Goal: Task Accomplishment & Management: Complete application form

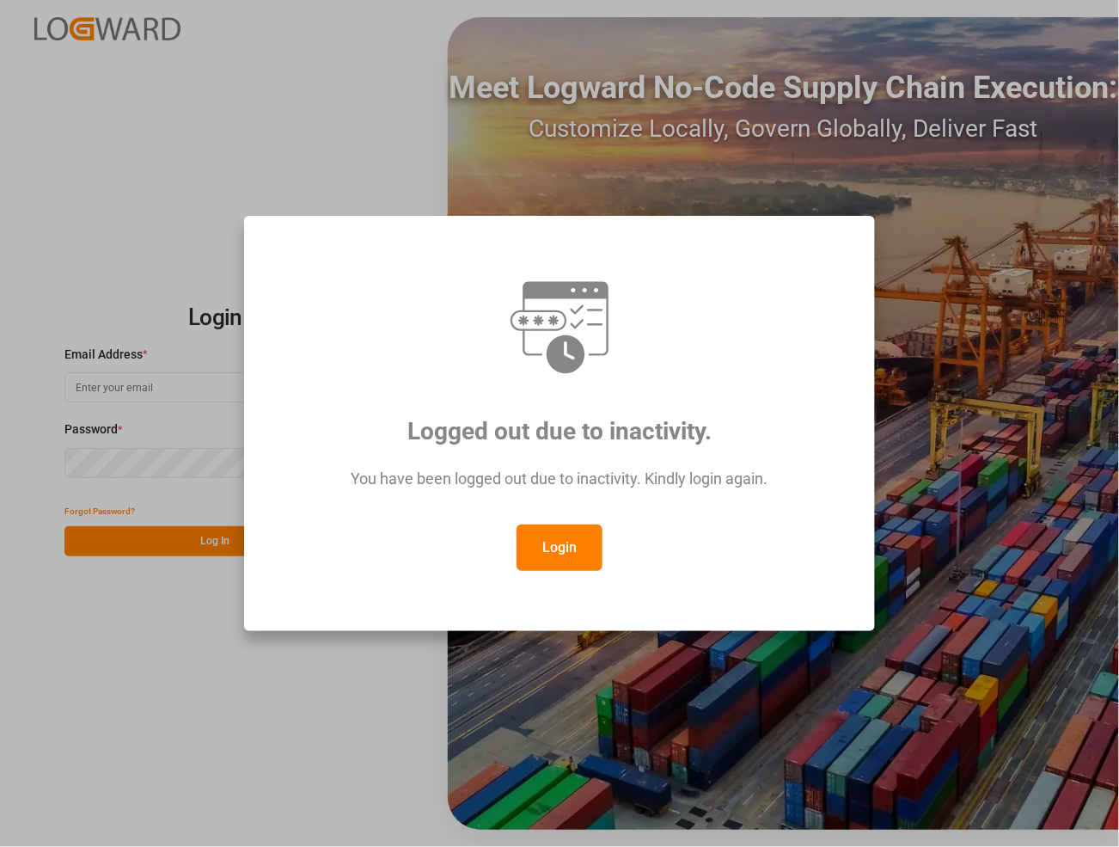
click at [565, 555] on button "Login" at bounding box center [560, 547] width 86 height 46
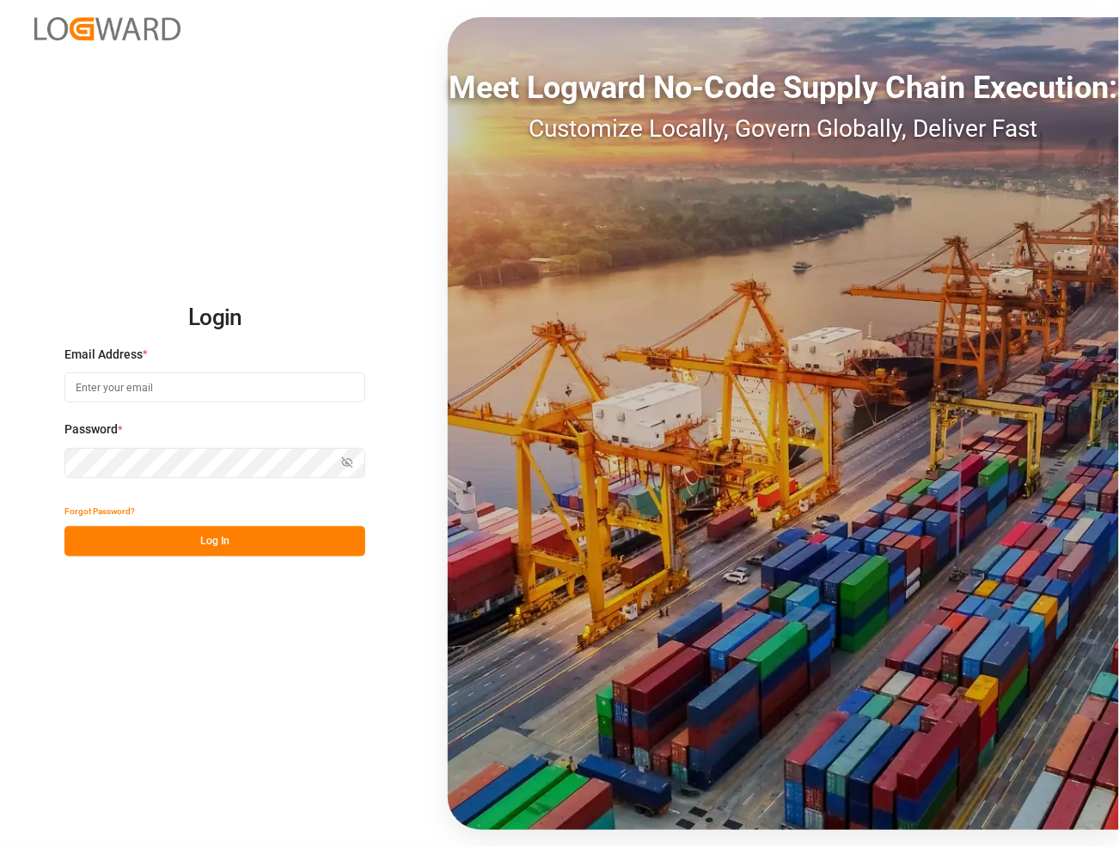
click at [152, 384] on input at bounding box center [214, 387] width 301 height 30
type input "catherine.danielson@jamindustries.com"
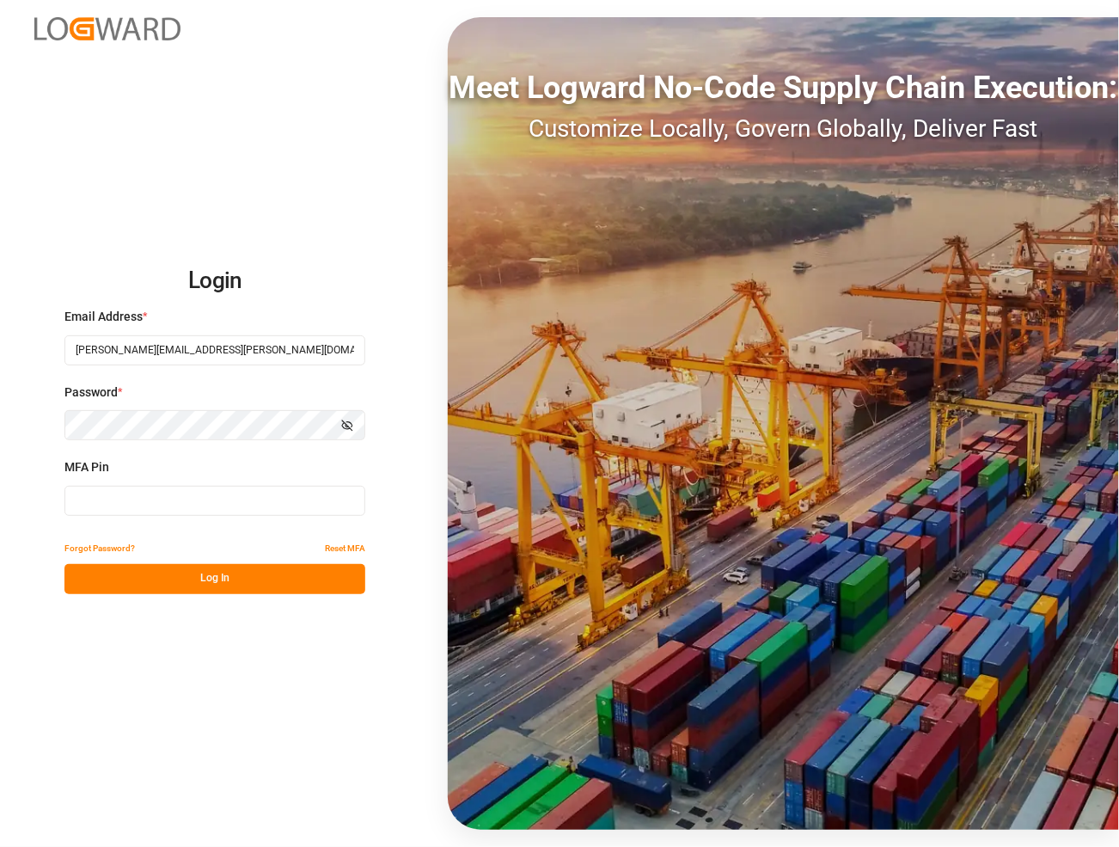
click at [235, 509] on input at bounding box center [214, 501] width 301 height 30
type input "494069"
click at [250, 583] on button "Log In" at bounding box center [214, 579] width 301 height 30
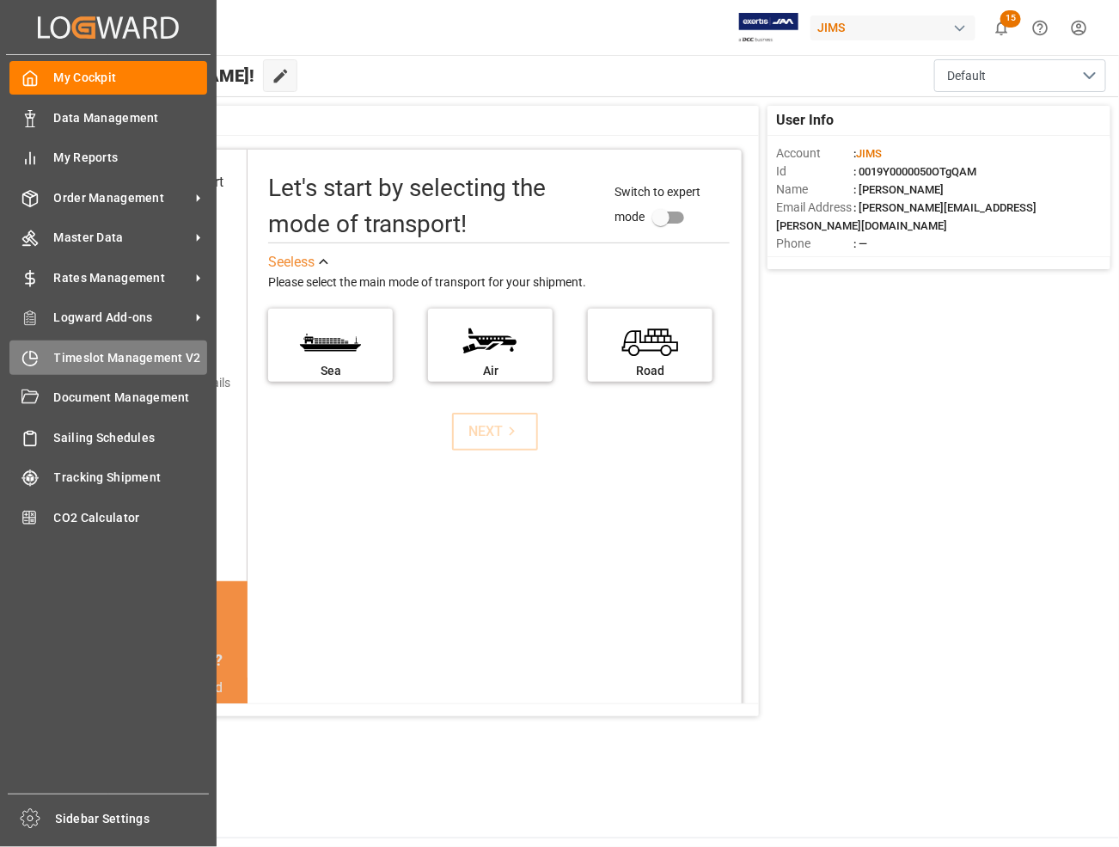
click at [75, 353] on span "Timeslot Management V2" at bounding box center [131, 358] width 154 height 18
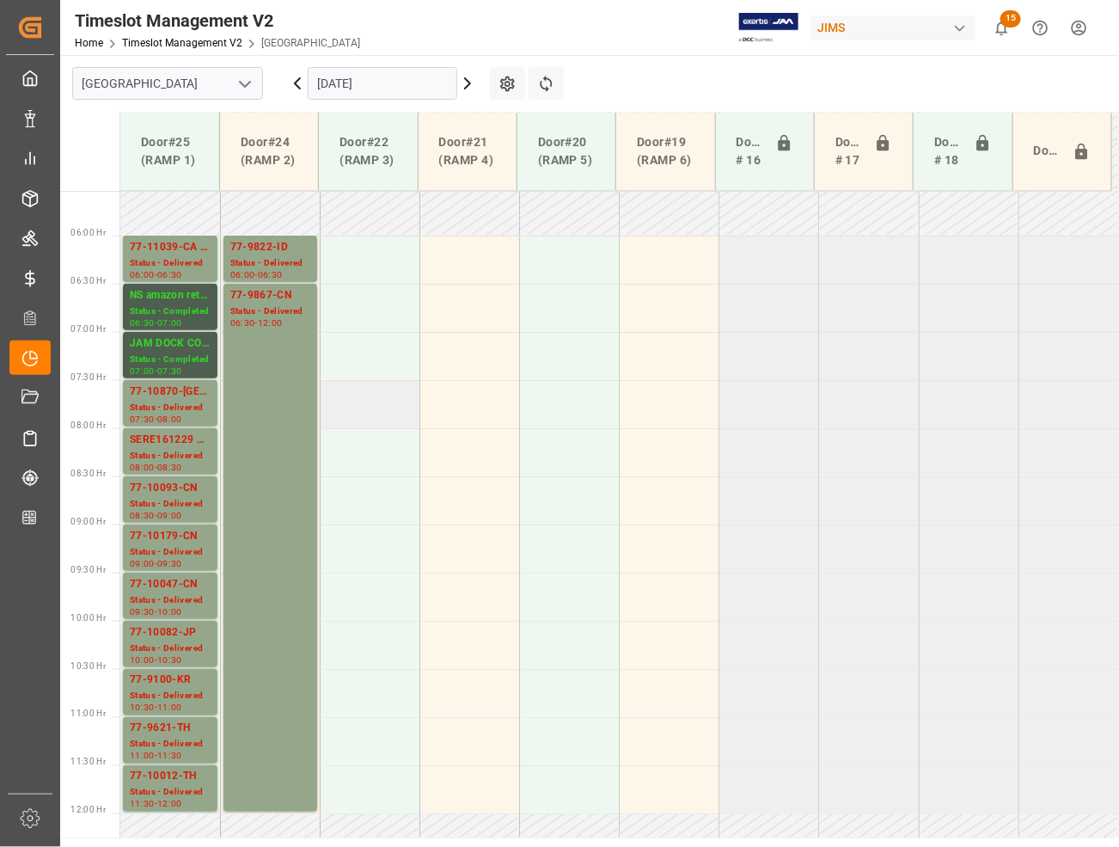
scroll to position [513, 0]
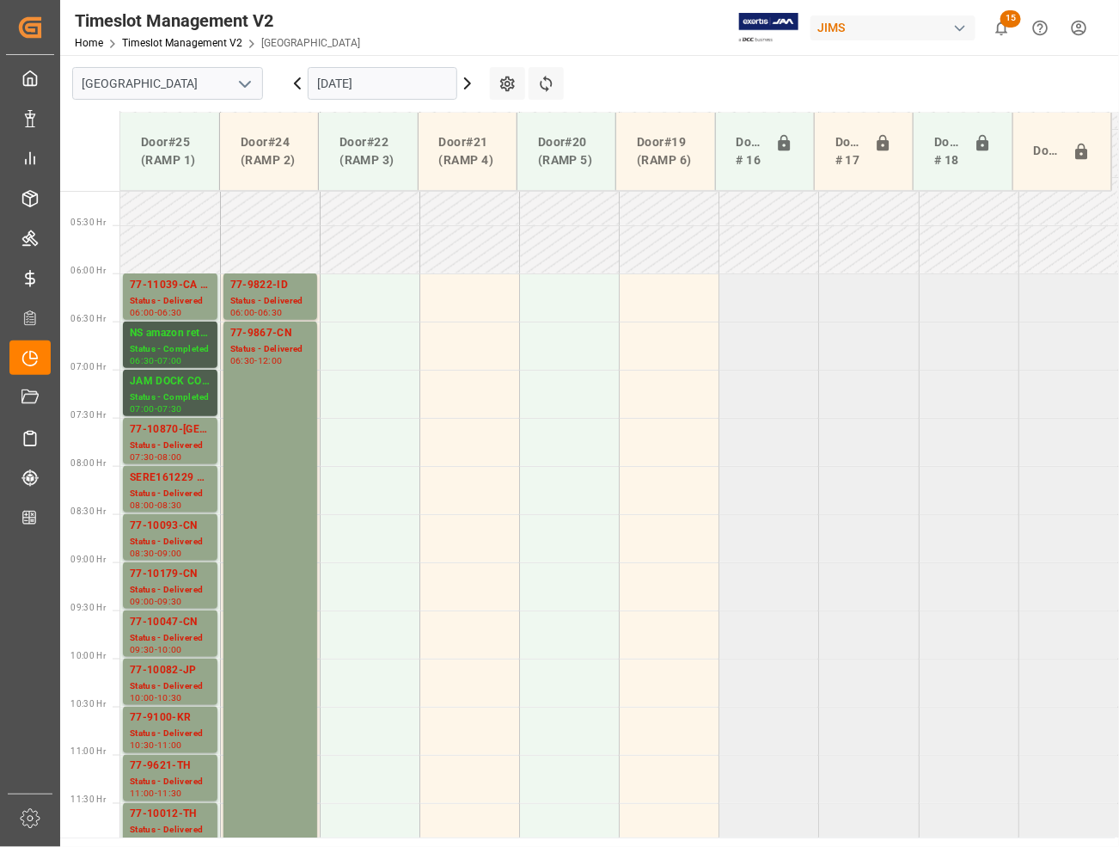
click at [377, 93] on input "15-09-2025" at bounding box center [383, 83] width 150 height 33
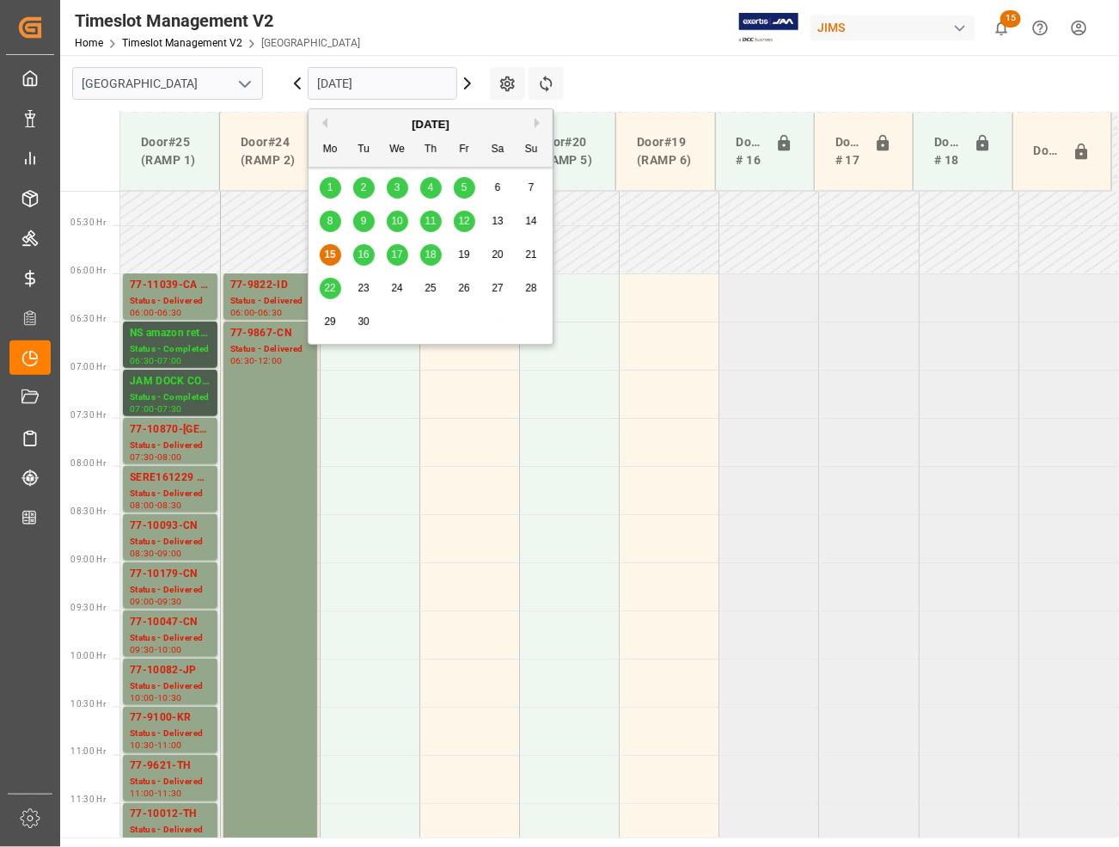
click at [365, 249] on span "16" at bounding box center [363, 254] width 11 height 12
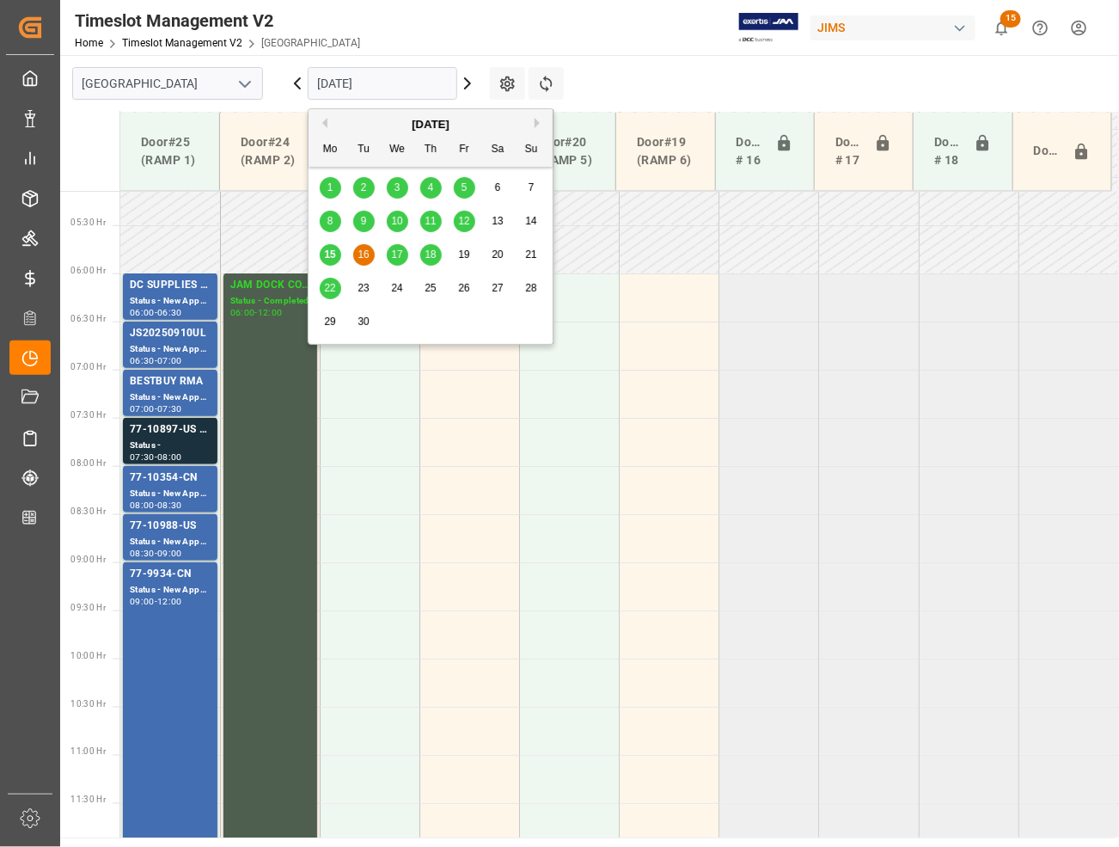
click at [371, 89] on input "16-09-2025" at bounding box center [383, 83] width 150 height 33
click at [397, 254] on span "17" at bounding box center [396, 254] width 11 height 12
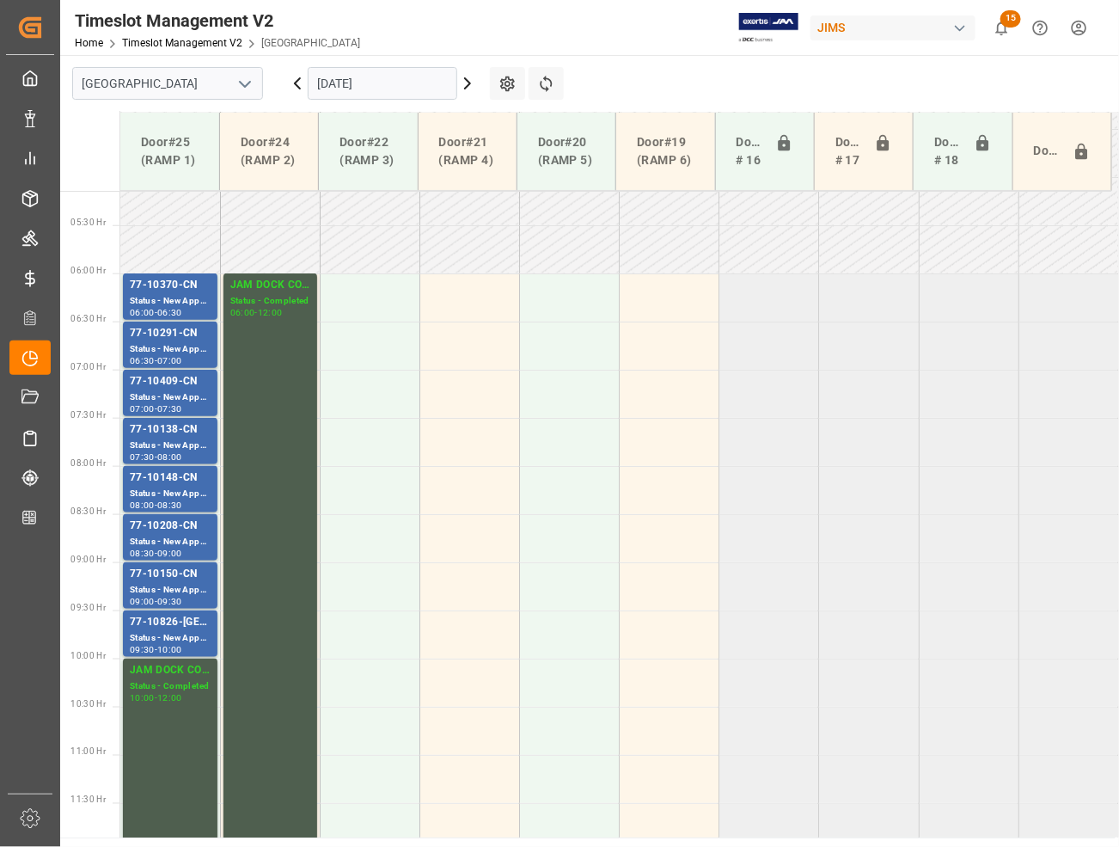
click at [353, 87] on input "17-09-2025" at bounding box center [383, 83] width 150 height 33
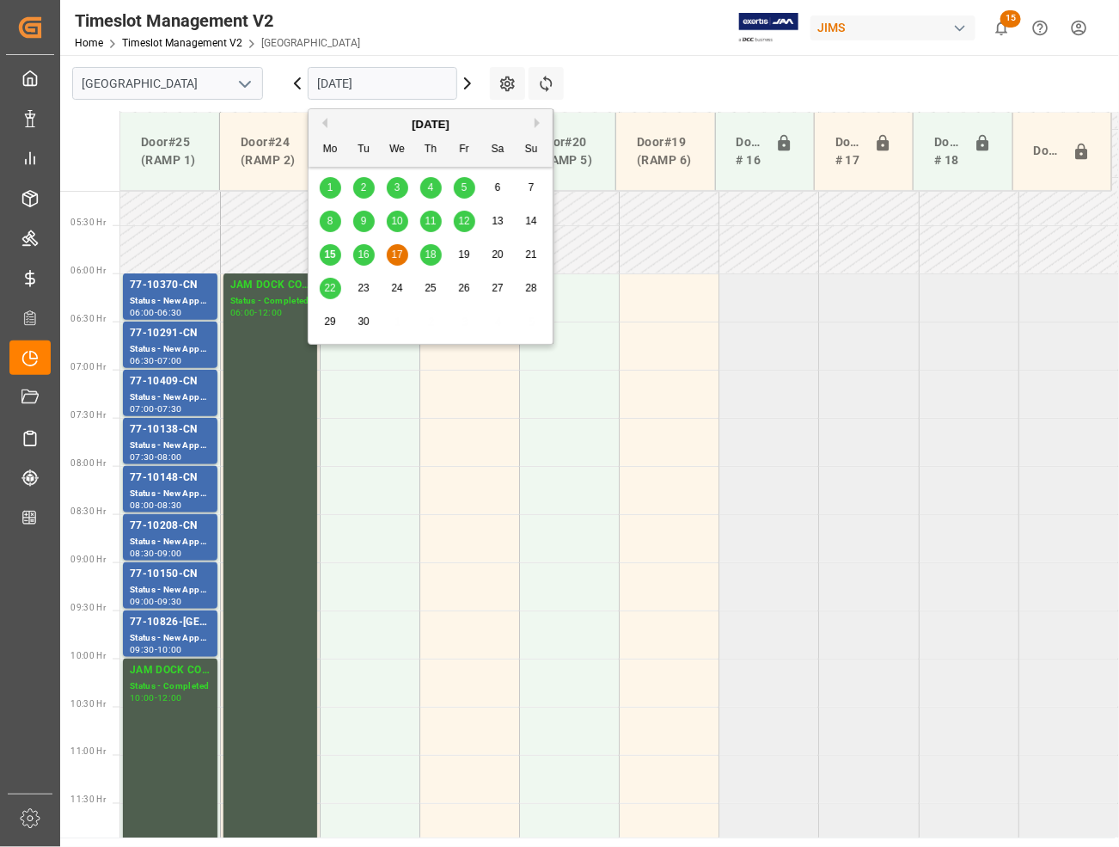
click at [431, 254] on span "18" at bounding box center [430, 254] width 11 height 12
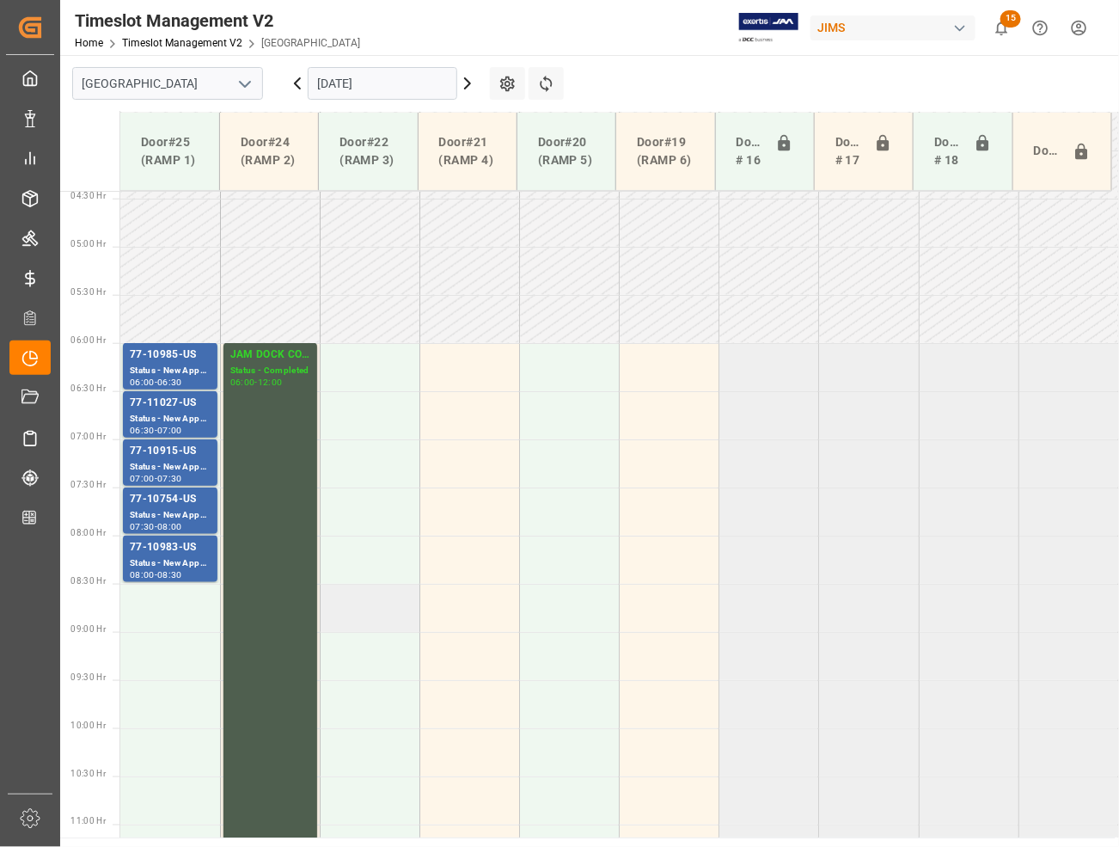
scroll to position [406, 0]
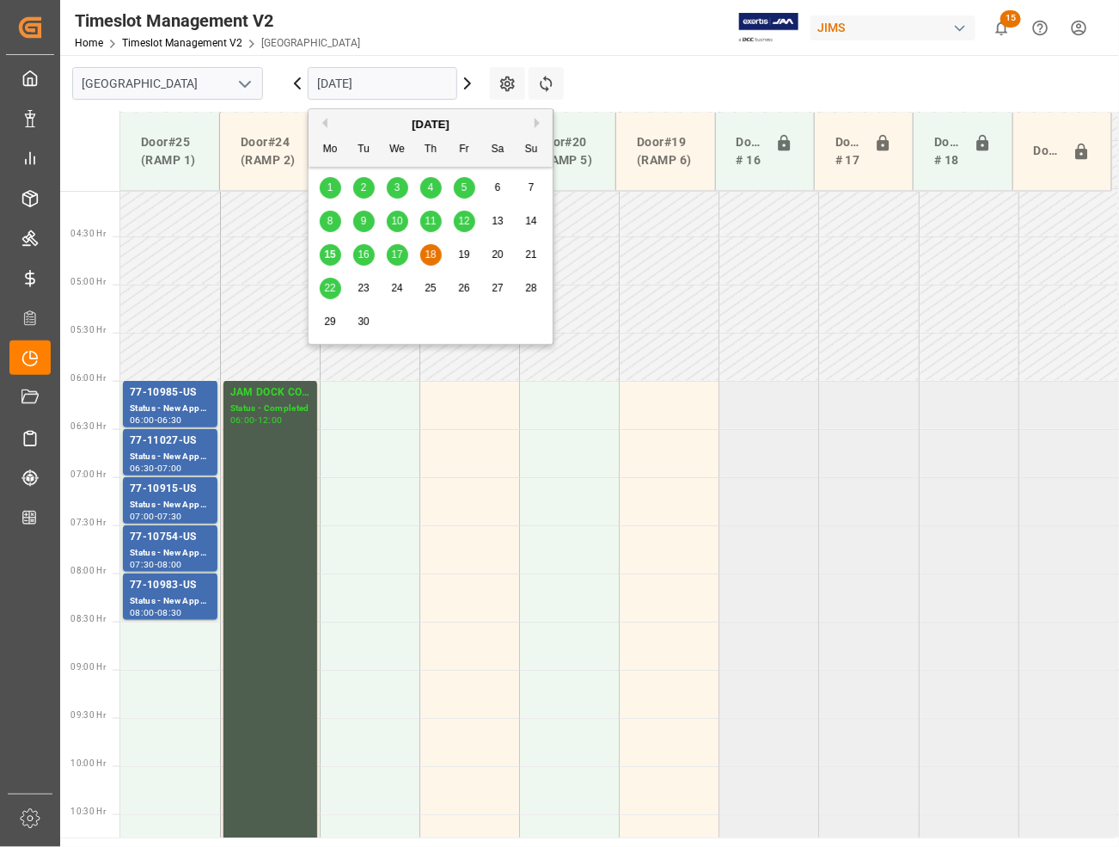
click at [417, 83] on input "18-09-2025" at bounding box center [383, 83] width 150 height 33
click at [323, 288] on div "22" at bounding box center [330, 289] width 21 height 21
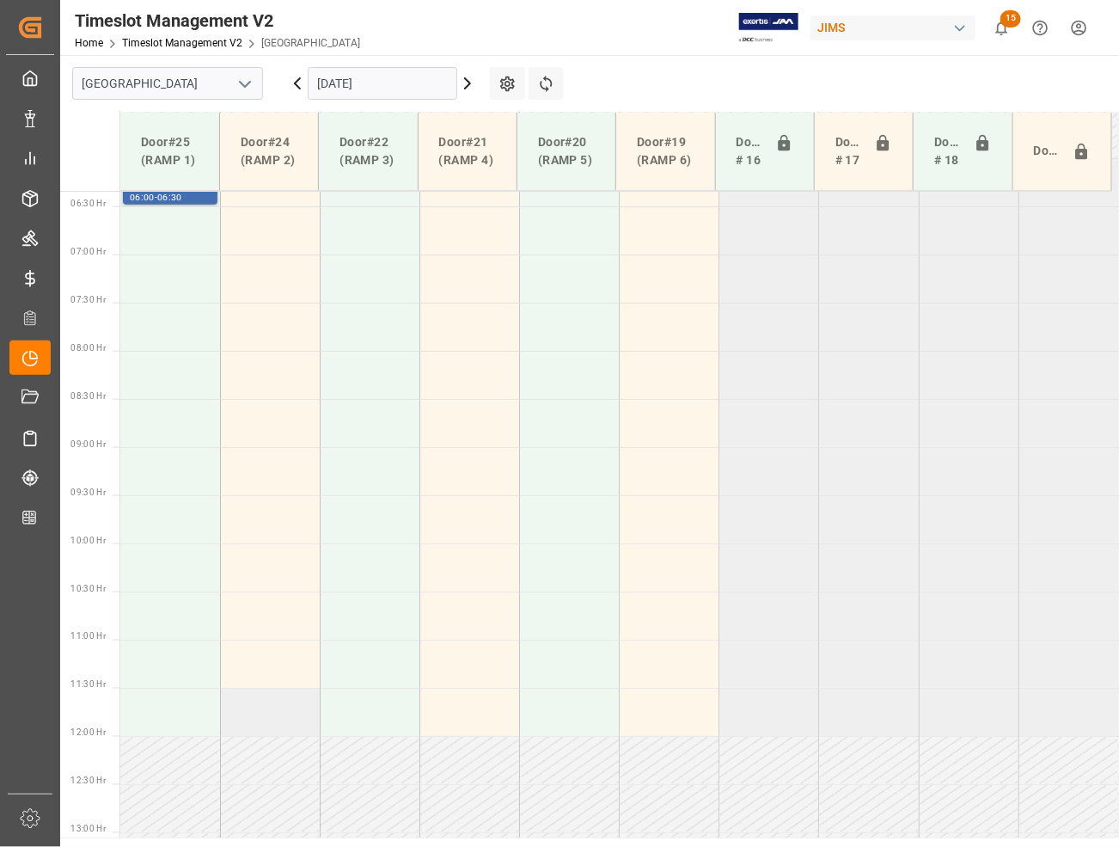
scroll to position [298, 0]
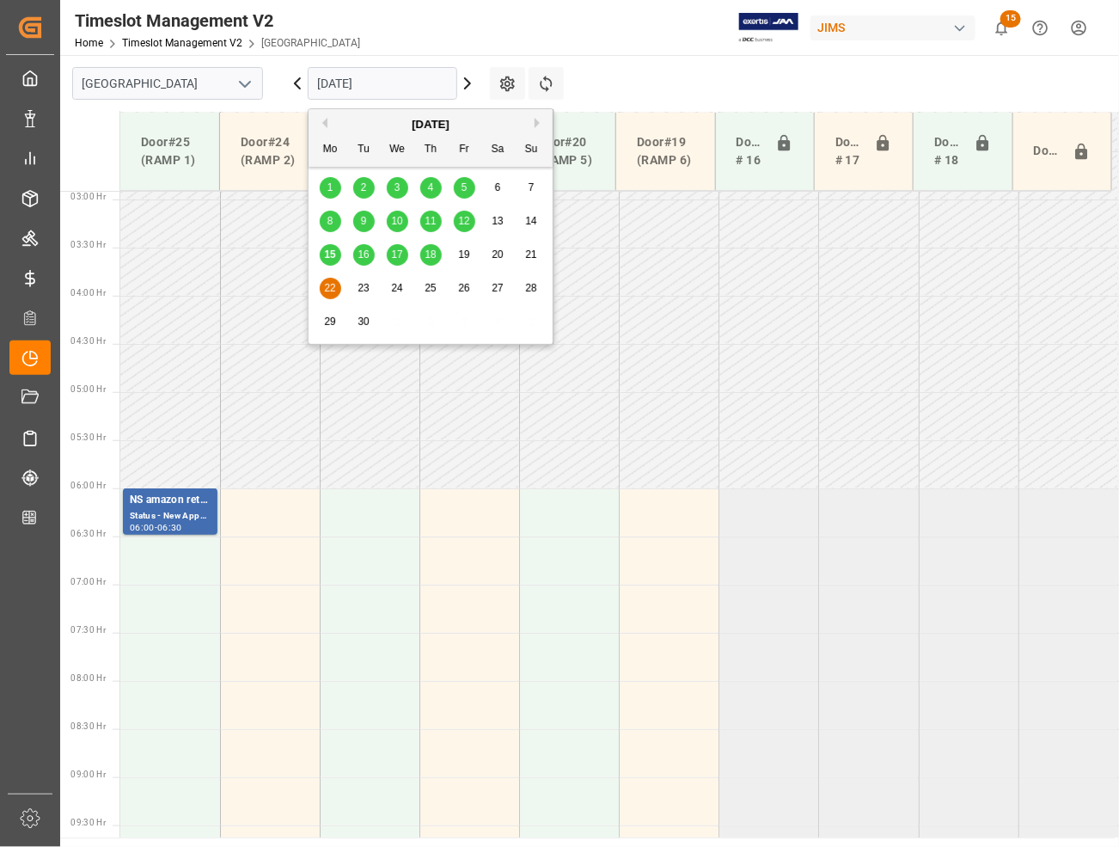
click at [389, 86] on input "22-09-2025" at bounding box center [383, 83] width 150 height 33
click at [463, 221] on span "12" at bounding box center [463, 221] width 11 height 12
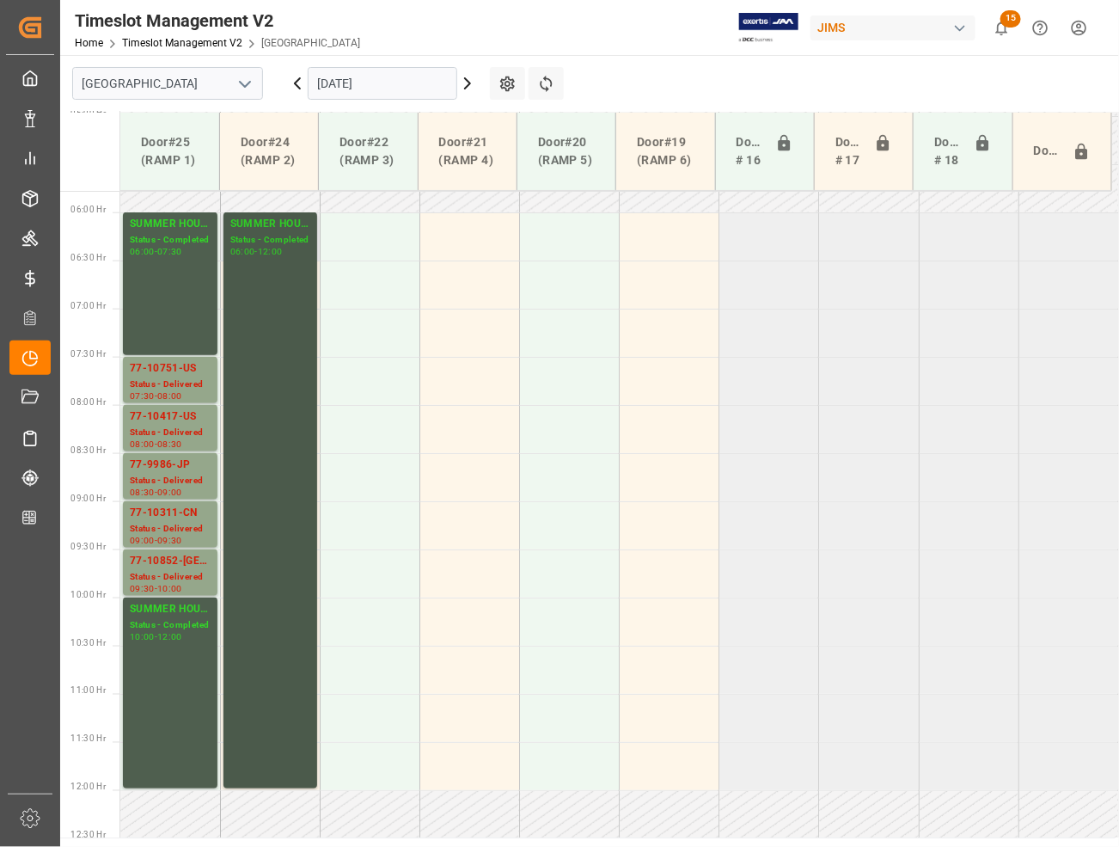
scroll to position [513, 0]
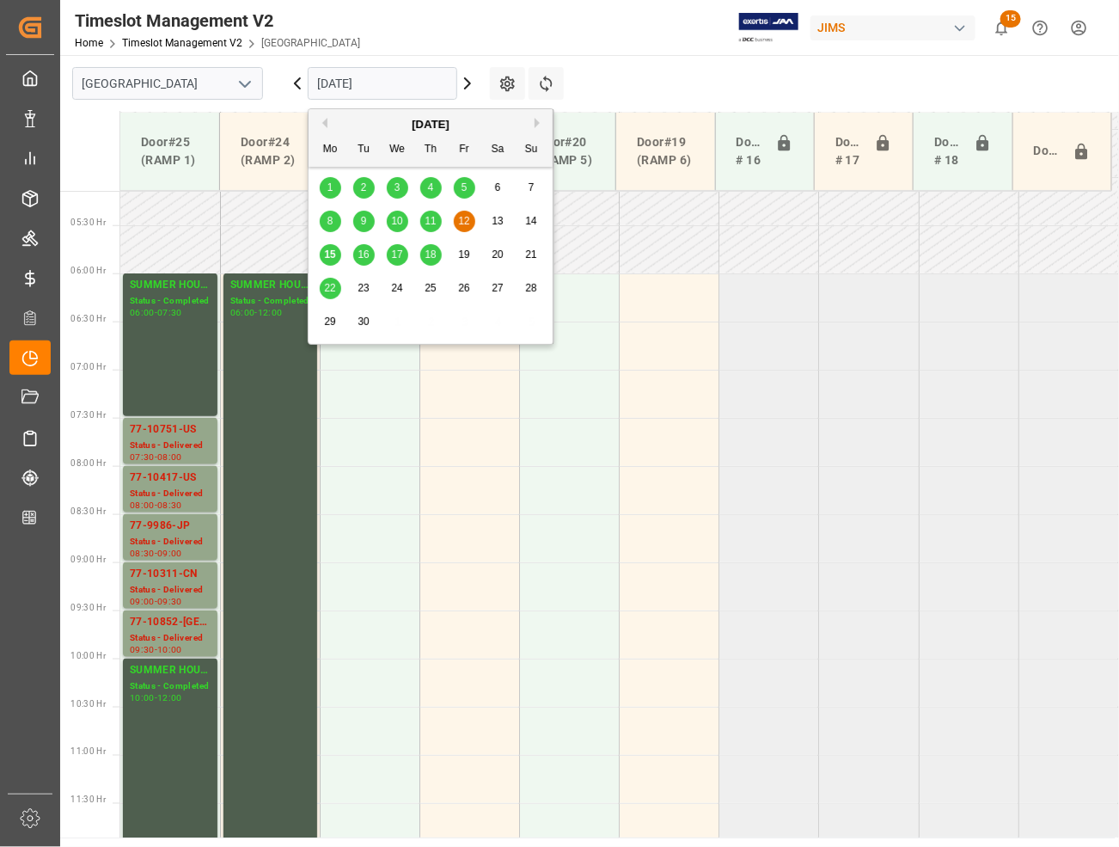
click at [389, 88] on input "12-09-2025" at bounding box center [383, 83] width 150 height 33
click at [427, 225] on span "11" at bounding box center [430, 221] width 11 height 12
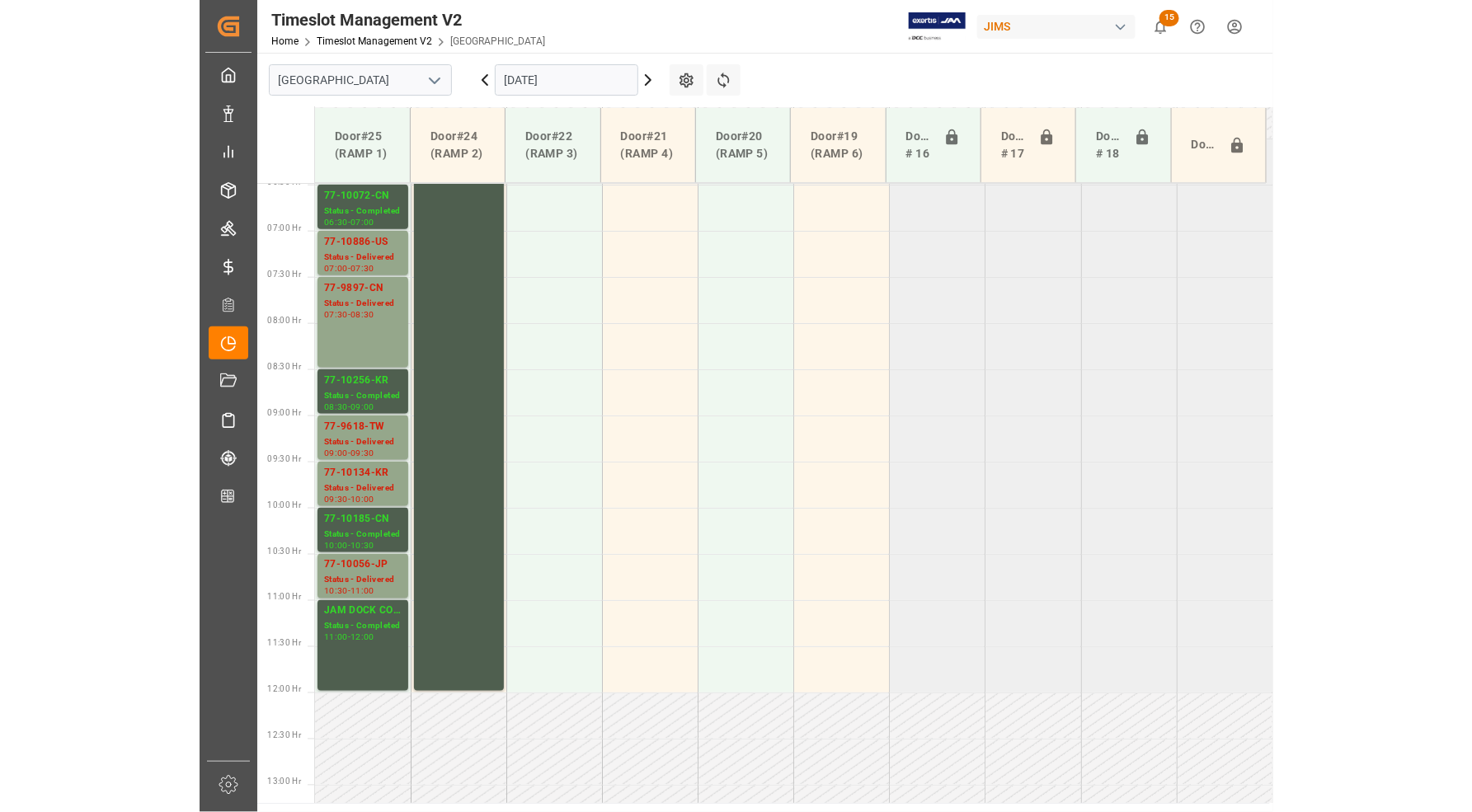
scroll to position [595, 0]
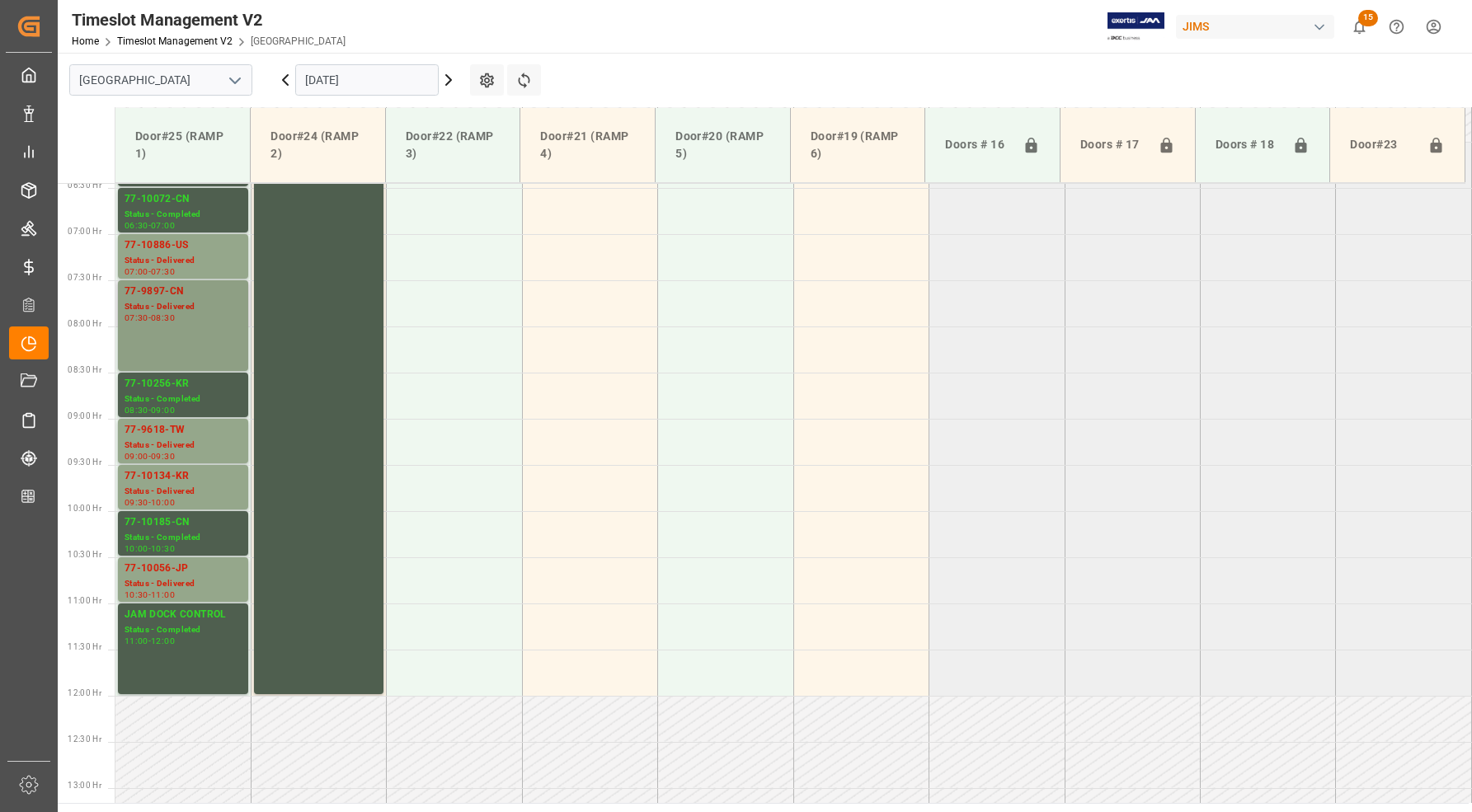
click at [172, 285] on div "77-9897-CN" at bounding box center [183, 291] width 117 height 16
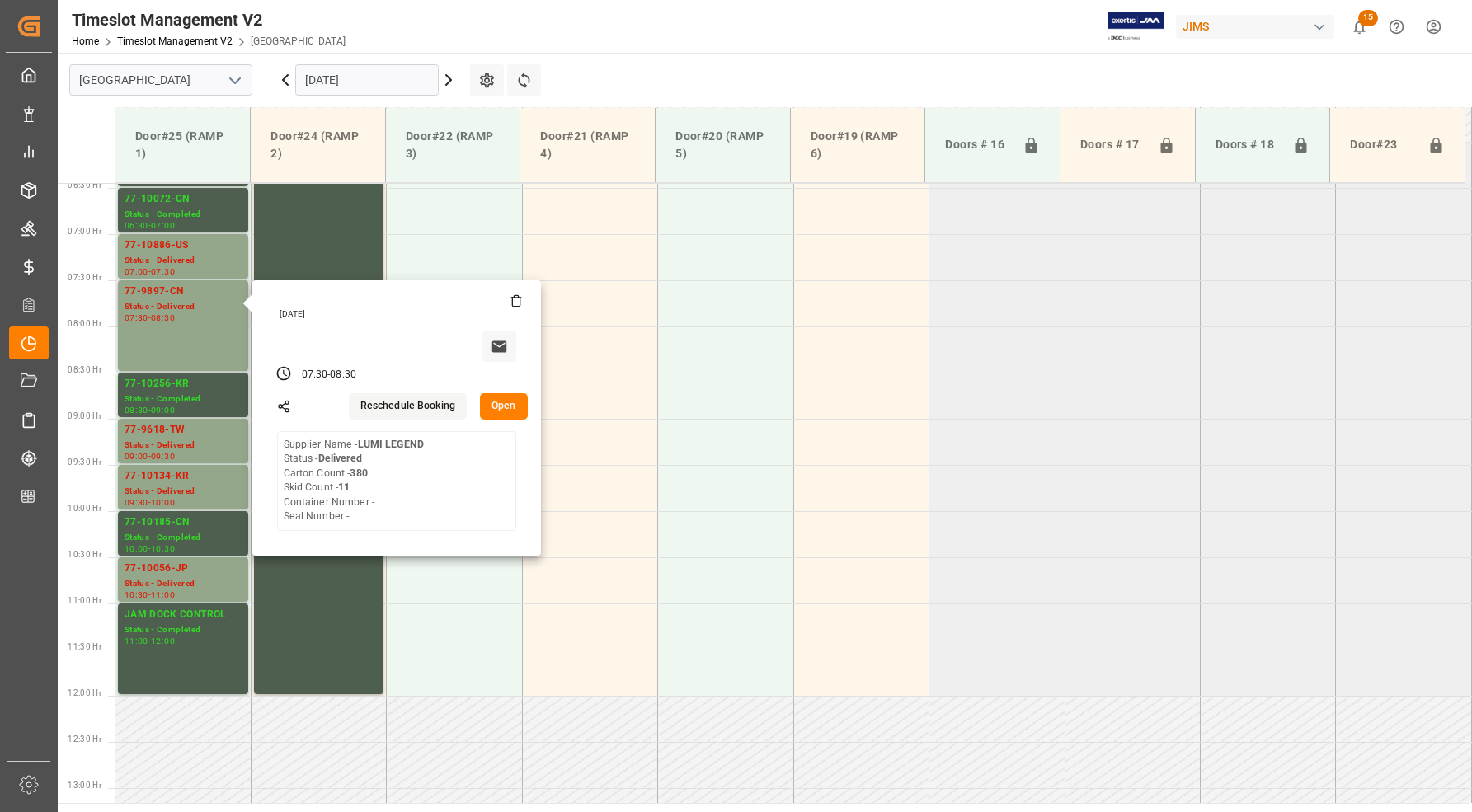
click at [499, 408] on button "Open" at bounding box center [503, 406] width 48 height 27
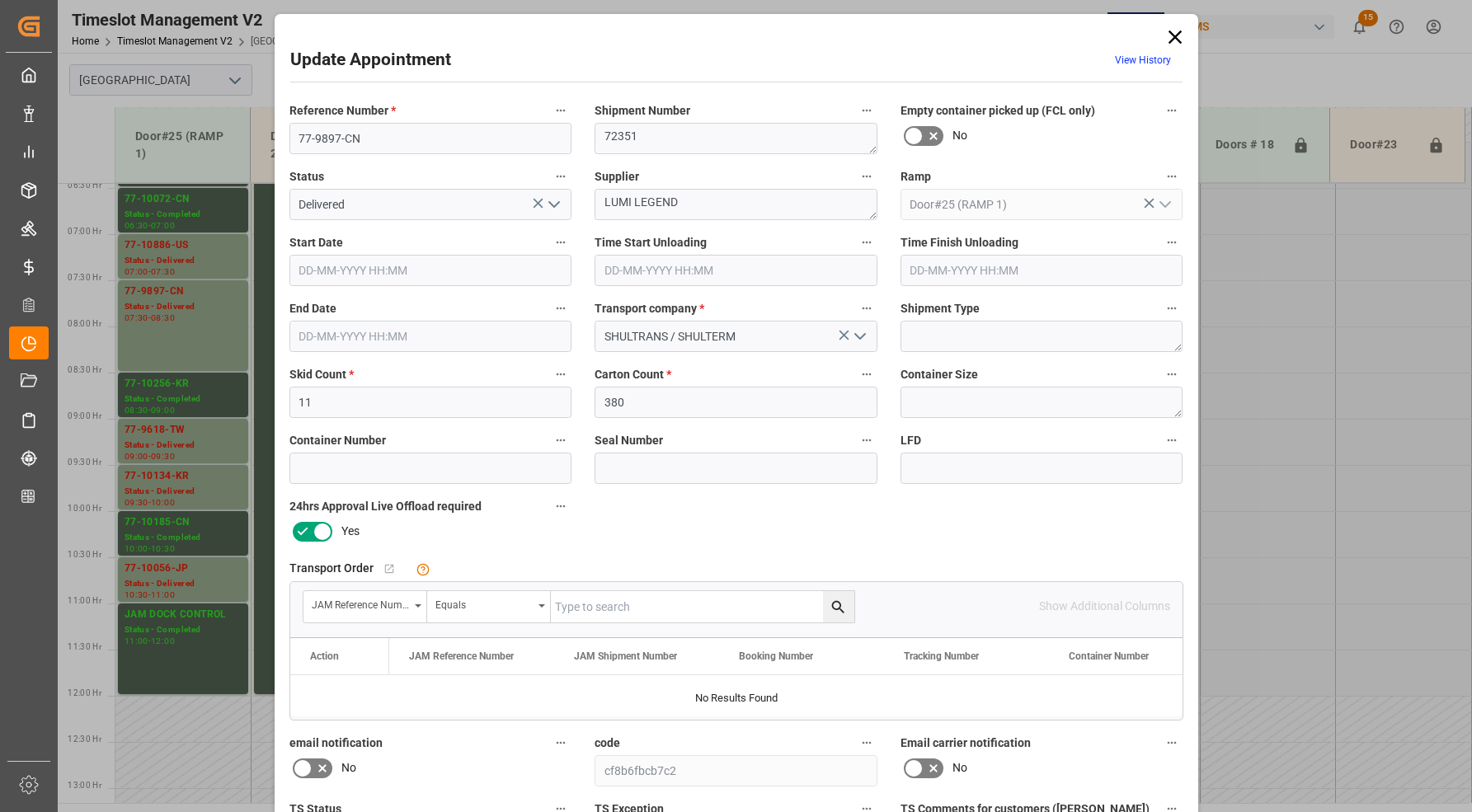
type input "11-09-2025 07:30"
type input "11-09-2025 09:15"
type input "11-09-2025 08:30"
type input "09-09-2025 15:18"
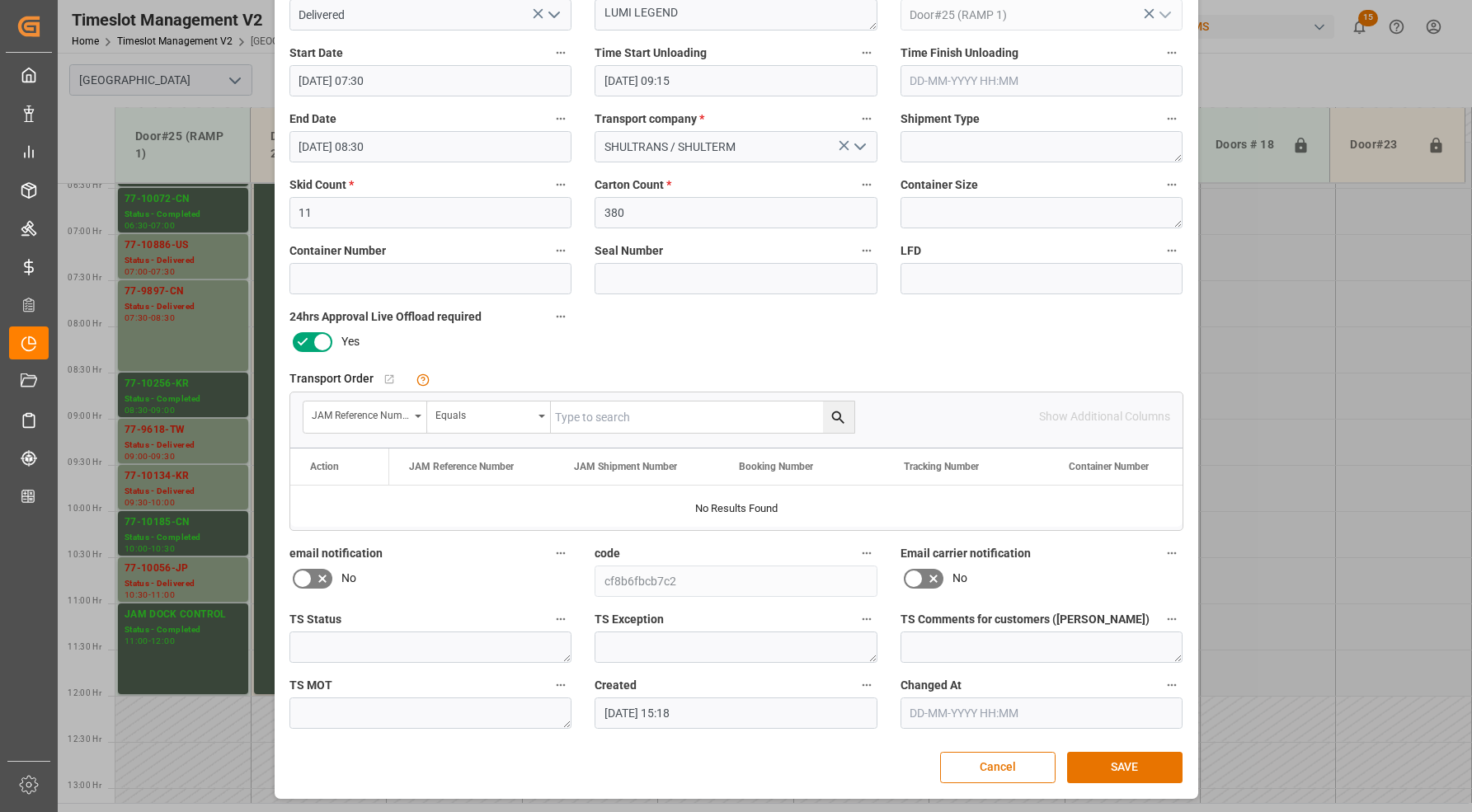
scroll to position [0, 0]
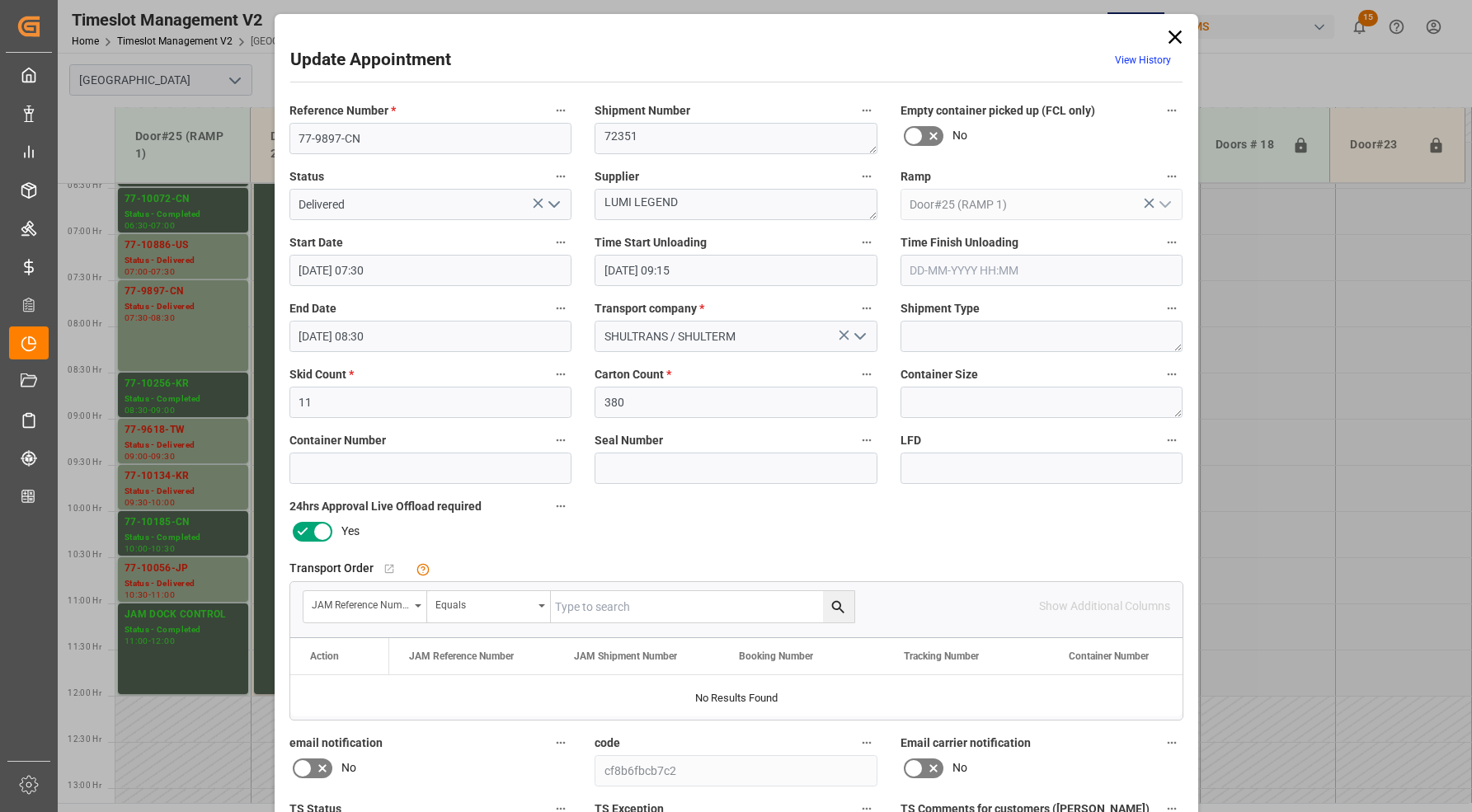
click at [185, 314] on div "Update Appointment View History Reference Number * 77-9897-CN Shipment Number 7…" at bounding box center [736, 406] width 1472 height 812
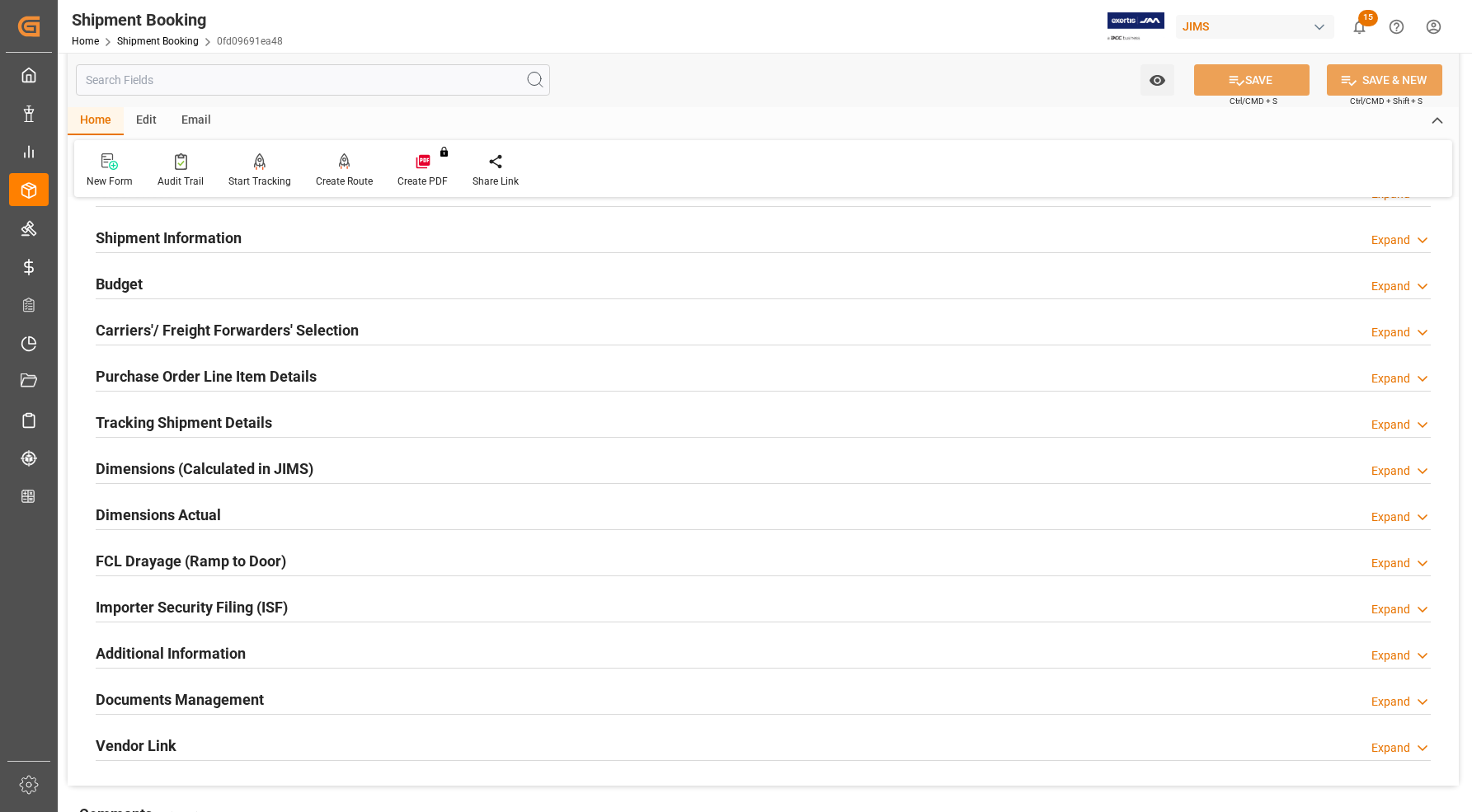
scroll to position [309, 0]
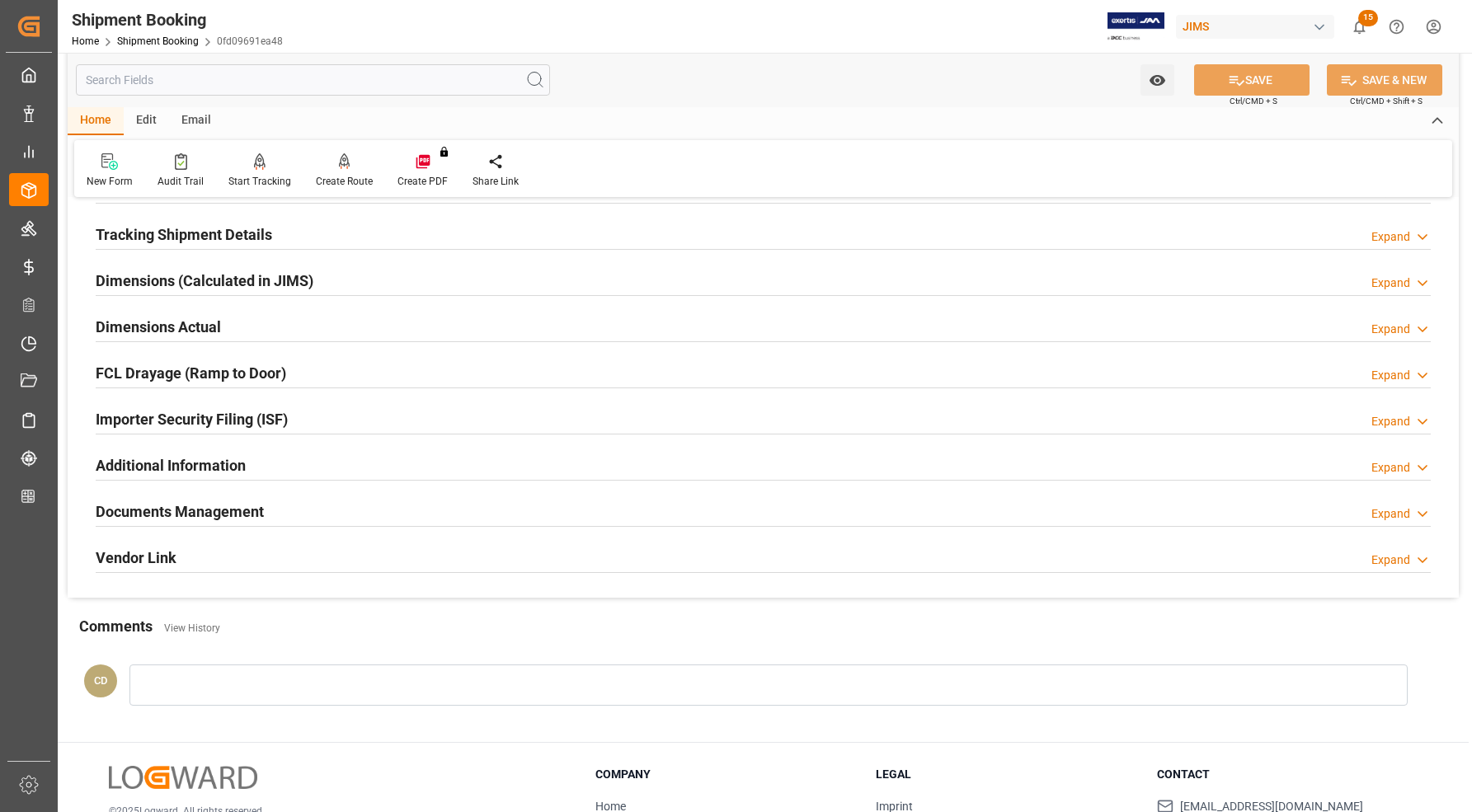
click at [202, 508] on h2 "Documents Management" at bounding box center [179, 511] width 168 height 22
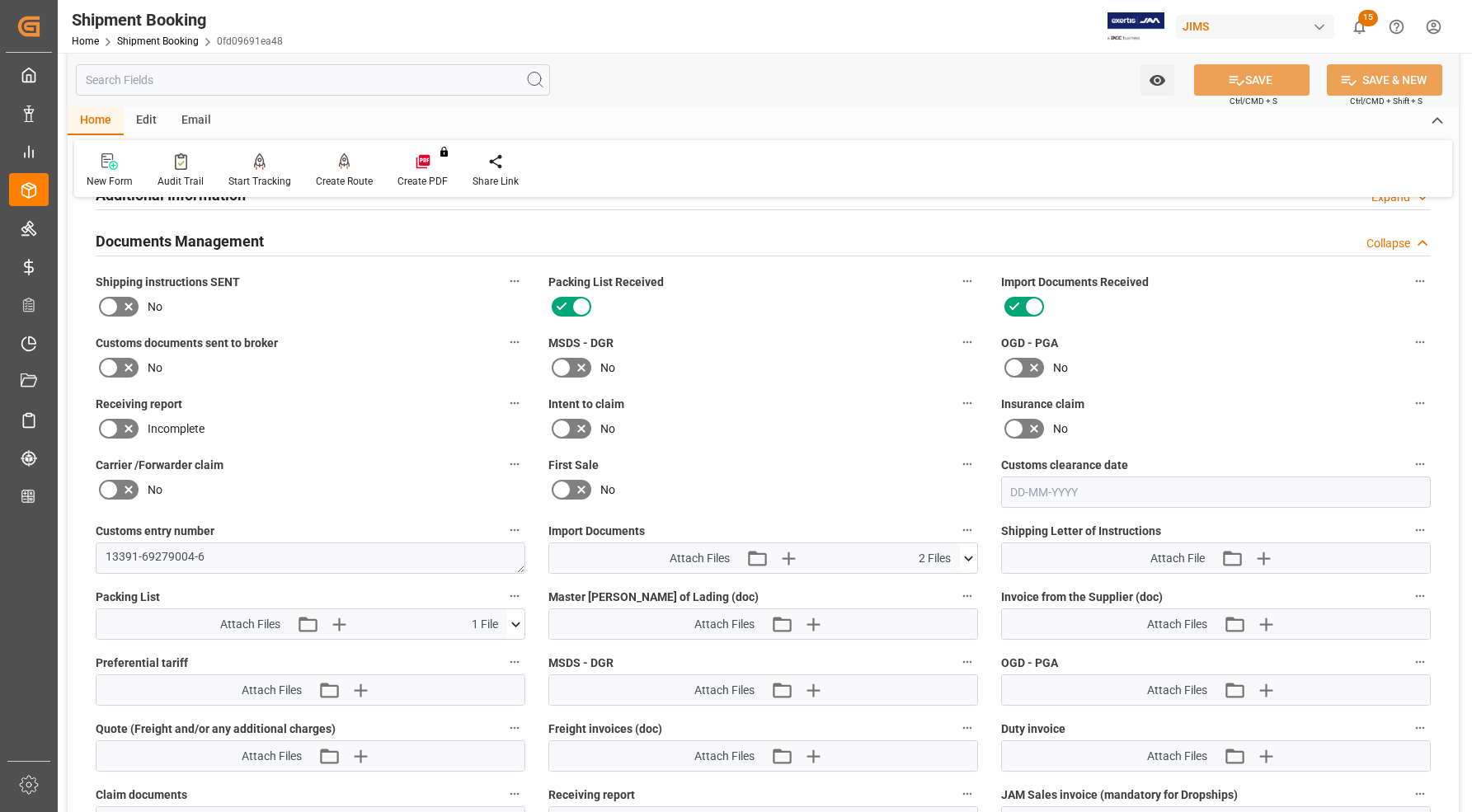
scroll to position [618, 0]
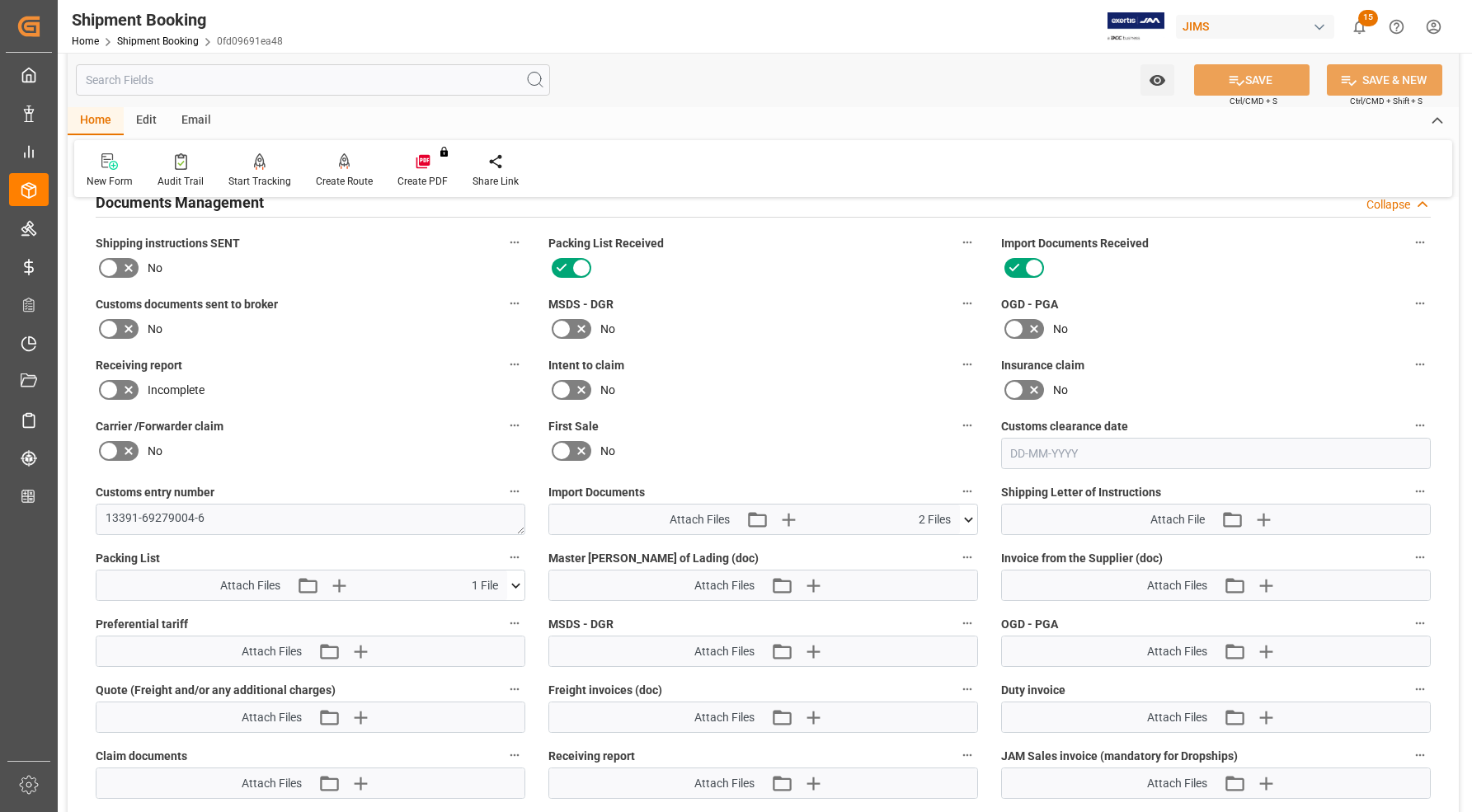
click at [511, 585] on icon at bounding box center [516, 586] width 17 height 17
click at [474, 615] on icon at bounding box center [473, 616] width 13 height 13
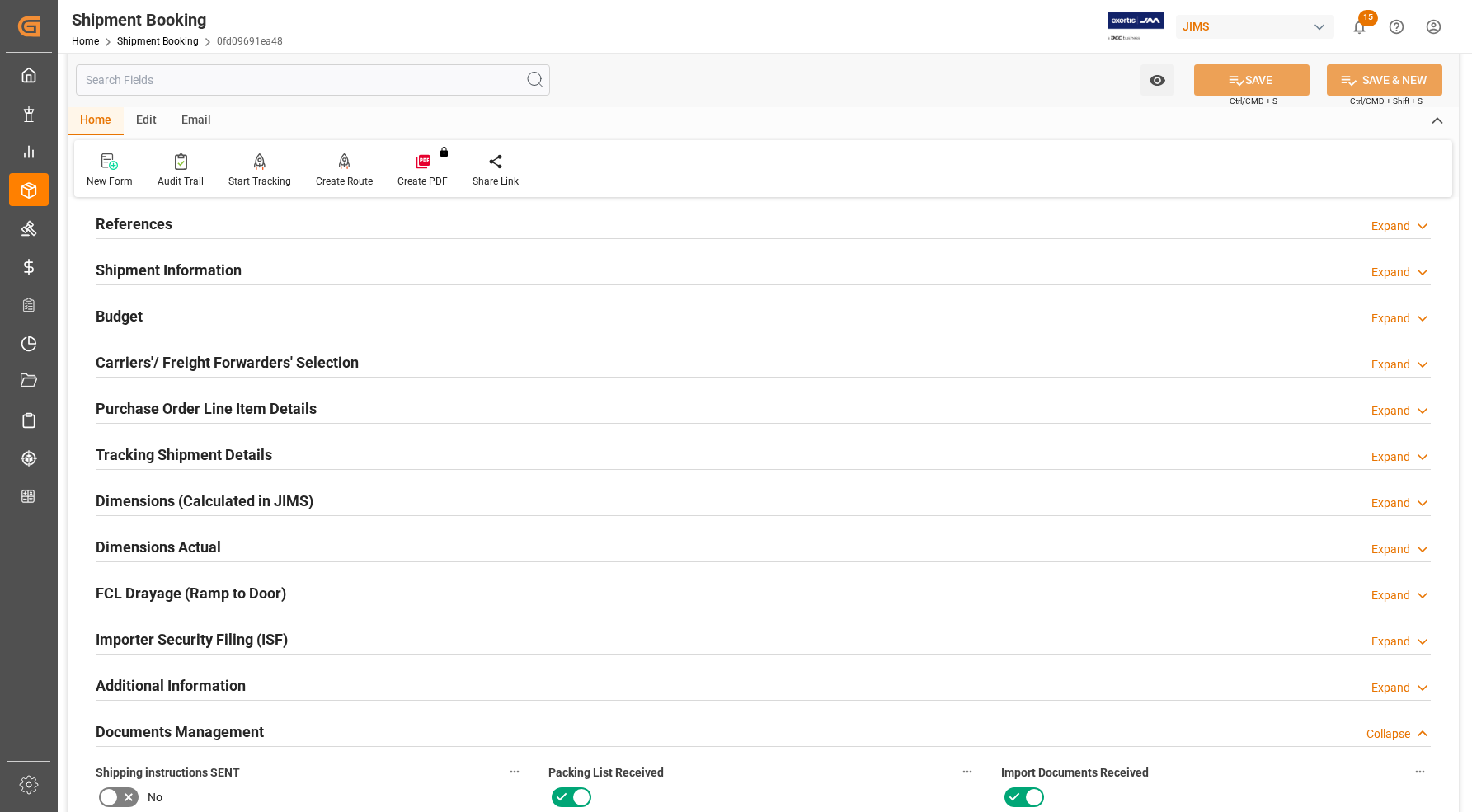
scroll to position [0, 0]
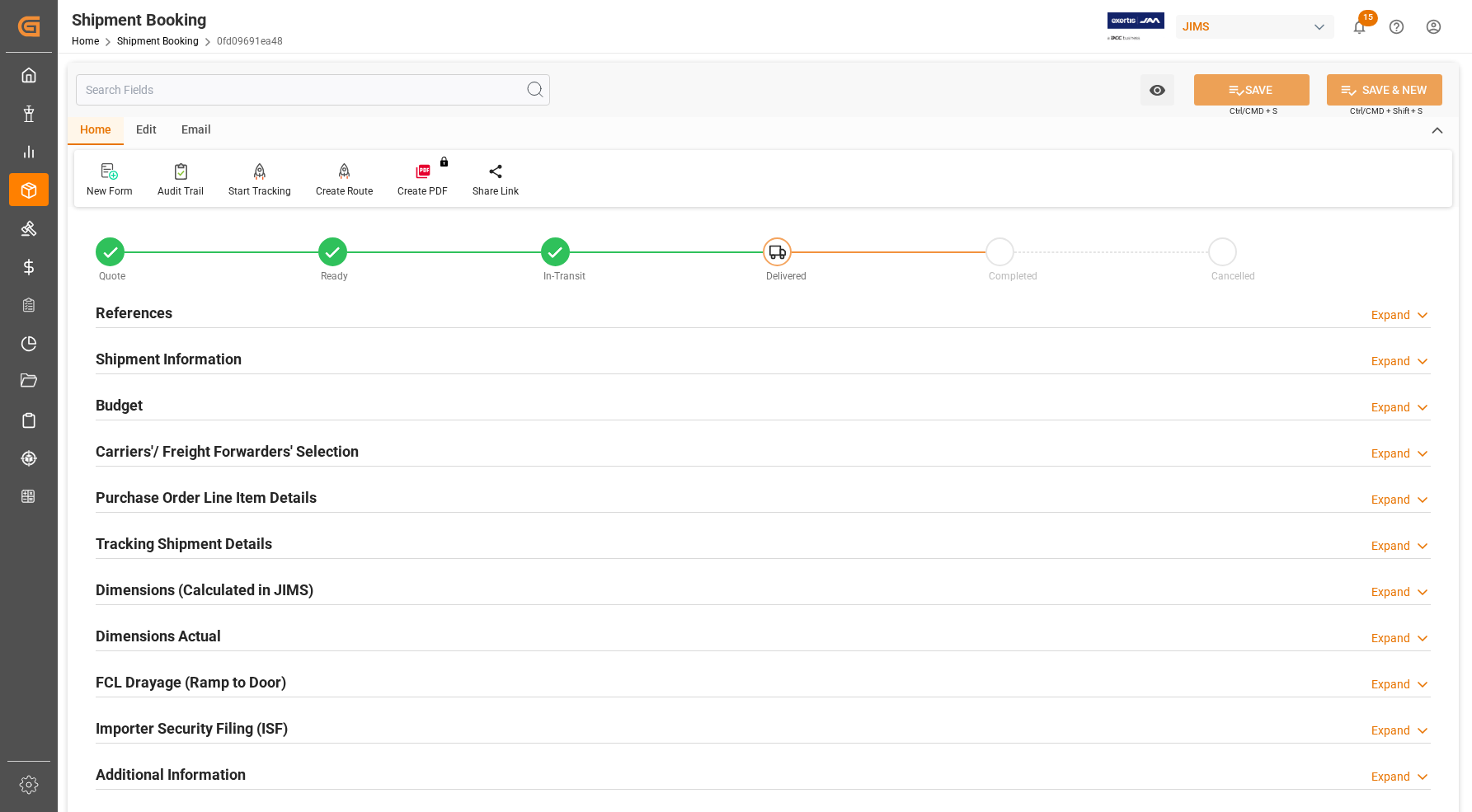
click at [101, 311] on h2 "References" at bounding box center [134, 313] width 77 height 22
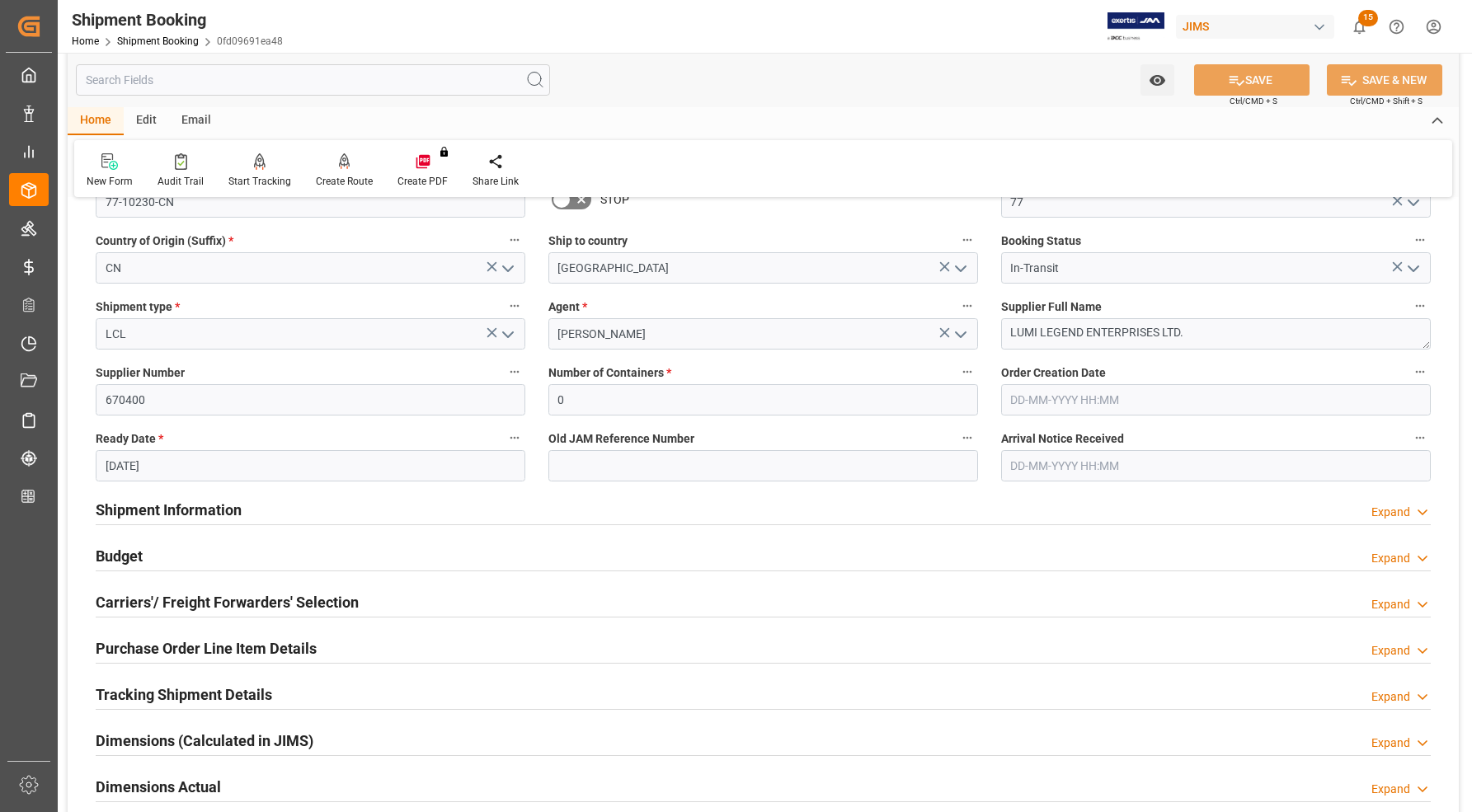
scroll to position [473, 0]
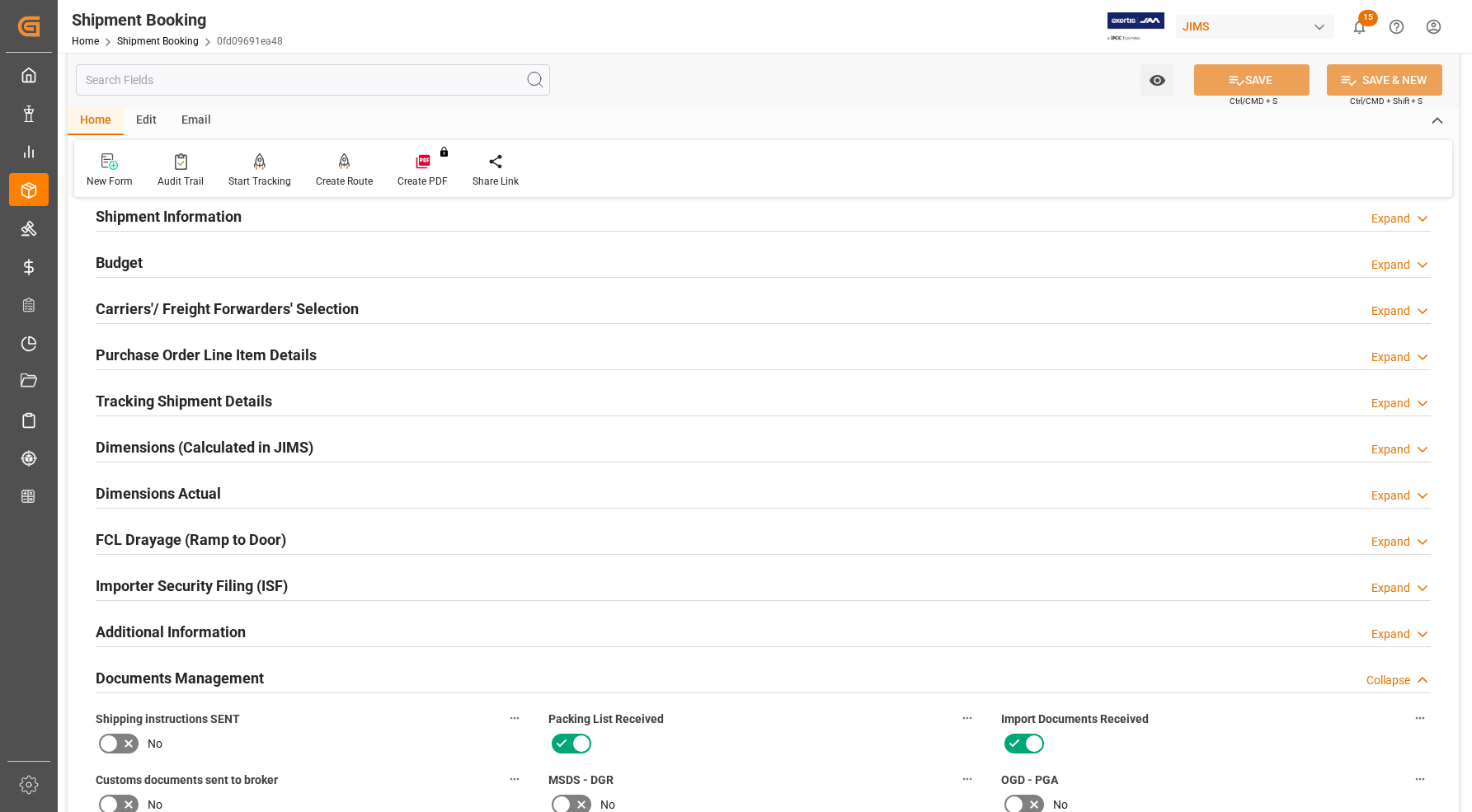
click at [159, 351] on h2 "Purchase Order Line Item Details" at bounding box center [206, 355] width 221 height 22
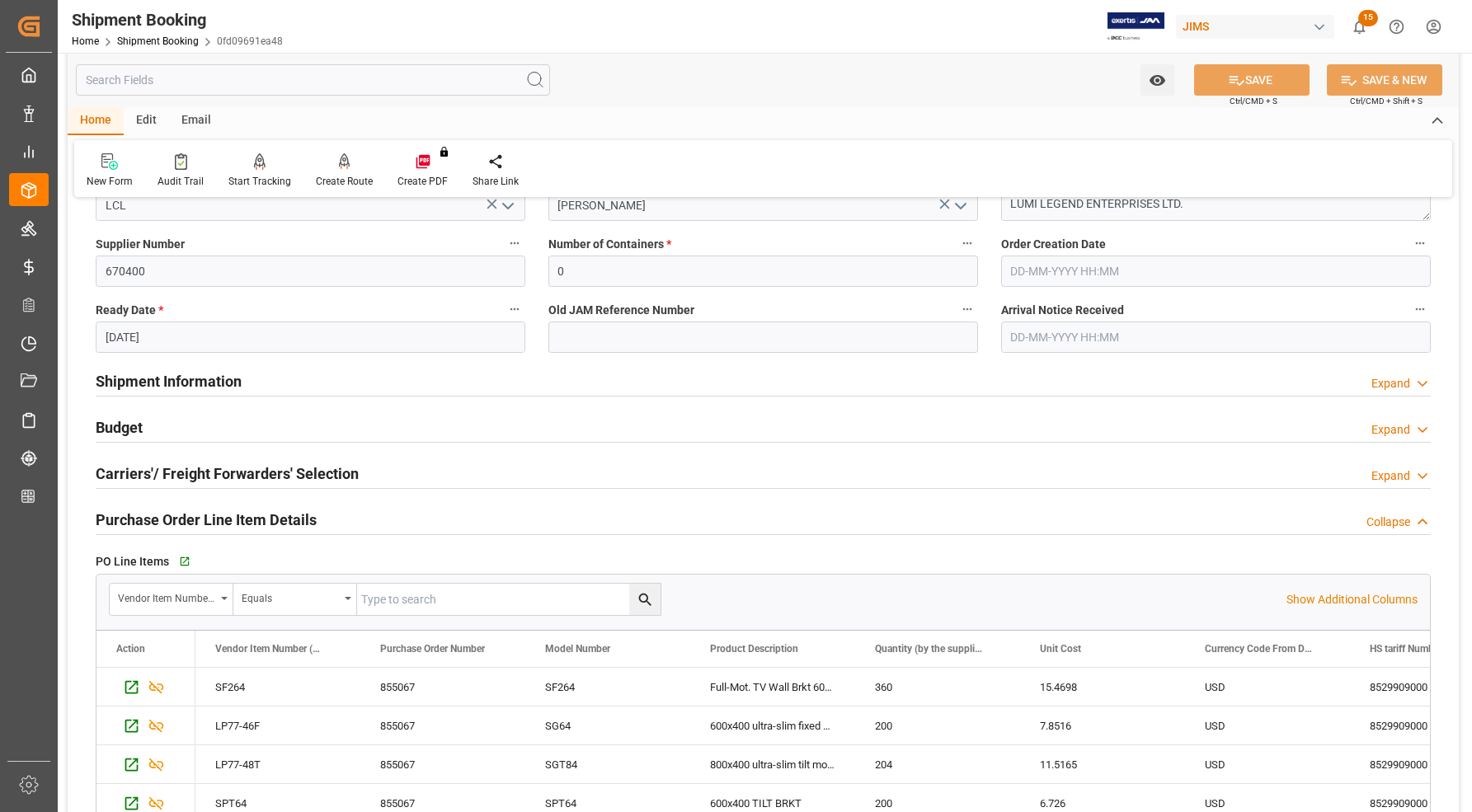
scroll to position [309, 0]
click at [132, 432] on h2 "Budget" at bounding box center [119, 425] width 47 height 22
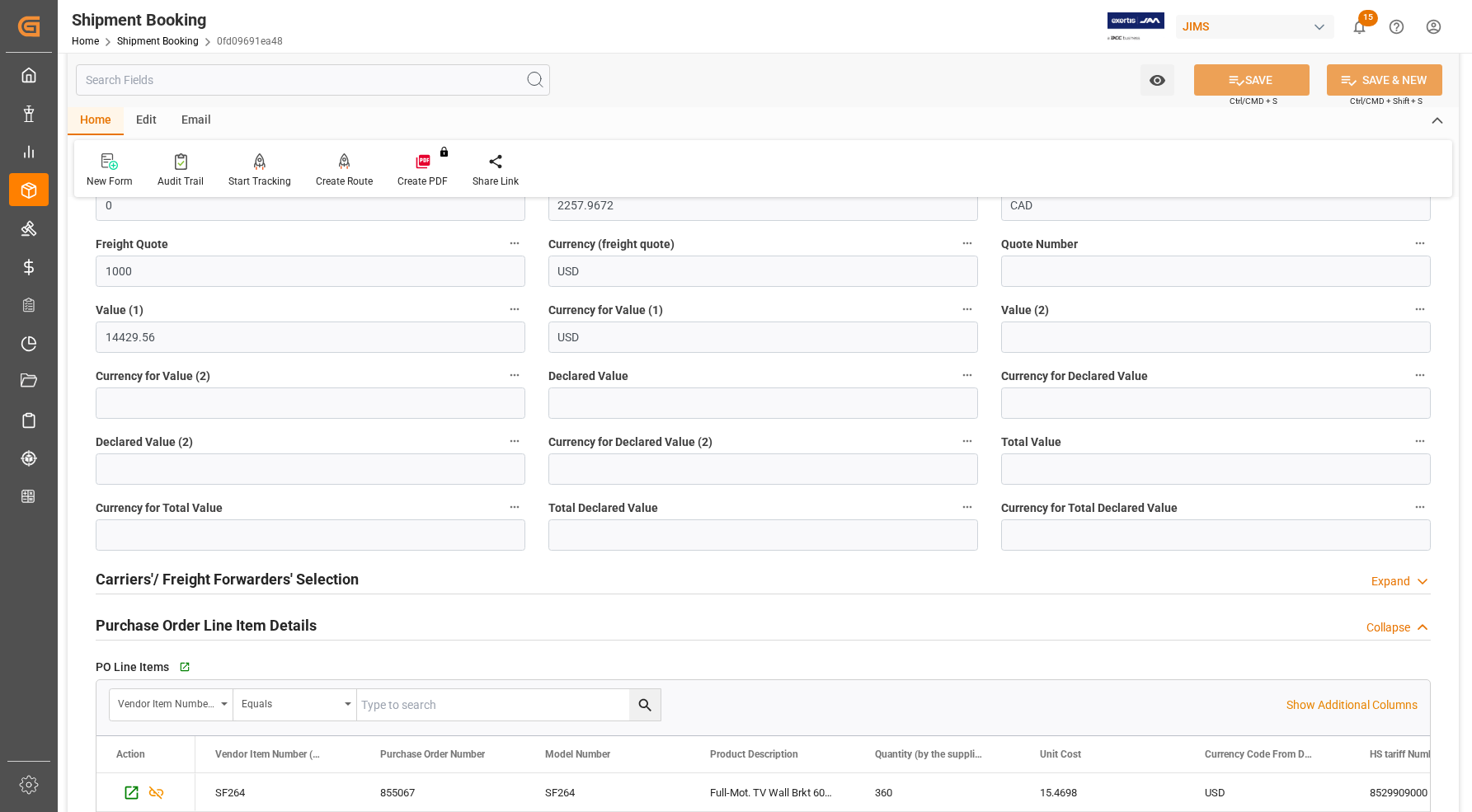
scroll to position [618, 0]
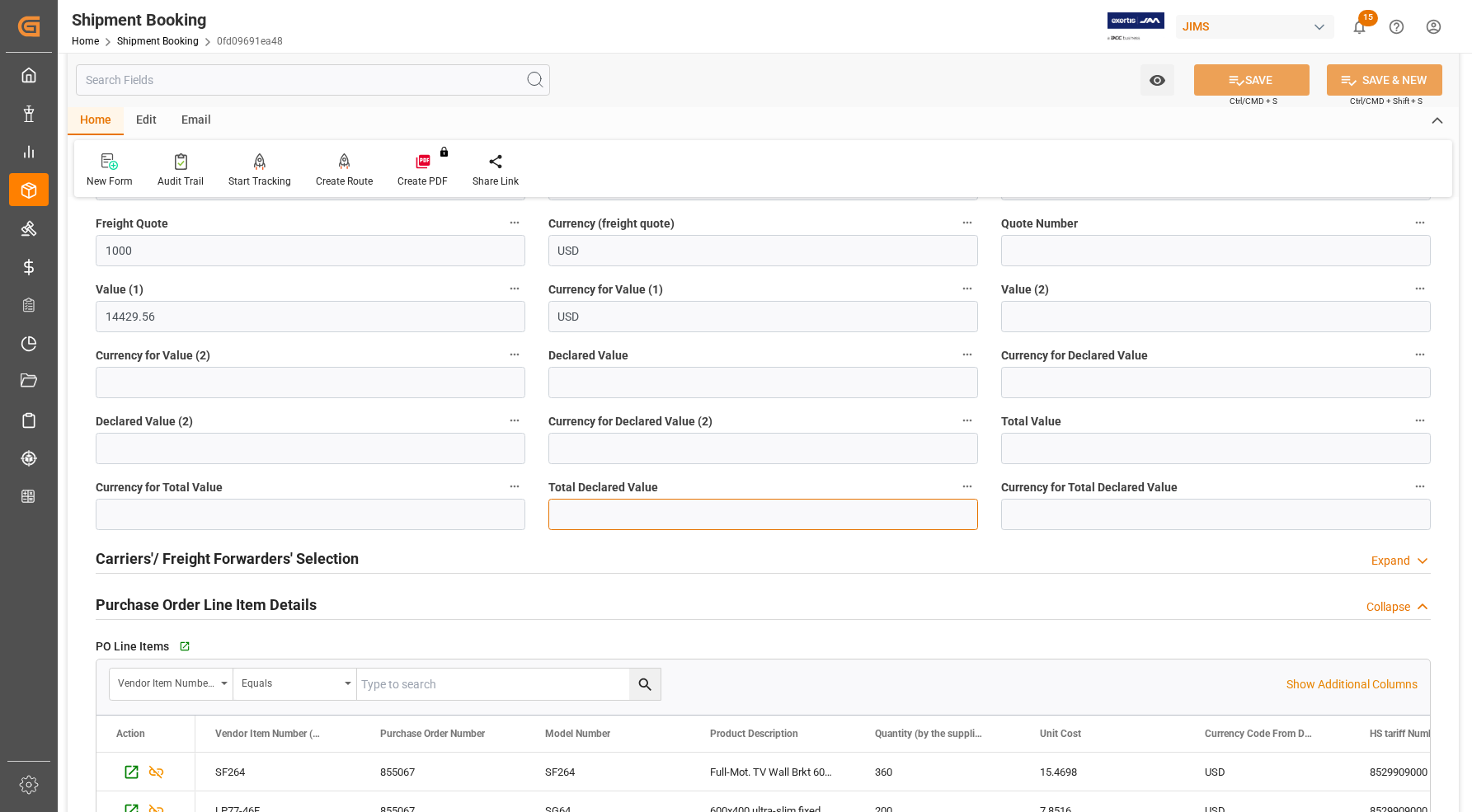
click at [596, 509] on input "text" at bounding box center [763, 514] width 430 height 32
type input "14429.56"
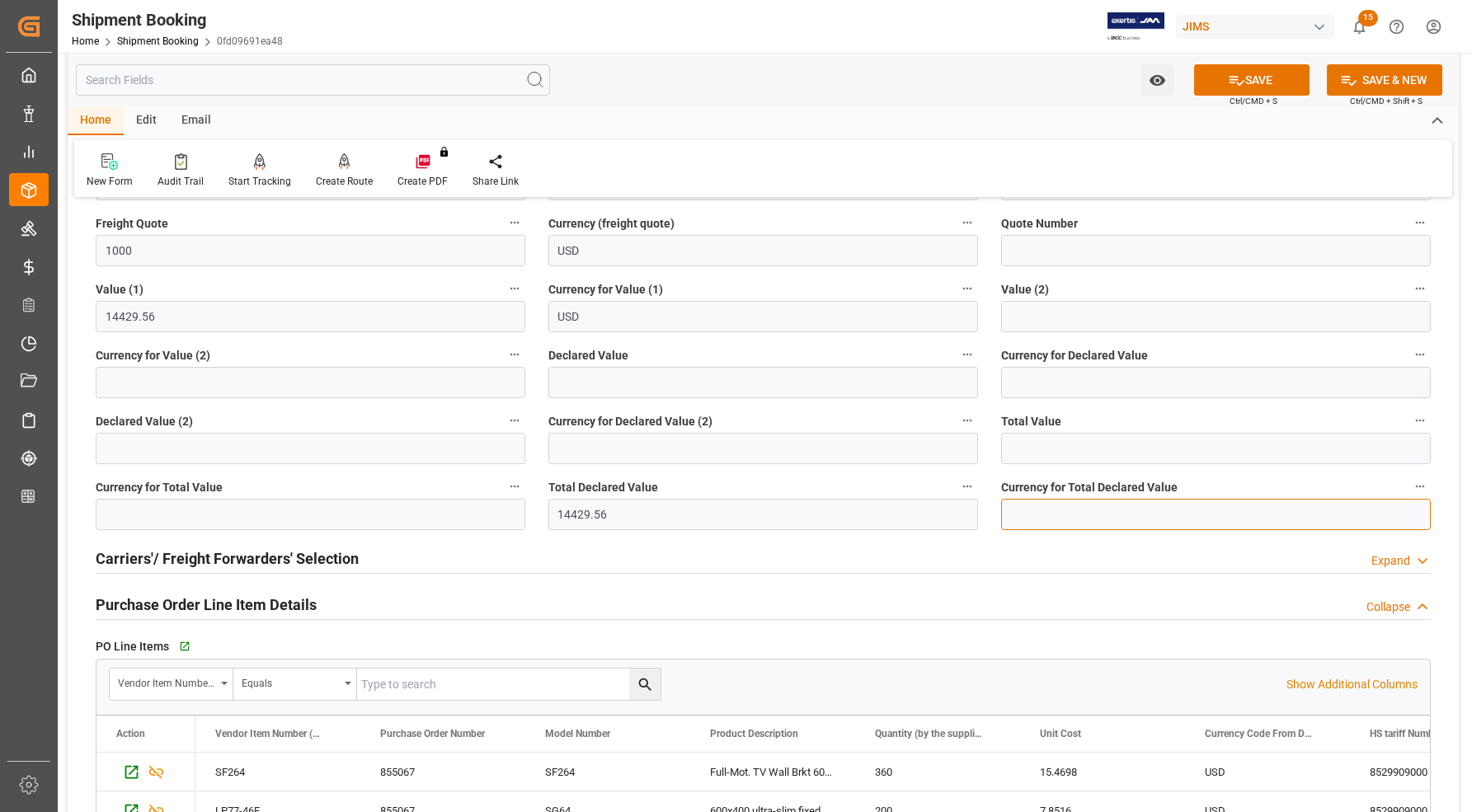
click at [1058, 509] on input at bounding box center [1216, 514] width 430 height 32
type input "USD"
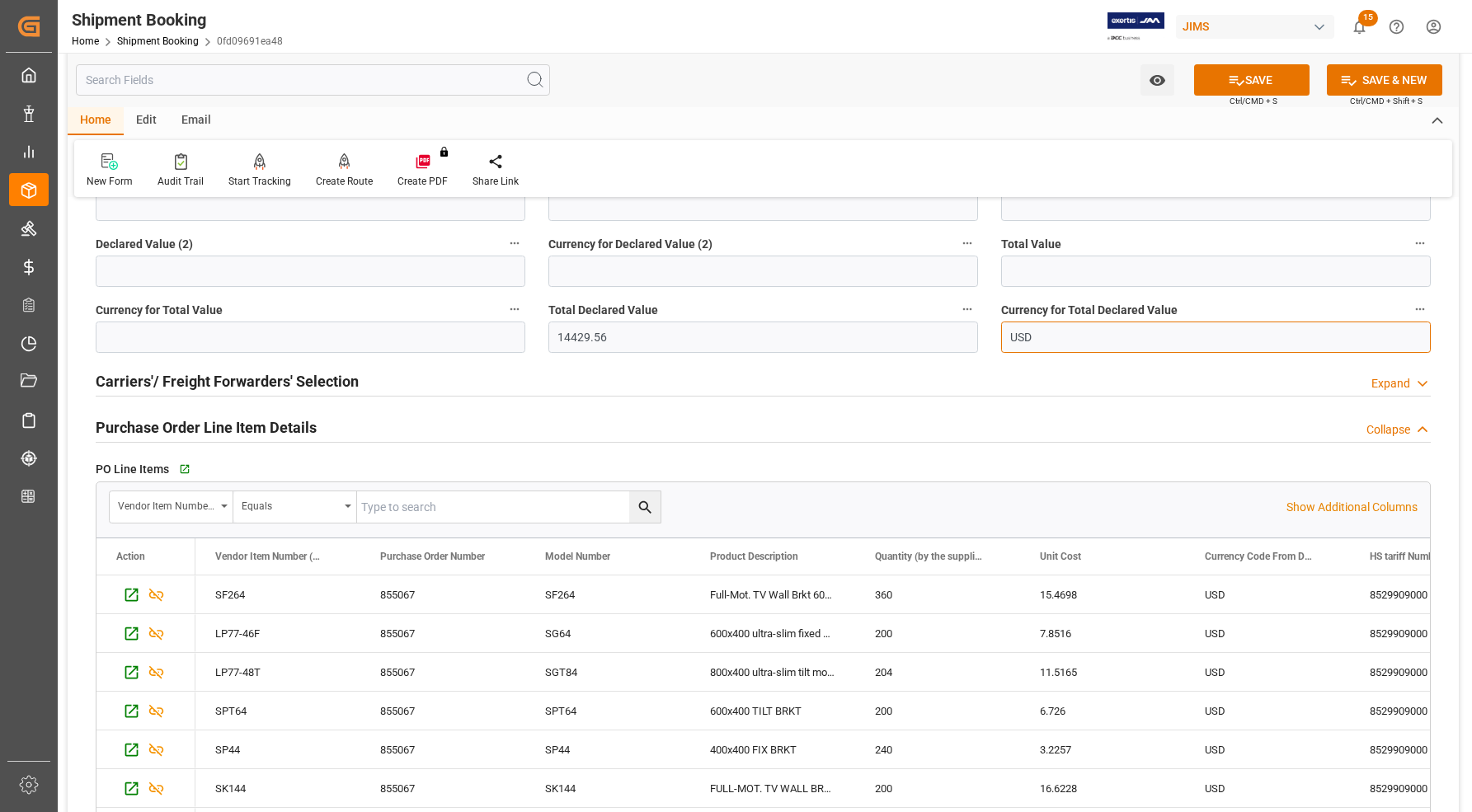
scroll to position [824, 0]
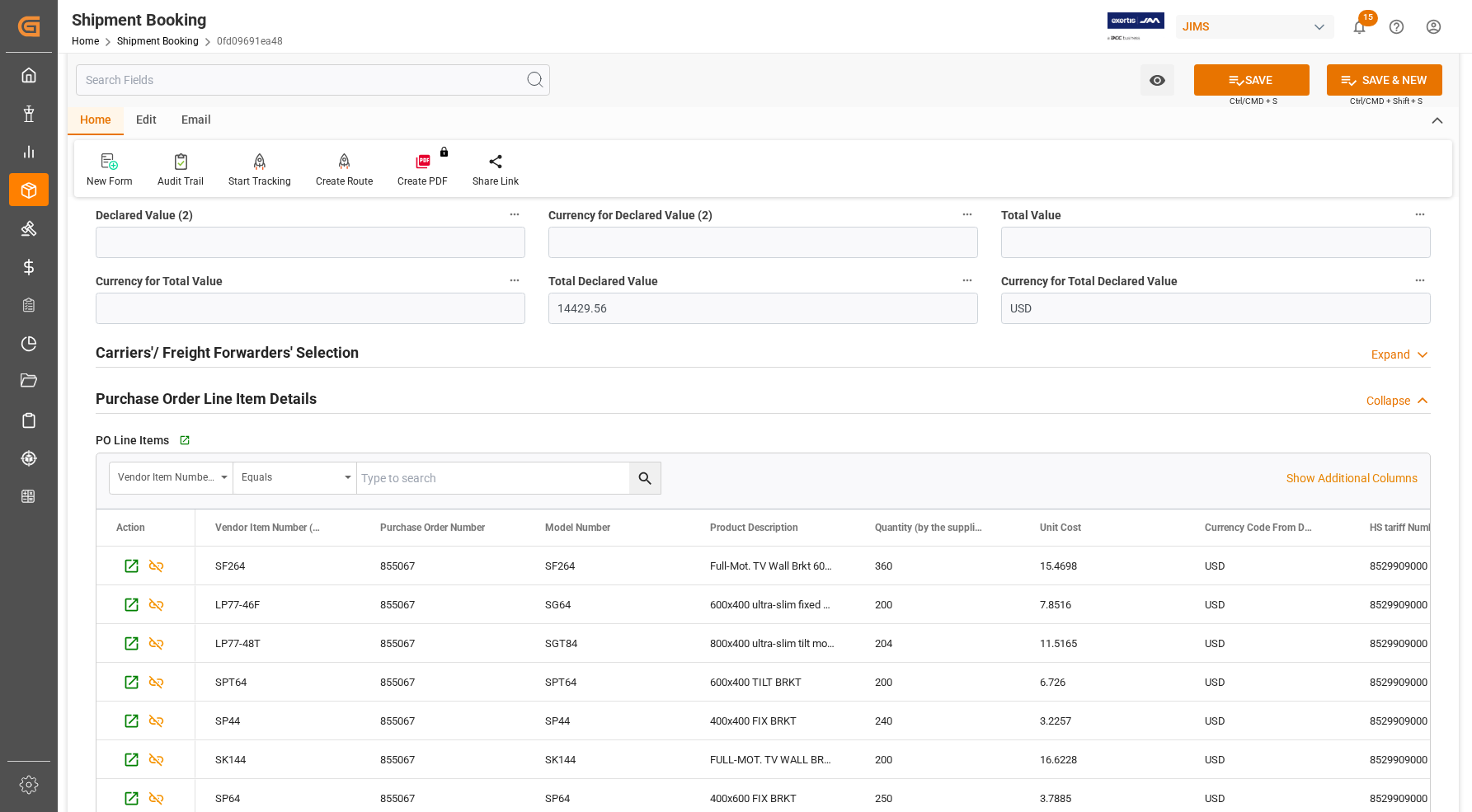
click at [104, 397] on h2 "Purchase Order Line Item Details" at bounding box center [206, 398] width 221 height 22
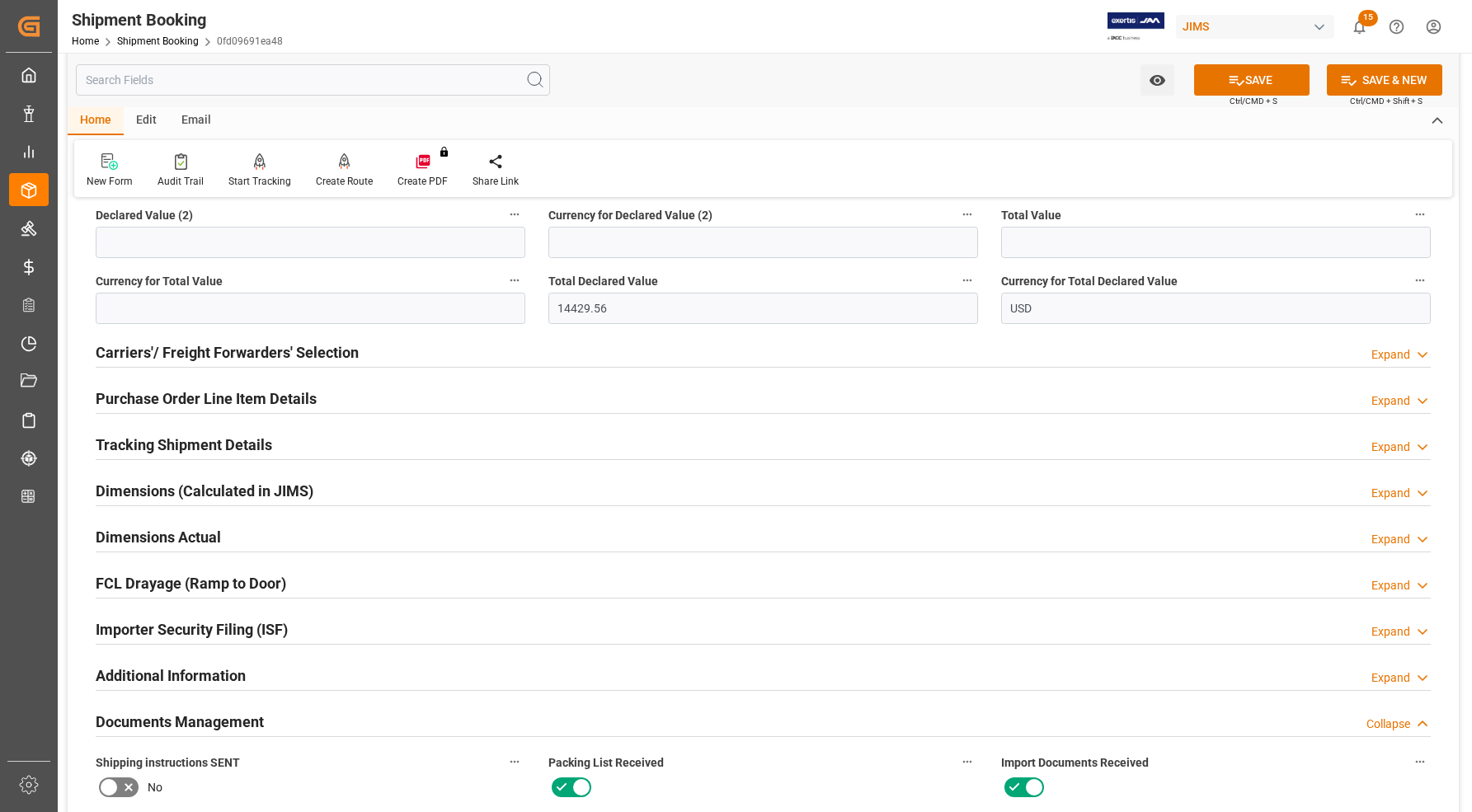
click at [112, 351] on h2 "Carriers'/ Freight Forwarders' Selection" at bounding box center [227, 352] width 263 height 22
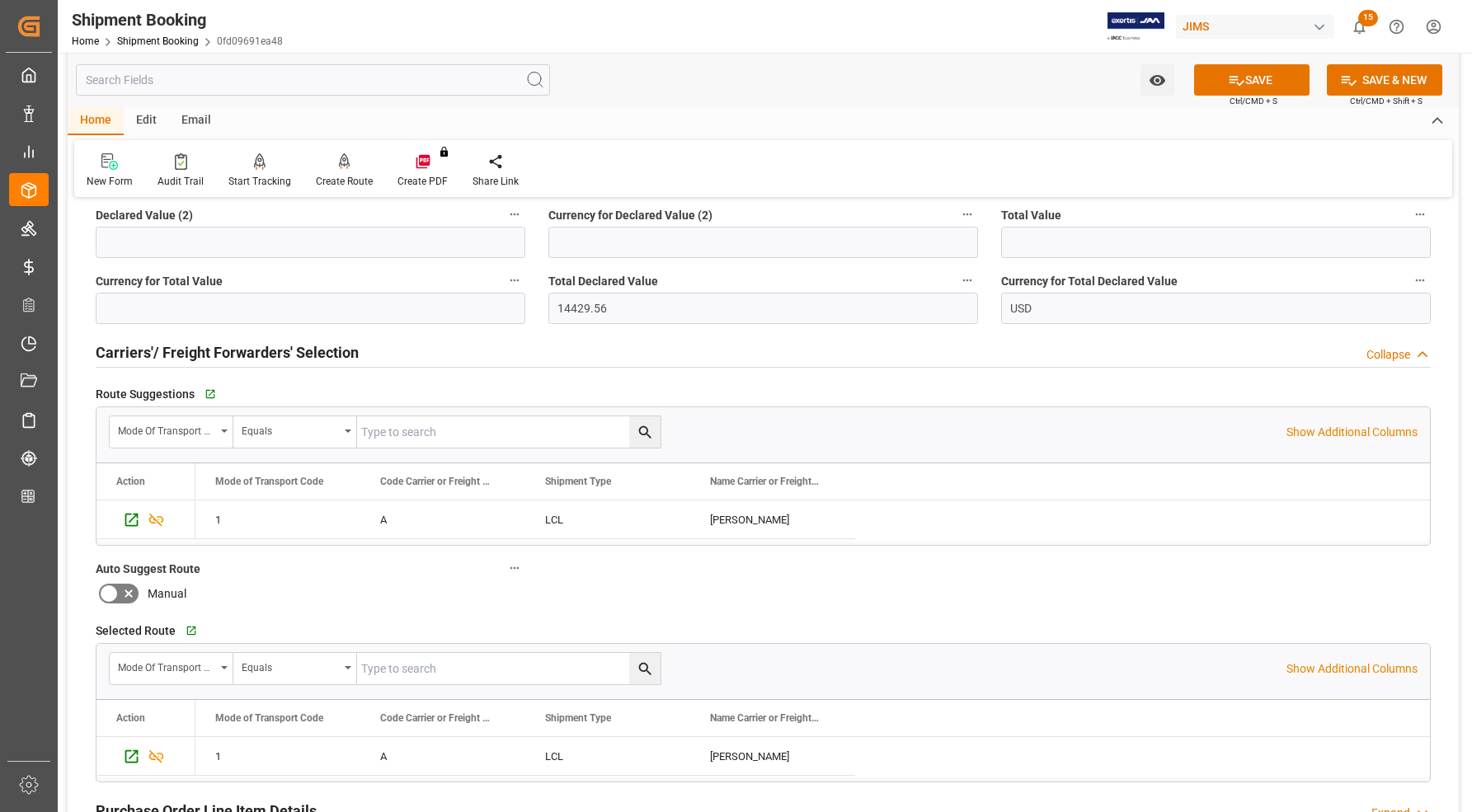
click at [112, 351] on h2 "Carriers'/ Freight Forwarders' Selection" at bounding box center [227, 352] width 263 height 22
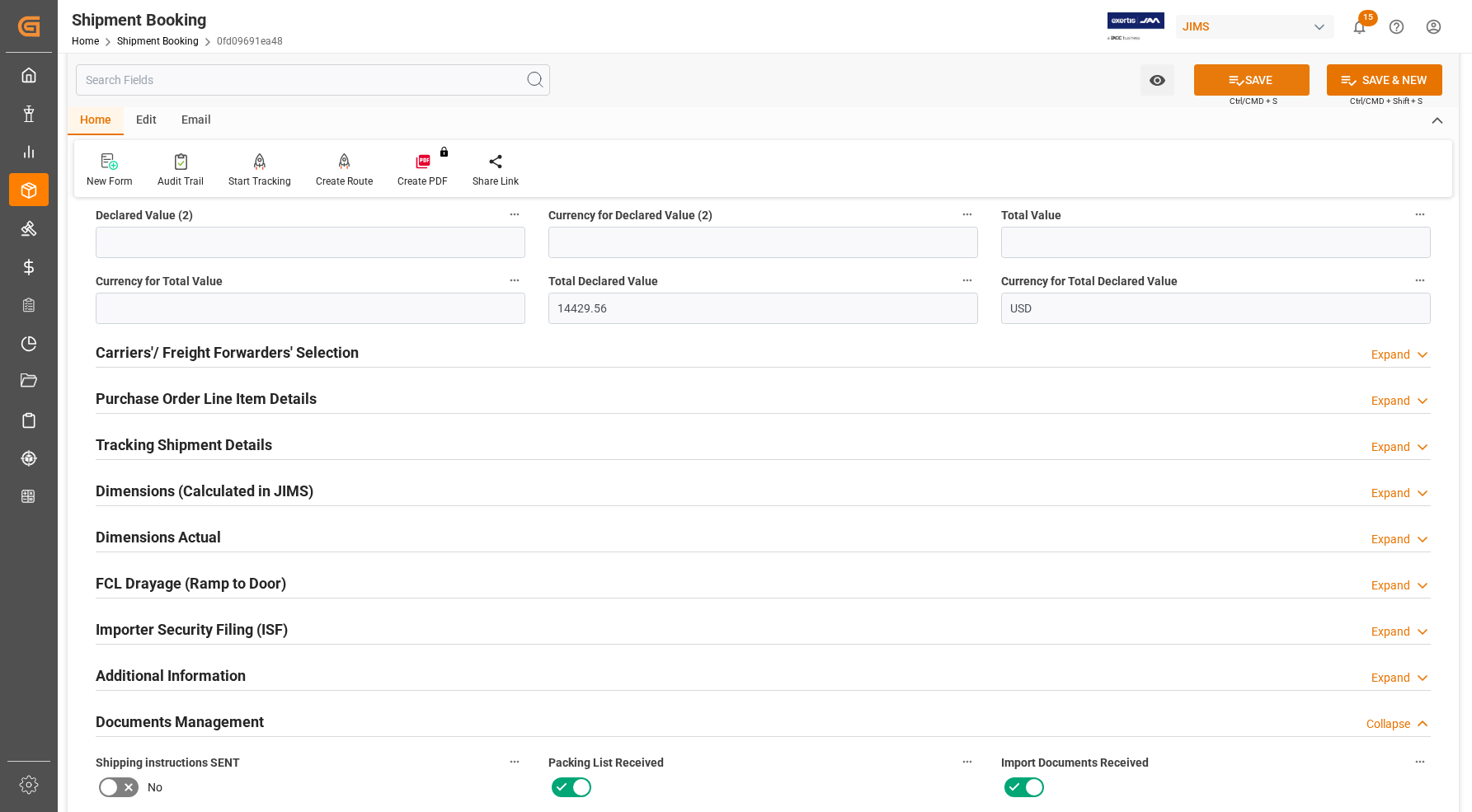
click at [1267, 77] on button "SAVE" at bounding box center [1251, 80] width 115 height 32
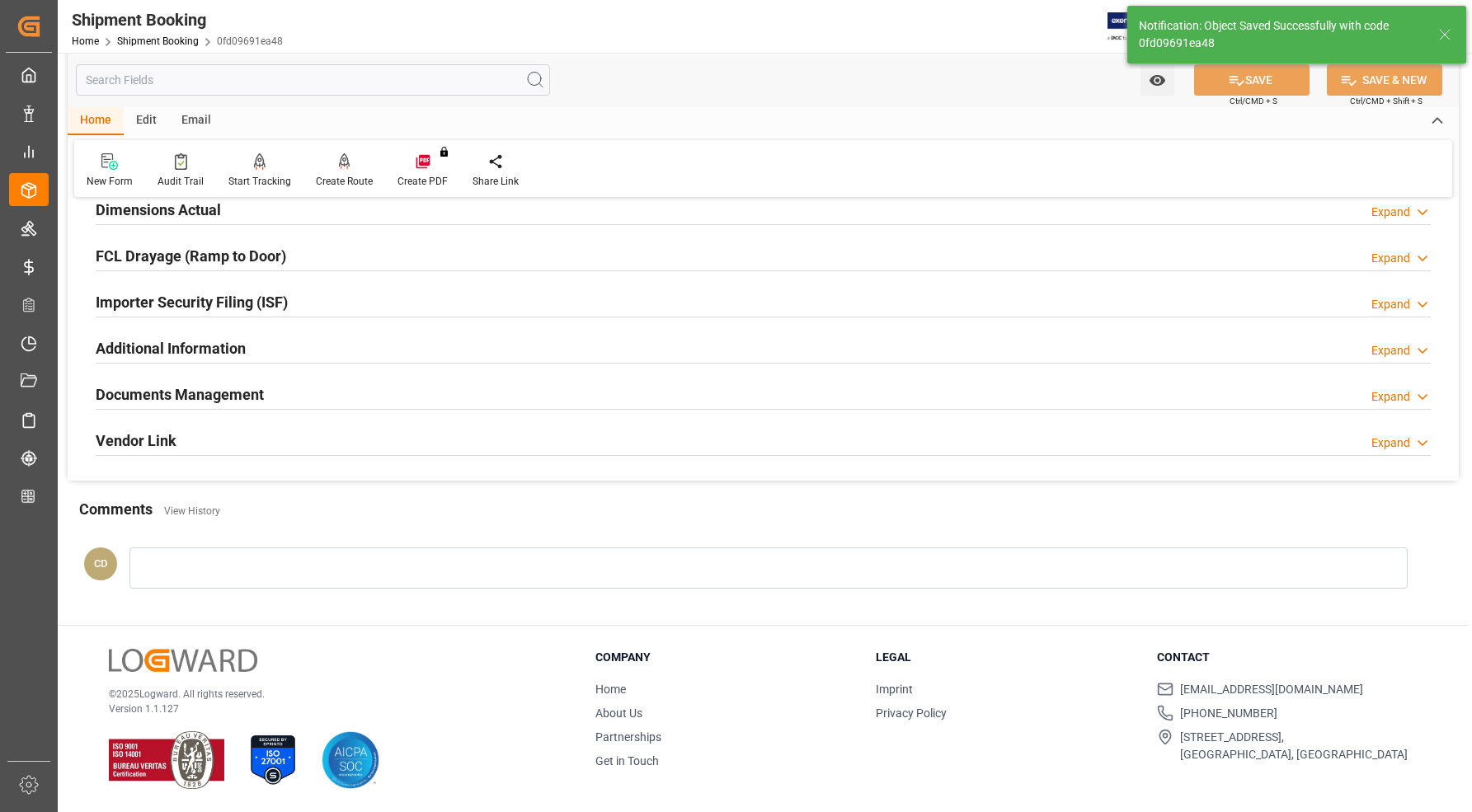
scroll to position [427, 0]
click at [162, 394] on h2 "Documents Management" at bounding box center [179, 394] width 168 height 22
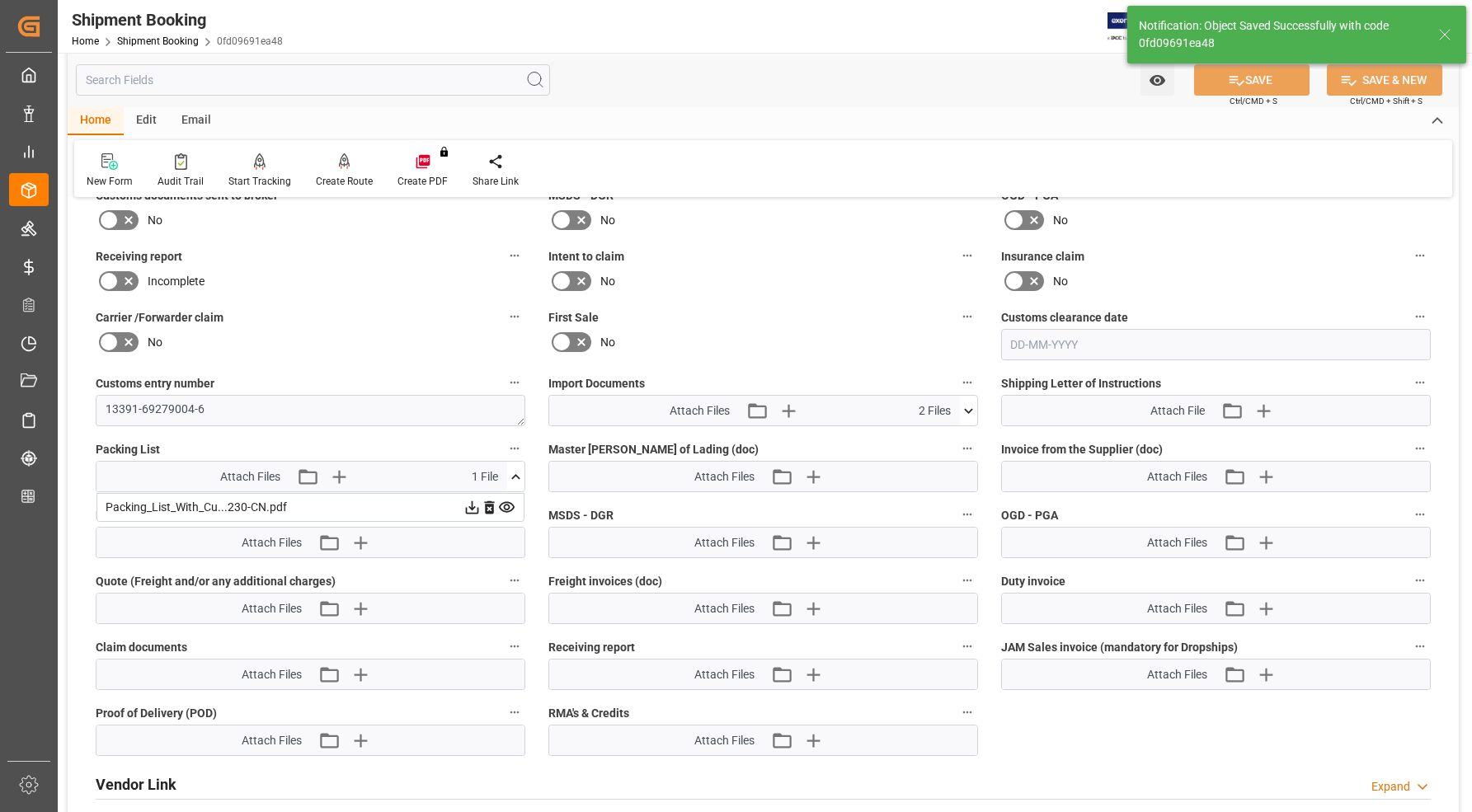
scroll to position [736, 0]
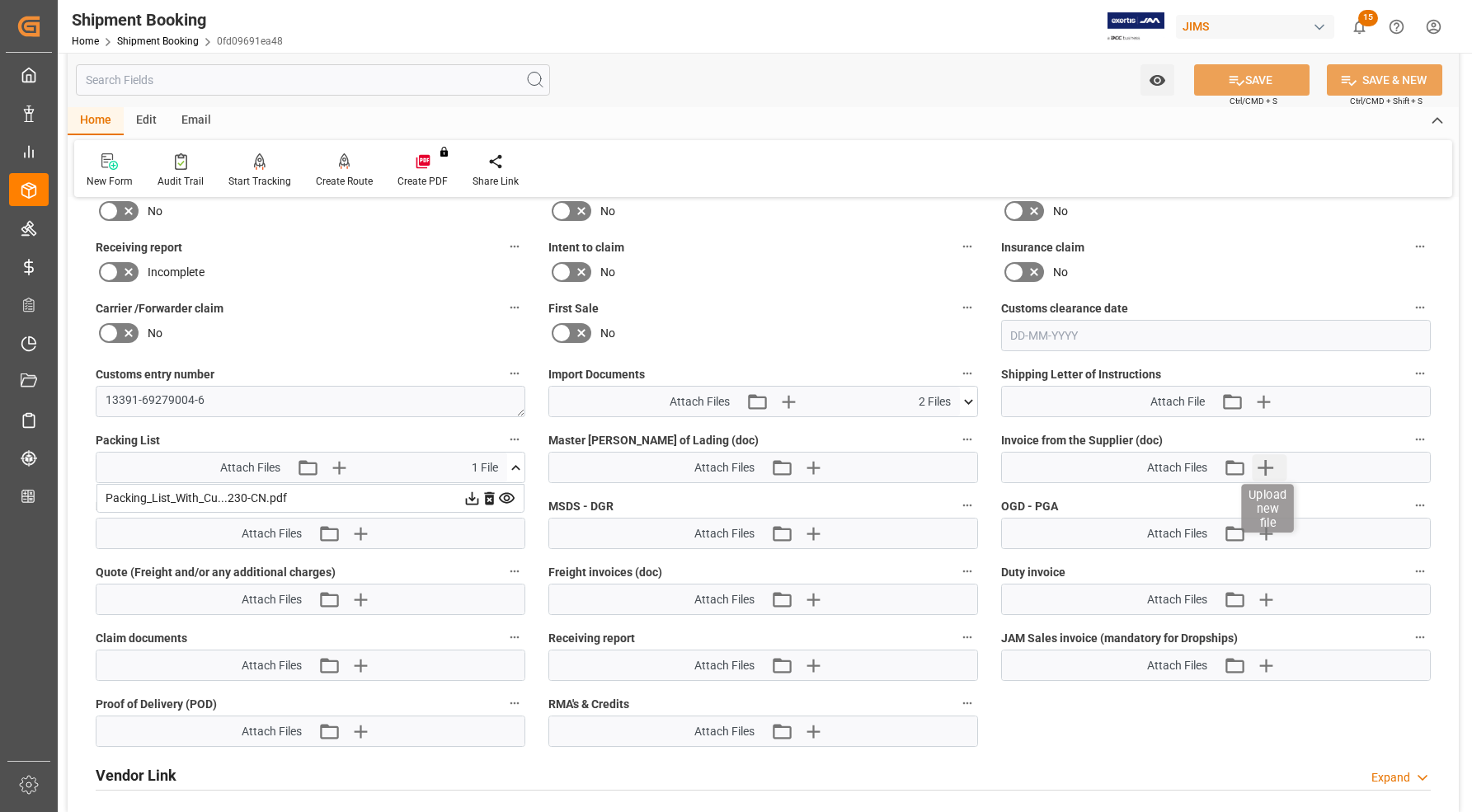
click at [1267, 460] on icon "button" at bounding box center [1266, 468] width 15 height 15
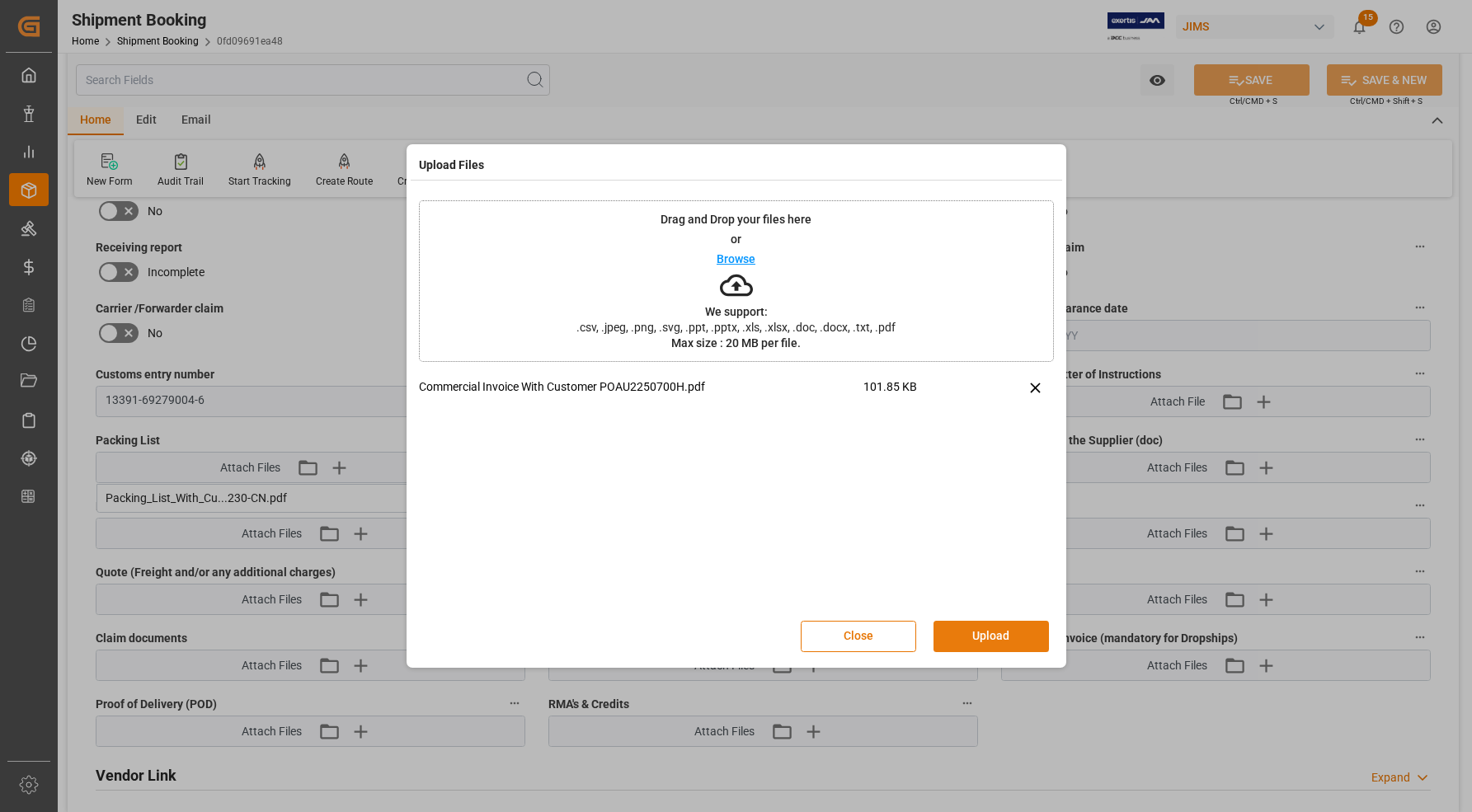
click at [997, 635] on button "Upload" at bounding box center [991, 636] width 115 height 32
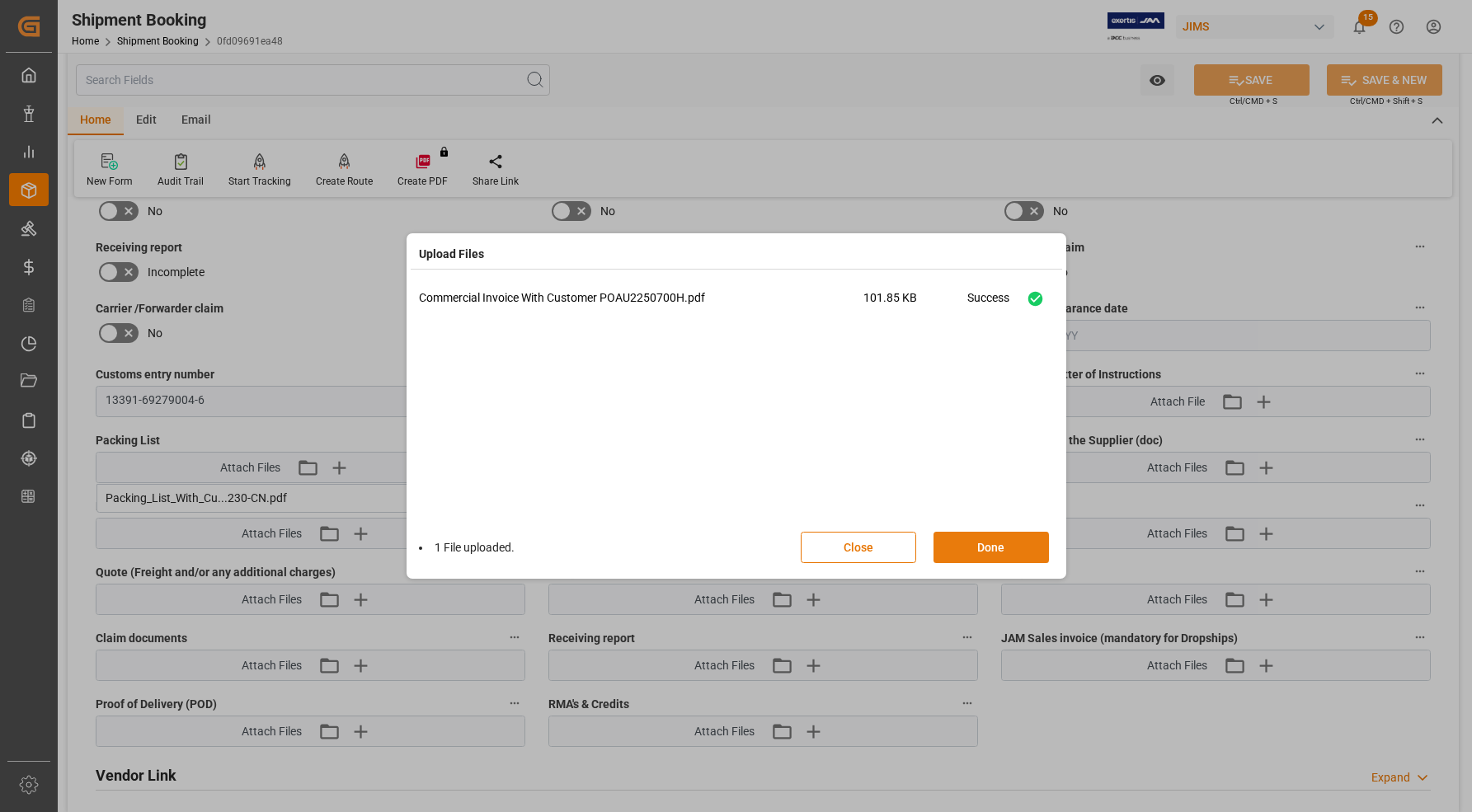
click at [1004, 549] on button "Done" at bounding box center [991, 547] width 115 height 32
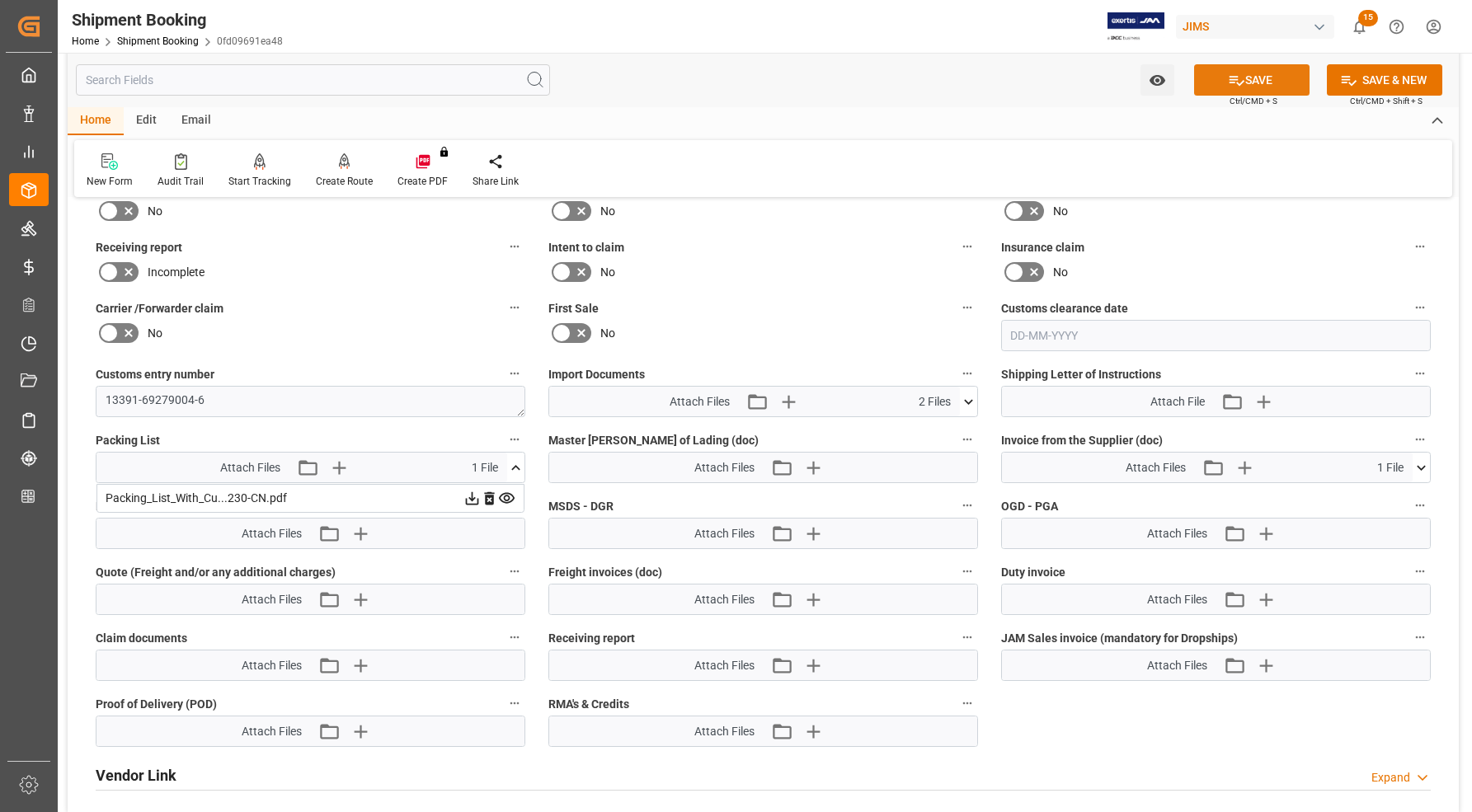
click at [1229, 75] on icon at bounding box center [1236, 81] width 17 height 17
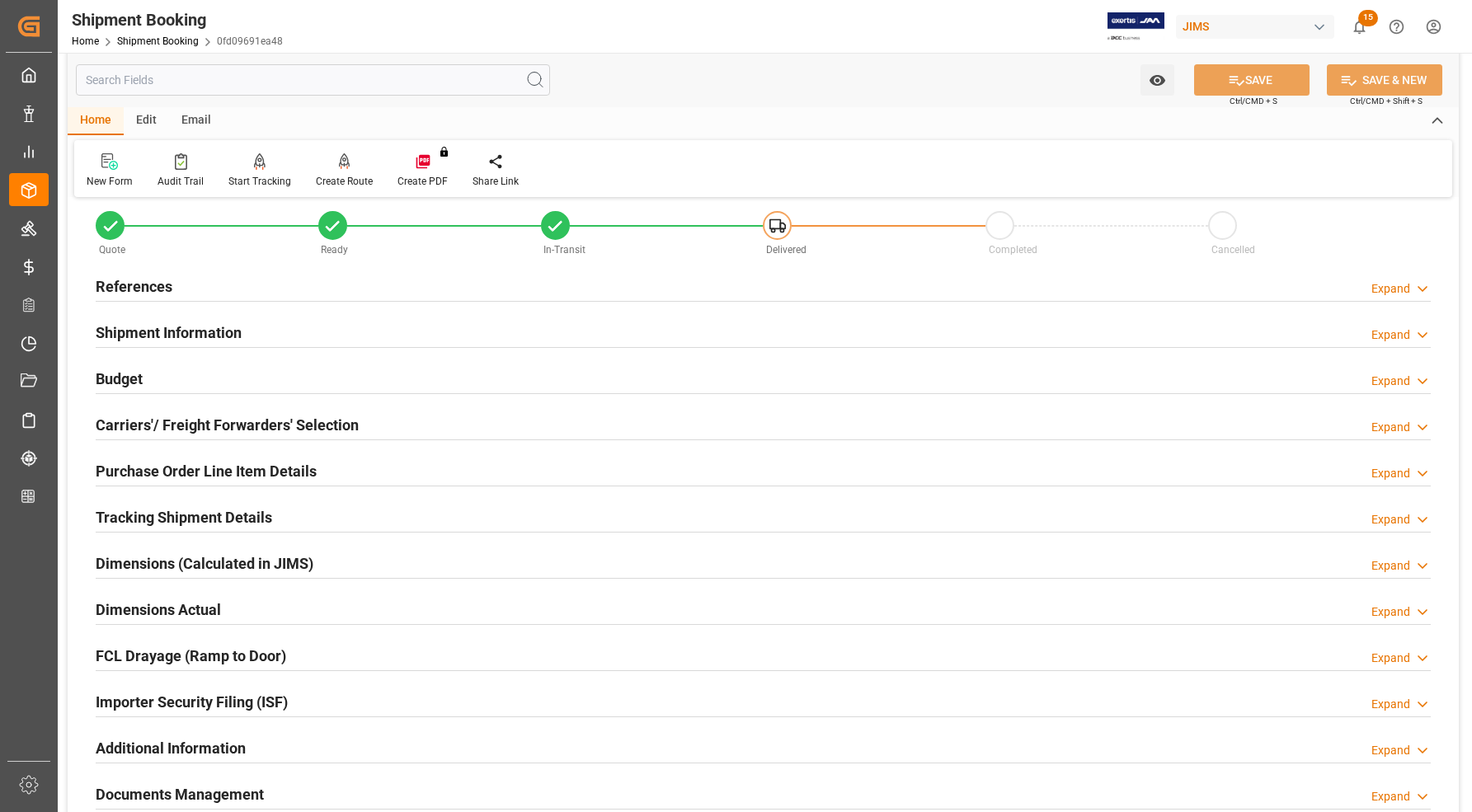
scroll to position [14, 0]
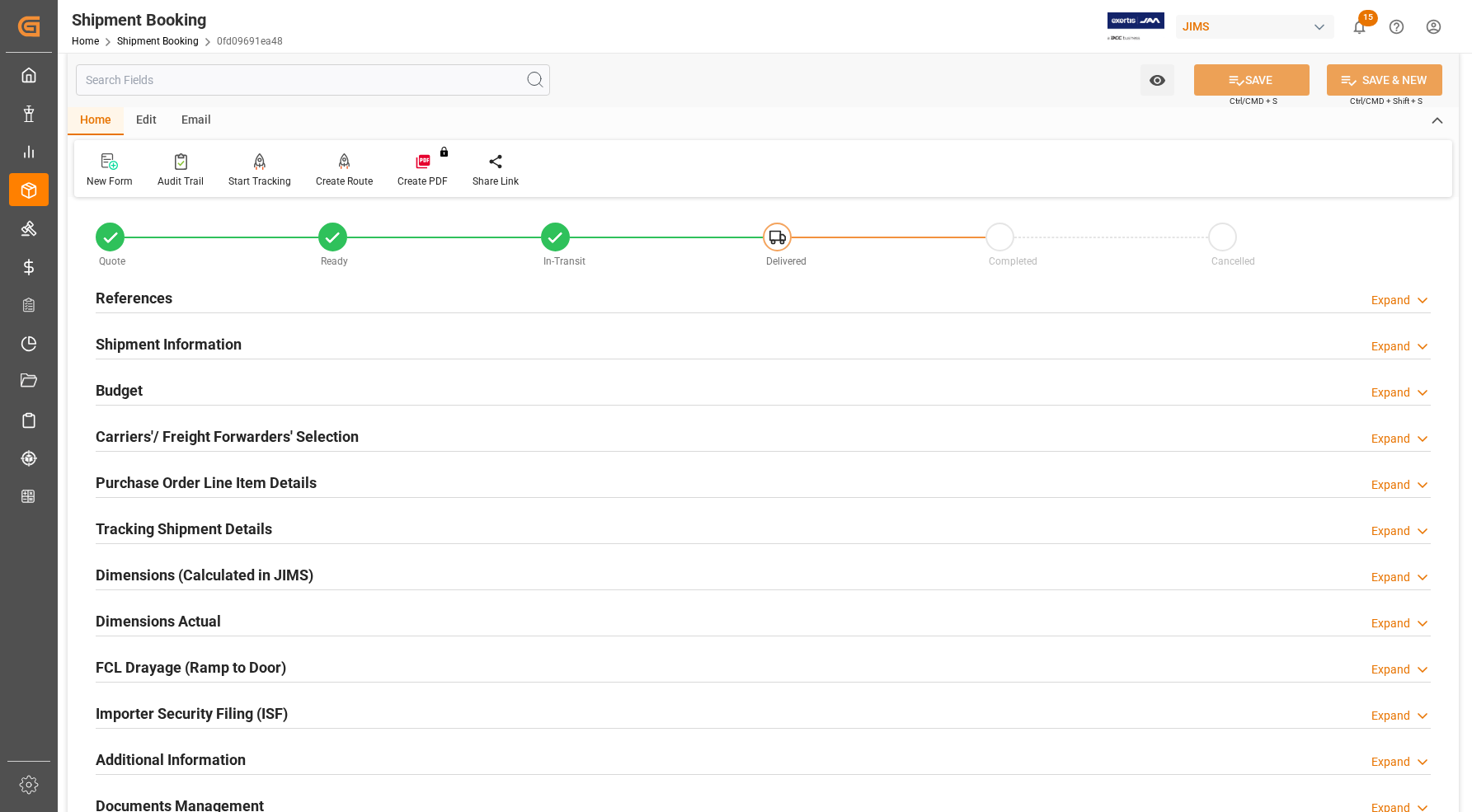
click at [129, 290] on h2 "References" at bounding box center [134, 297] width 77 height 22
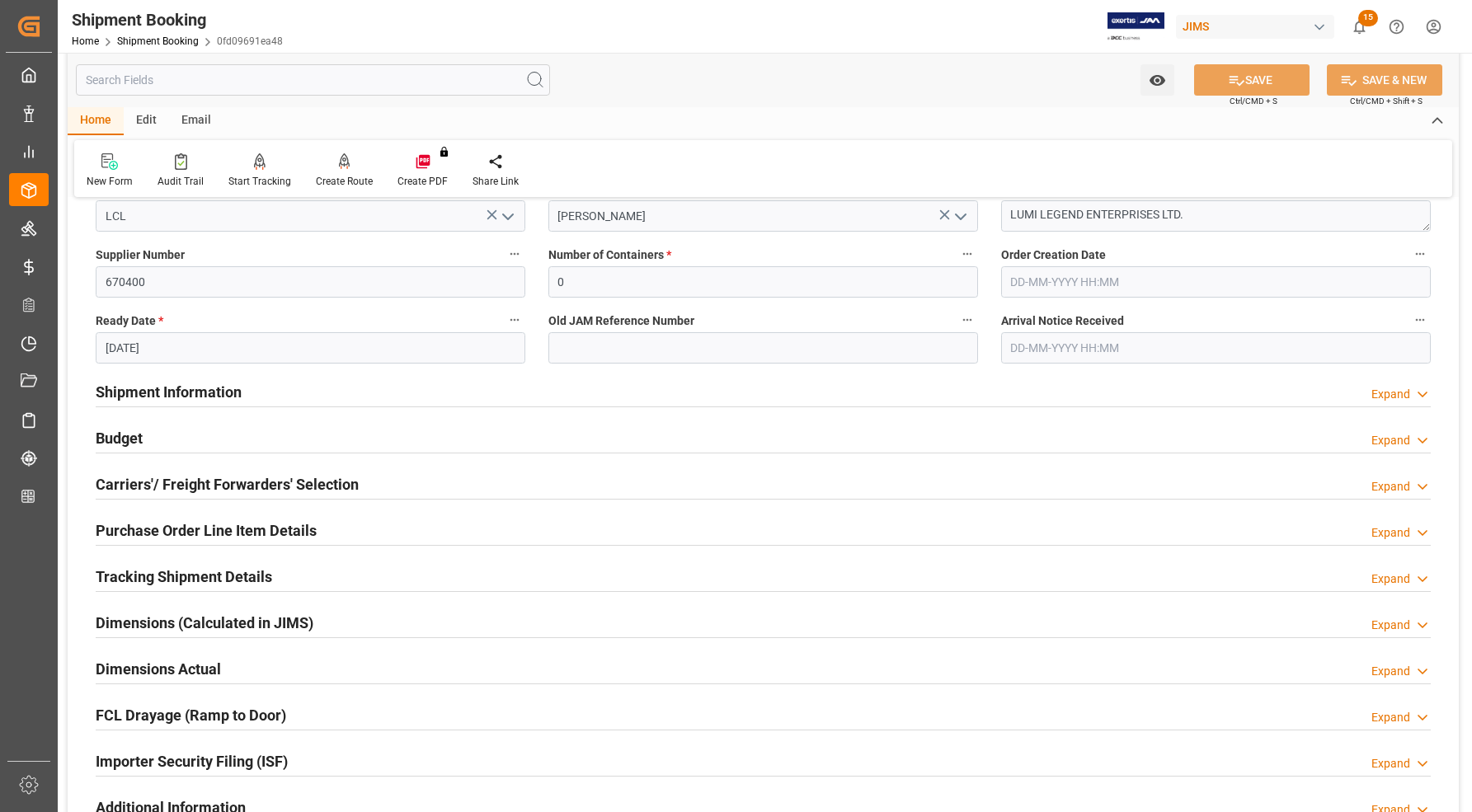
scroll to position [324, 0]
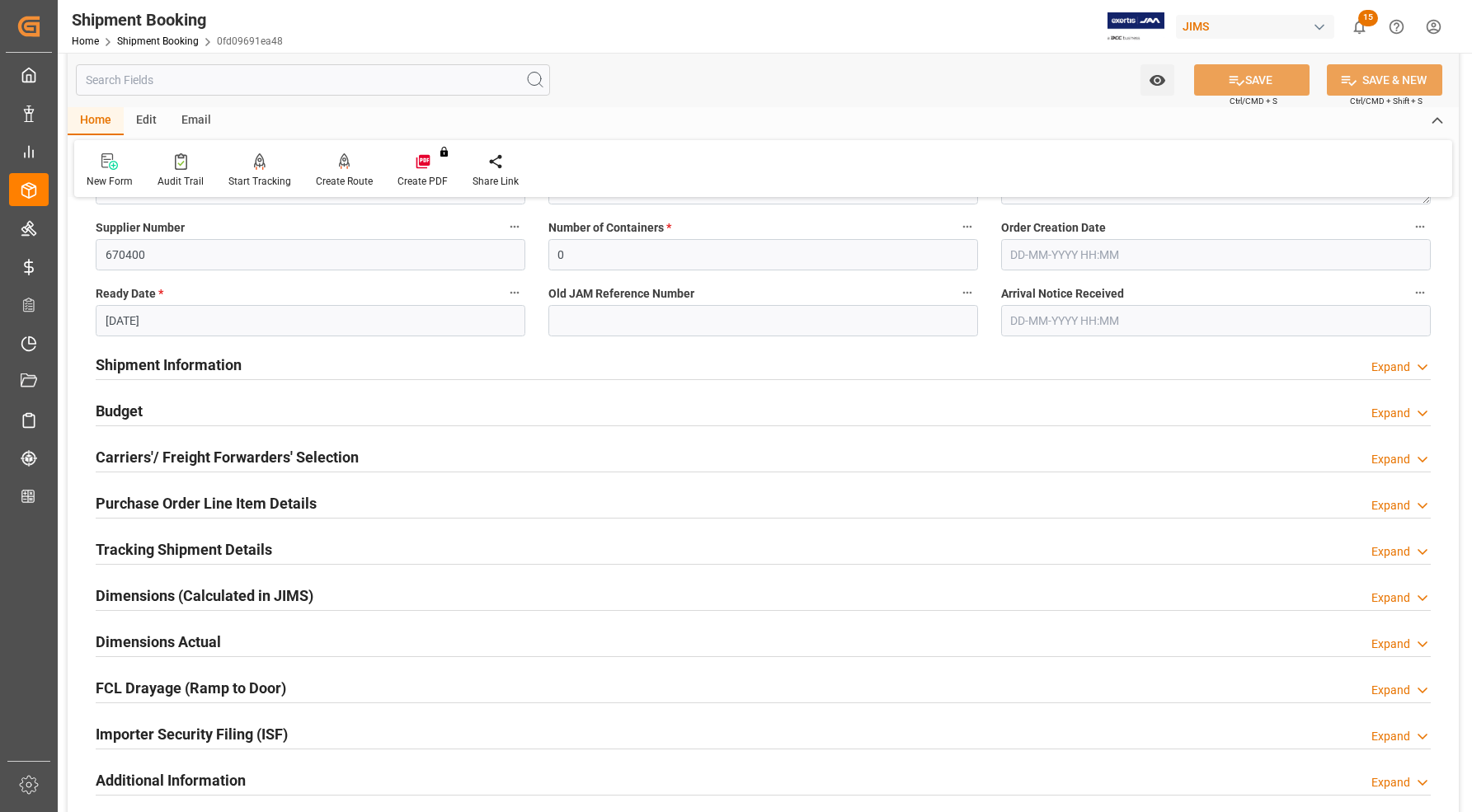
click at [116, 643] on h2 "Dimensions Actual" at bounding box center [158, 641] width 126 height 22
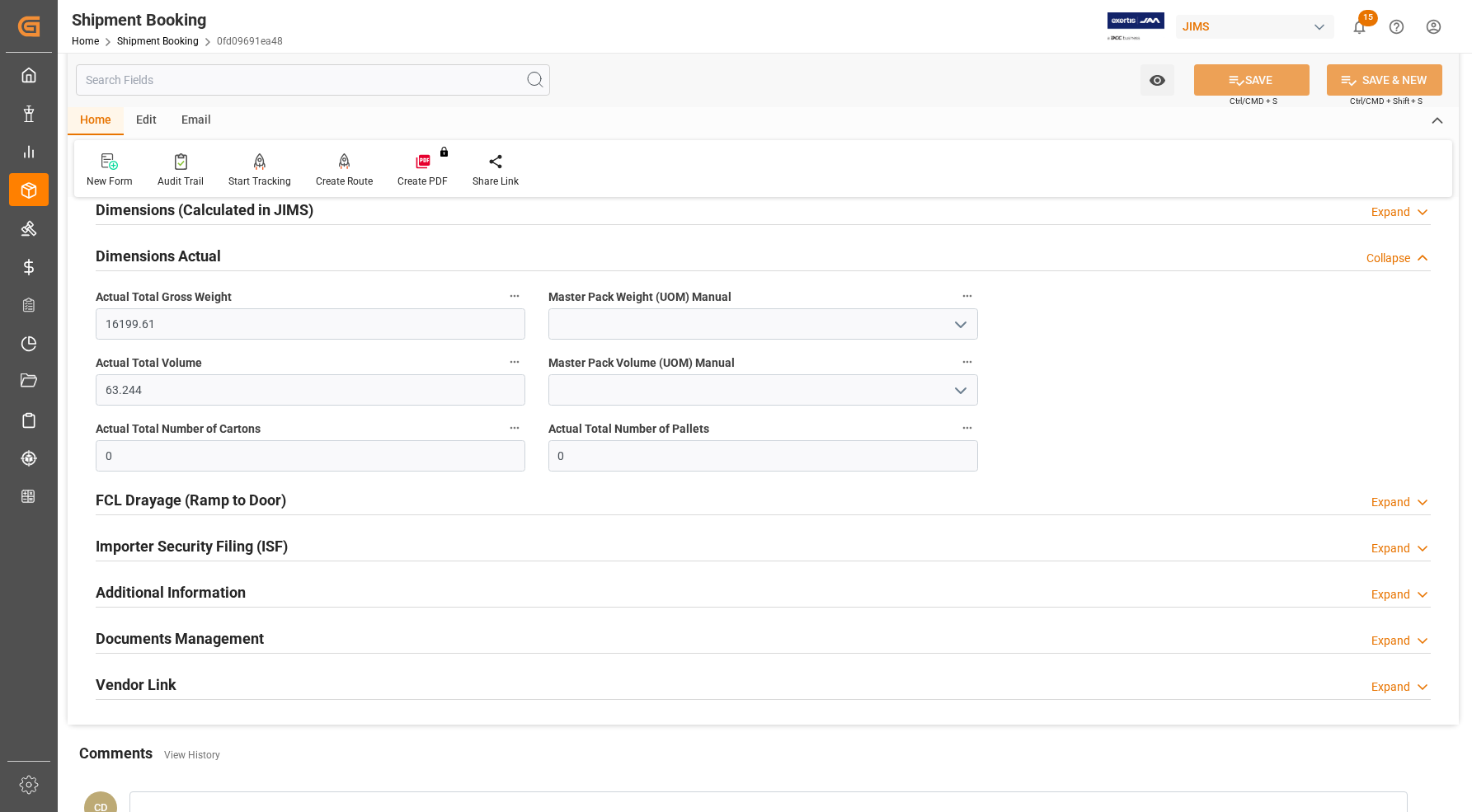
scroll to position [736, 0]
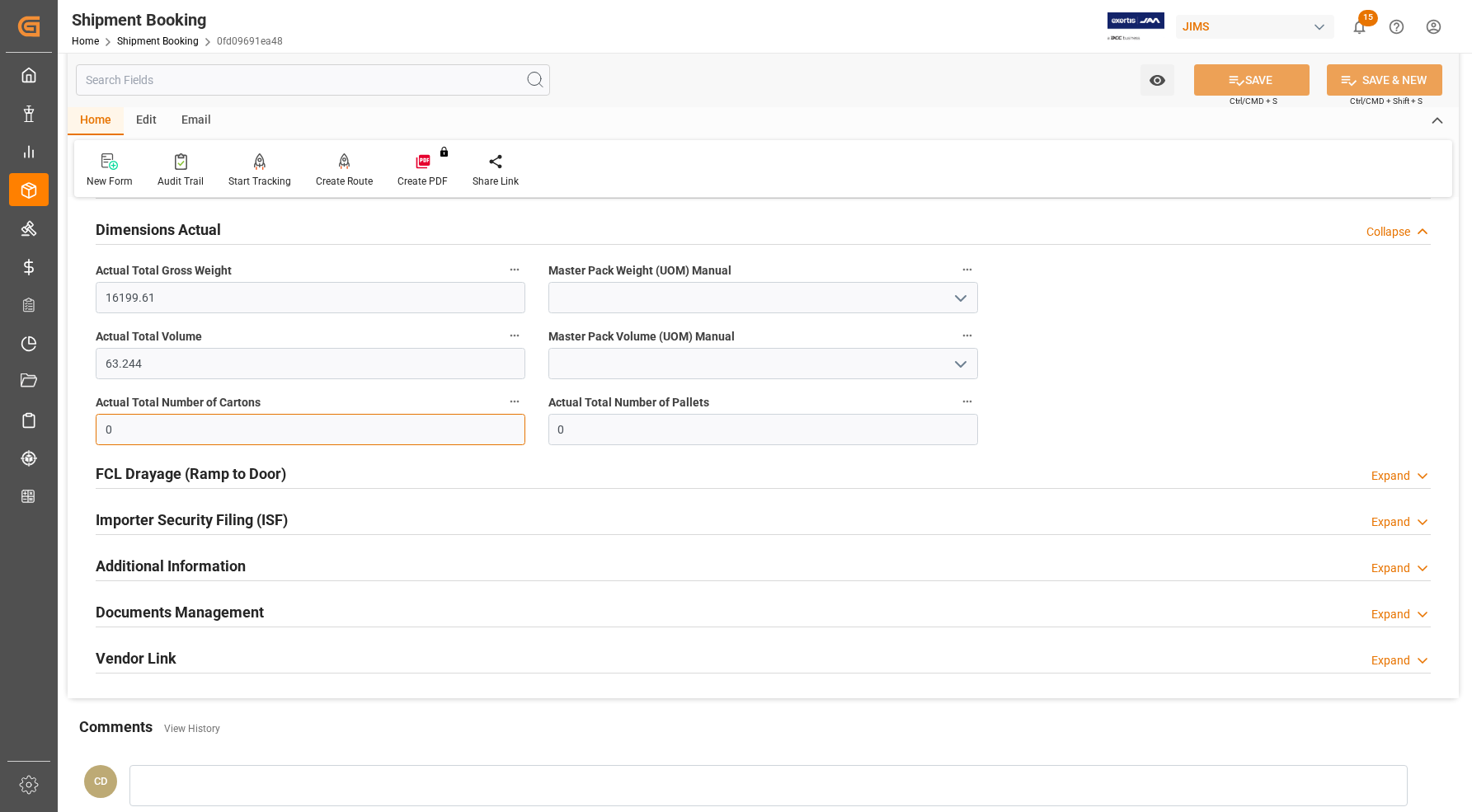
click at [115, 429] on input "0" at bounding box center [311, 429] width 430 height 32
type input "380"
click at [1242, 71] on button "SAVE" at bounding box center [1251, 80] width 115 height 32
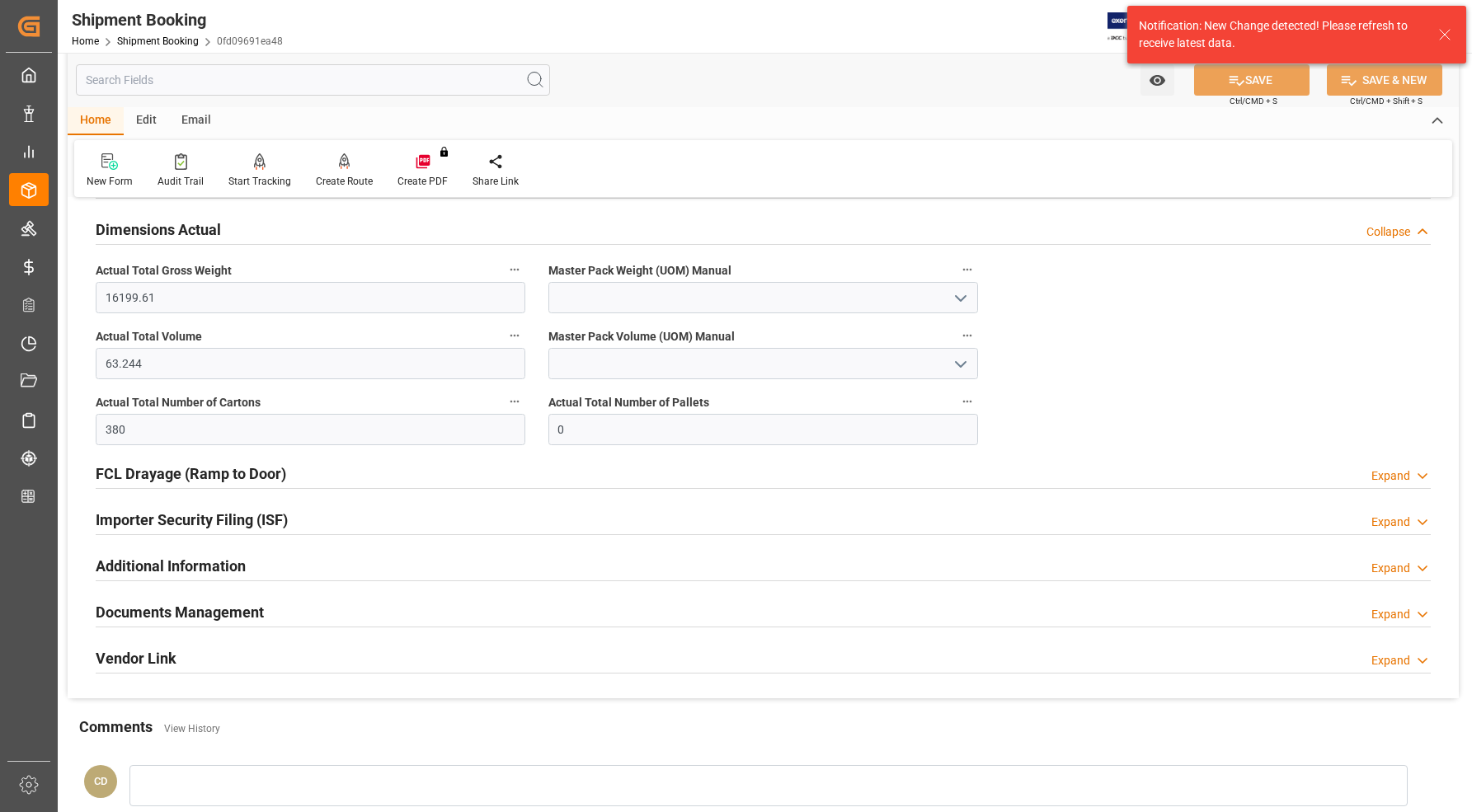
click at [274, 471] on h2 "FCL Drayage (Ramp to Door)" at bounding box center [191, 473] width 191 height 22
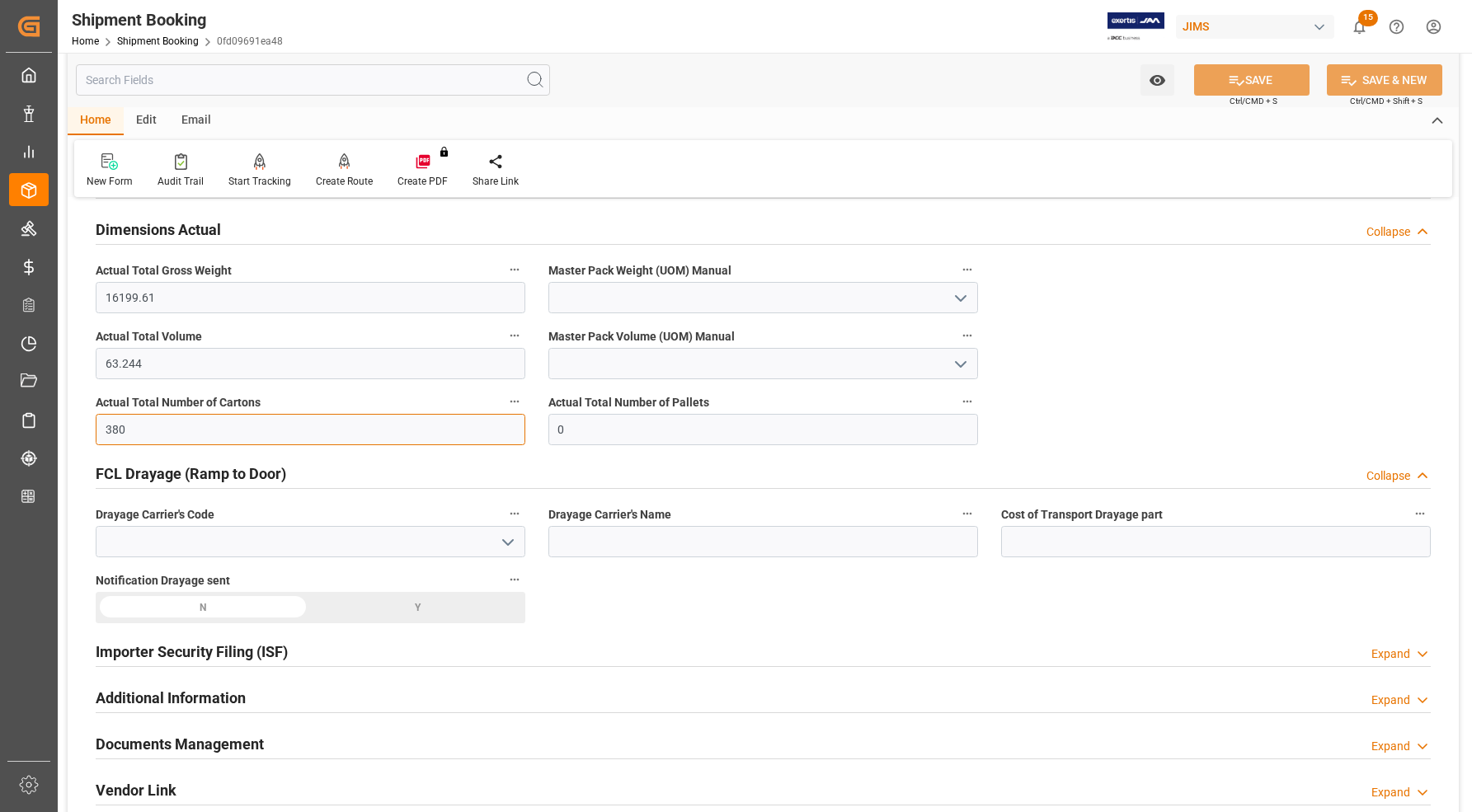
click at [150, 432] on input "380" at bounding box center [311, 429] width 430 height 32
click at [196, 431] on input "380" at bounding box center [311, 429] width 430 height 32
click at [303, 472] on div "FCL Drayage (Ramp to Door) Collapse" at bounding box center [763, 472] width 1335 height 32
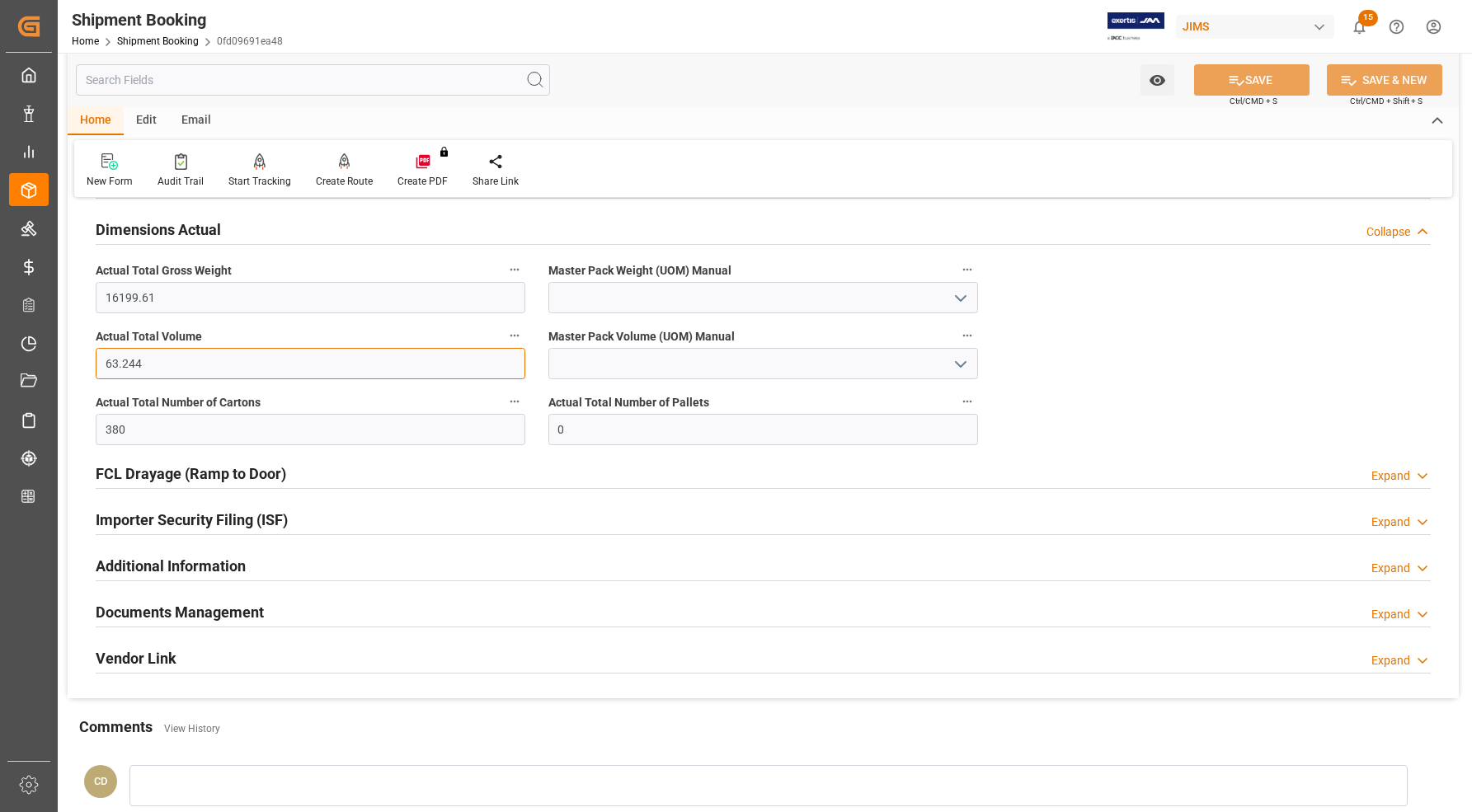
click at [322, 356] on input "63.244" at bounding box center [311, 363] width 430 height 32
click at [217, 606] on h2 "Documents Management" at bounding box center [179, 612] width 168 height 22
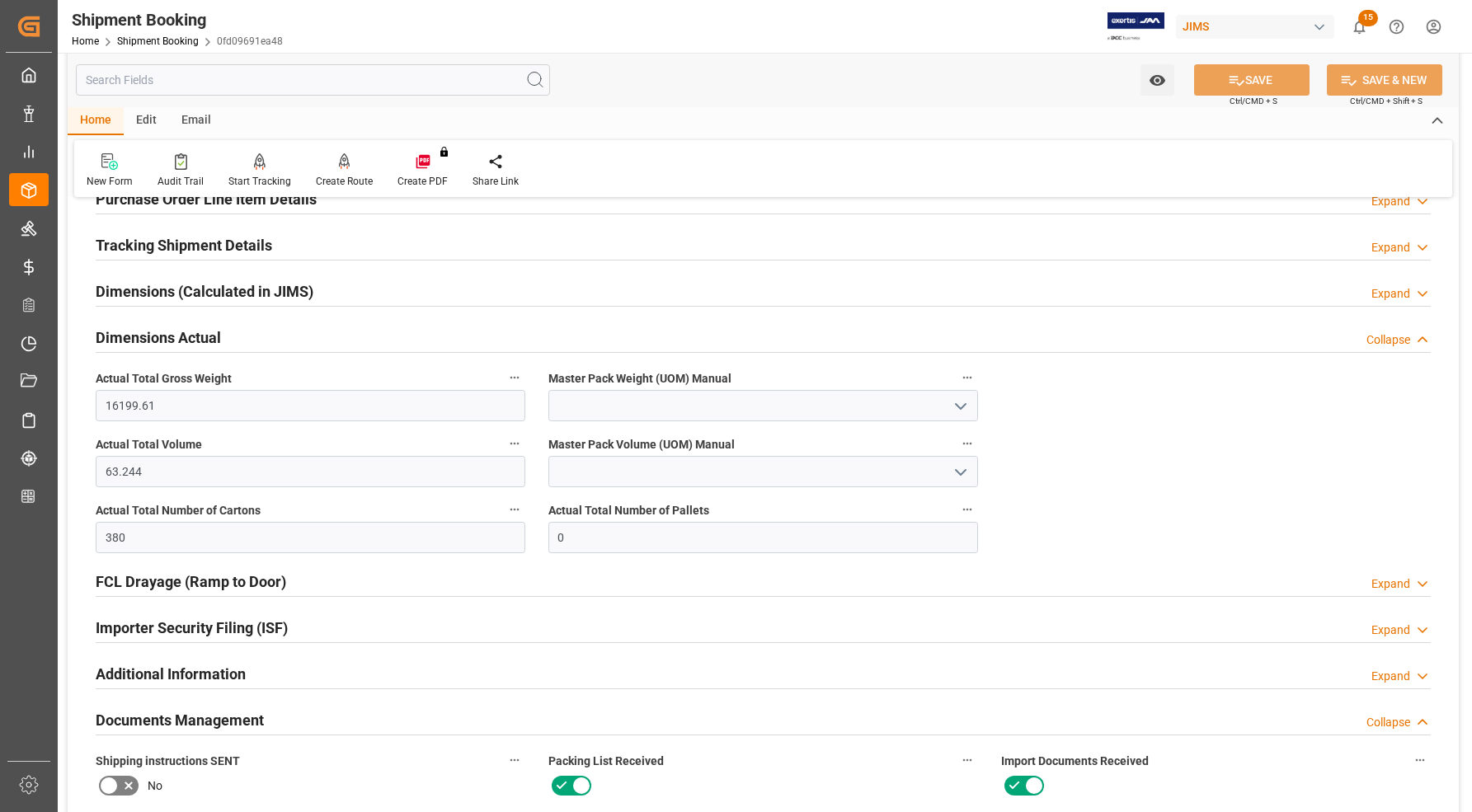
scroll to position [324, 0]
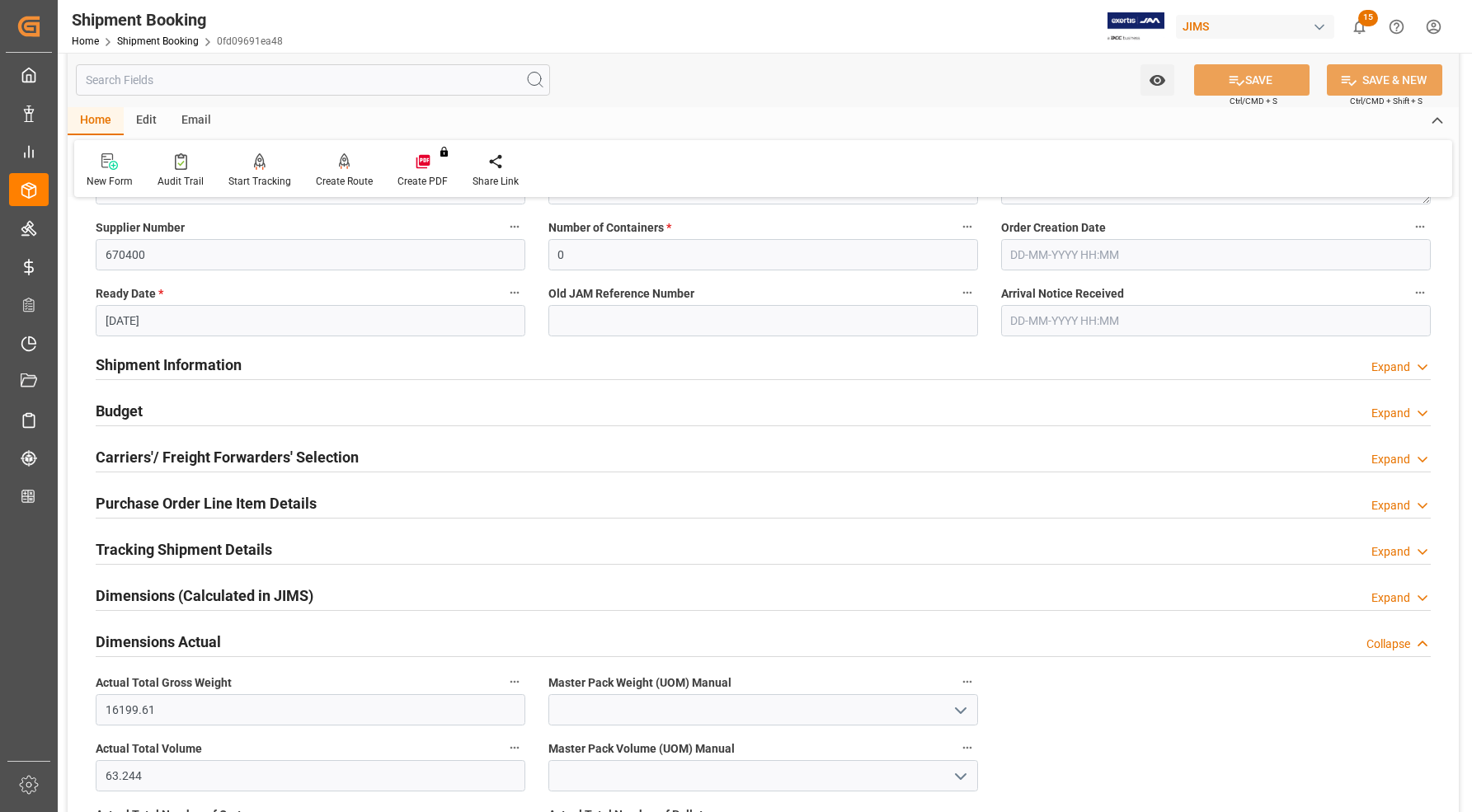
click at [118, 394] on div "Budget" at bounding box center [119, 409] width 47 height 32
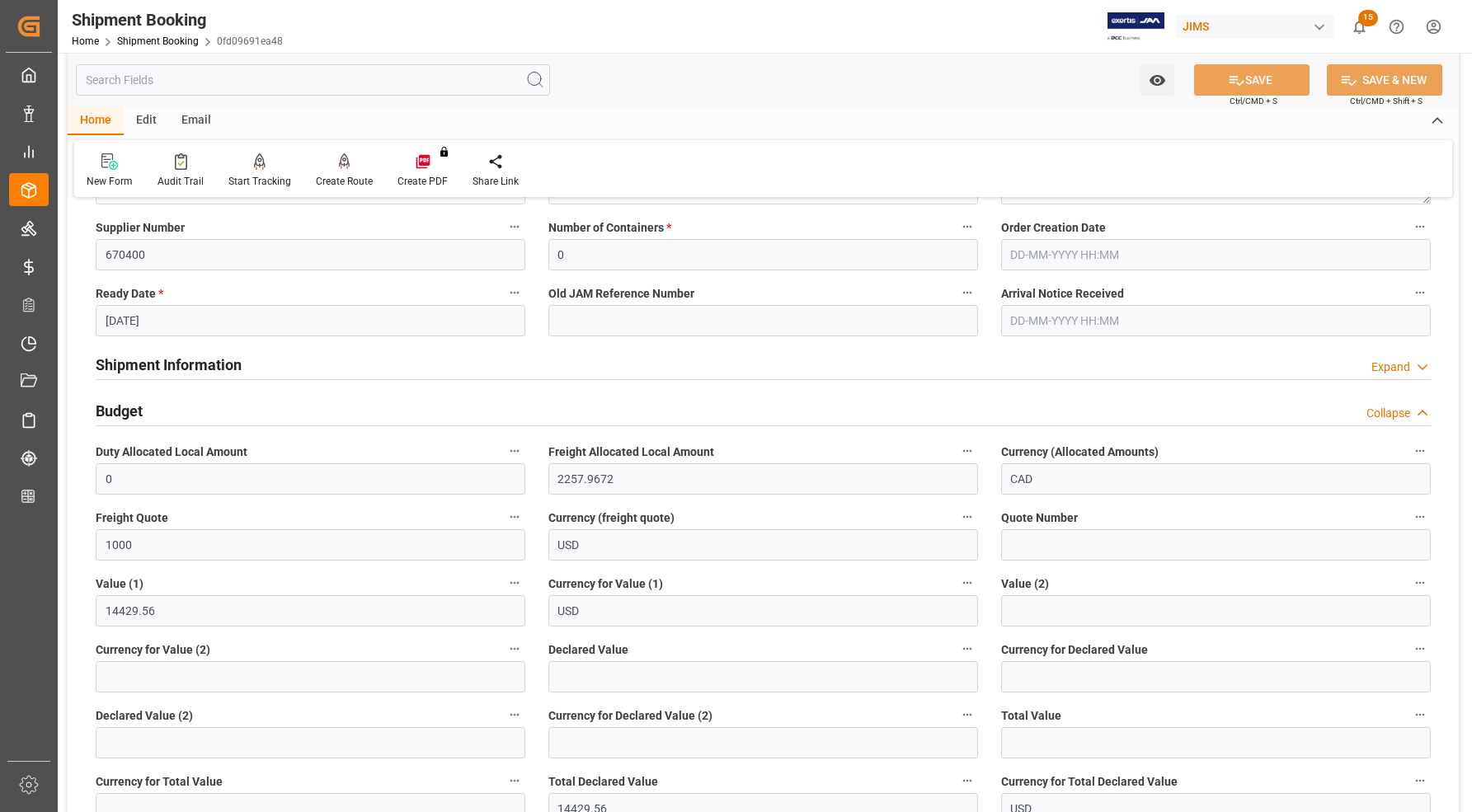
click at [159, 418] on div "Budget Collapse" at bounding box center [763, 409] width 1335 height 32
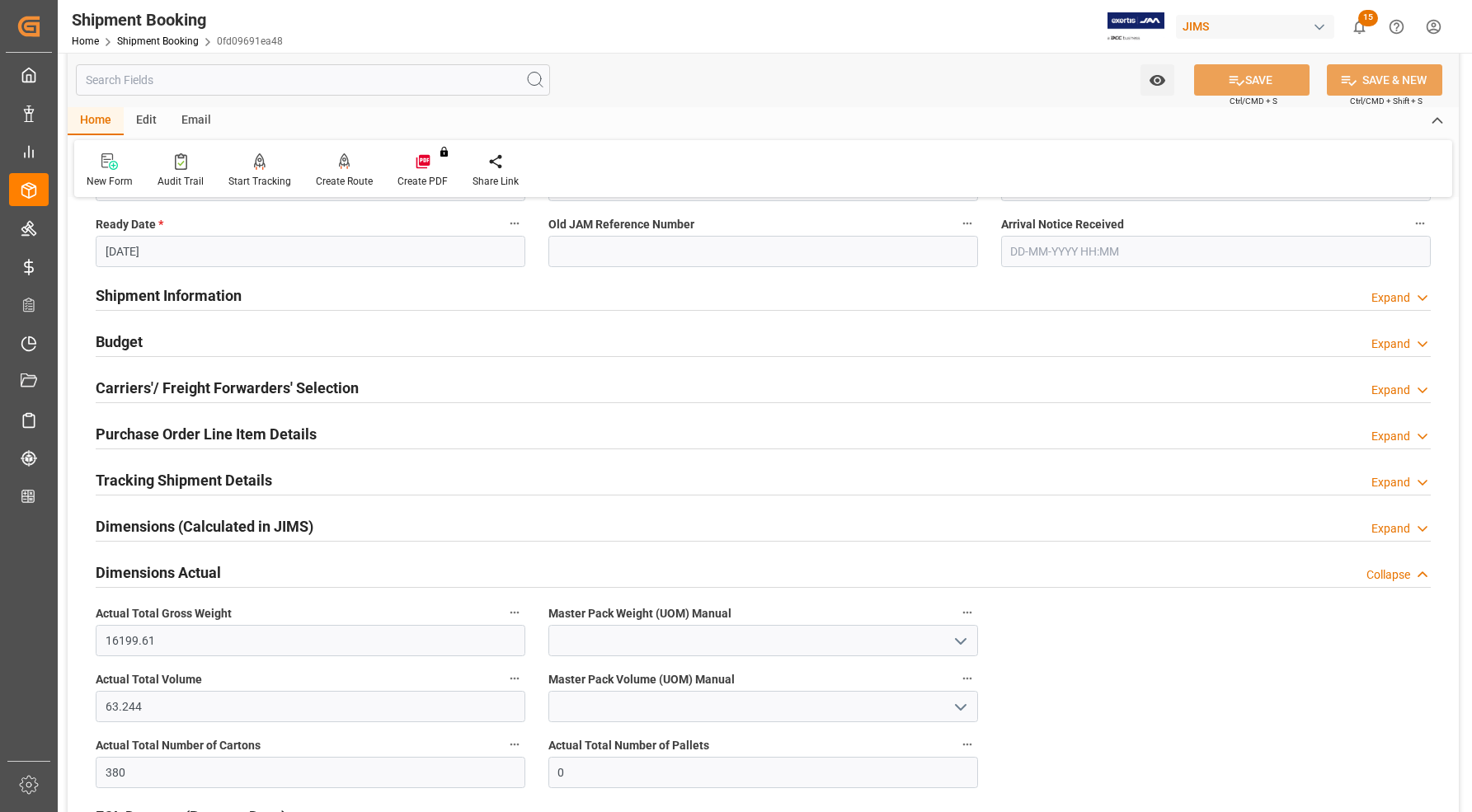
scroll to position [530, 0]
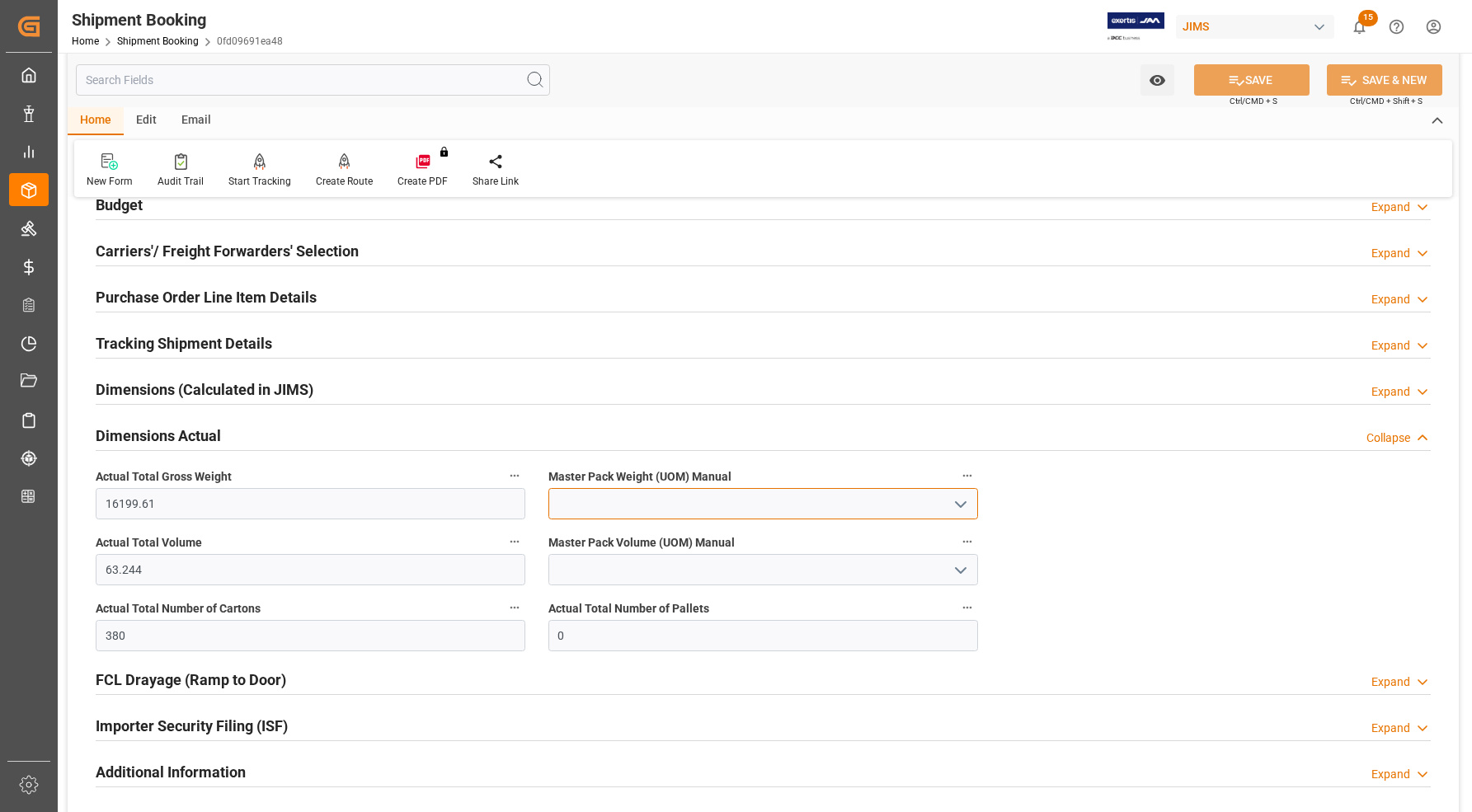
click at [597, 503] on input at bounding box center [763, 503] width 430 height 32
click at [963, 503] on polyline "open menu" at bounding box center [960, 504] width 10 height 5
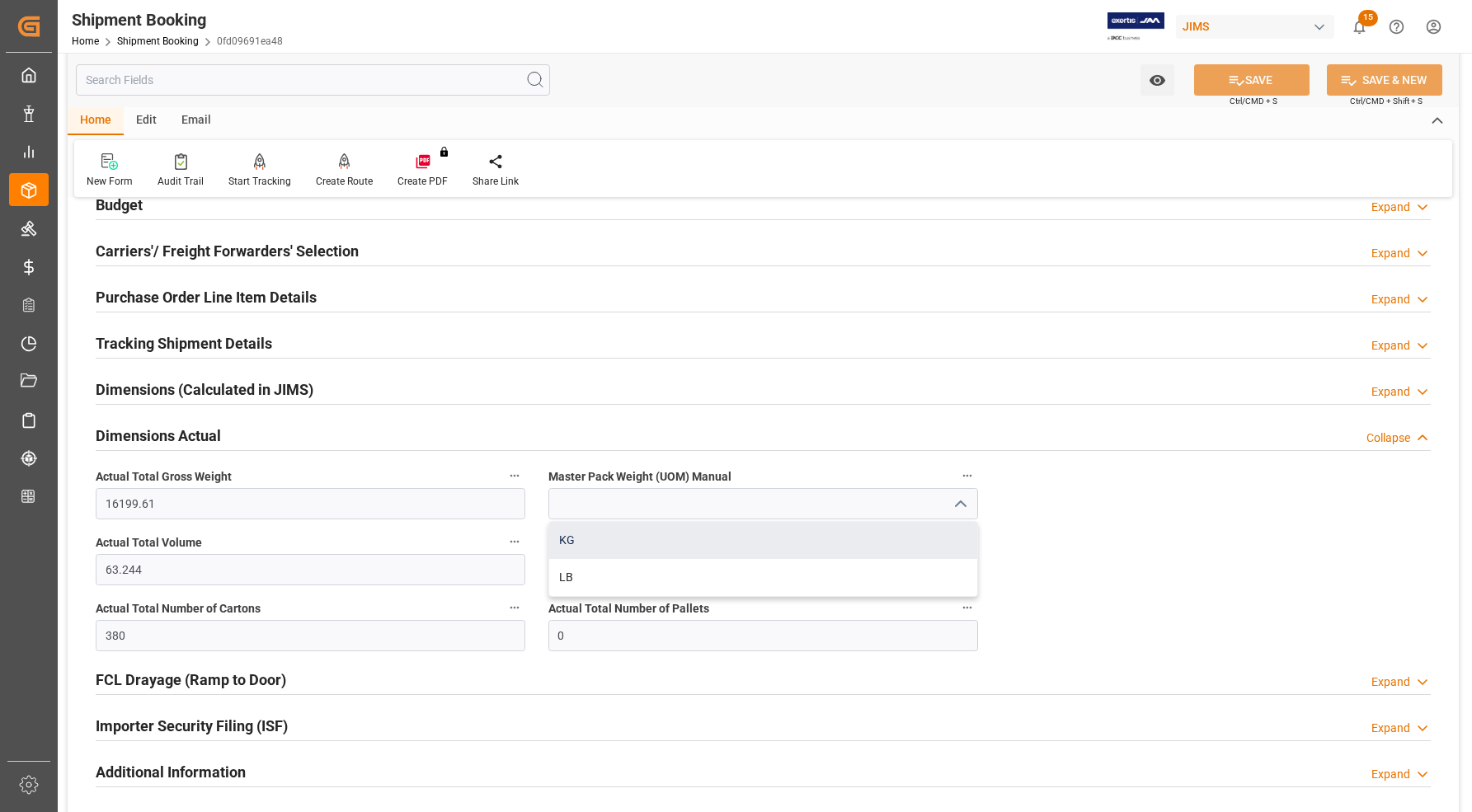
click at [586, 541] on div "KG" at bounding box center [763, 540] width 428 height 37
type input "KG"
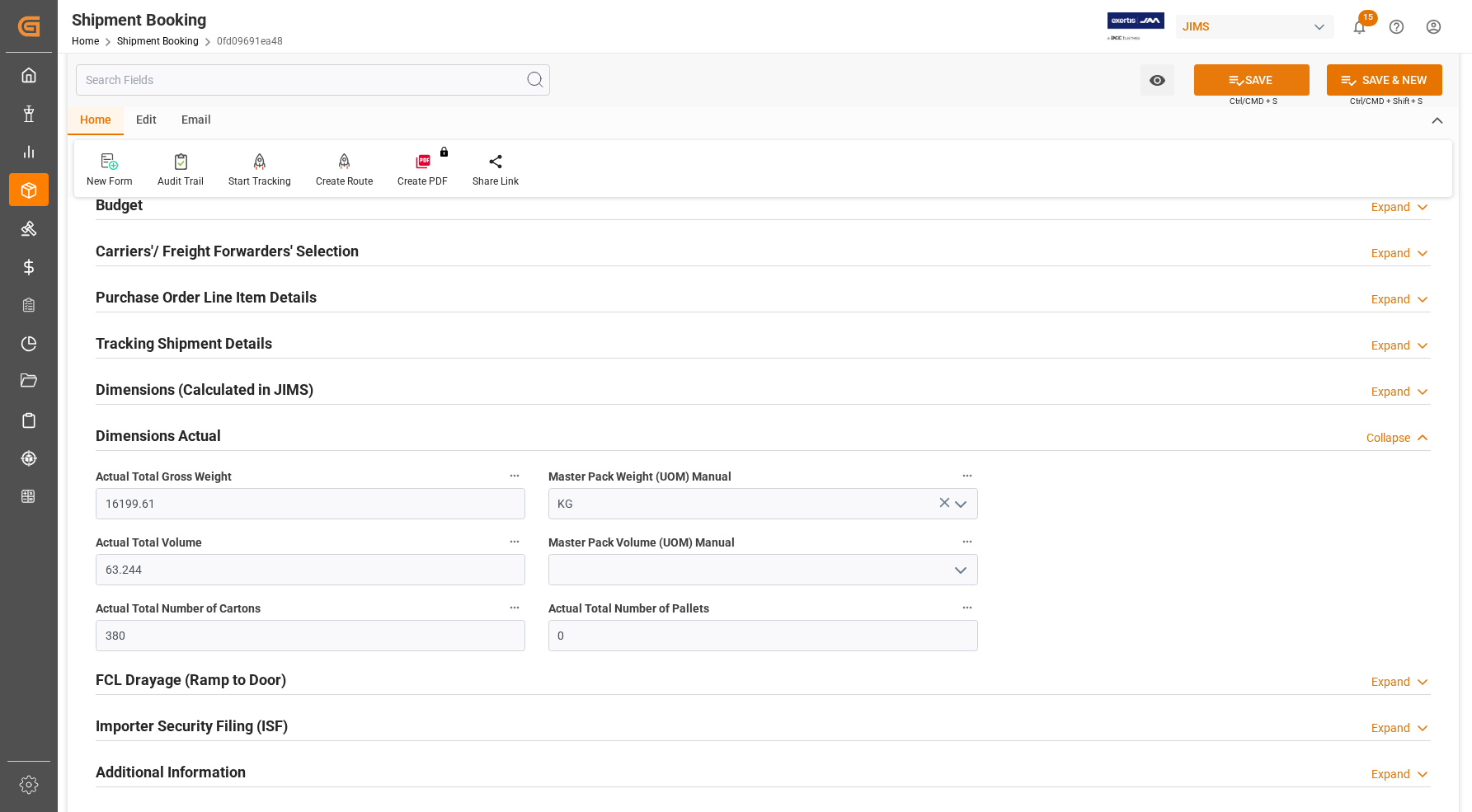
click at [1218, 77] on button "SAVE" at bounding box center [1251, 80] width 115 height 32
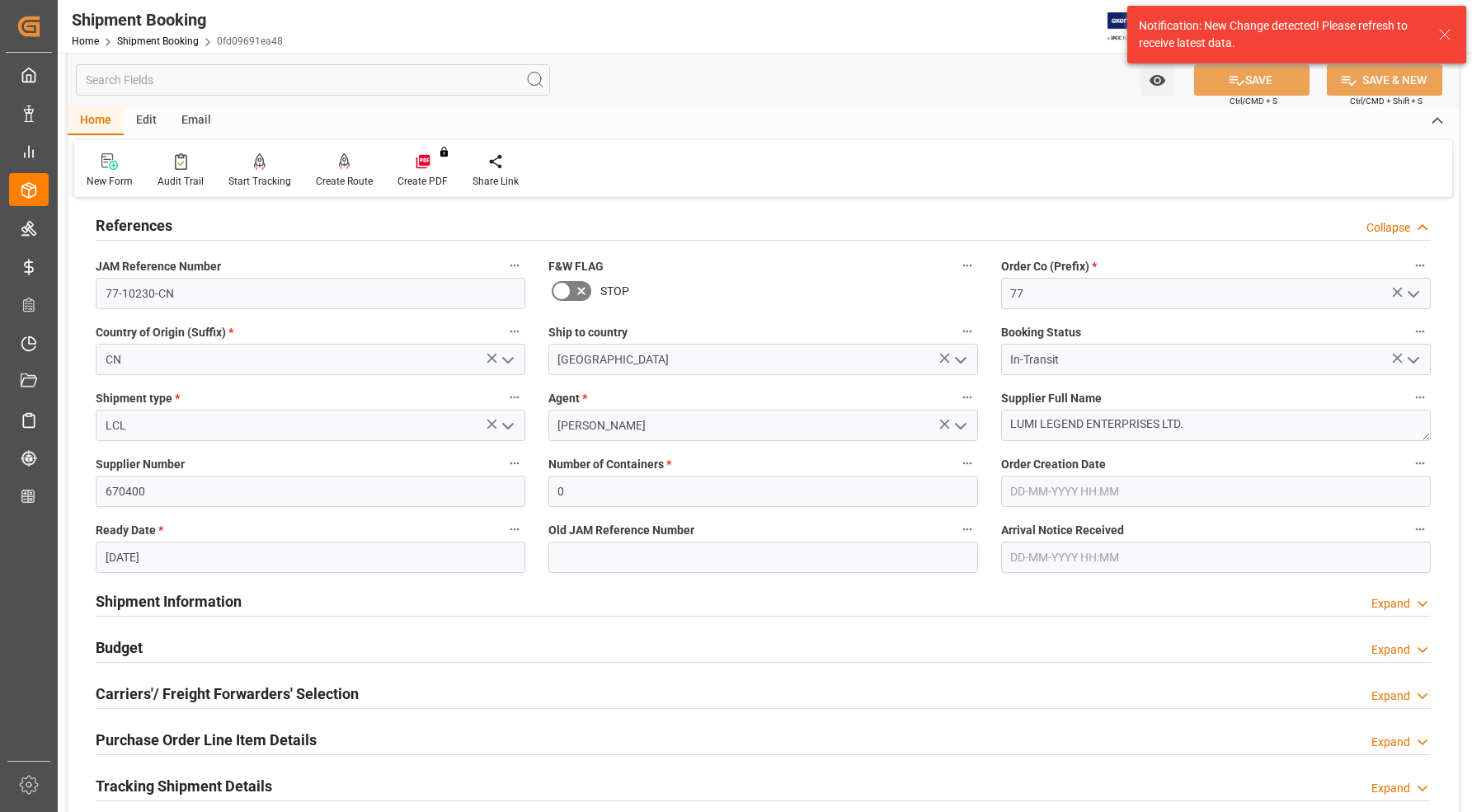
scroll to position [0, 0]
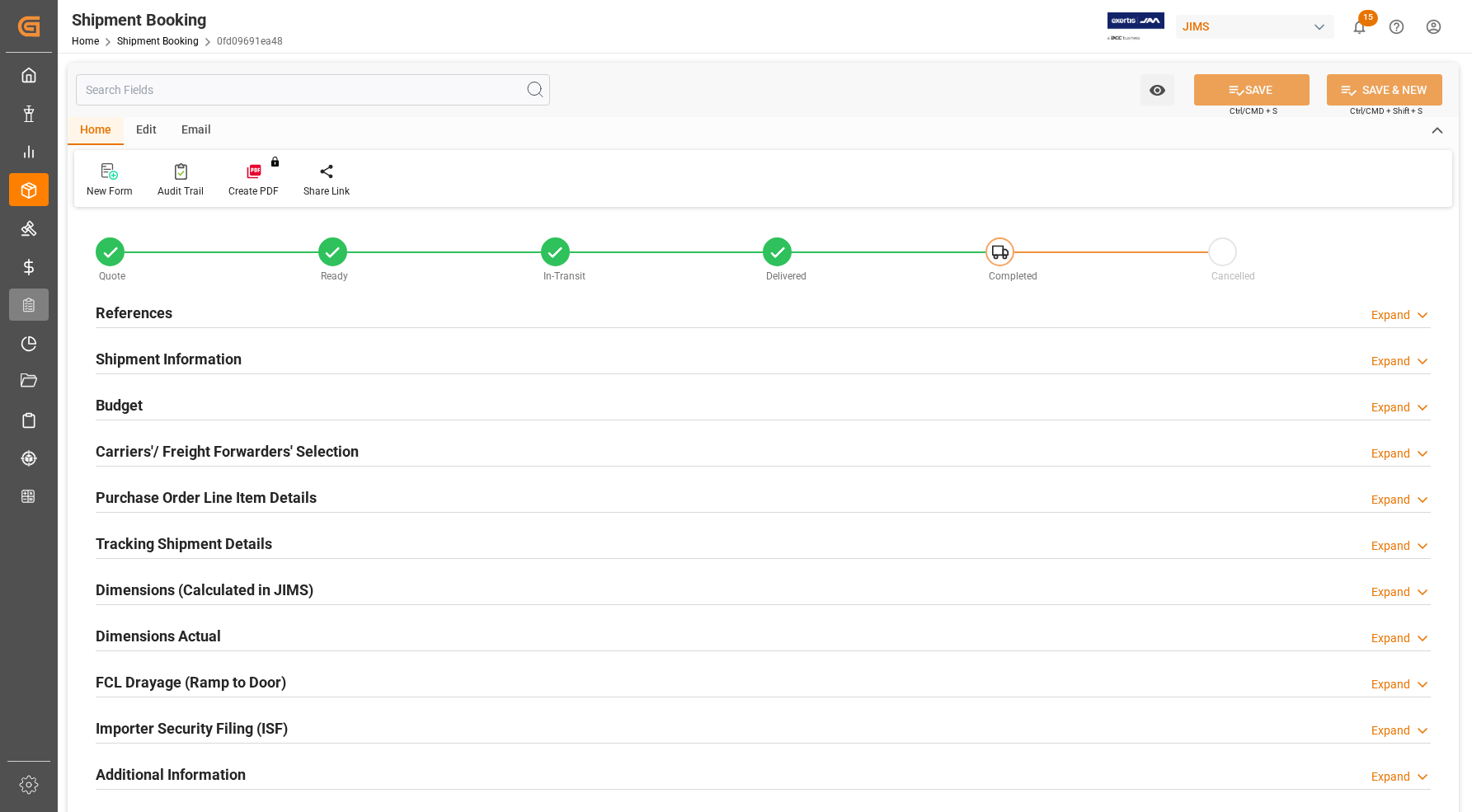
type input "16199.61"
type input "63.244"
type input "0"
click at [169, 625] on h2 "Dimensions Actual" at bounding box center [158, 636] width 126 height 22
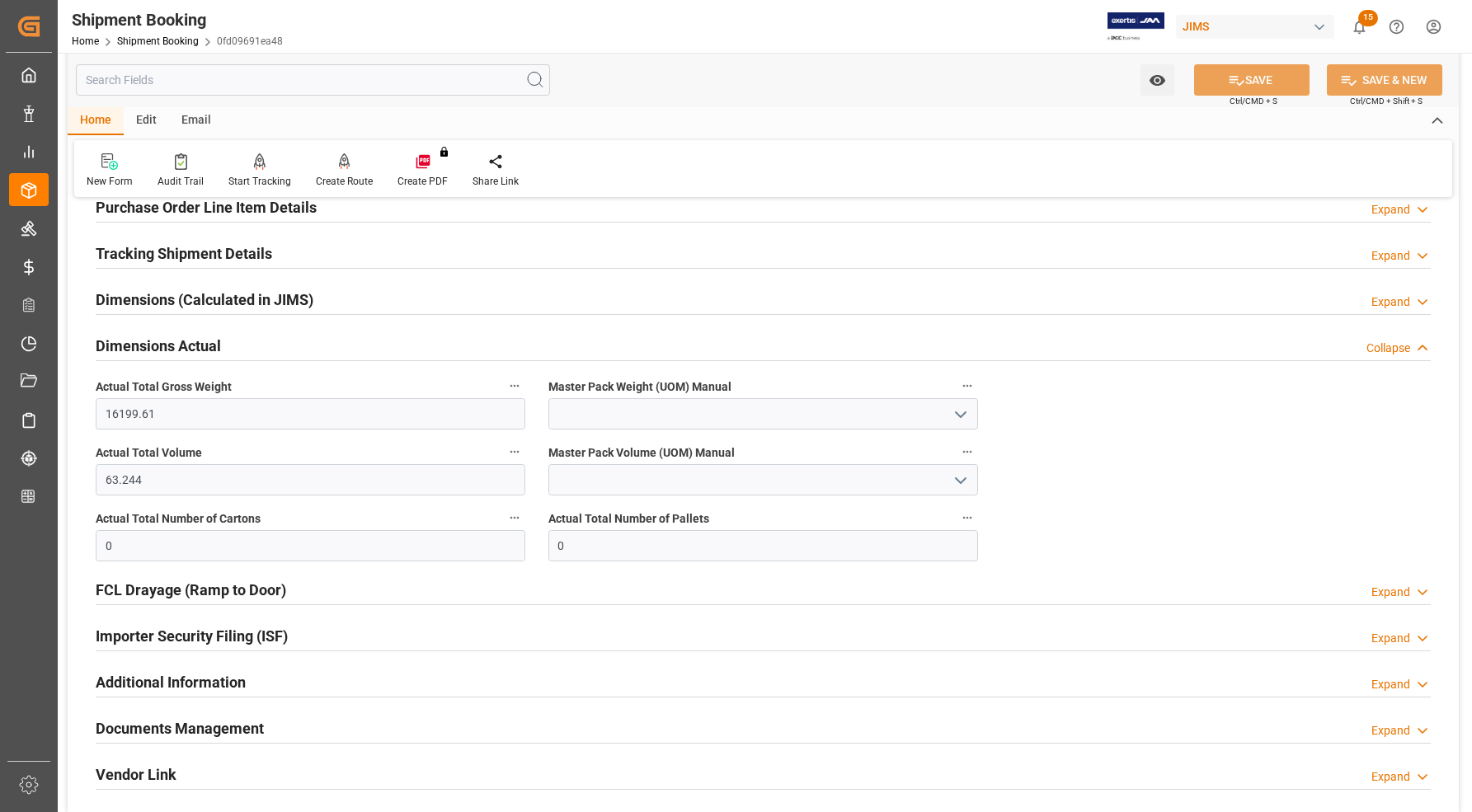
scroll to position [309, 0]
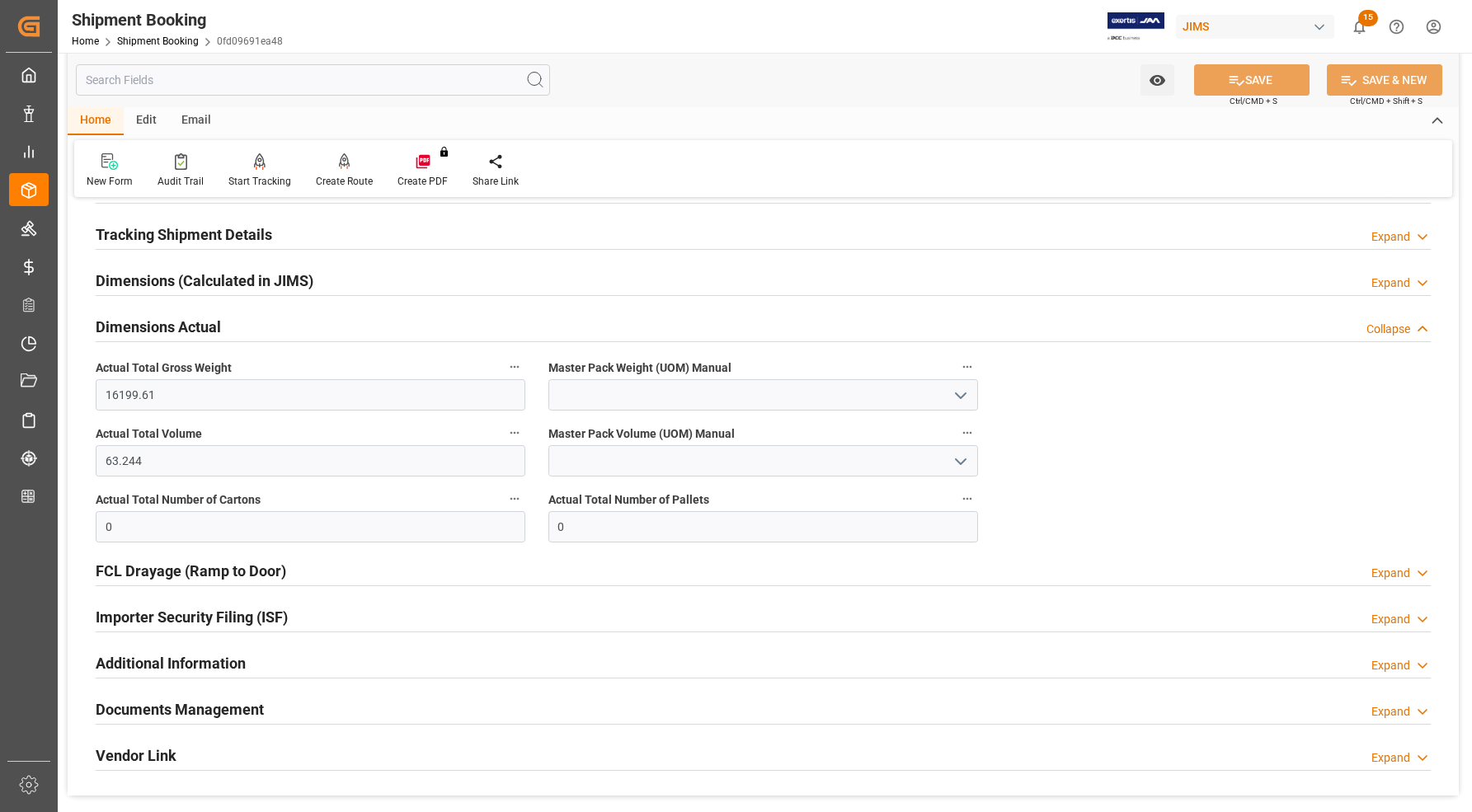
click at [674, 376] on span "Master Pack Weight (UOM) Manual" at bounding box center [640, 368] width 183 height 17
click at [956, 376] on button "Master Pack Weight (UOM) Manual" at bounding box center [967, 366] width 21 height 21
click at [685, 397] on div at bounding box center [736, 406] width 1472 height 812
click at [957, 397] on polyline "open menu" at bounding box center [960, 395] width 10 height 5
click at [586, 432] on div "KG" at bounding box center [763, 431] width 428 height 37
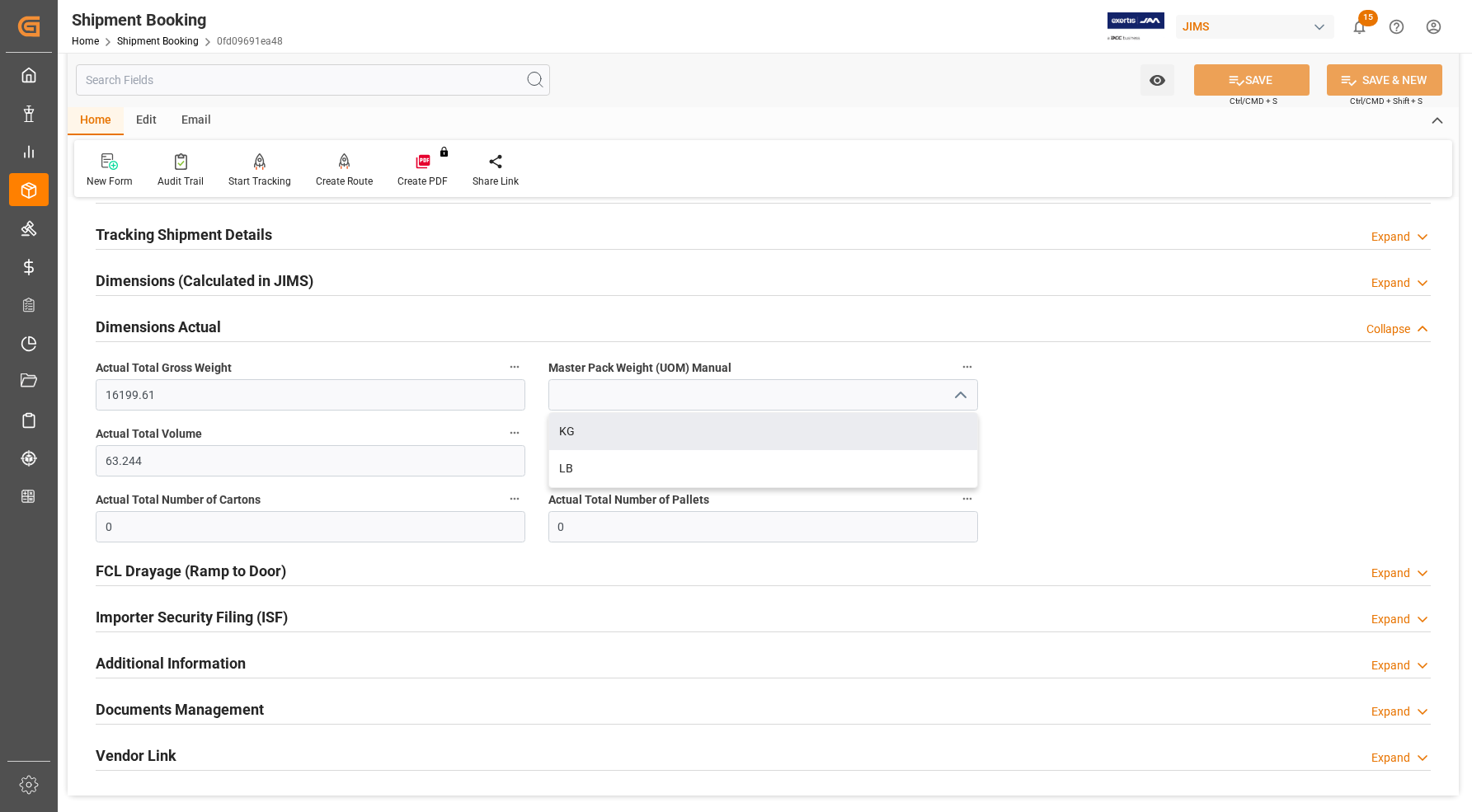
type input "KG"
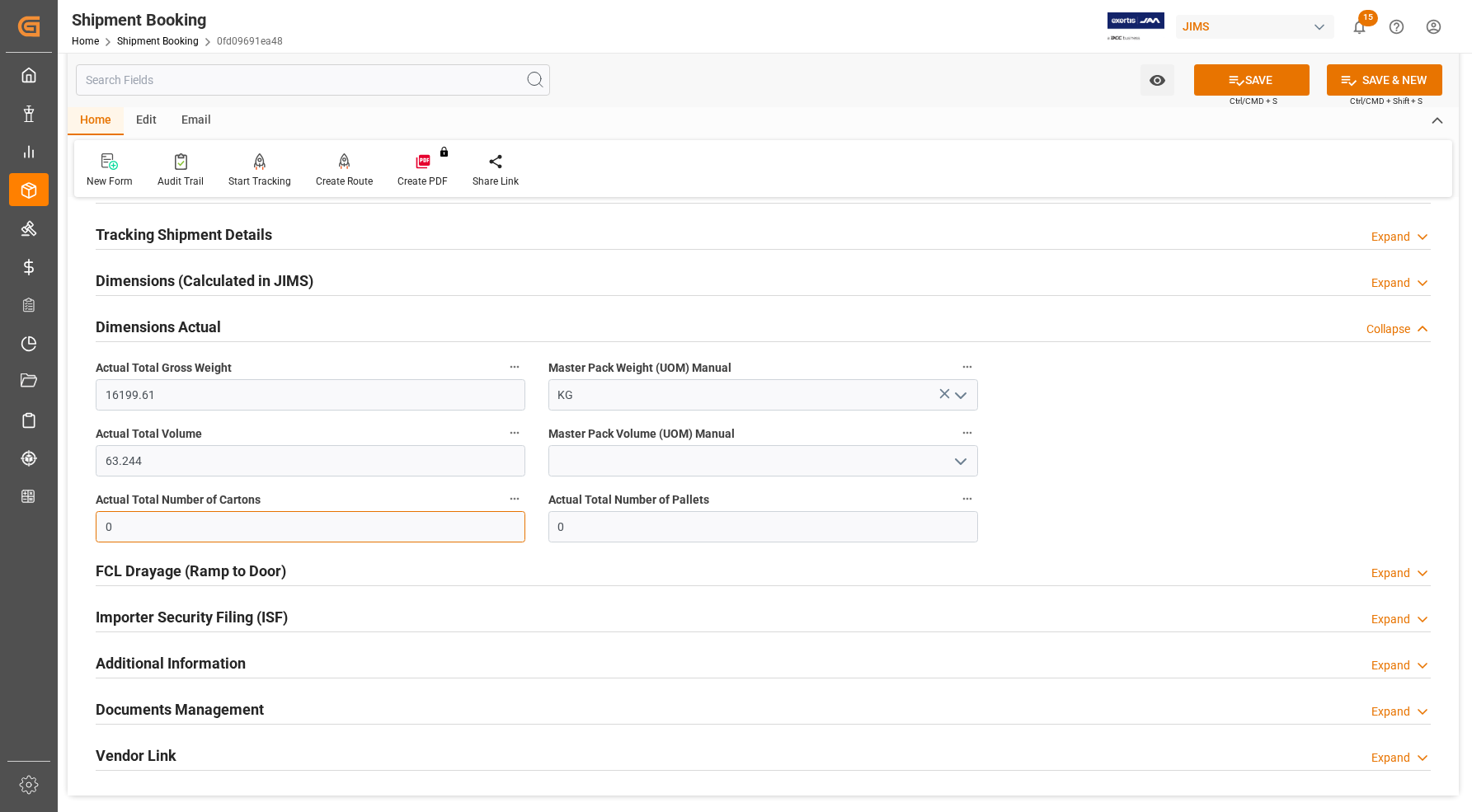
click at [111, 527] on input "0" at bounding box center [311, 526] width 430 height 32
type input "380"
click at [936, 645] on div "Additional Information Expand" at bounding box center [763, 663] width 1358 height 46
click at [1228, 79] on icon at bounding box center [1236, 81] width 17 height 17
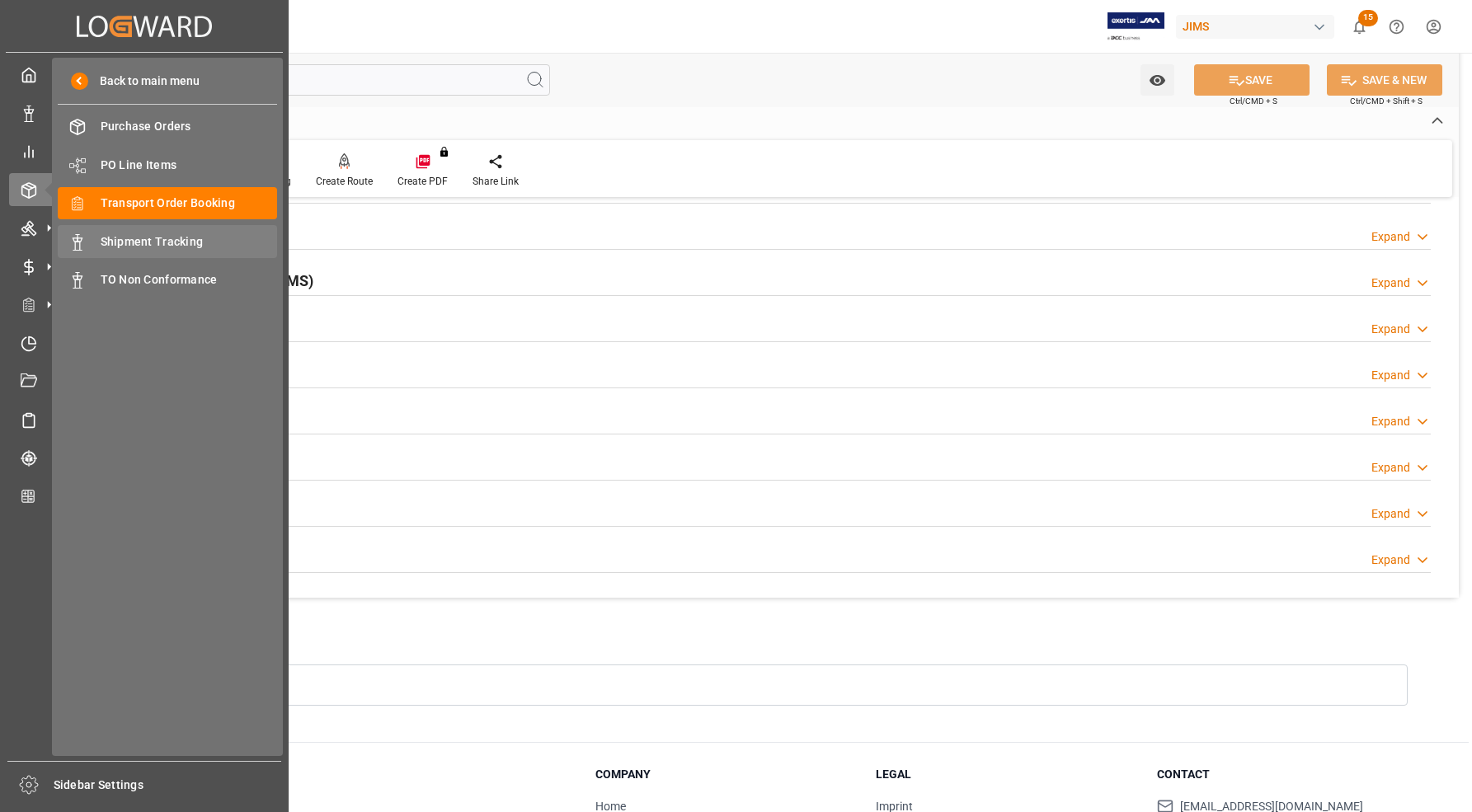
click at [132, 244] on span "Shipment Tracking" at bounding box center [189, 242] width 177 height 17
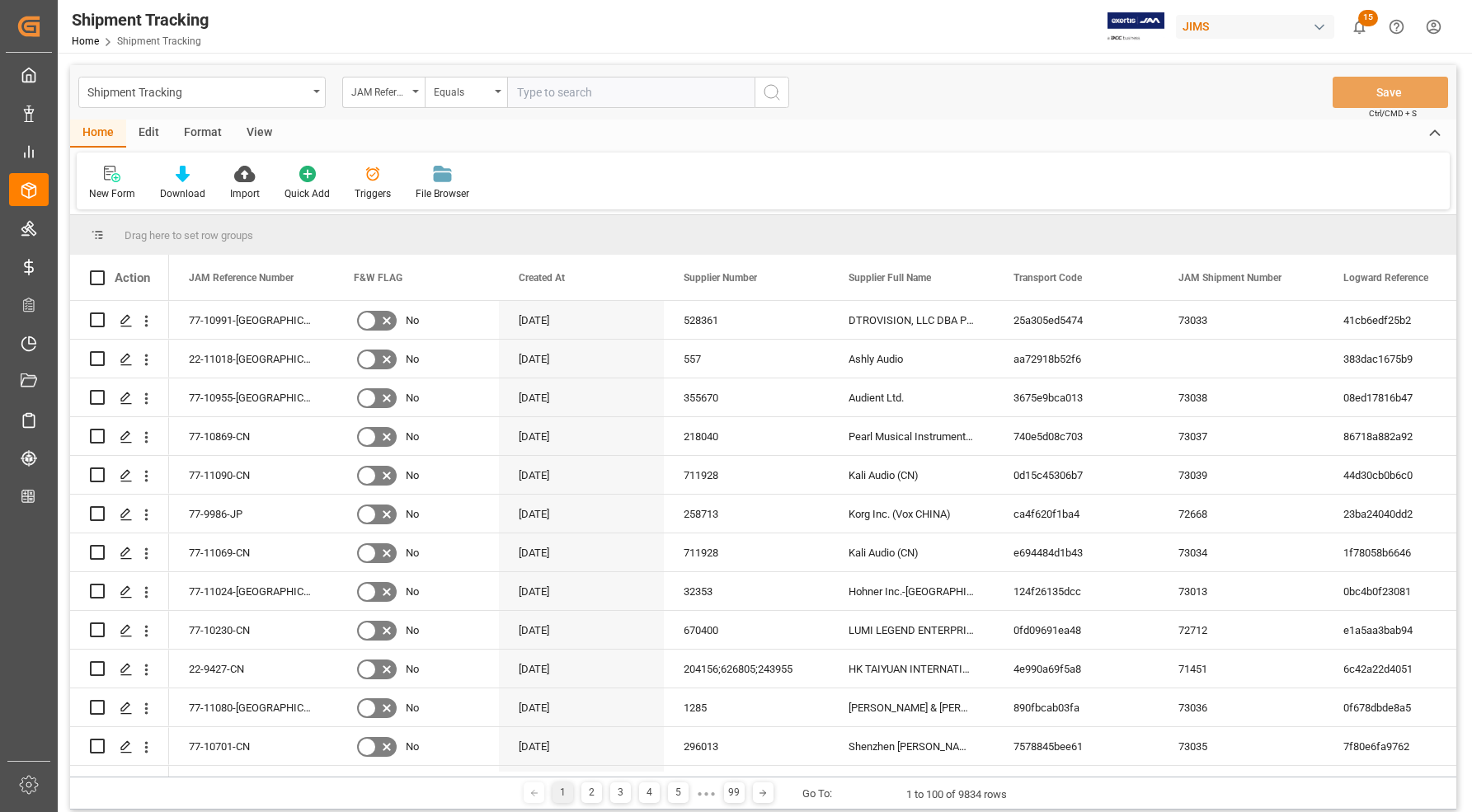
click at [577, 85] on input "text" at bounding box center [631, 92] width 247 height 32
type input "77-10897-[GEOGRAPHIC_DATA]"
click at [768, 85] on circle "search button" at bounding box center [771, 92] width 13 height 13
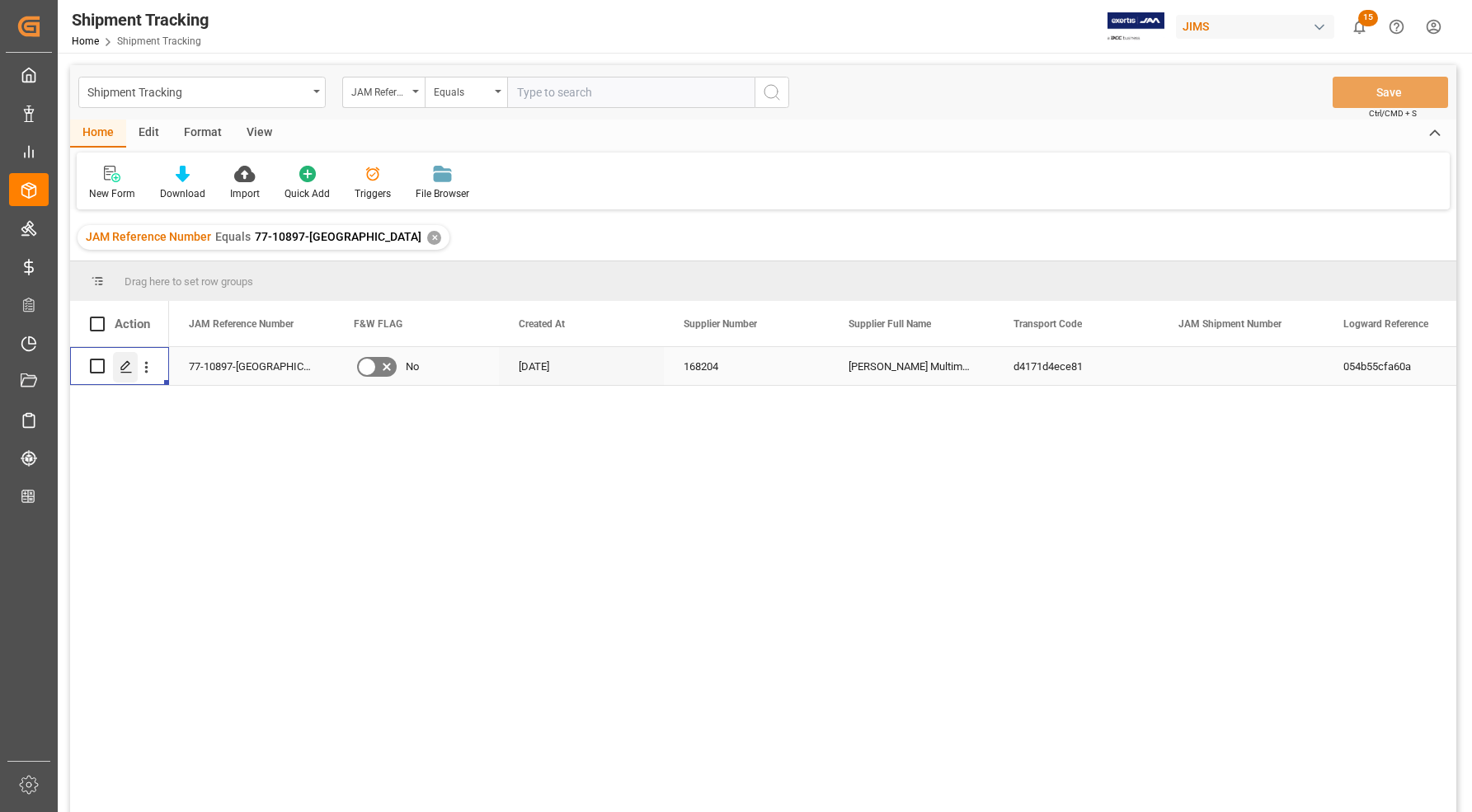
click at [126, 364] on icon "Press SPACE to select this row." at bounding box center [127, 367] width 13 height 13
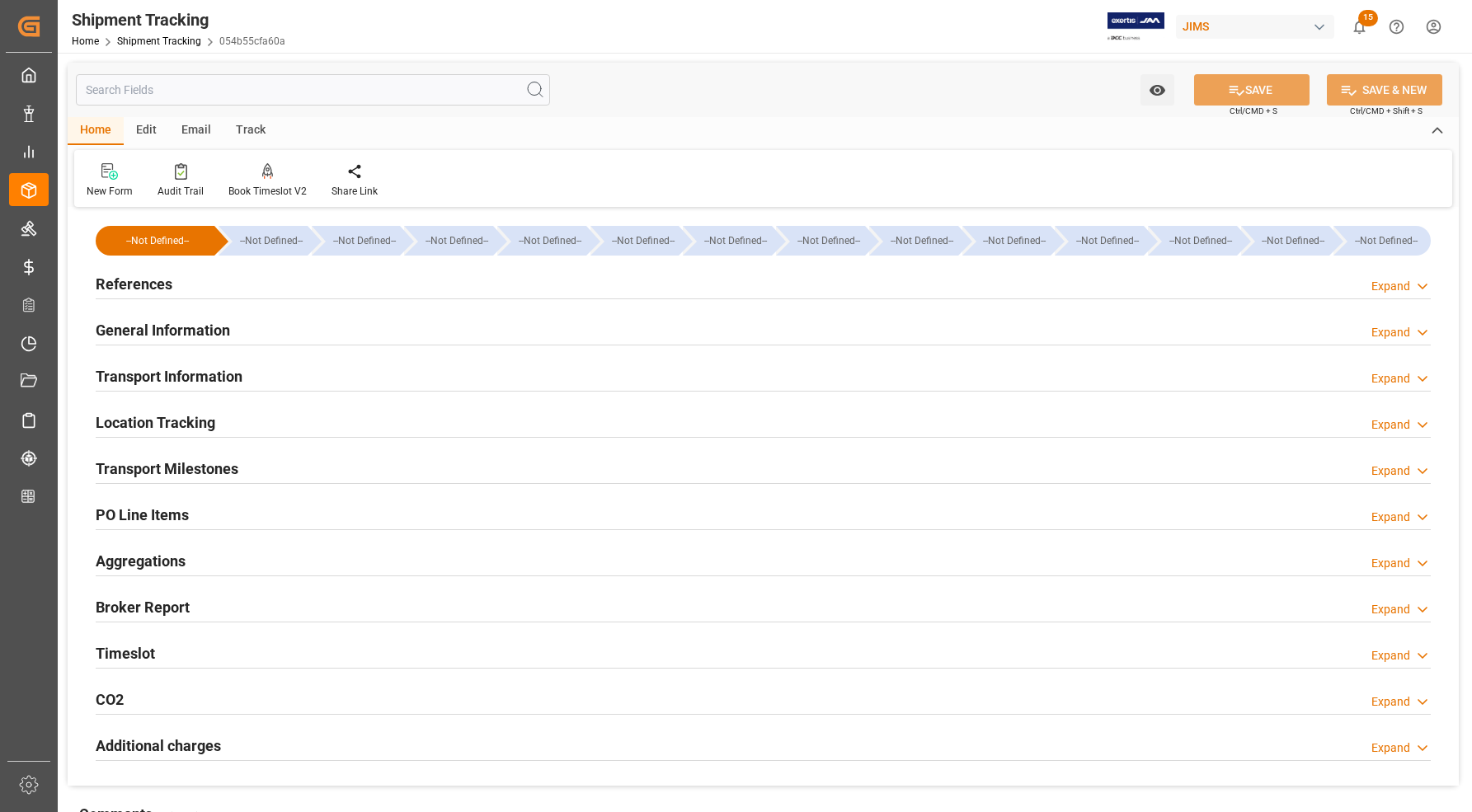
type input "[DATE]"
click at [114, 279] on h2 "References" at bounding box center [134, 284] width 77 height 22
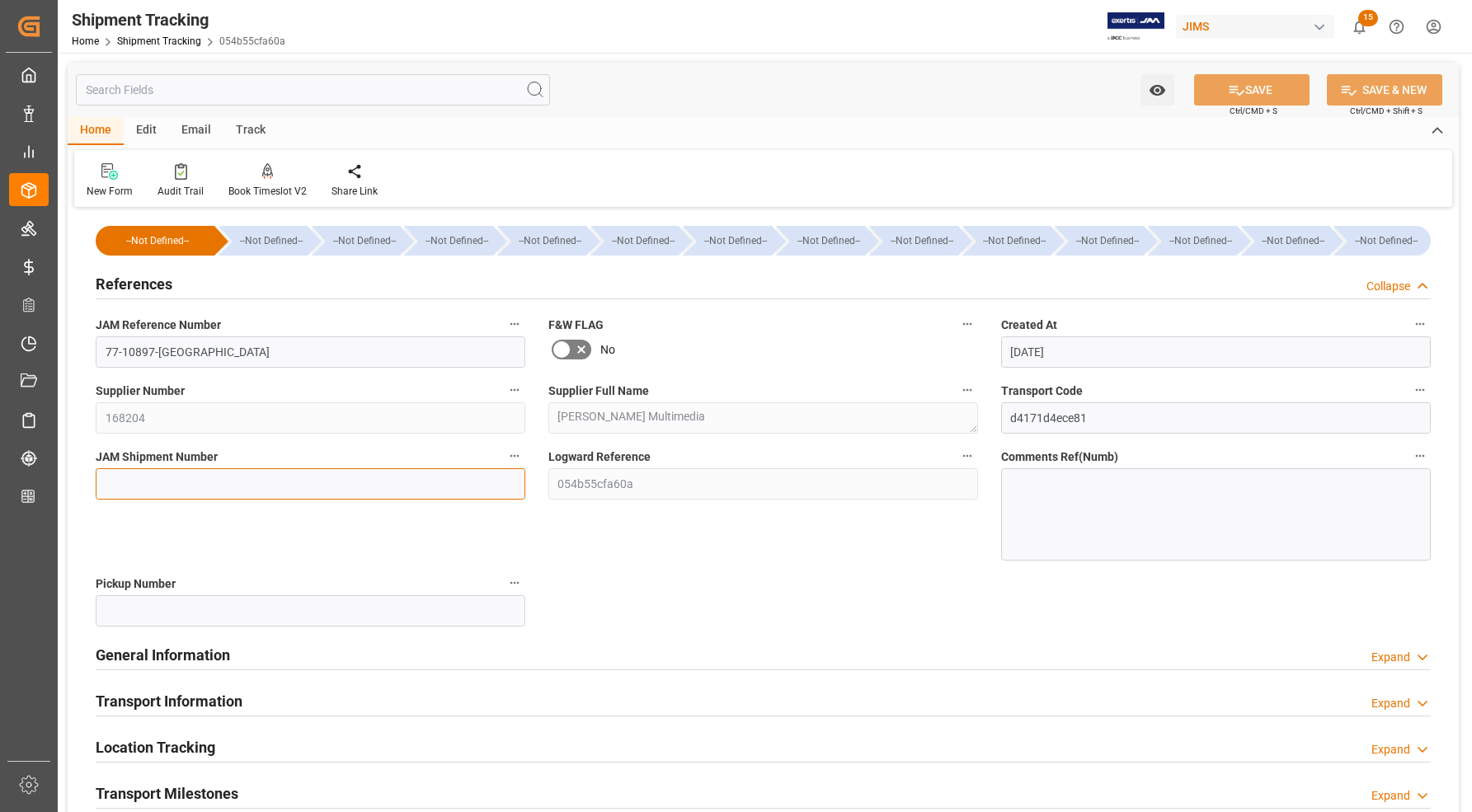
click at [122, 476] on input at bounding box center [311, 483] width 430 height 32
type input "73040"
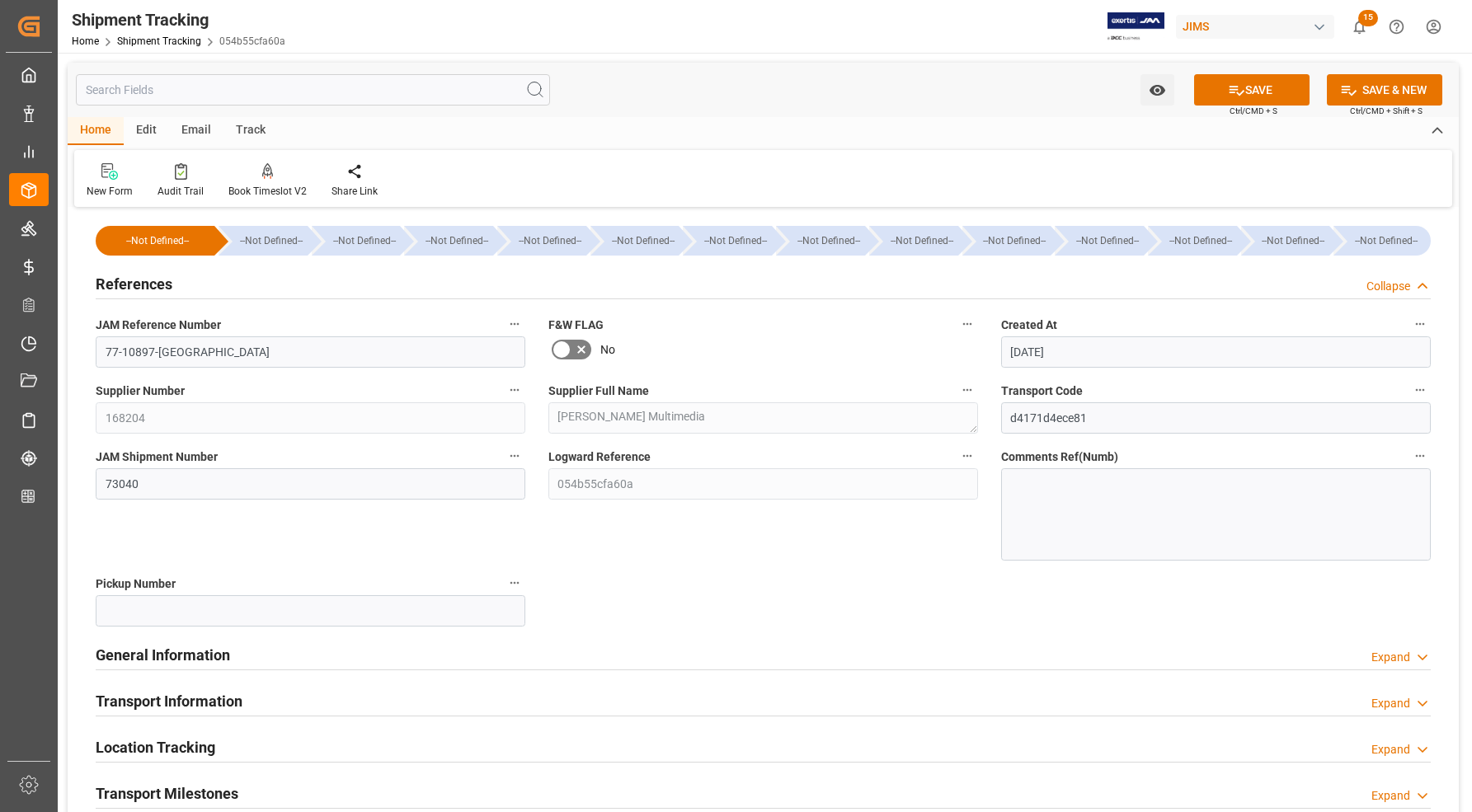
click at [238, 555] on div "JAM Shipment Number 73040" at bounding box center [311, 502] width 453 height 127
click at [1228, 82] on icon at bounding box center [1236, 90] width 17 height 17
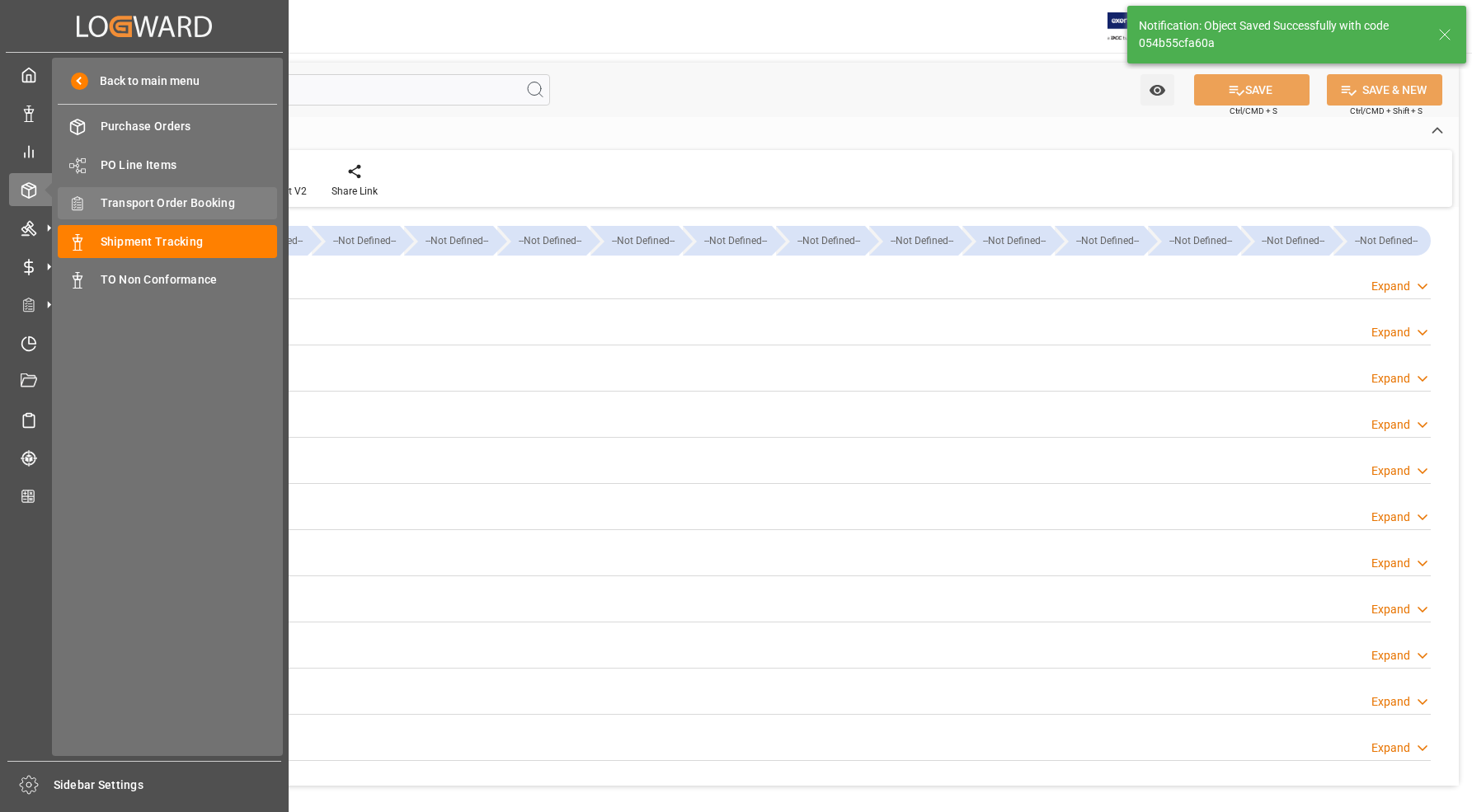
click at [107, 202] on span "Transport Order Booking" at bounding box center [189, 203] width 177 height 17
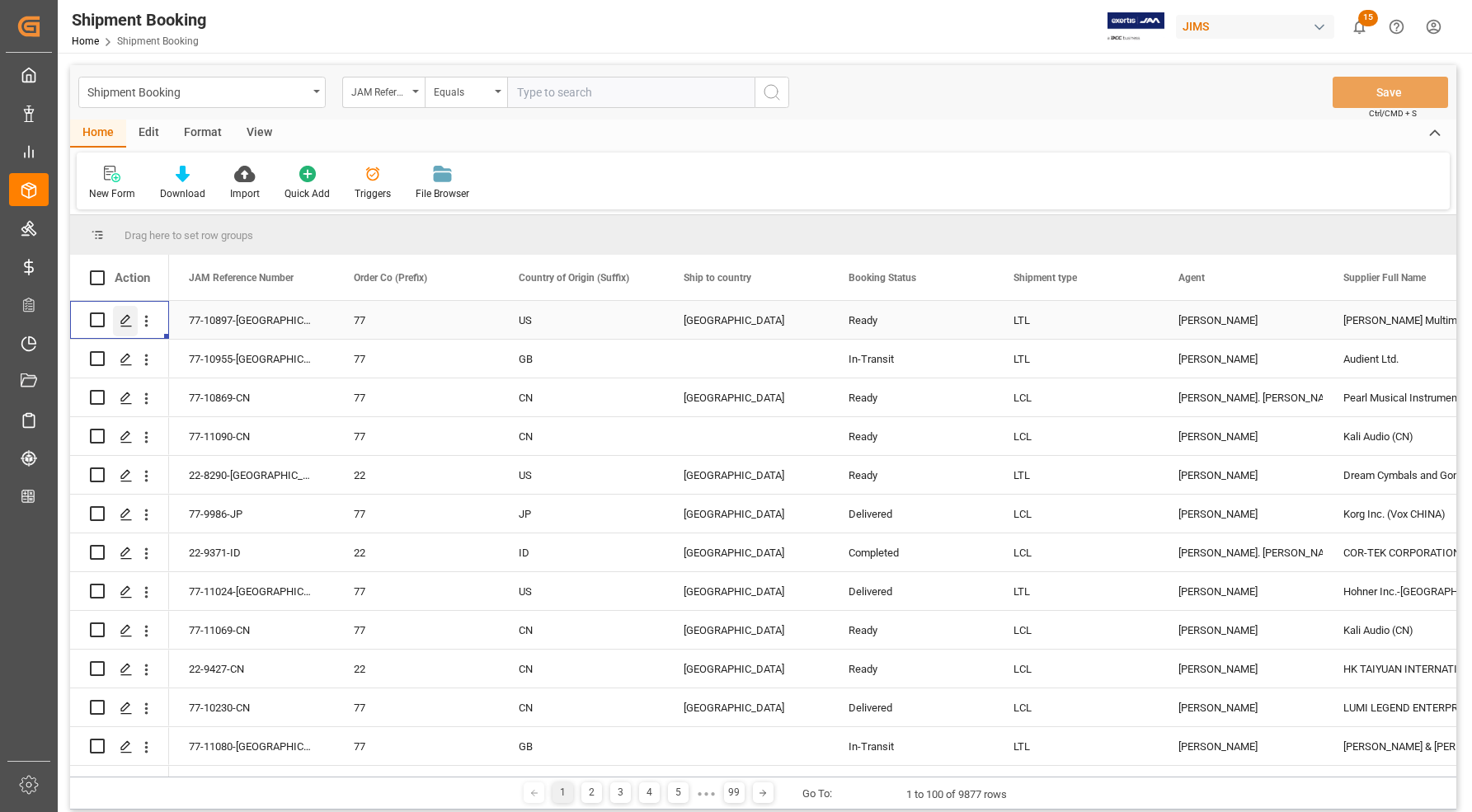
click at [126, 320] on polygon "Press SPACE to select this row." at bounding box center [125, 318] width 9 height 9
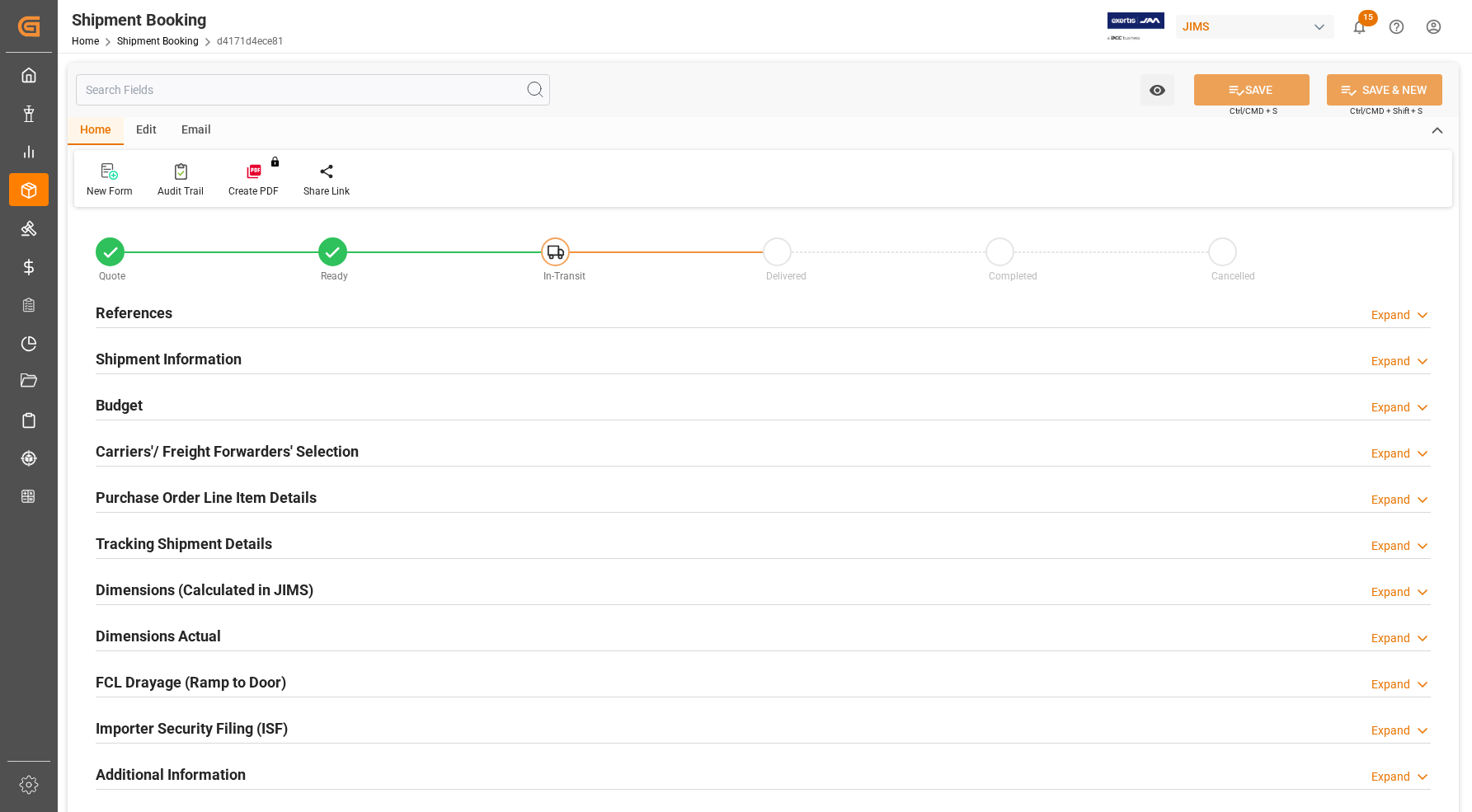
type input "9"
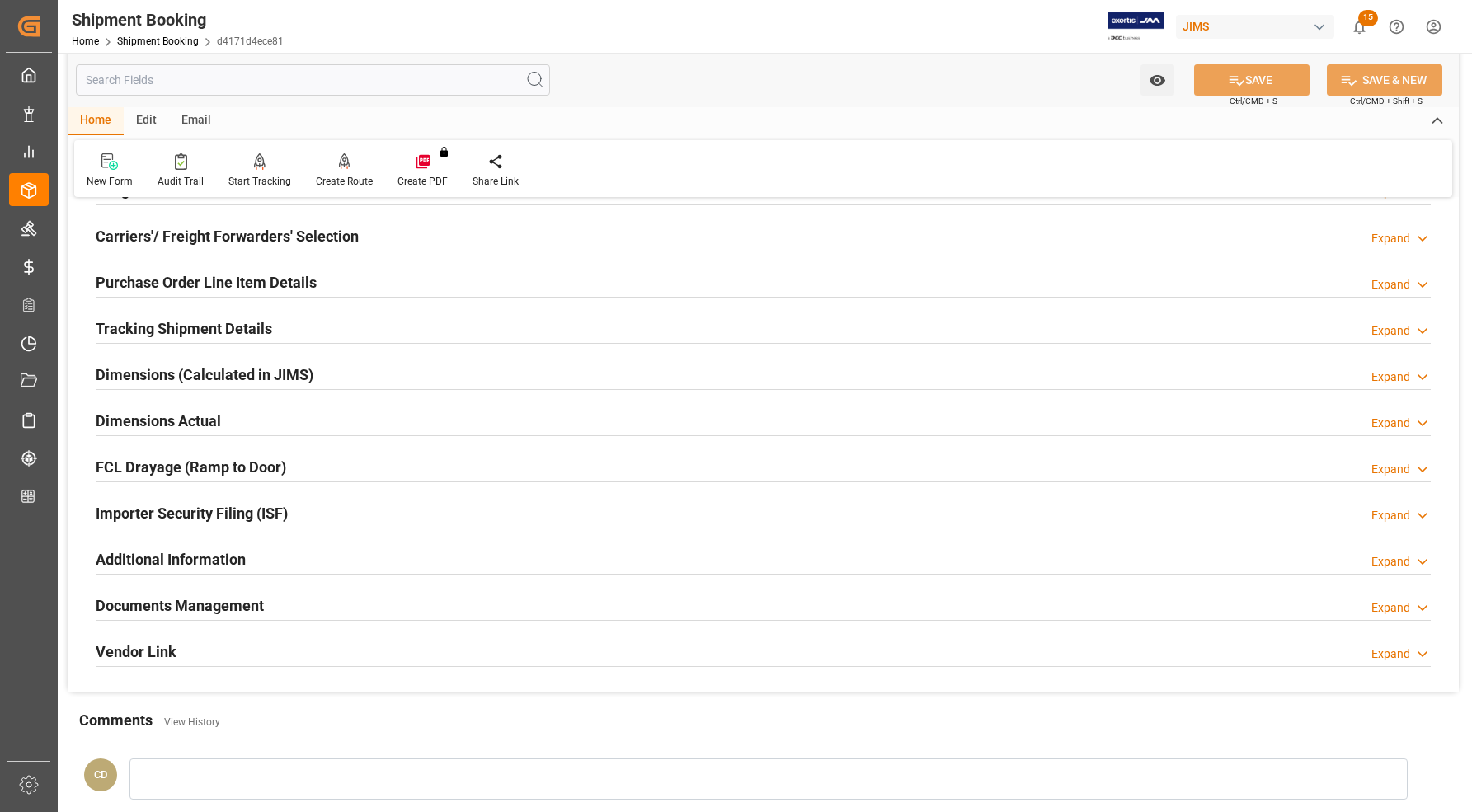
scroll to position [206, 0]
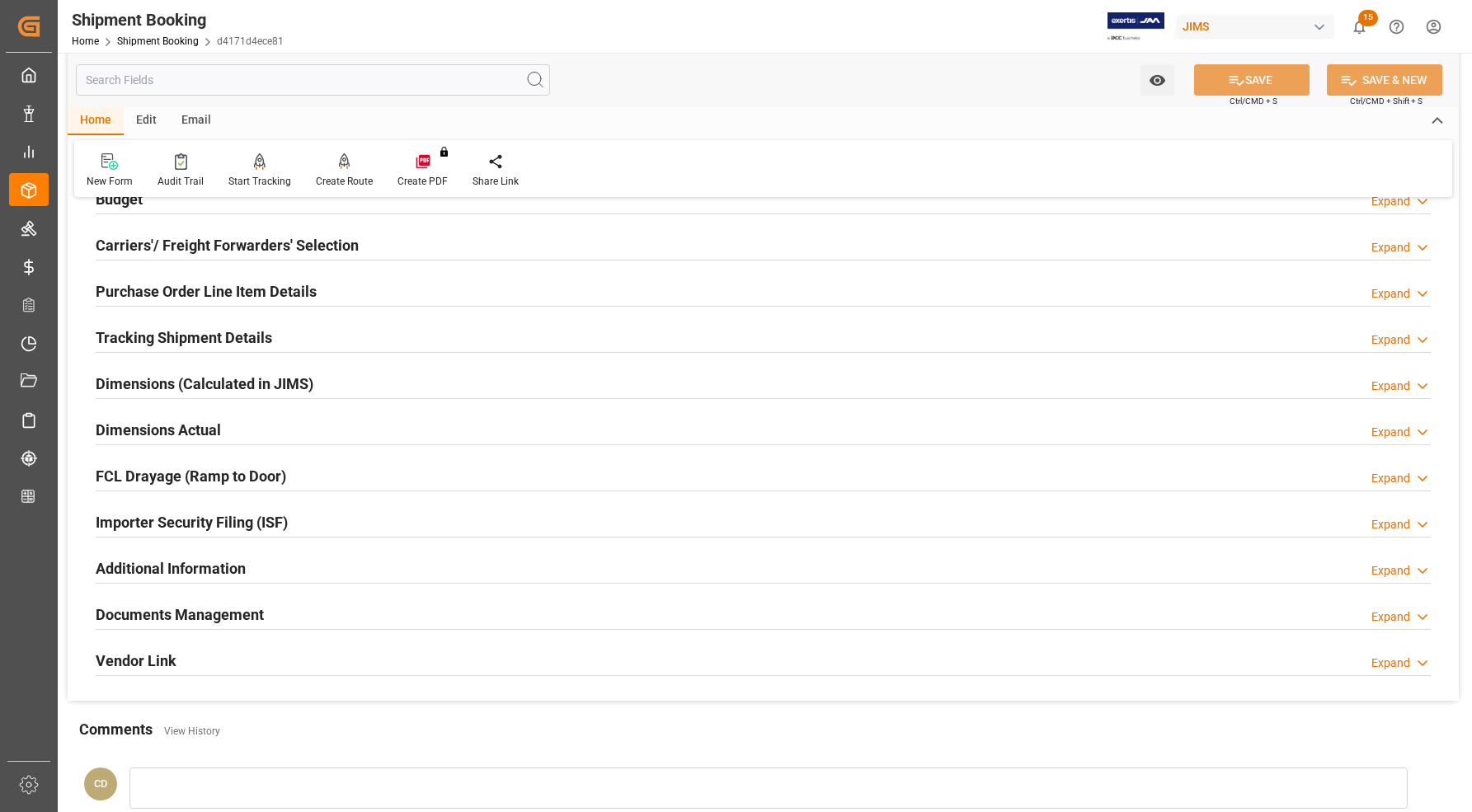
click at [122, 285] on h2 "Purchase Order Line Item Details" at bounding box center [206, 290] width 221 height 22
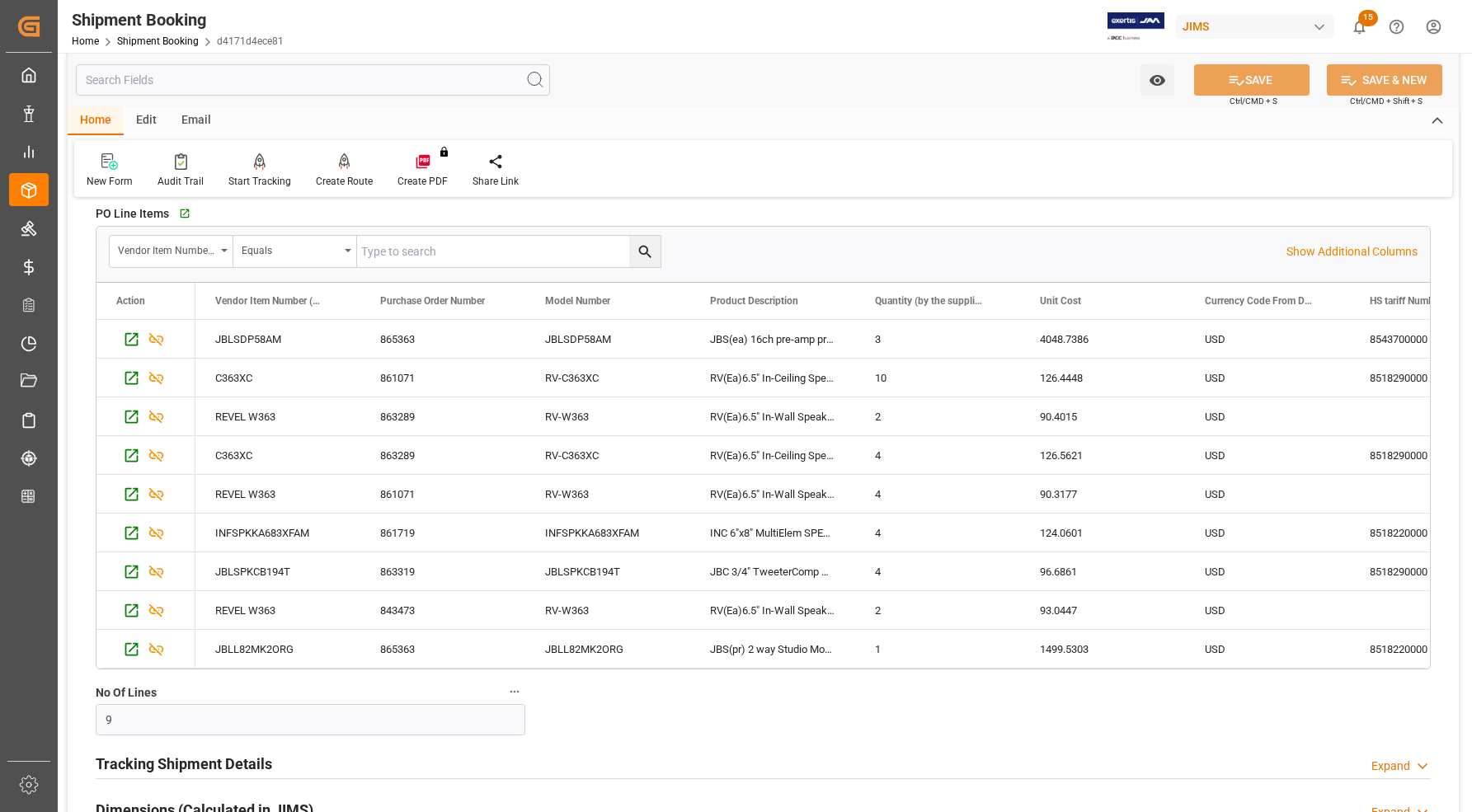
scroll to position [103, 0]
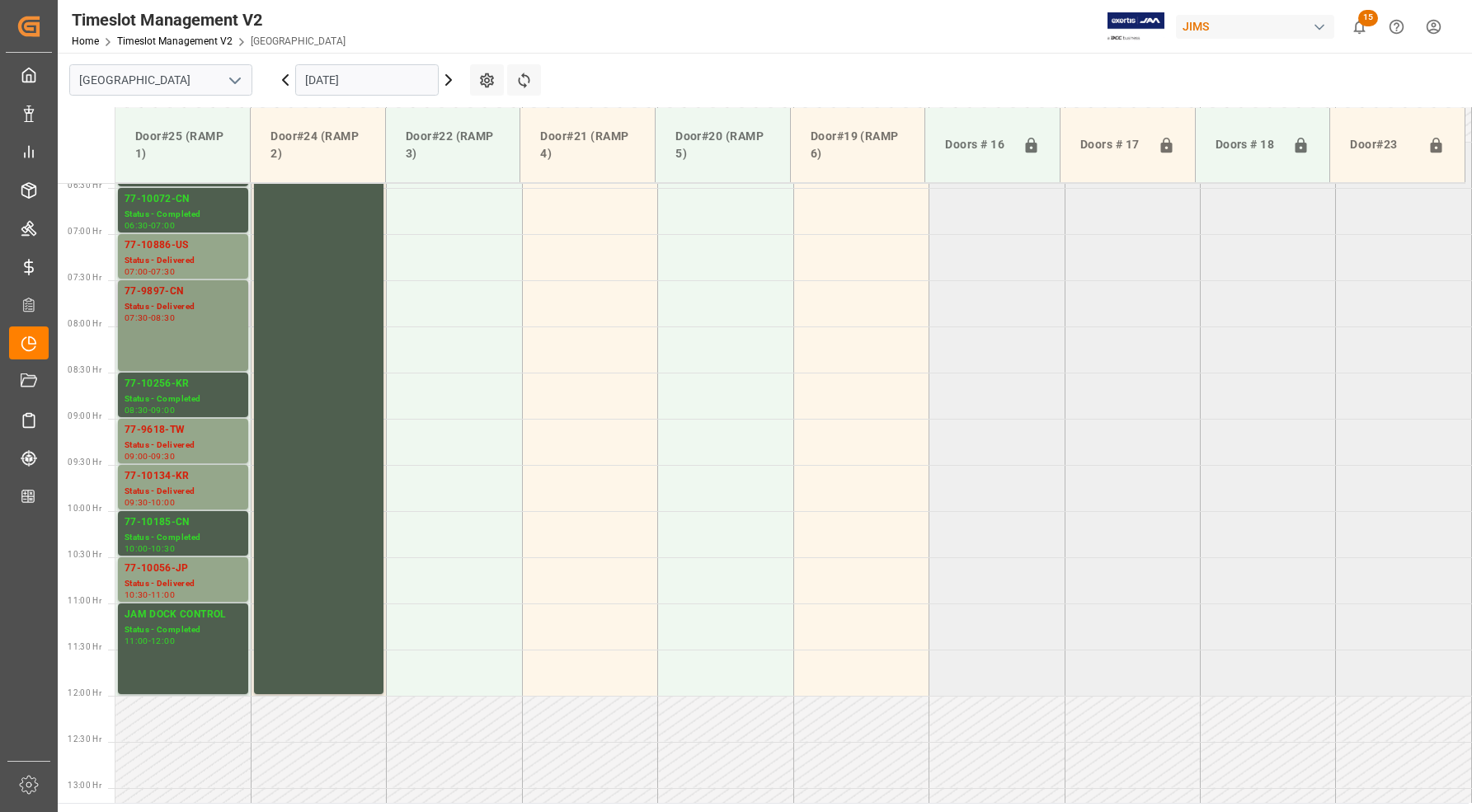
scroll to position [492, 0]
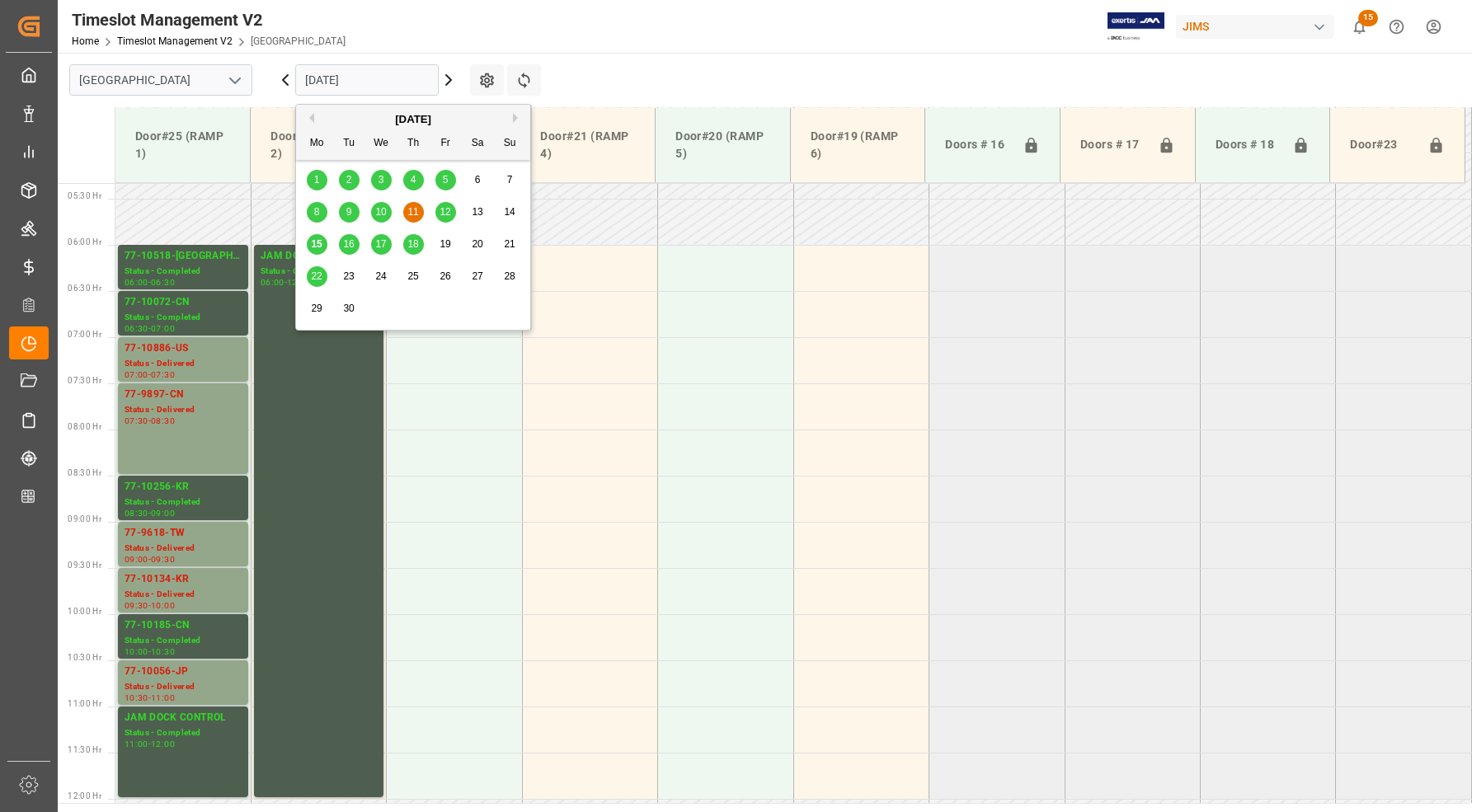
click at [387, 75] on input "[DATE]" at bounding box center [367, 80] width 144 height 32
click at [344, 244] on span "16" at bounding box center [348, 244] width 11 height 12
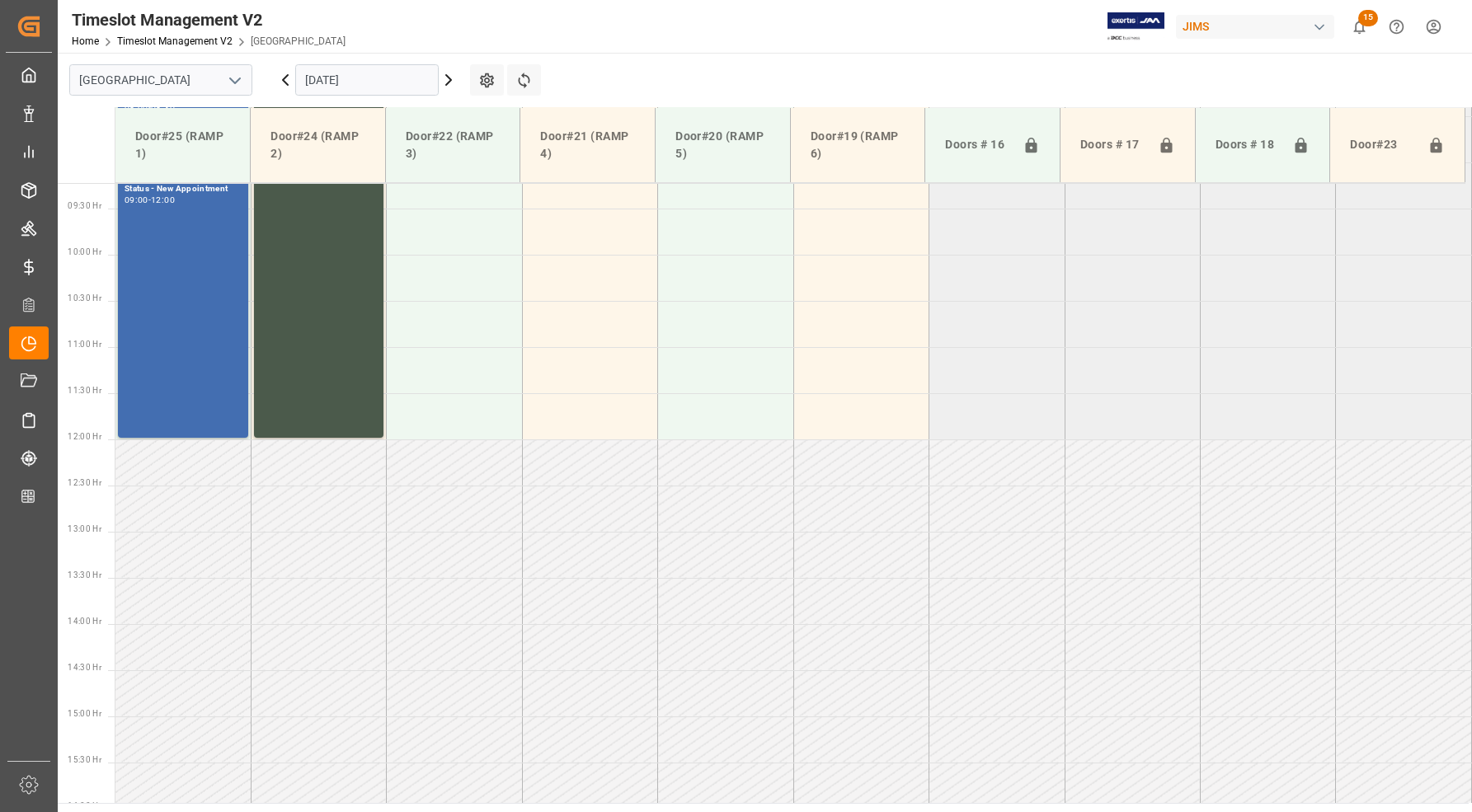
scroll to position [670, 0]
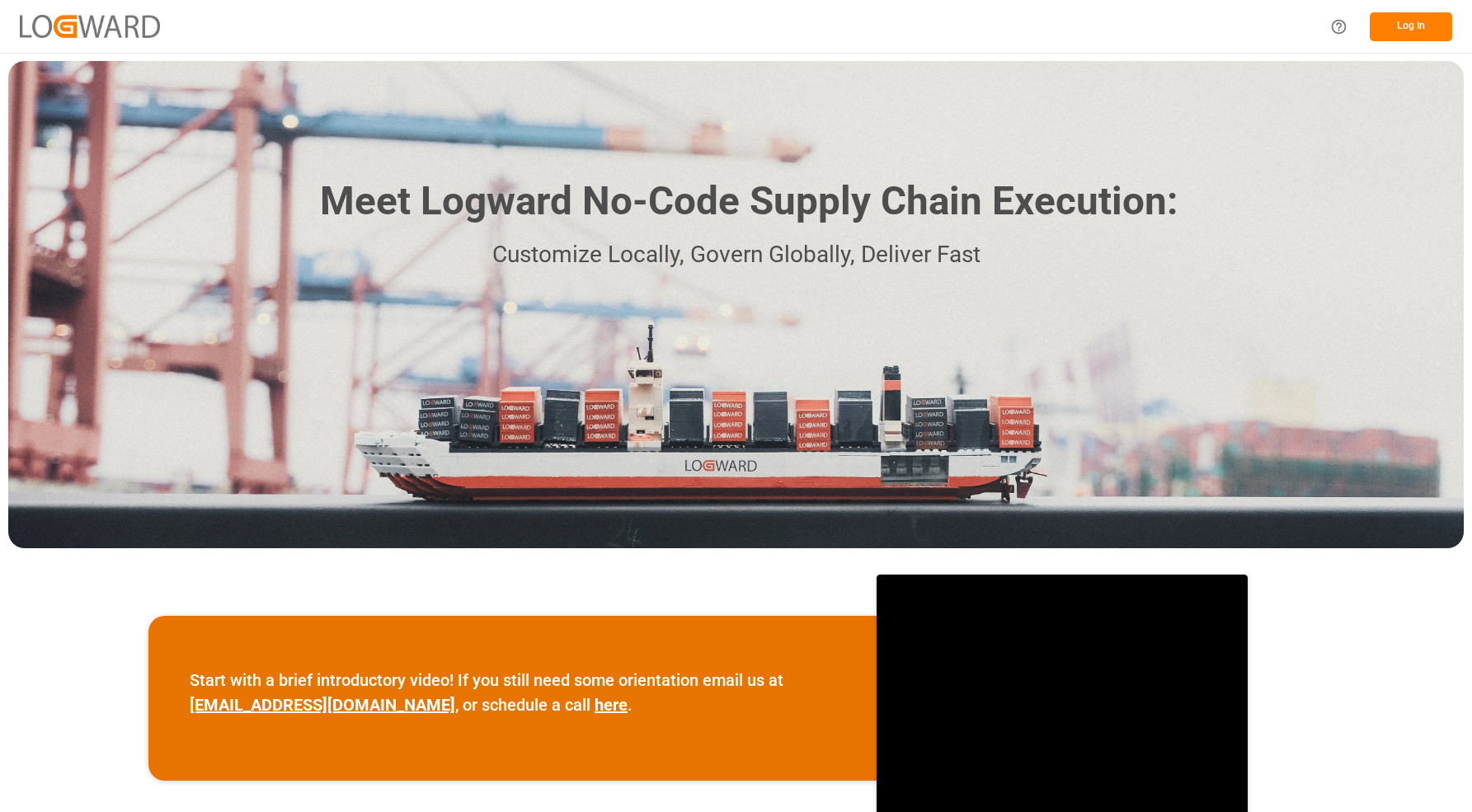
click at [1422, 27] on button "Log In" at bounding box center [1411, 27] width 82 height 29
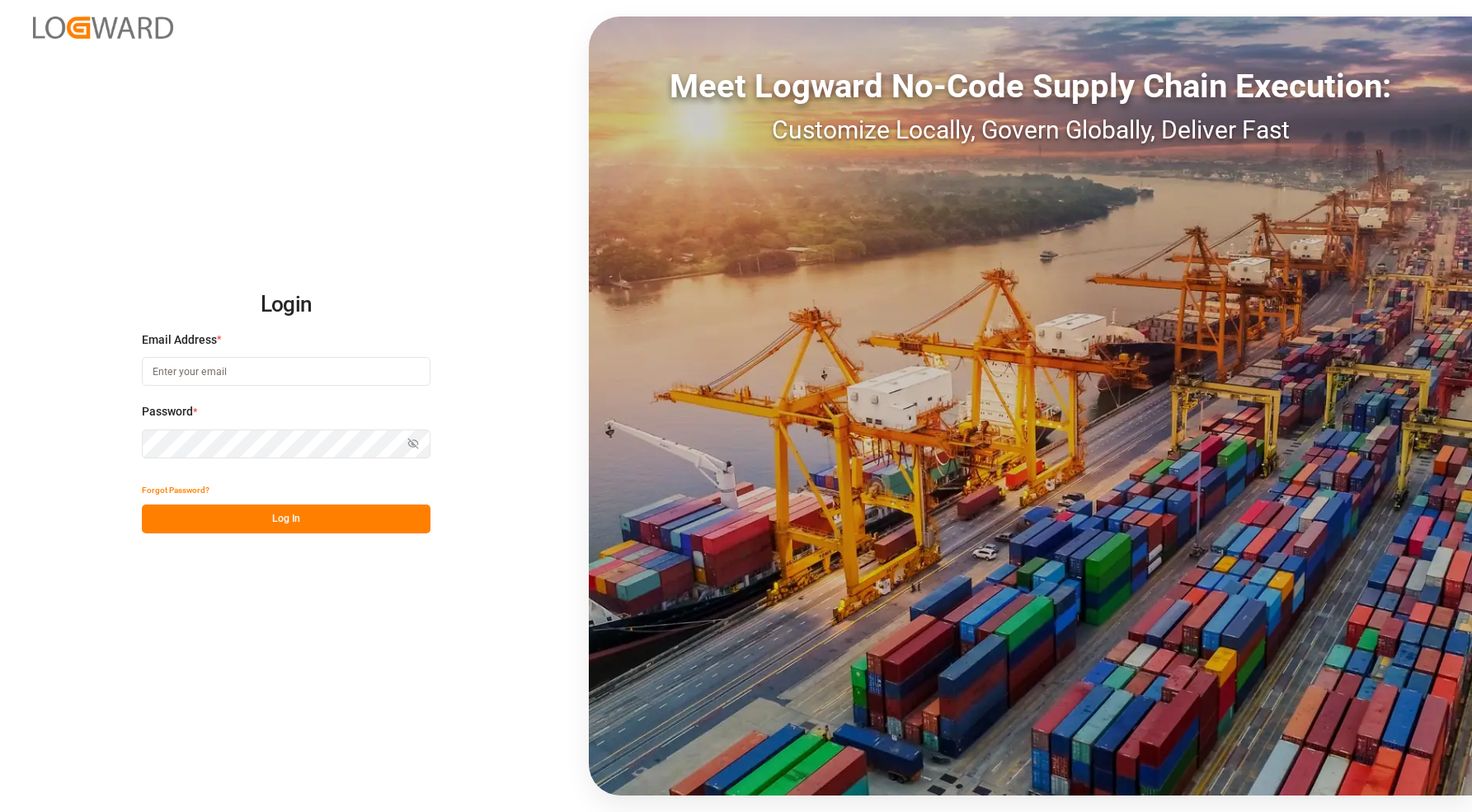
click at [223, 378] on input at bounding box center [286, 371] width 289 height 29
type input "[PERSON_NAME][EMAIL_ADDRESS][PERSON_NAME][DOMAIN_NAME]"
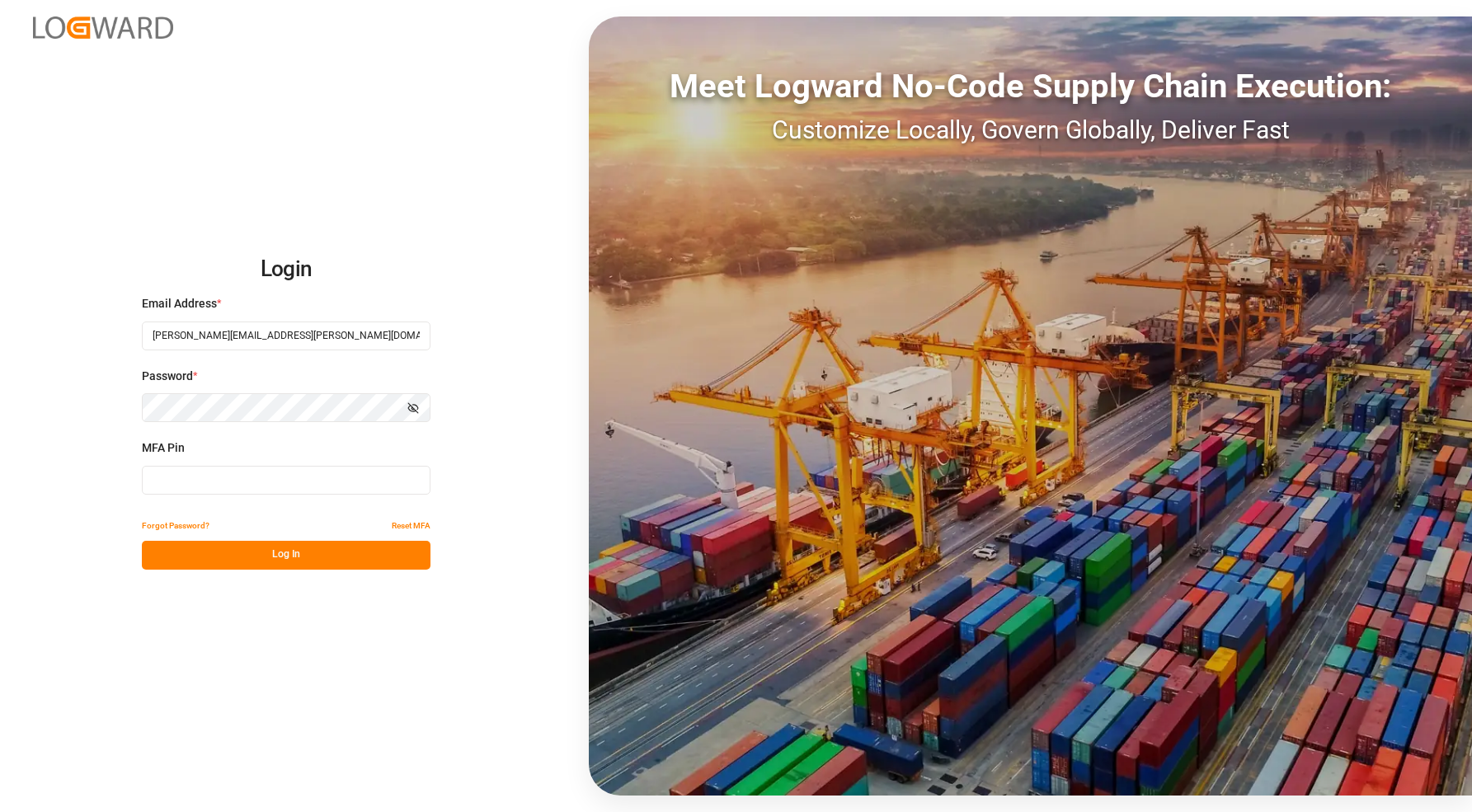
click at [209, 467] on input at bounding box center [286, 480] width 289 height 29
type input "979933"
click at [339, 558] on button "Log In" at bounding box center [286, 555] width 289 height 29
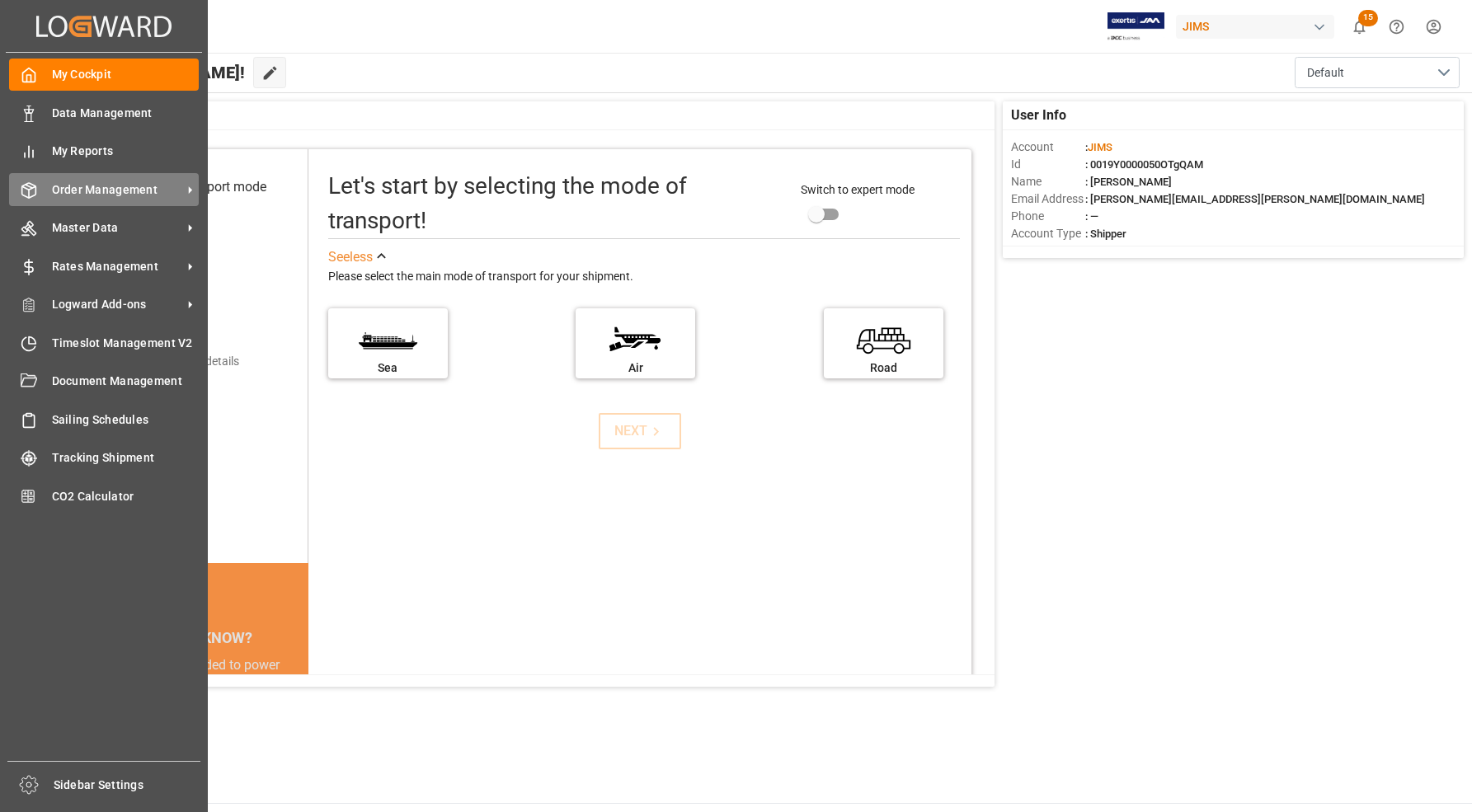
click at [79, 186] on span "Order Management" at bounding box center [117, 190] width 130 height 17
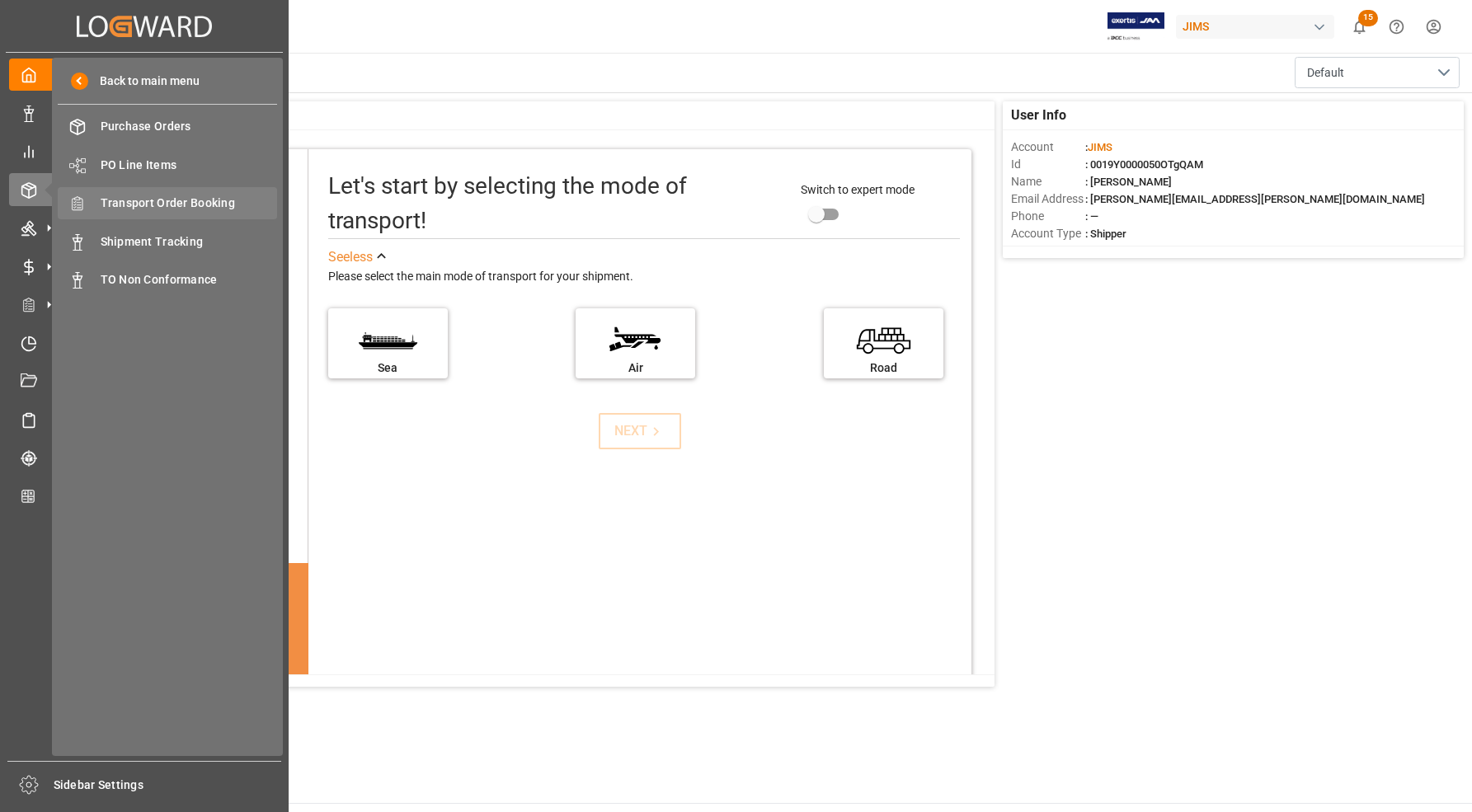
click at [149, 202] on span "Transport Order Booking" at bounding box center [189, 203] width 177 height 17
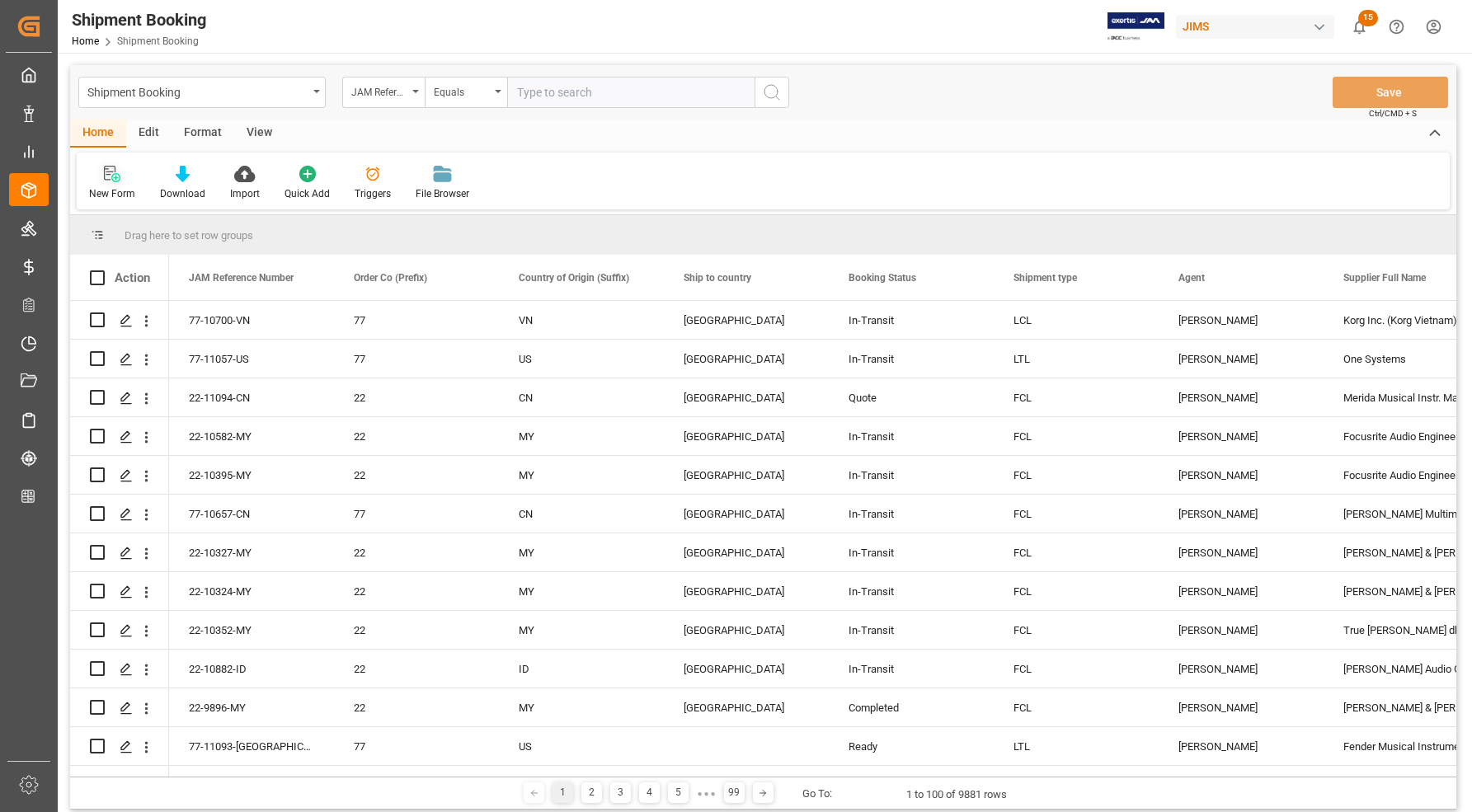
click at [108, 191] on div "New Form" at bounding box center [112, 193] width 46 height 14
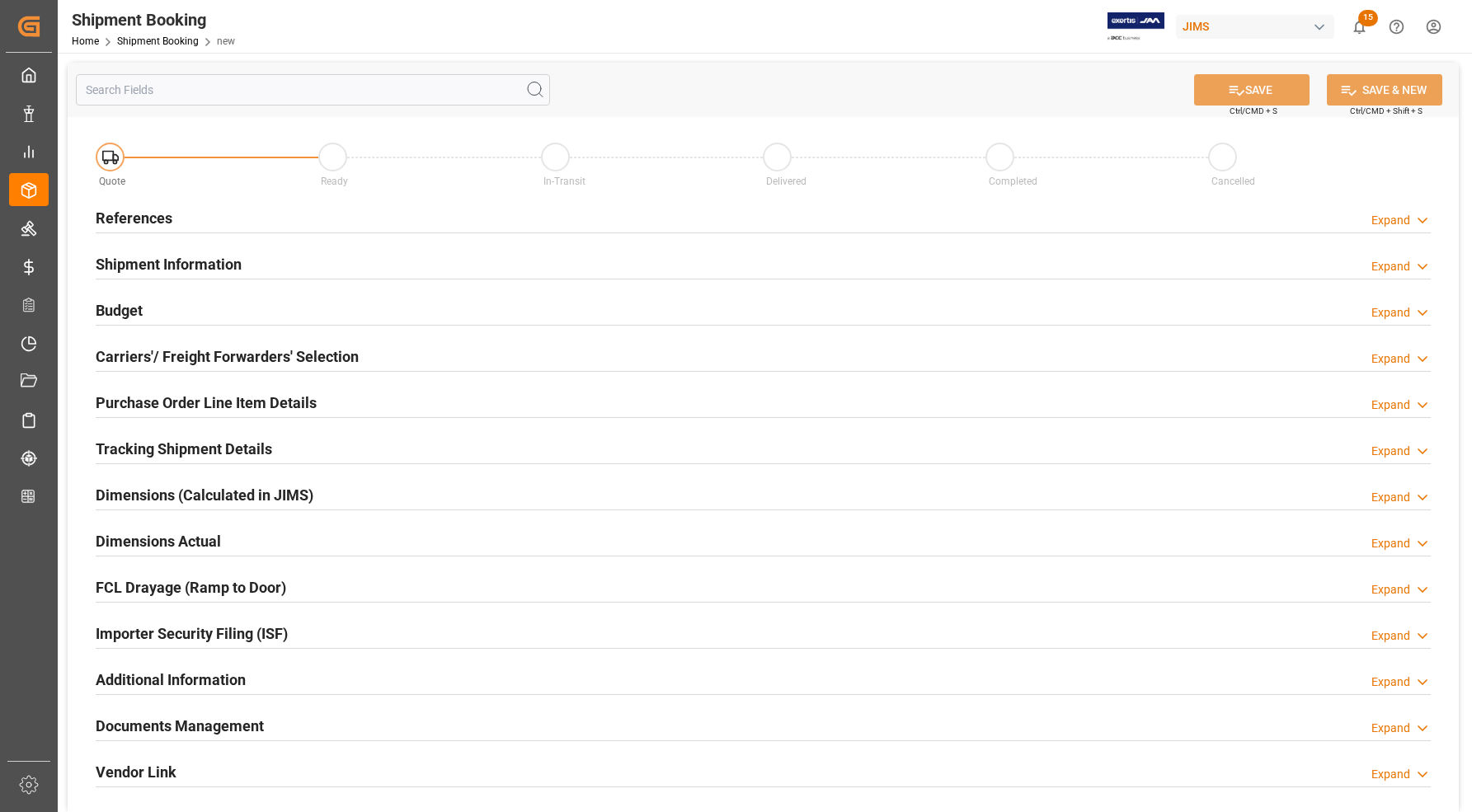
click at [121, 213] on h2 "References" at bounding box center [134, 218] width 77 height 22
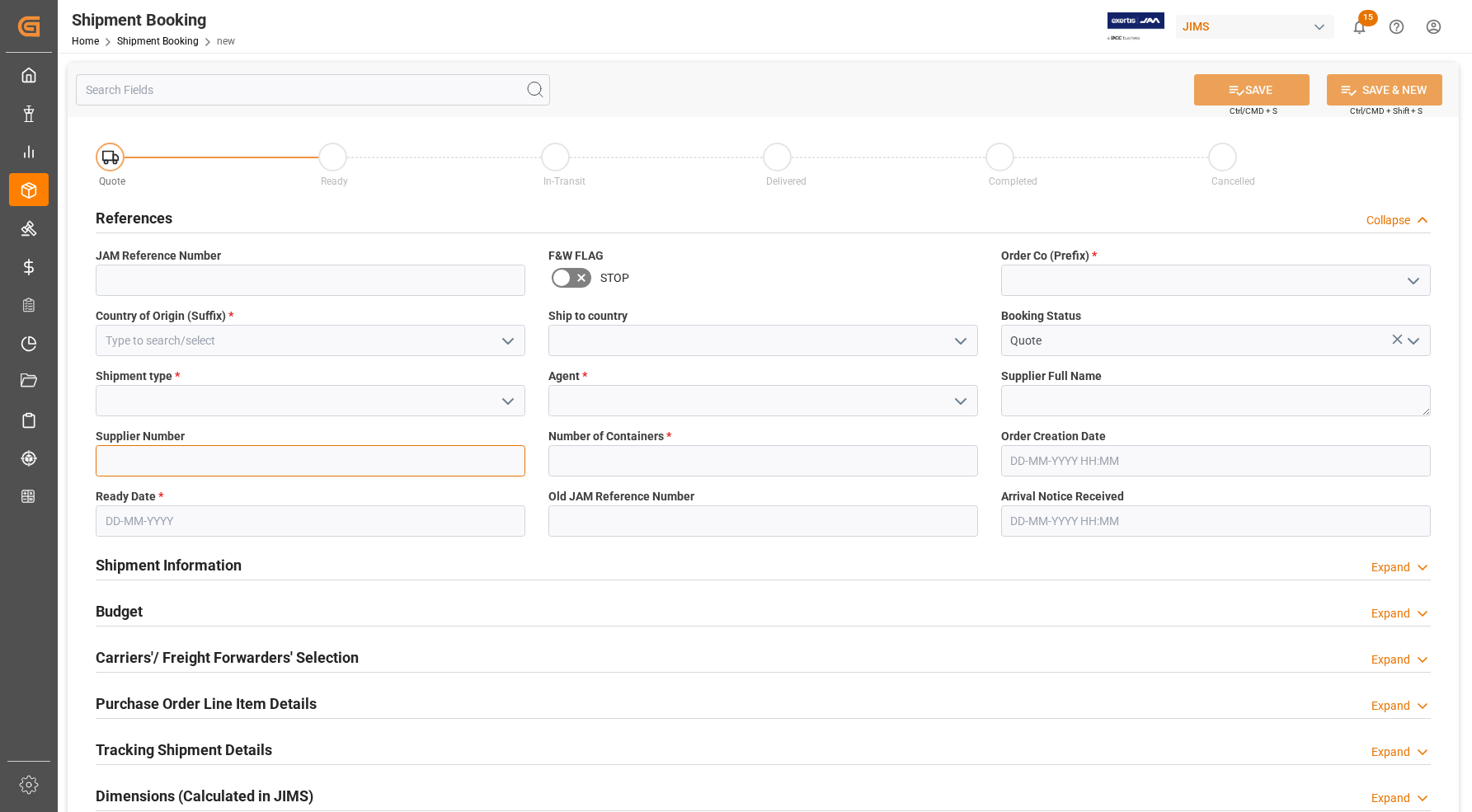
click at [150, 458] on input at bounding box center [311, 460] width 430 height 32
type input "778177"
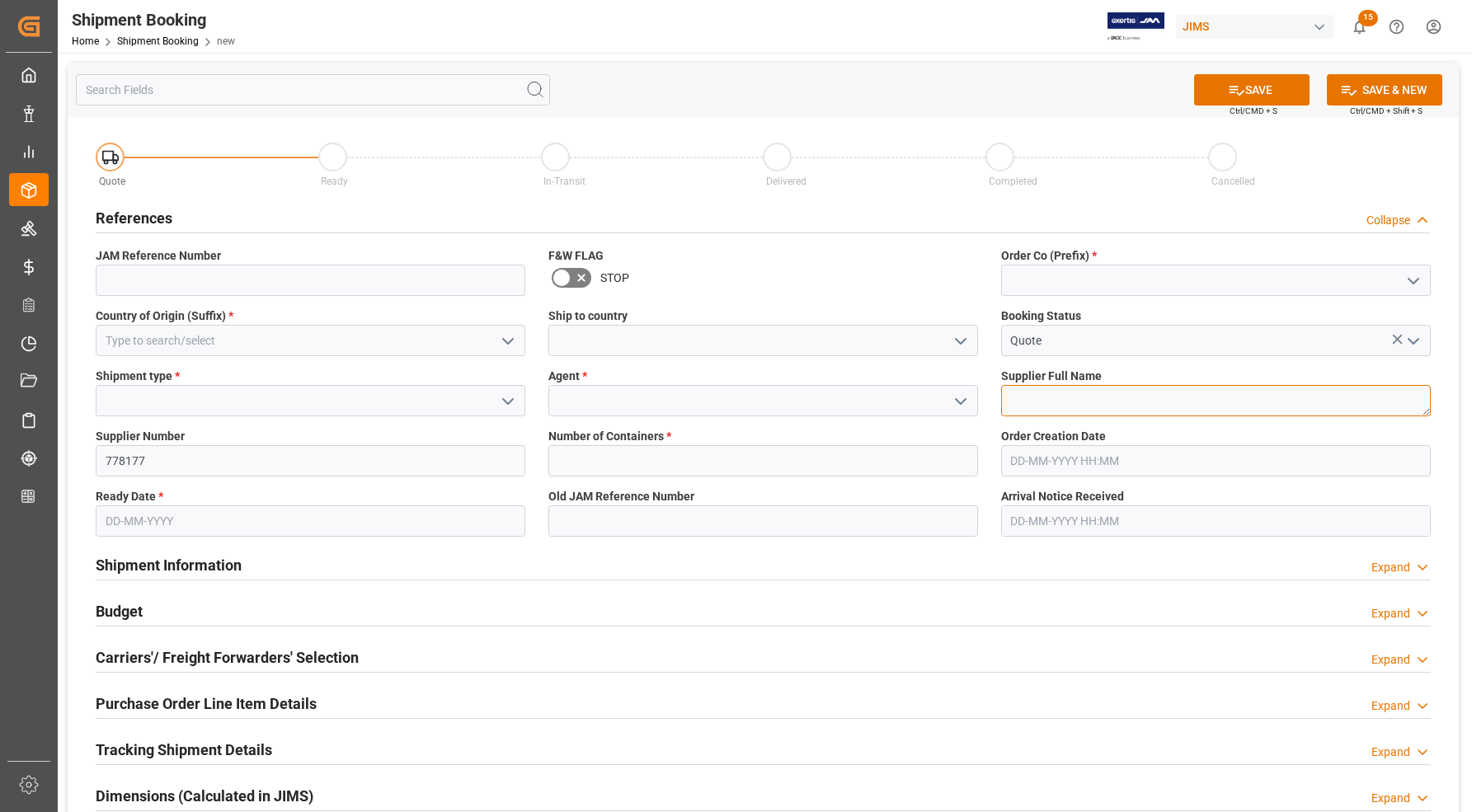
click at [1037, 397] on textarea at bounding box center [1216, 400] width 430 height 32
type textarea "Meze Audio"
click at [252, 344] on input at bounding box center [311, 340] width 430 height 32
click at [514, 332] on icon "open menu" at bounding box center [507, 341] width 20 height 20
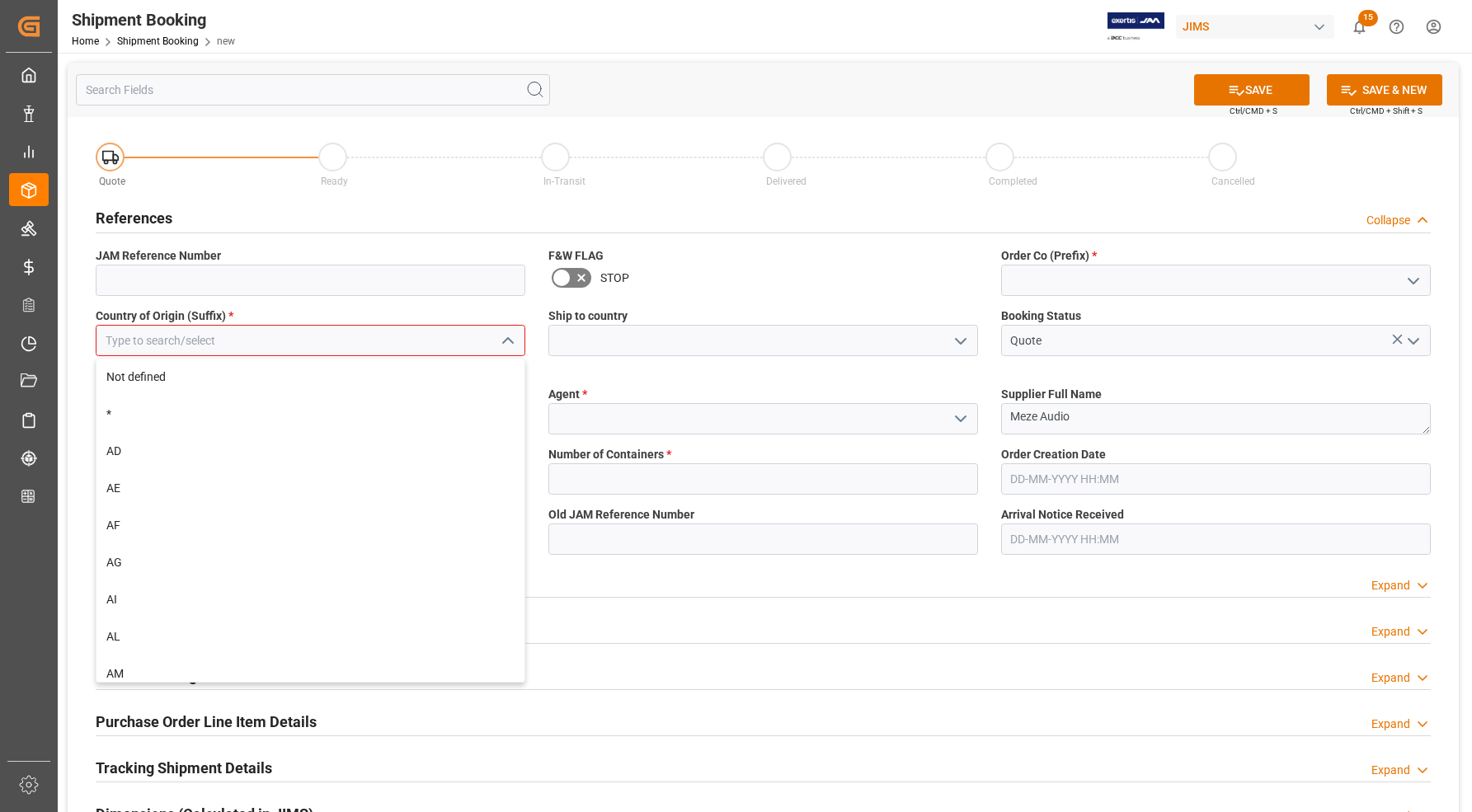
click at [319, 338] on input at bounding box center [311, 340] width 430 height 32
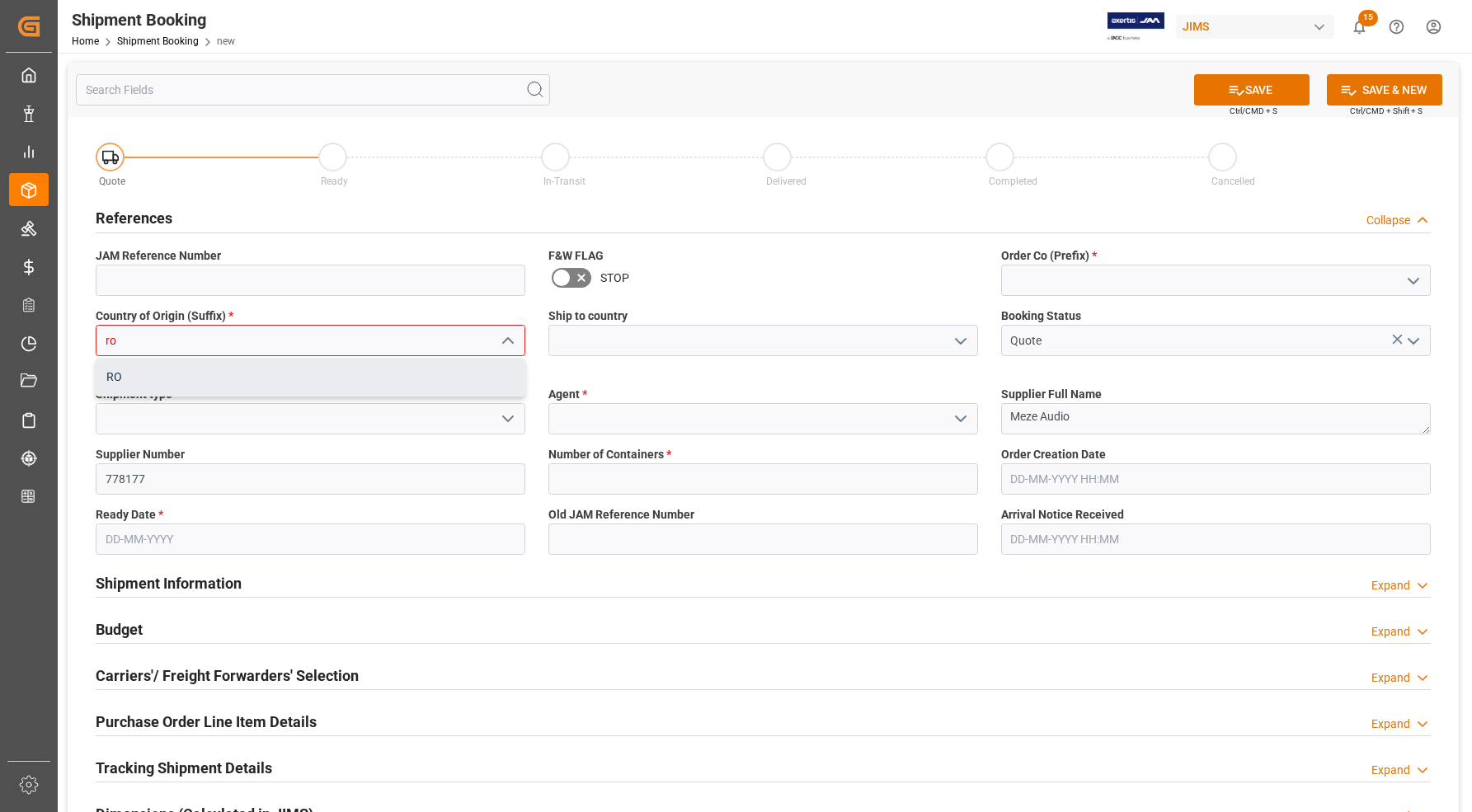
click at [268, 378] on div "RO" at bounding box center [311, 377] width 428 height 37
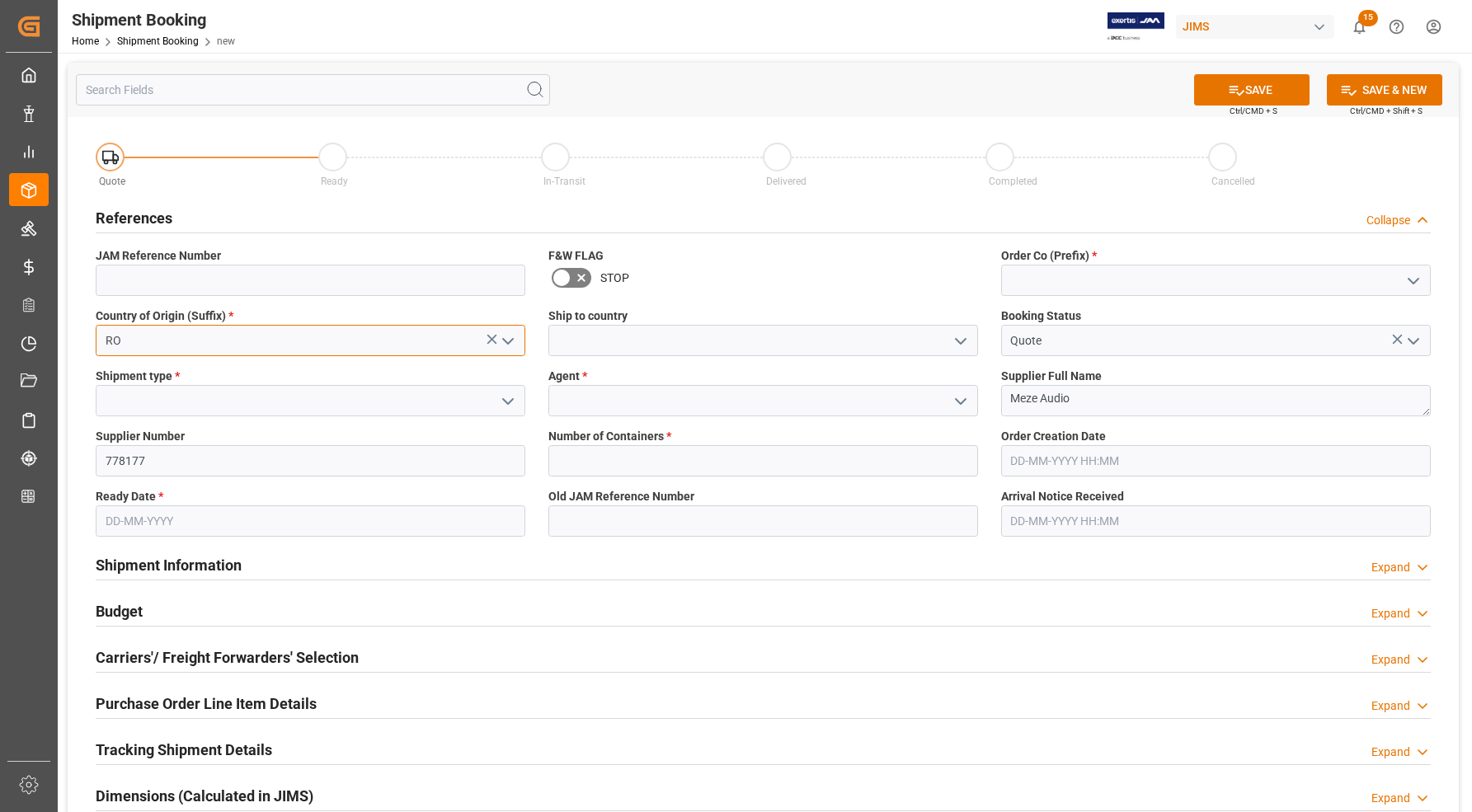
type input "RO"
click at [220, 412] on input at bounding box center [311, 400] width 430 height 32
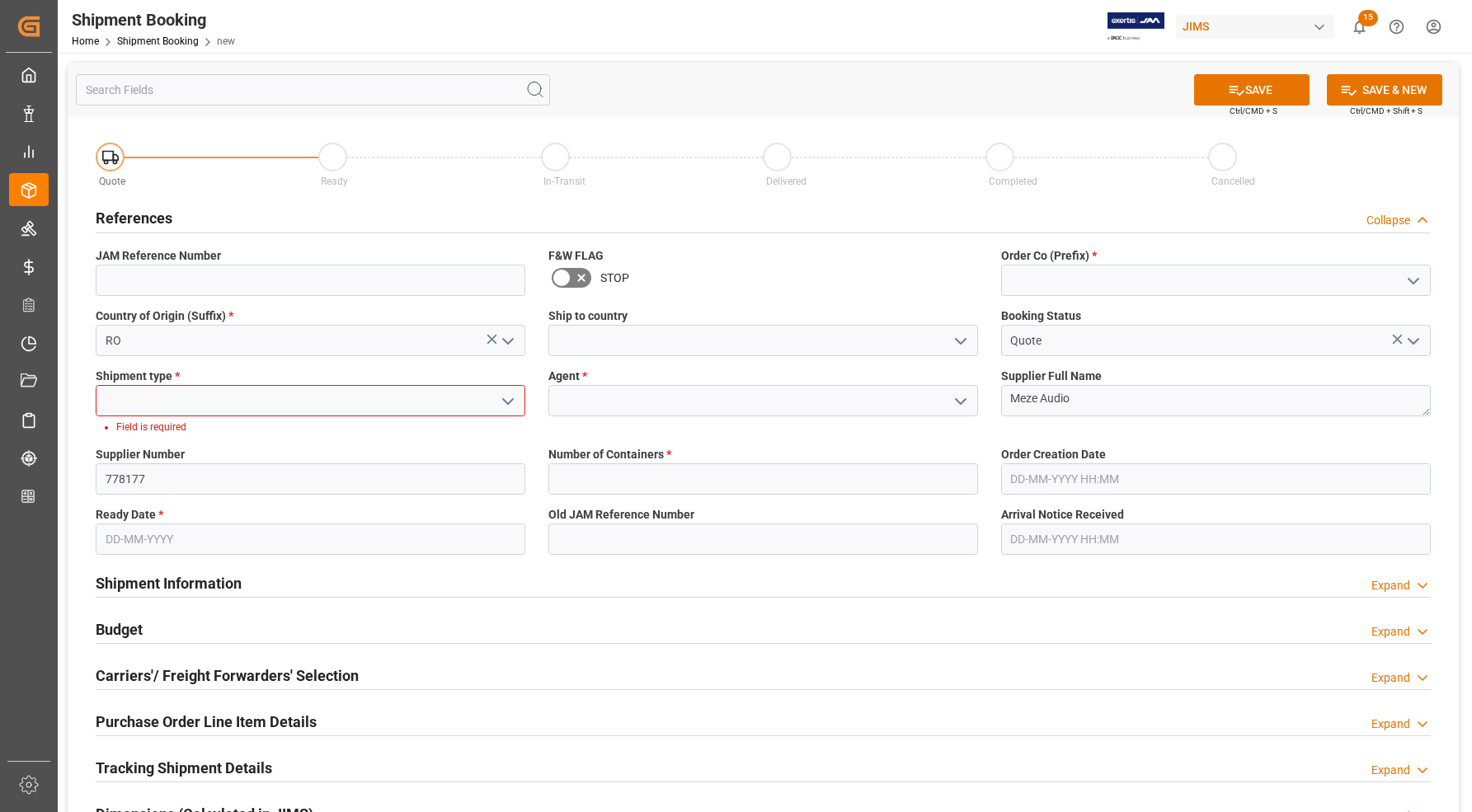
click at [508, 406] on icon "open menu" at bounding box center [507, 401] width 20 height 20
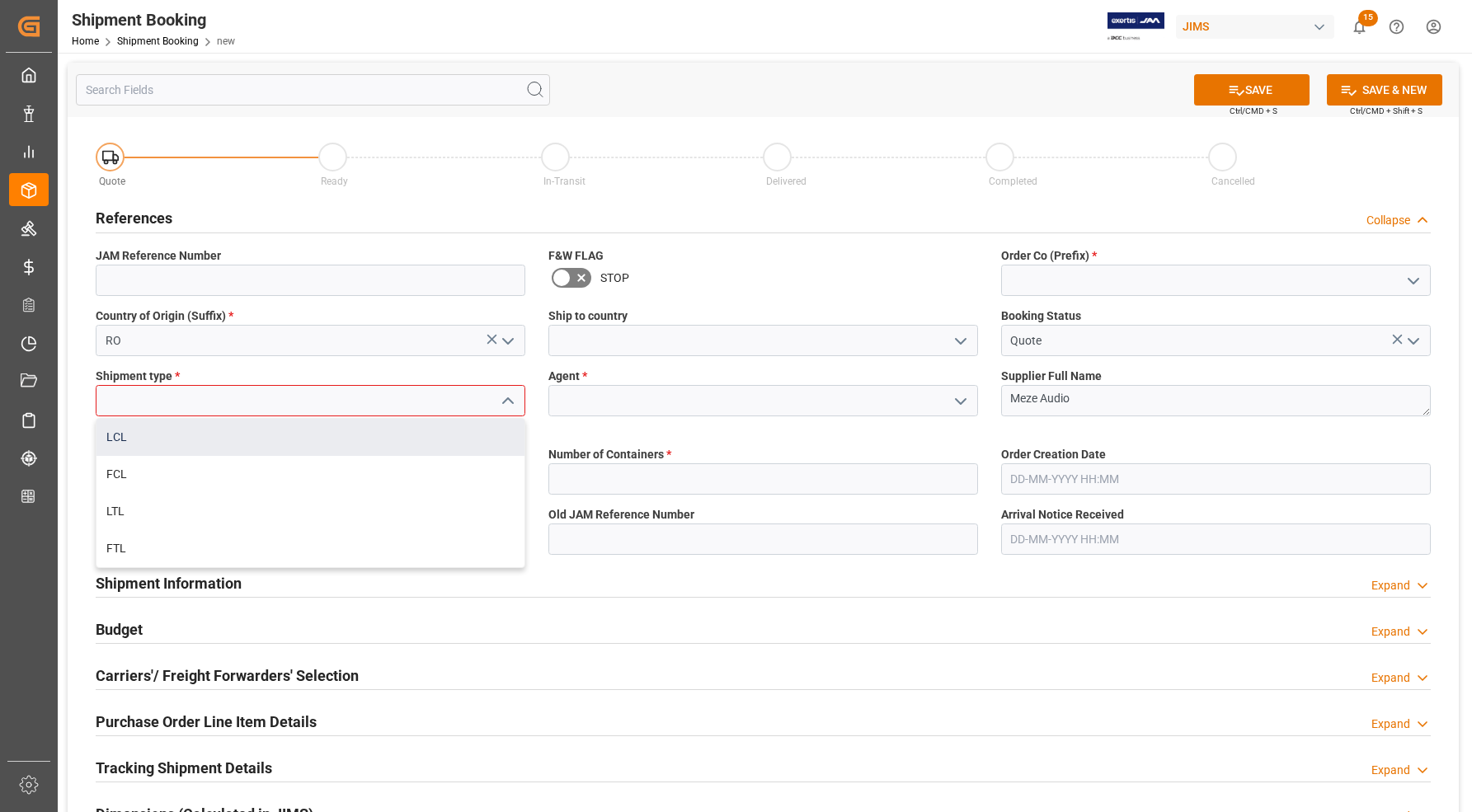
click at [130, 437] on div "LCL" at bounding box center [311, 437] width 428 height 37
type input "LCL"
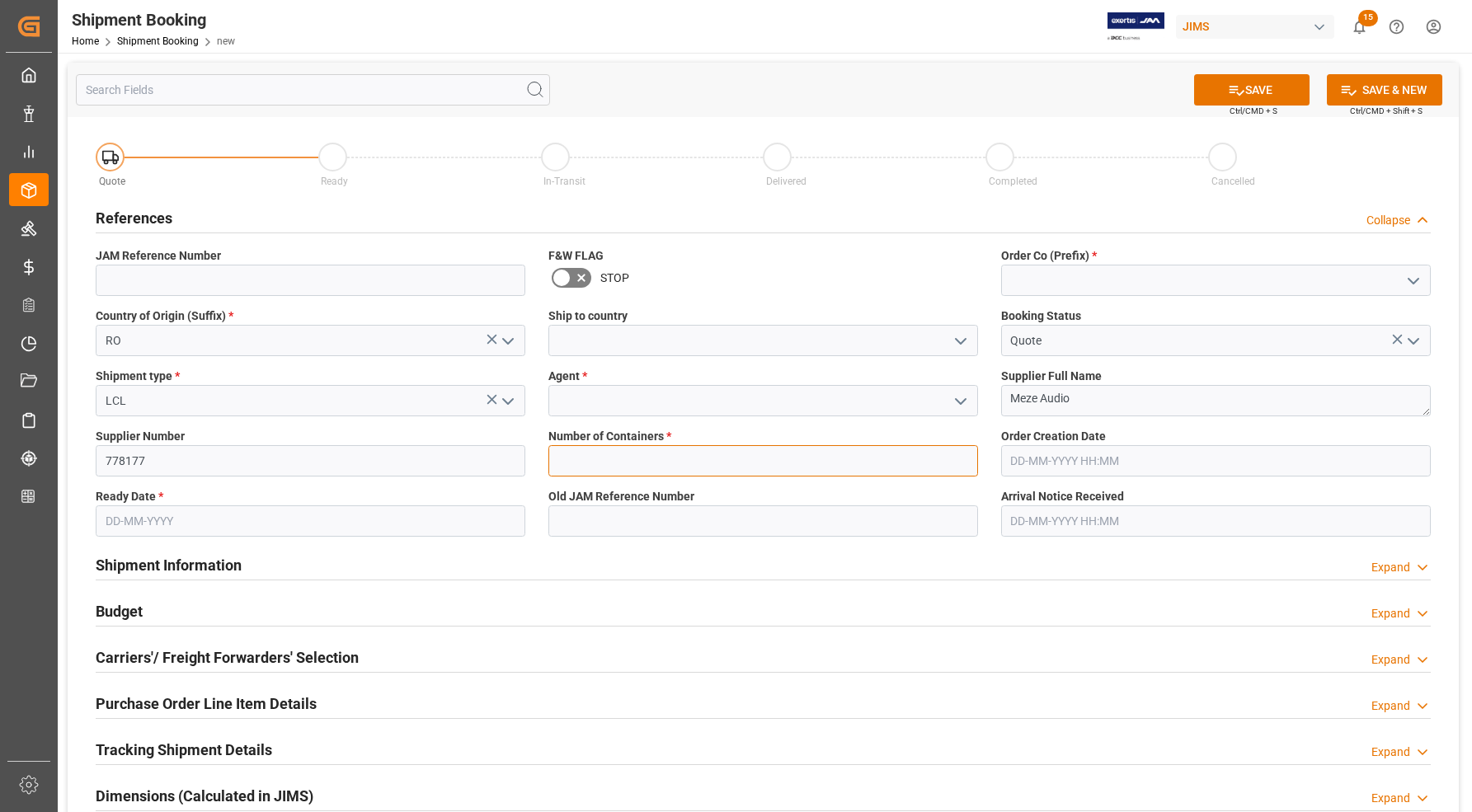
click at [592, 454] on input "text" at bounding box center [763, 460] width 430 height 32
type input "0"
click at [1048, 276] on input at bounding box center [1216, 280] width 430 height 32
click at [1412, 277] on icon "open menu" at bounding box center [1413, 281] width 20 height 20
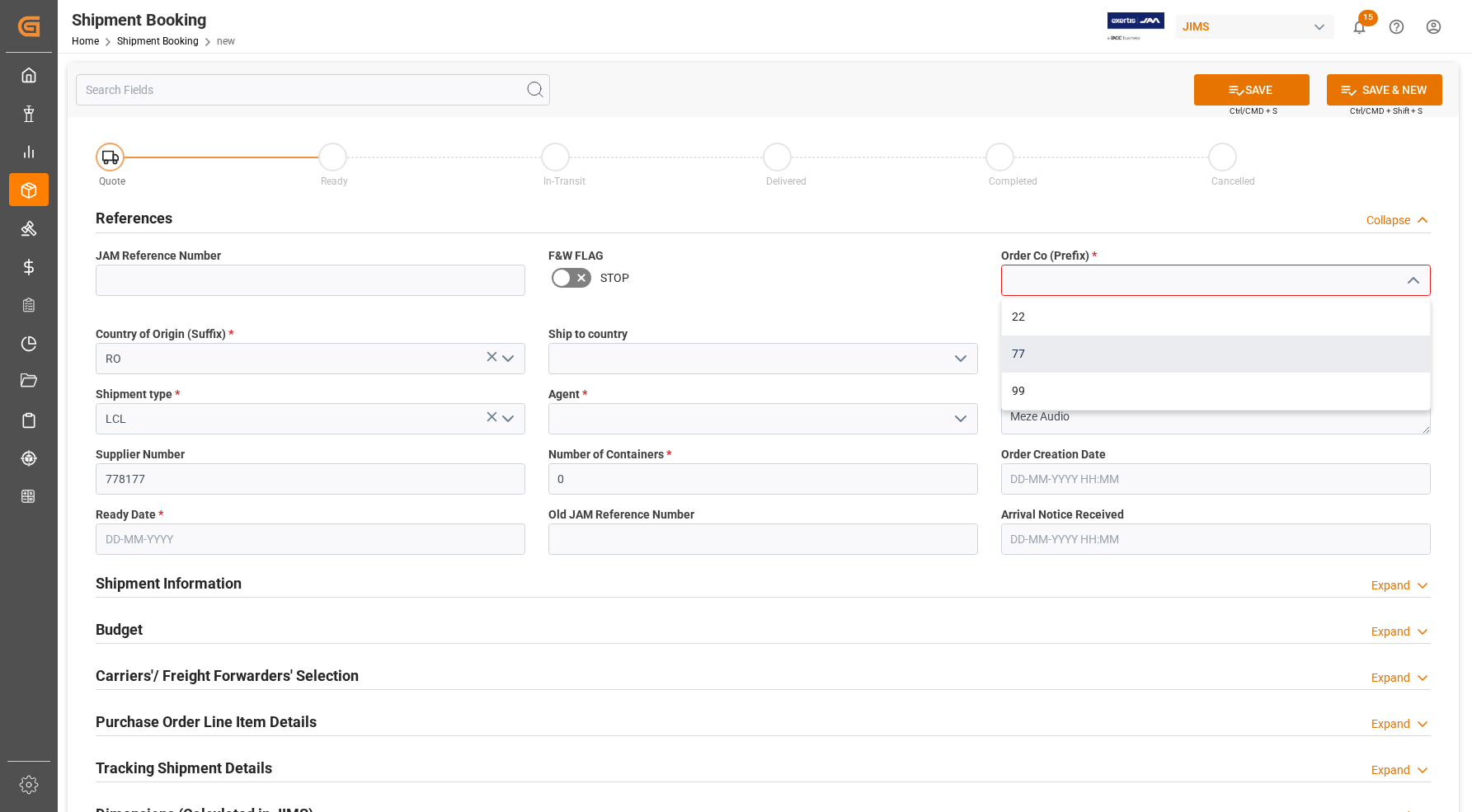
click at [1159, 350] on div "77" at bounding box center [1216, 354] width 428 height 37
type input "77"
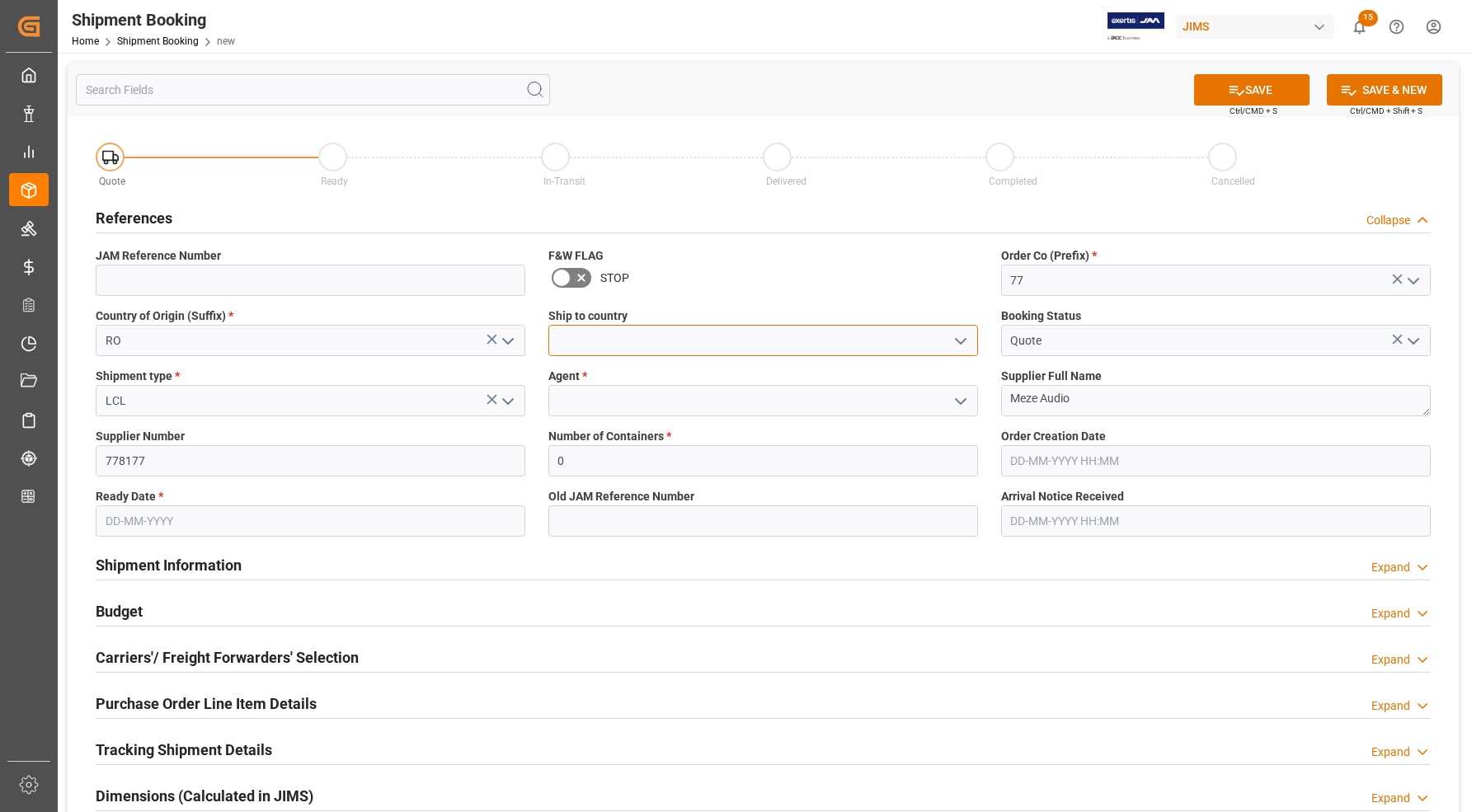
click at [808, 348] on input at bounding box center [763, 340] width 430 height 32
click at [963, 335] on icon "open menu" at bounding box center [960, 341] width 20 height 20
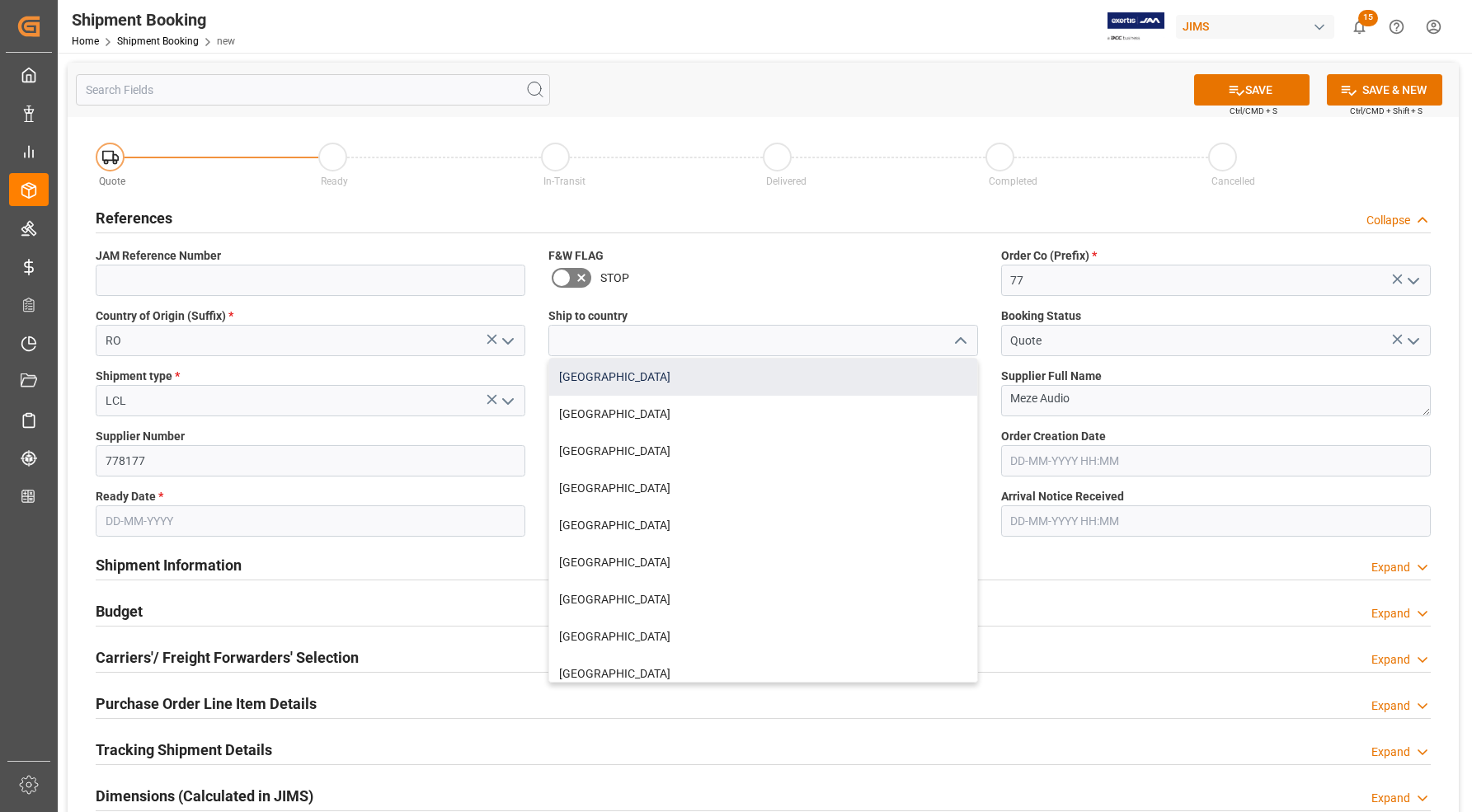
click at [724, 389] on div "[GEOGRAPHIC_DATA]" at bounding box center [763, 377] width 428 height 37
type input "[GEOGRAPHIC_DATA]"
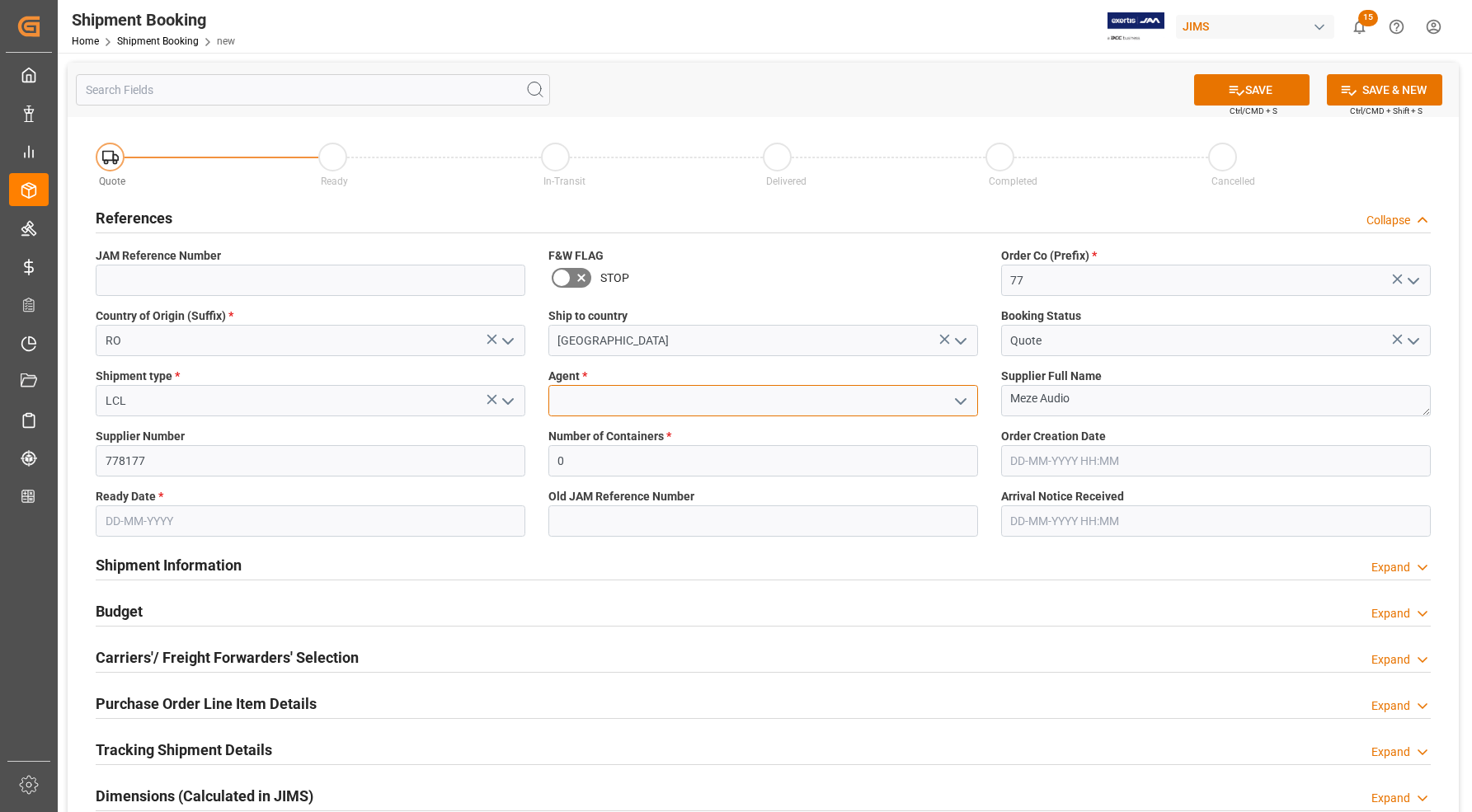
click at [714, 405] on input at bounding box center [763, 400] width 430 height 32
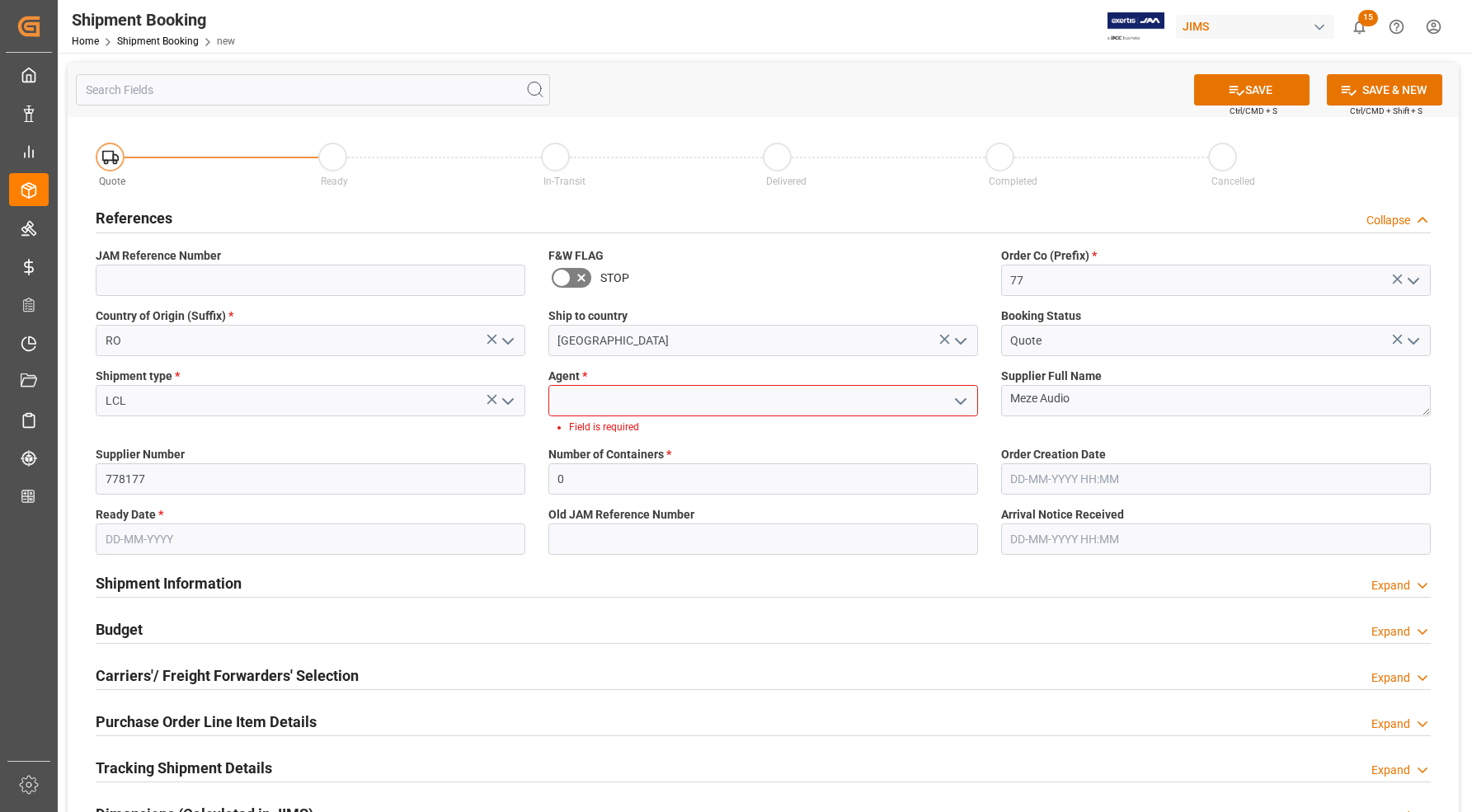
click at [961, 400] on icon "open menu" at bounding box center [960, 401] width 20 height 20
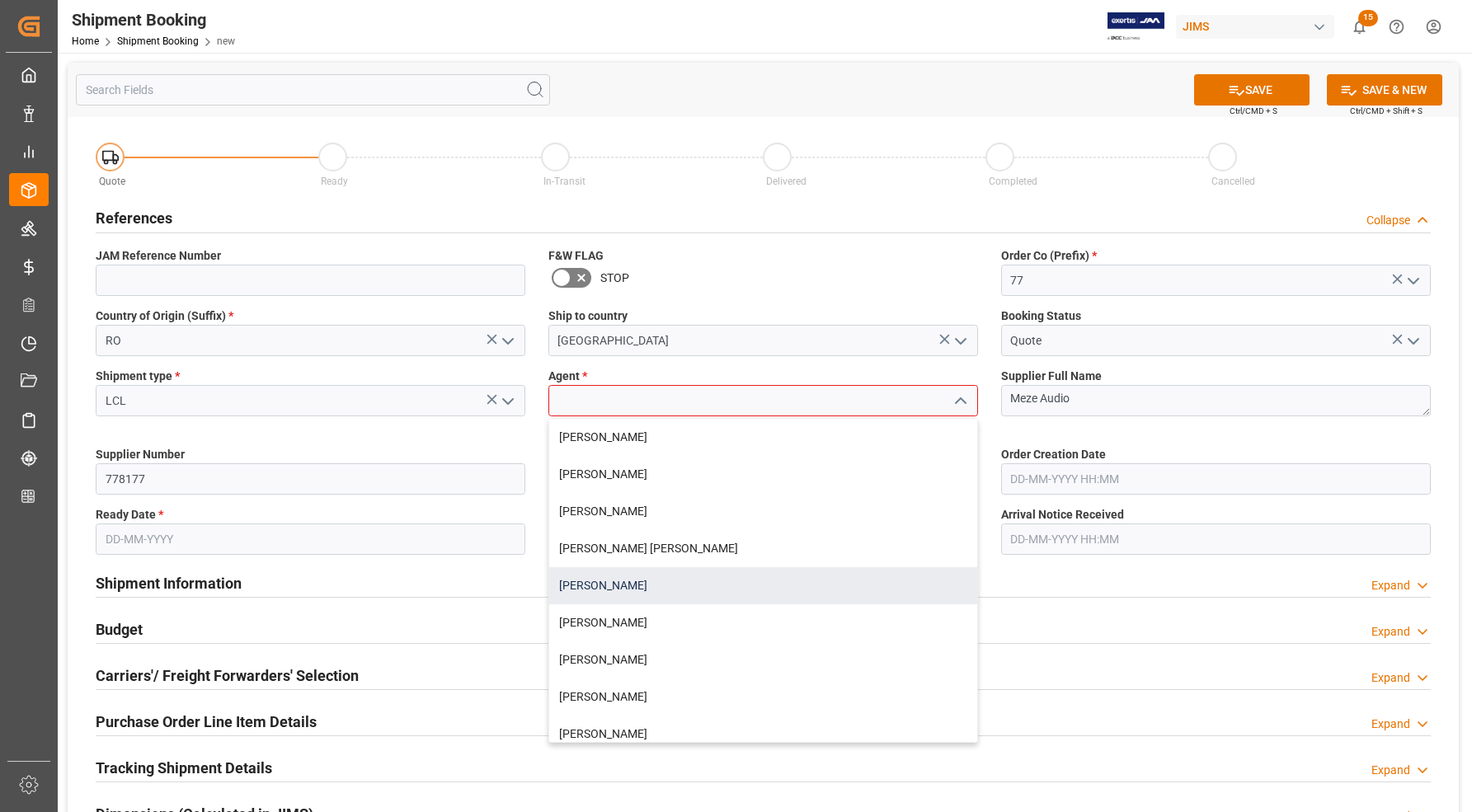
click at [640, 586] on div "[PERSON_NAME]" at bounding box center [763, 585] width 428 height 37
type input "[PERSON_NAME]"
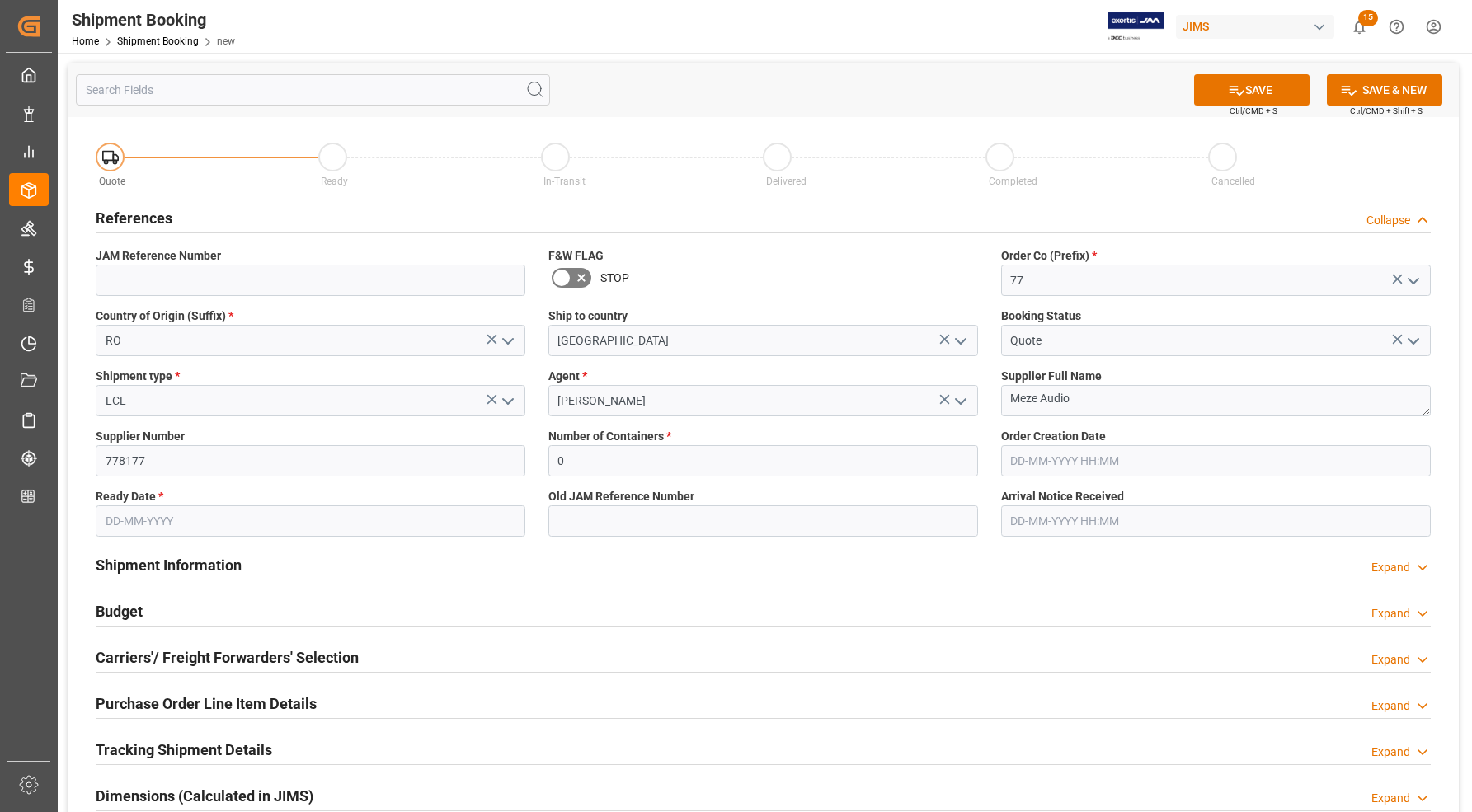
click at [258, 526] on input "text" at bounding box center [311, 521] width 430 height 32
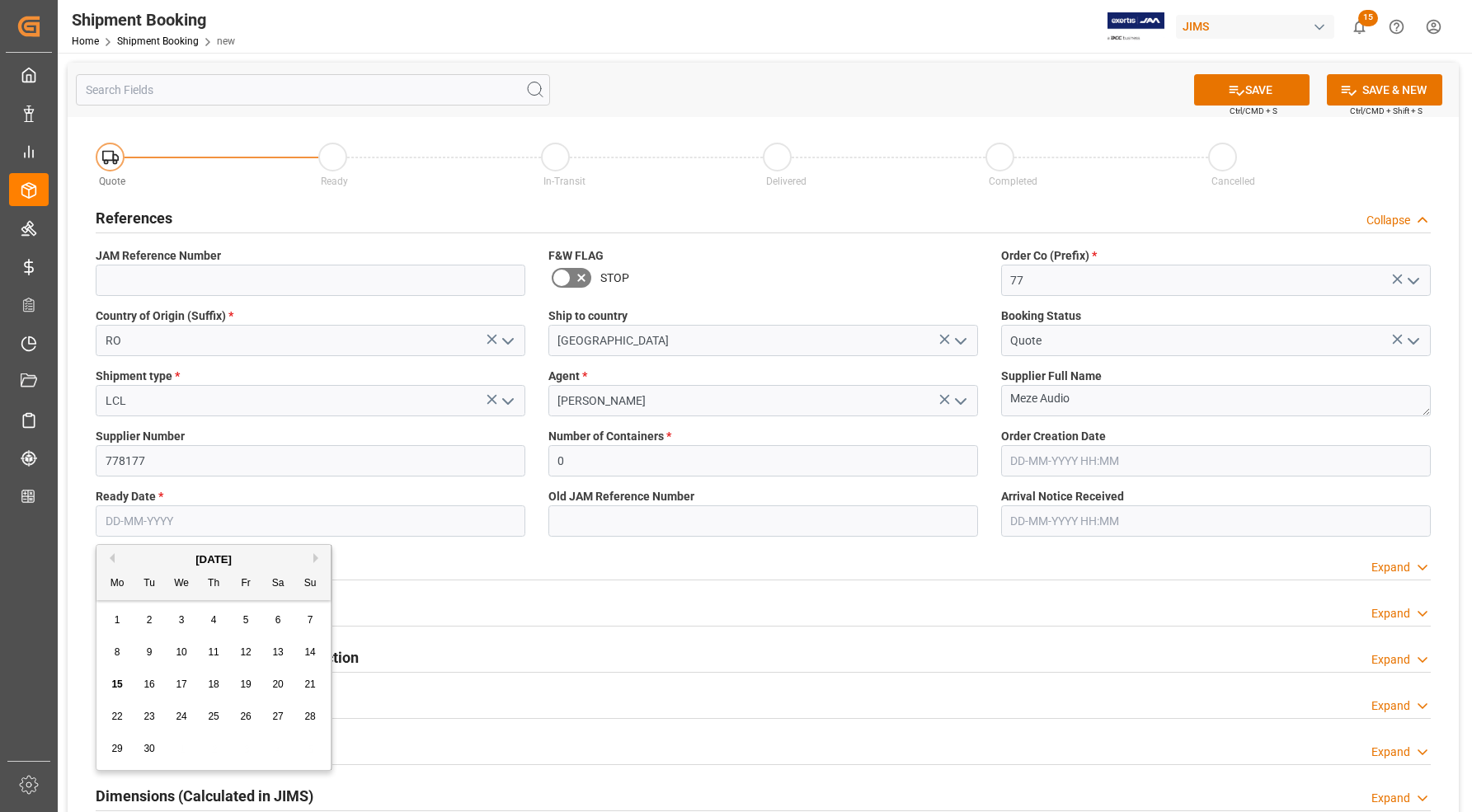
click at [150, 684] on span "16" at bounding box center [149, 684] width 11 height 12
type input "[DATE]"
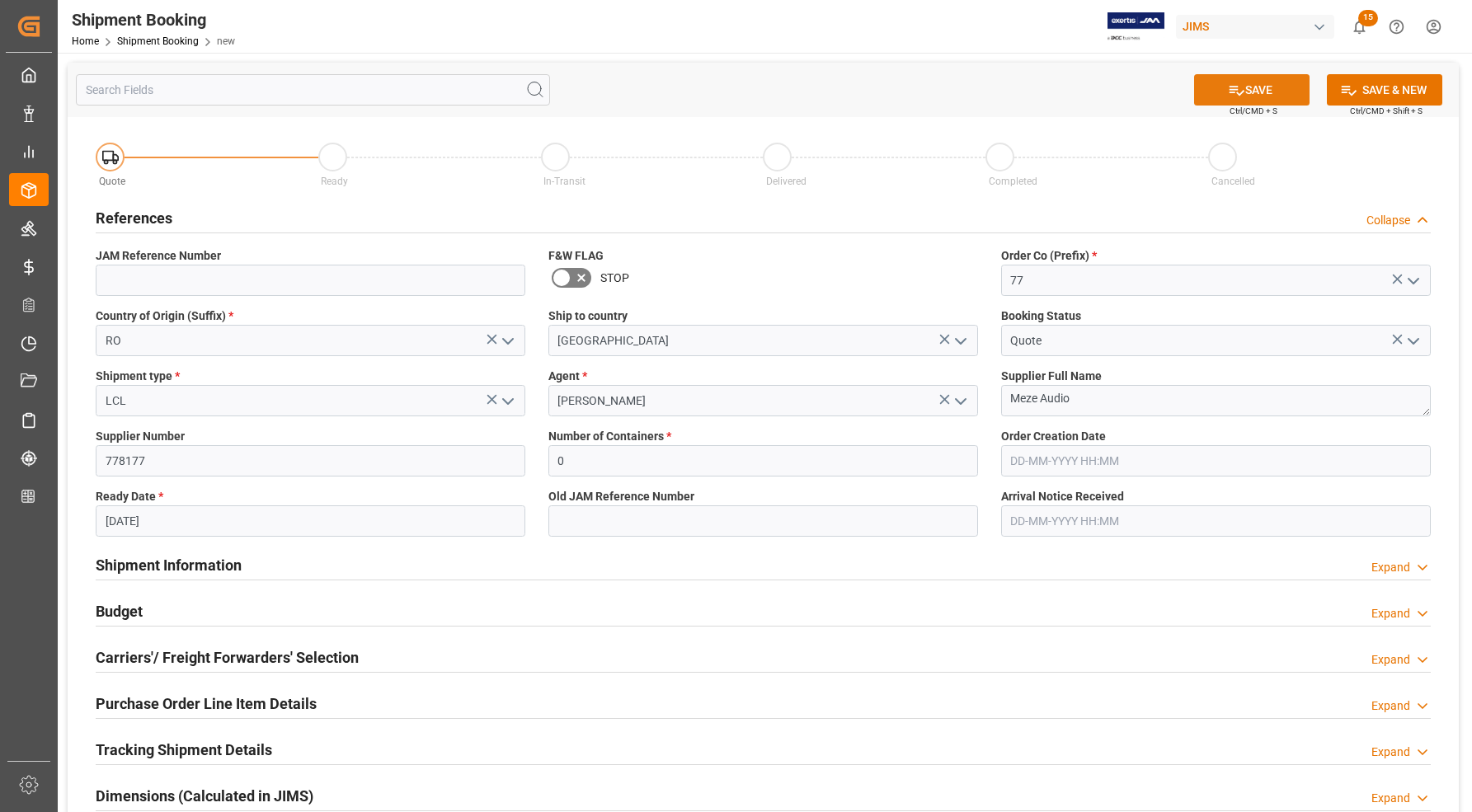
click at [1237, 81] on icon at bounding box center [1236, 90] width 17 height 17
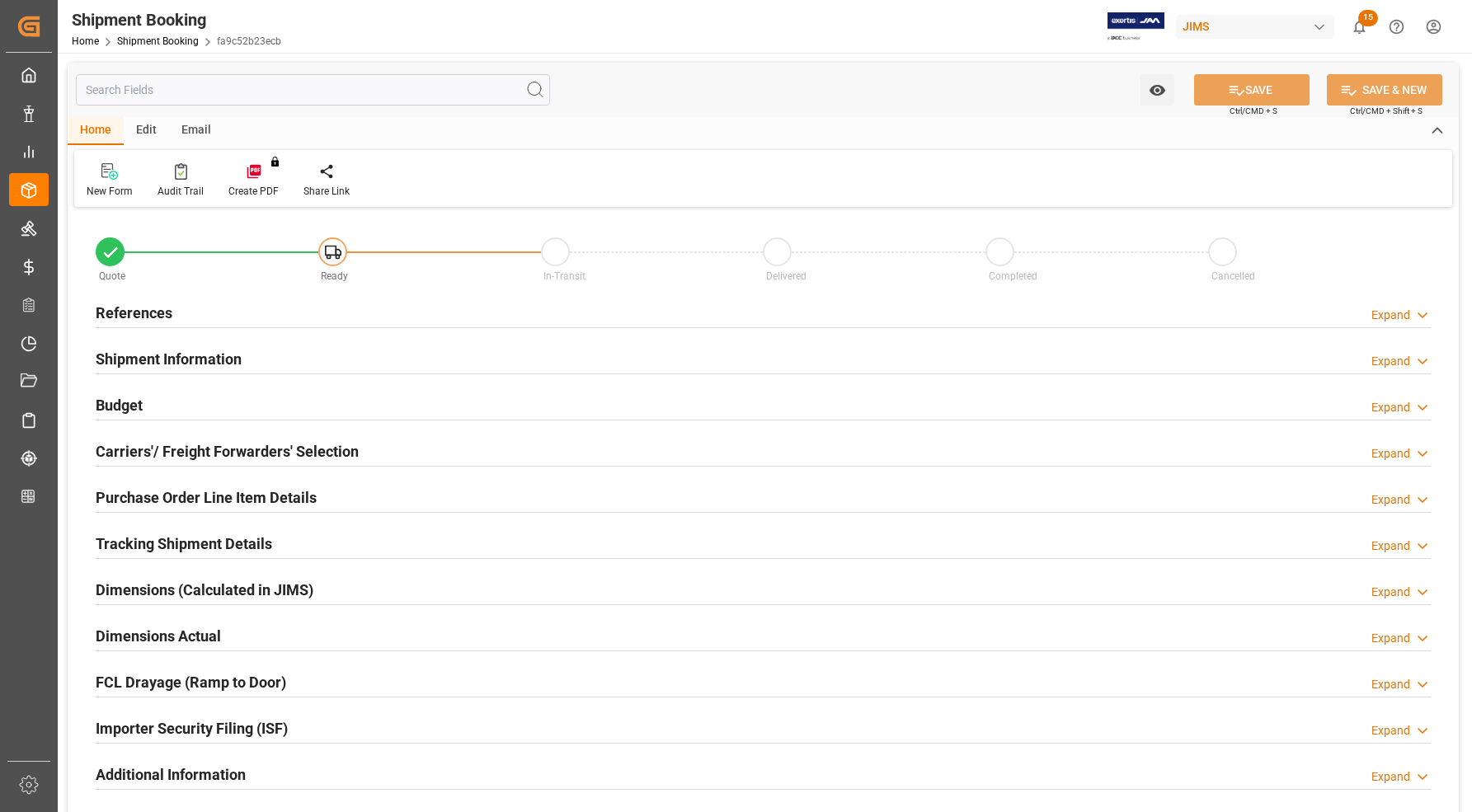
type input "0"
type input "[DATE]"
click at [128, 307] on h2 "References" at bounding box center [134, 313] width 77 height 22
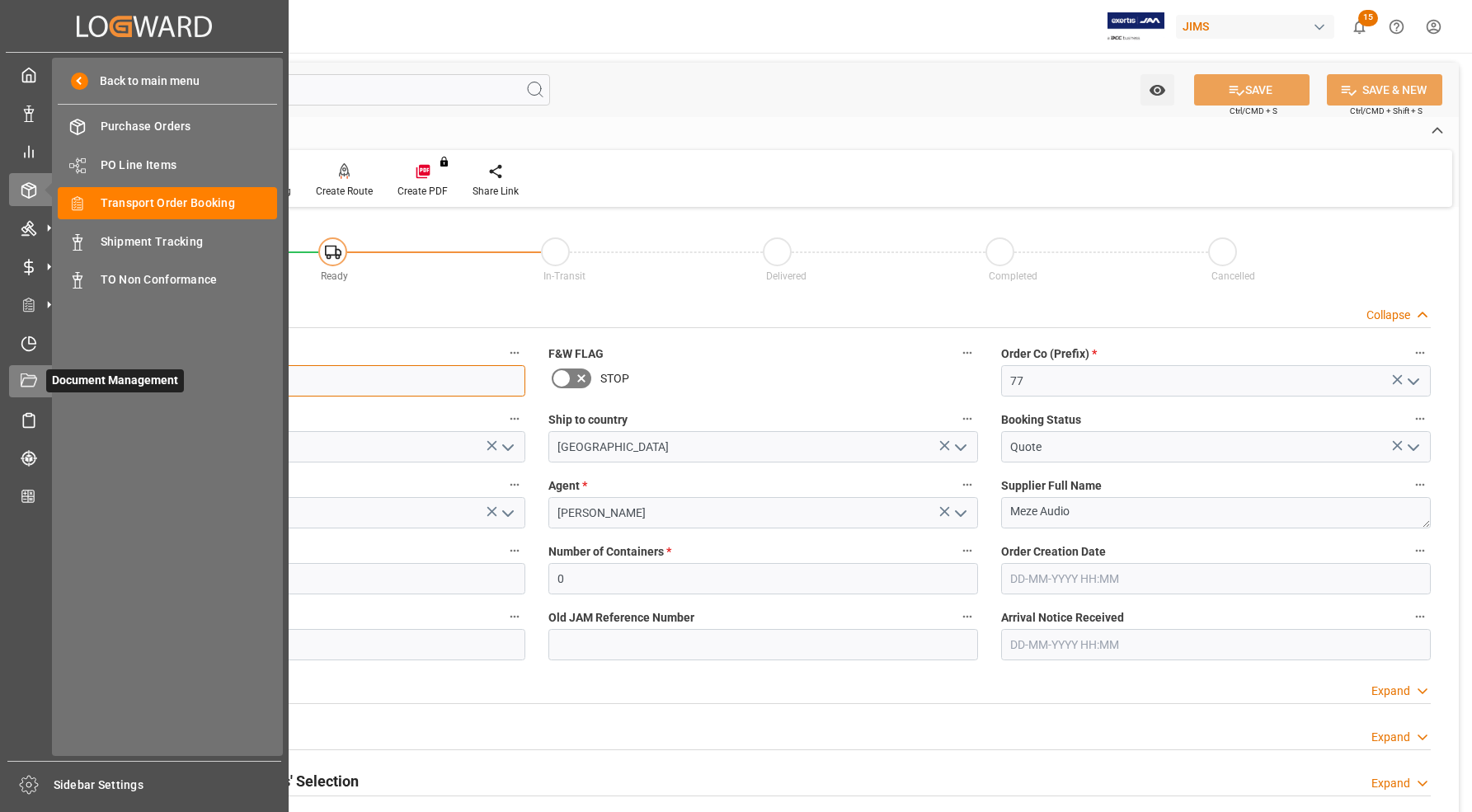
drag, startPoint x: 179, startPoint y: 381, endPoint x: 50, endPoint y: 391, distance: 129.4
click at [50, 391] on div "Created by potrace 1.15, written by [PERSON_NAME] [DATE]-[DATE] Created by potr…" at bounding box center [736, 406] width 1472 height 812
click at [26, 342] on icon at bounding box center [28, 343] width 16 height 16
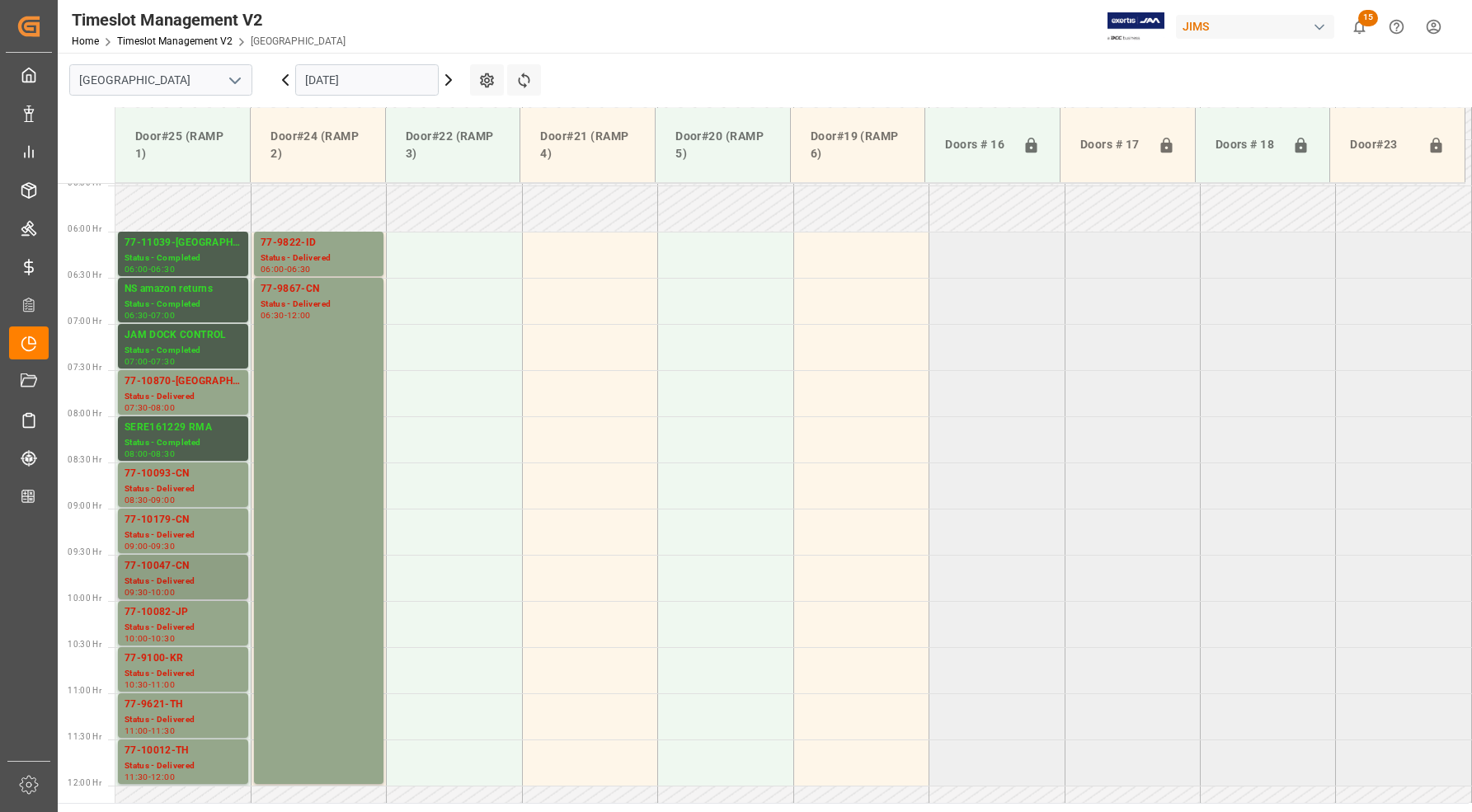
scroll to position [556, 0]
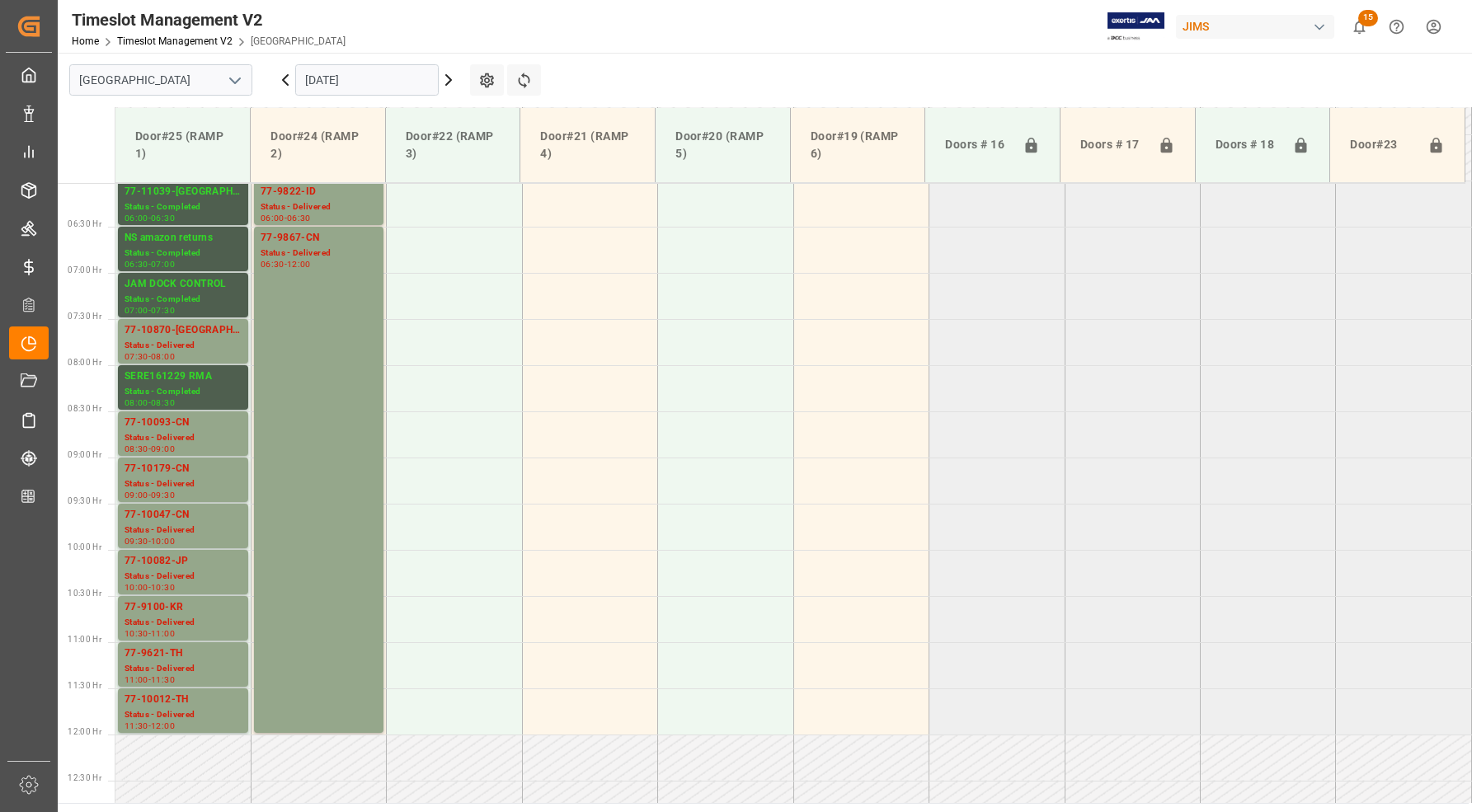
click at [375, 73] on input "[DATE]" at bounding box center [367, 80] width 144 height 32
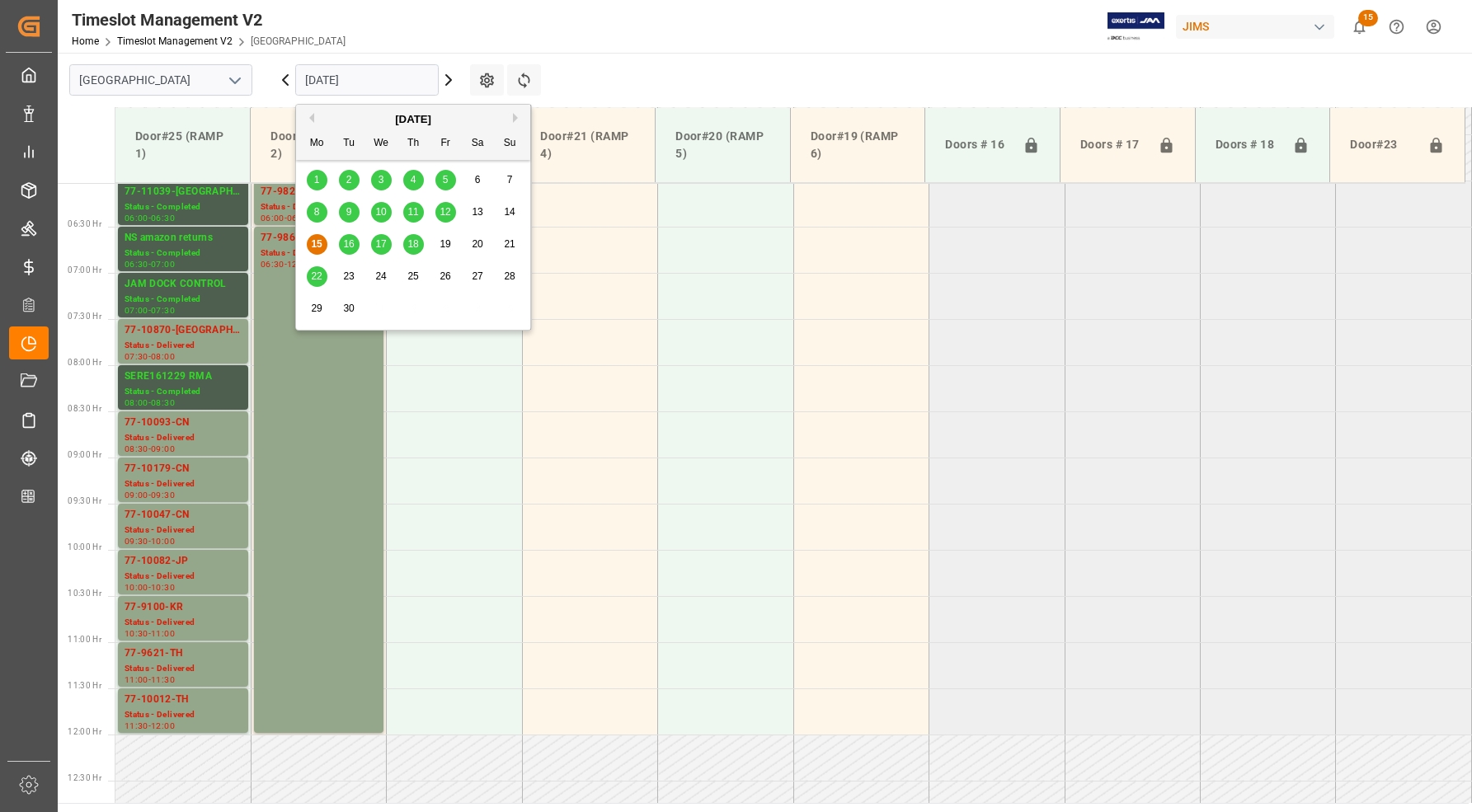
click at [348, 247] on span "16" at bounding box center [348, 244] width 11 height 12
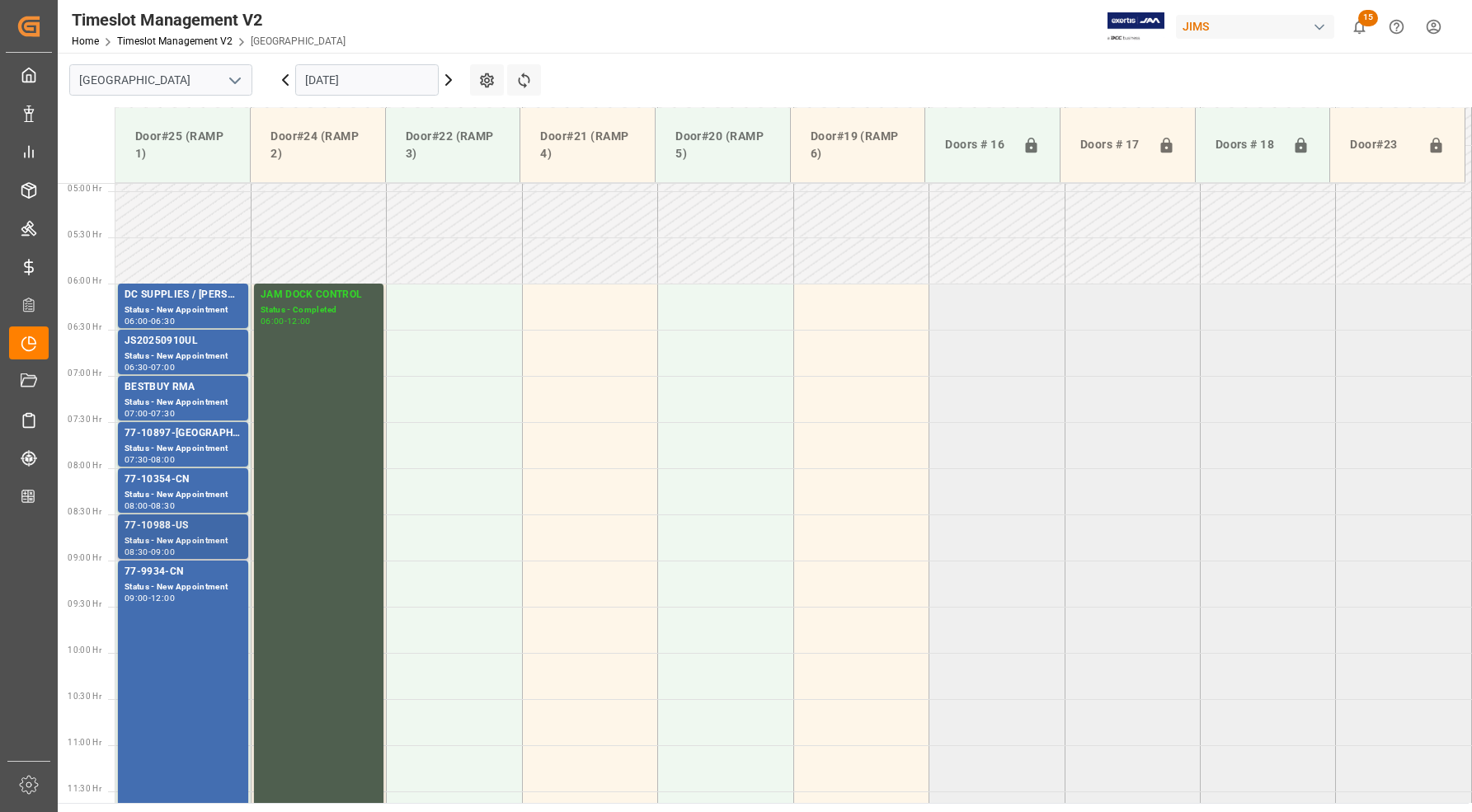
scroll to position [350, 0]
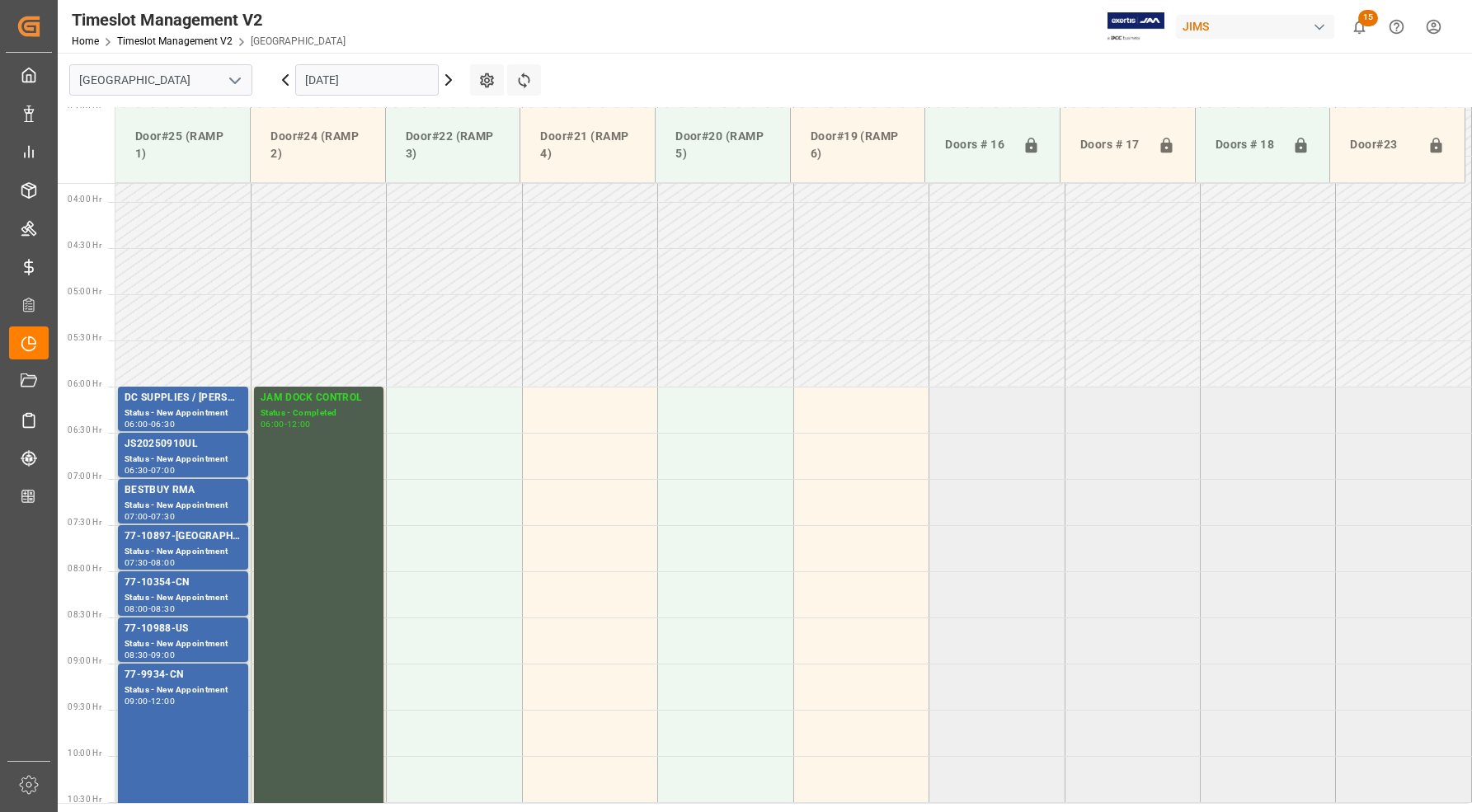
click at [327, 80] on input "[DATE]" at bounding box center [367, 80] width 144 height 32
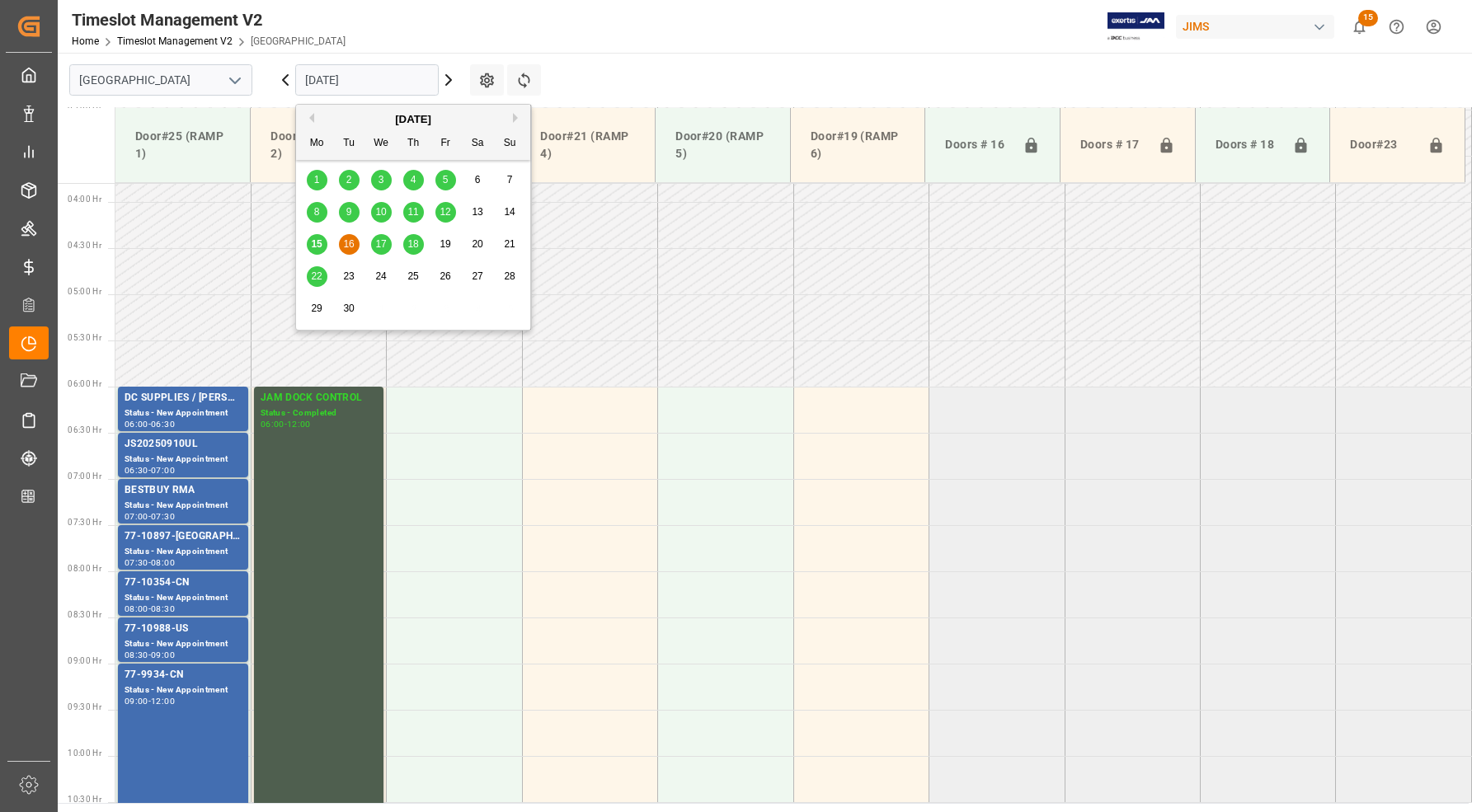
click at [380, 240] on span "17" at bounding box center [380, 244] width 11 height 12
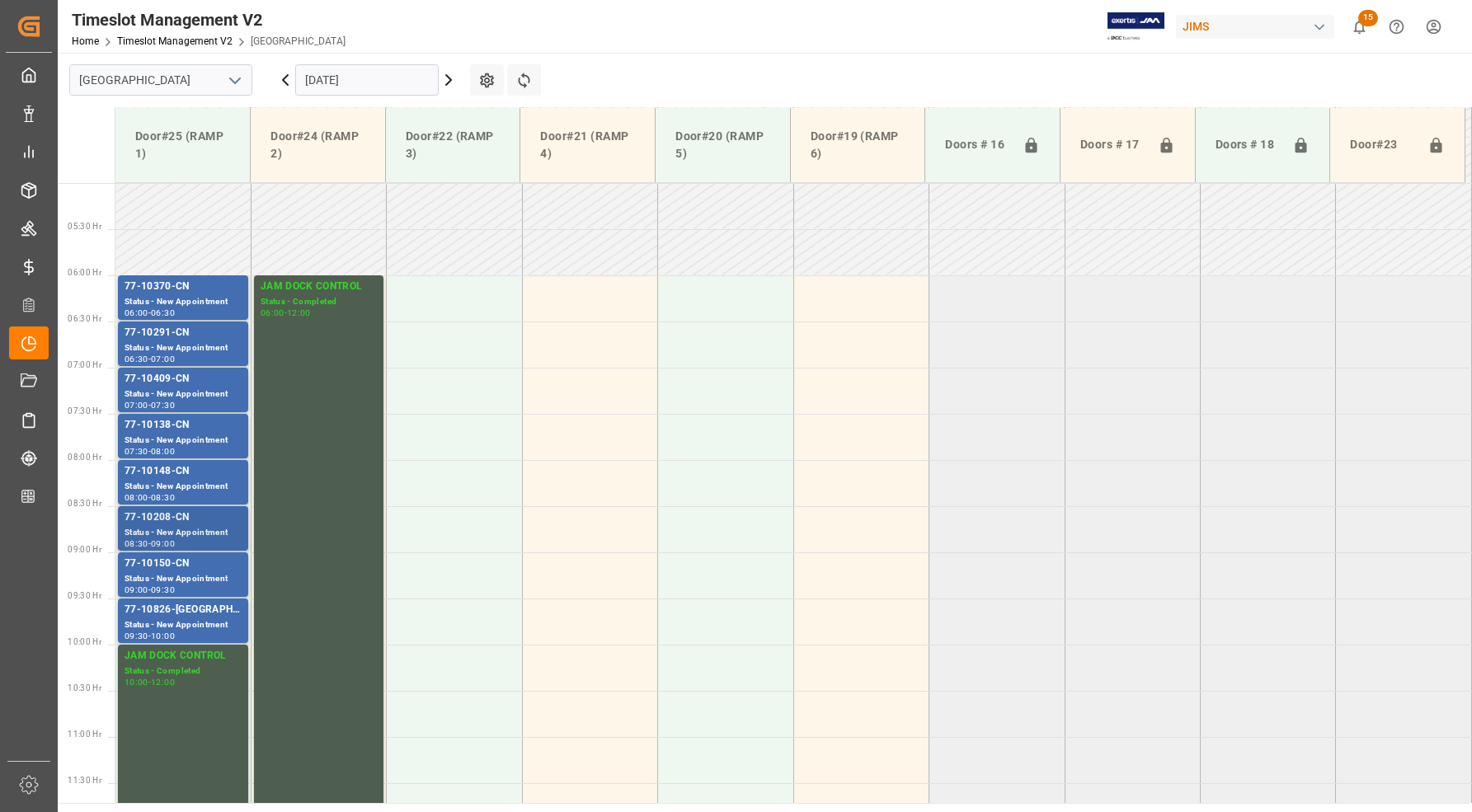
scroll to position [453, 0]
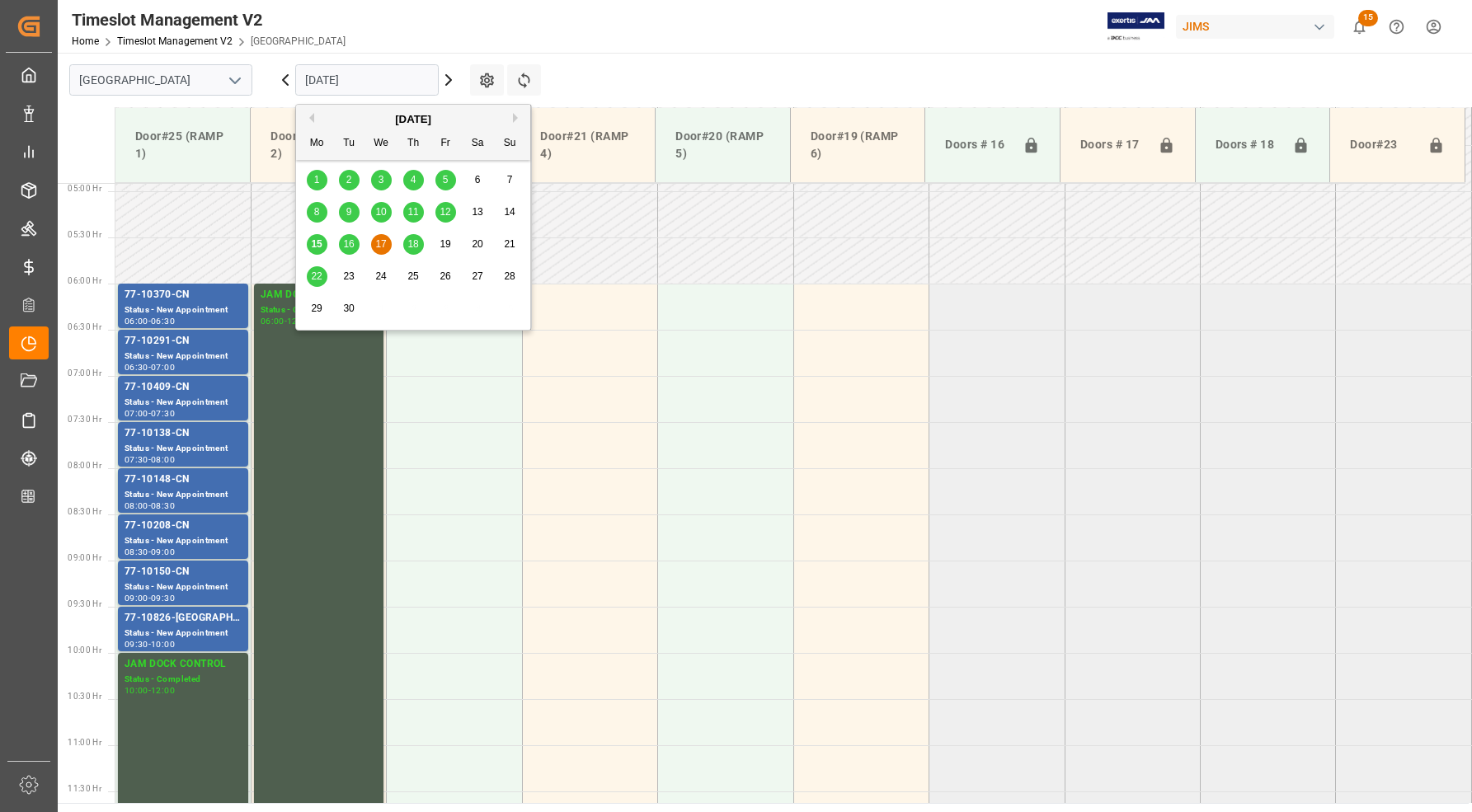
click at [394, 80] on input "[DATE]" at bounding box center [367, 80] width 144 height 32
click at [413, 247] on span "18" at bounding box center [412, 244] width 11 height 12
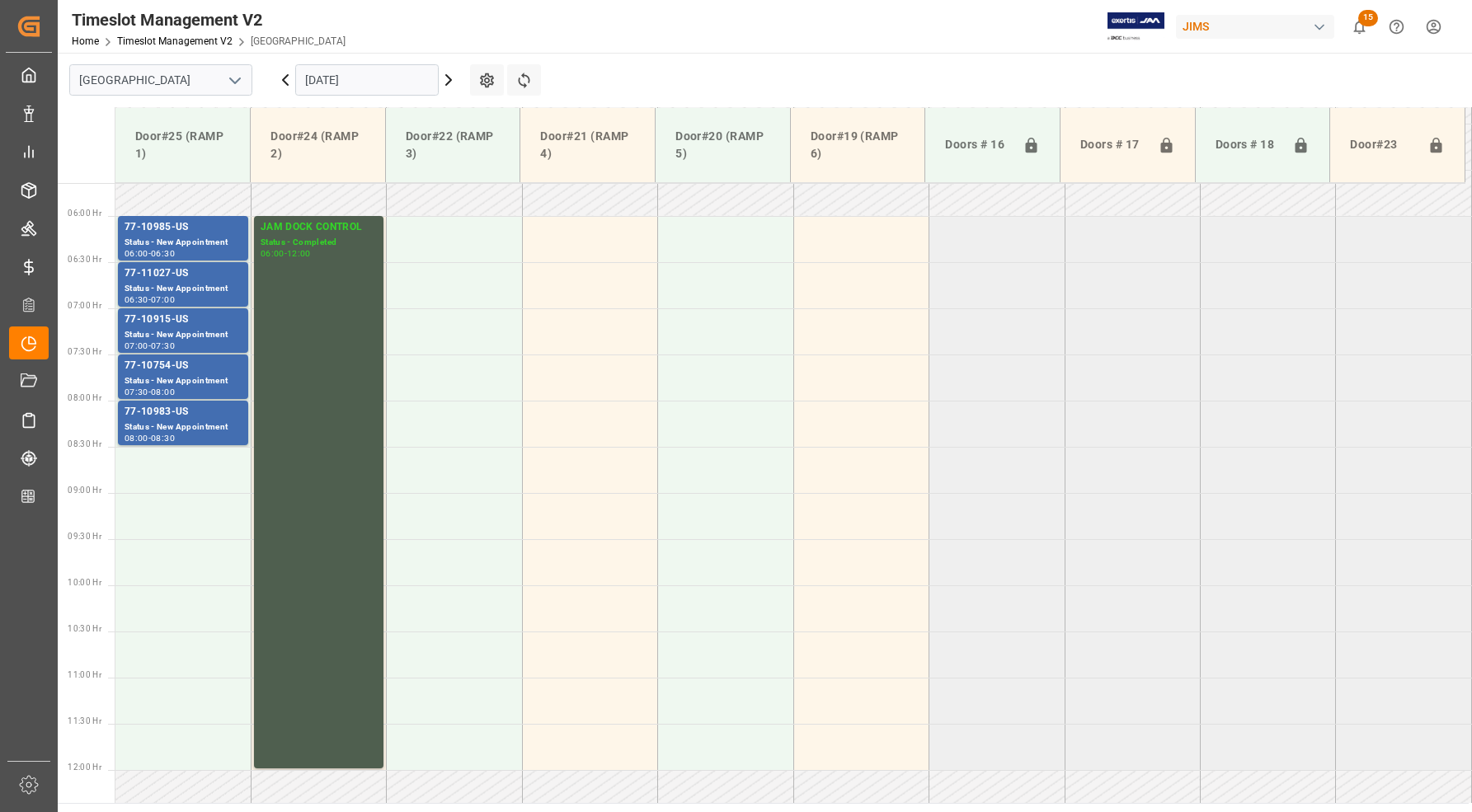
scroll to position [350, 0]
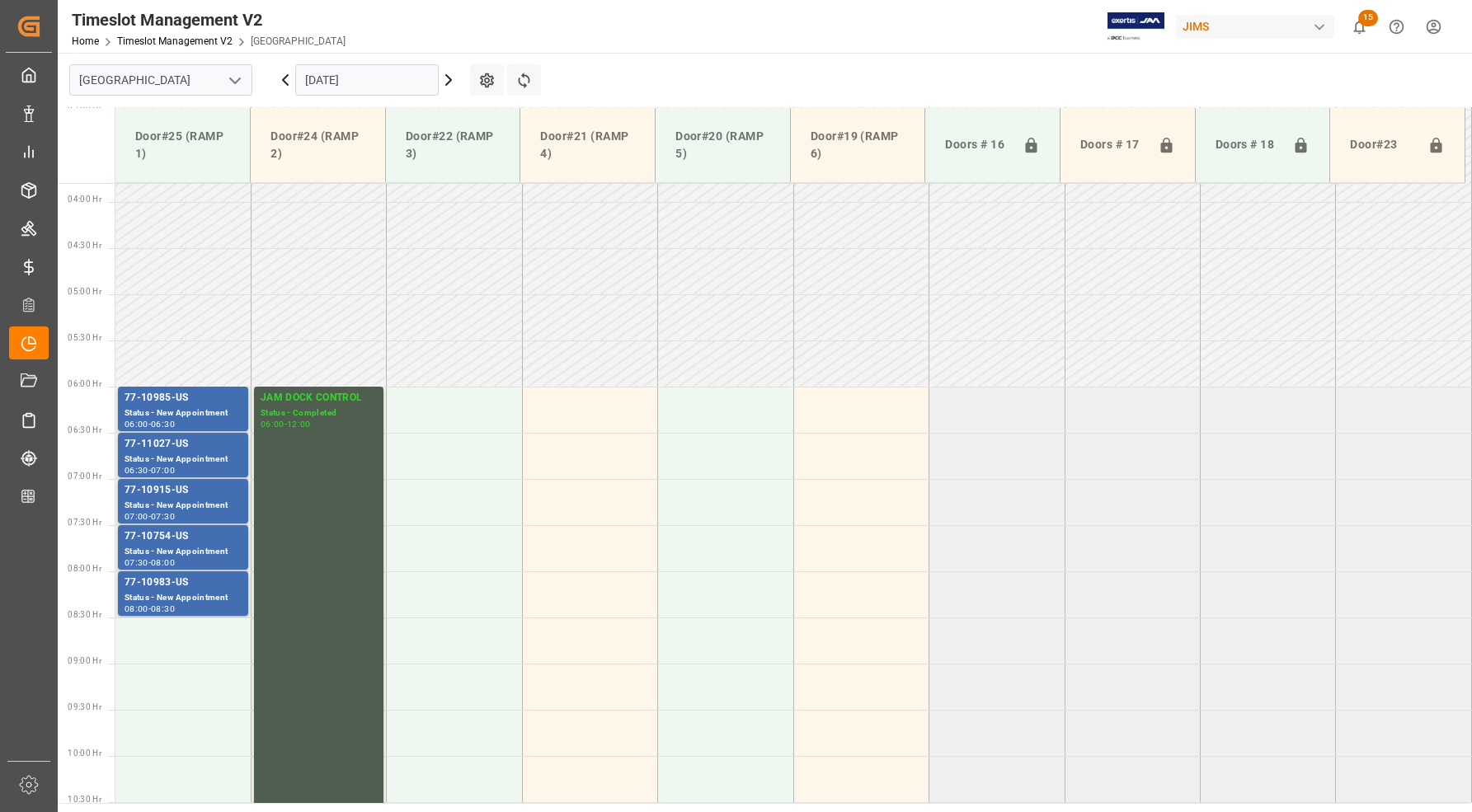
click at [343, 80] on input "[DATE]" at bounding box center [367, 80] width 144 height 32
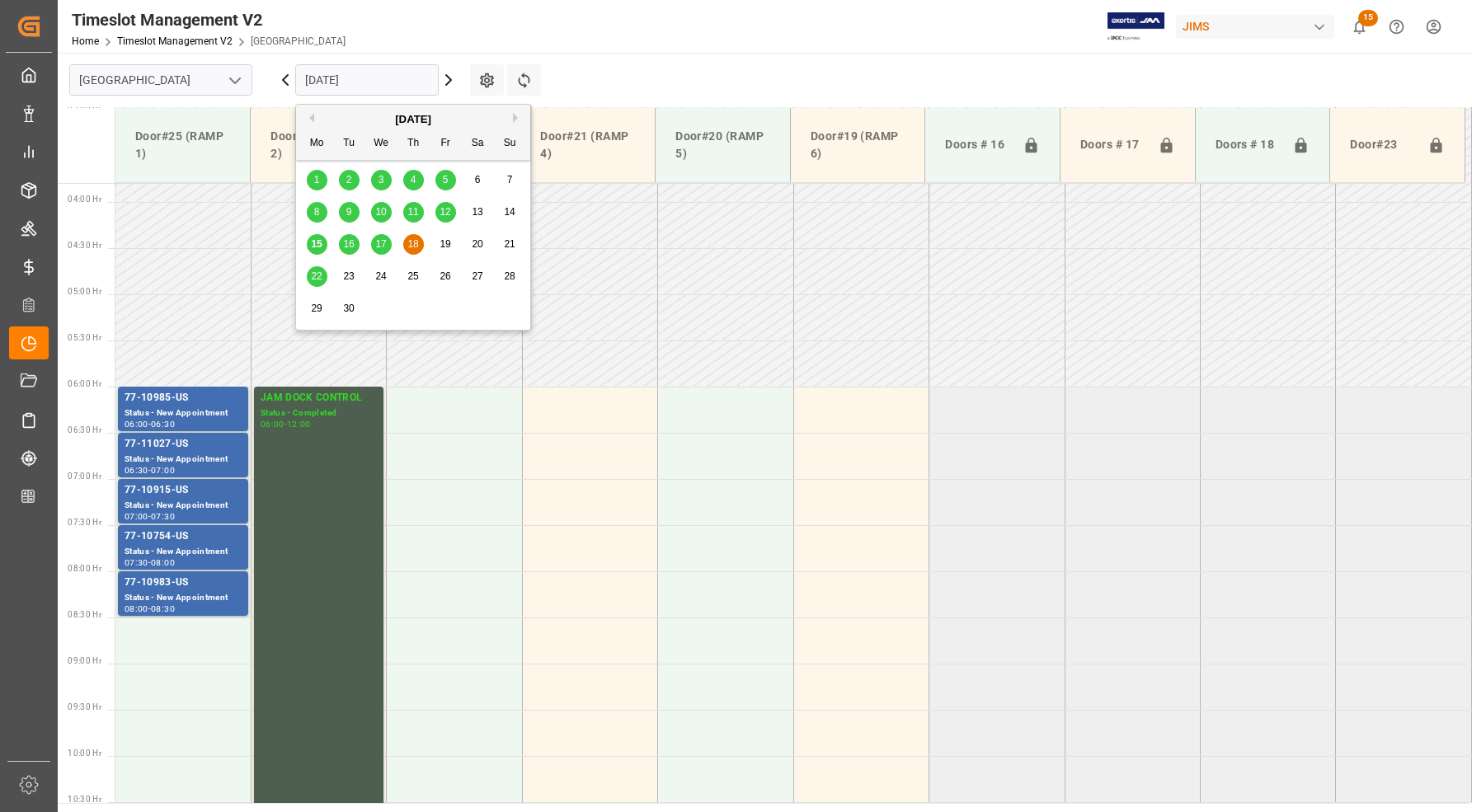
click at [312, 277] on span "22" at bounding box center [315, 276] width 11 height 12
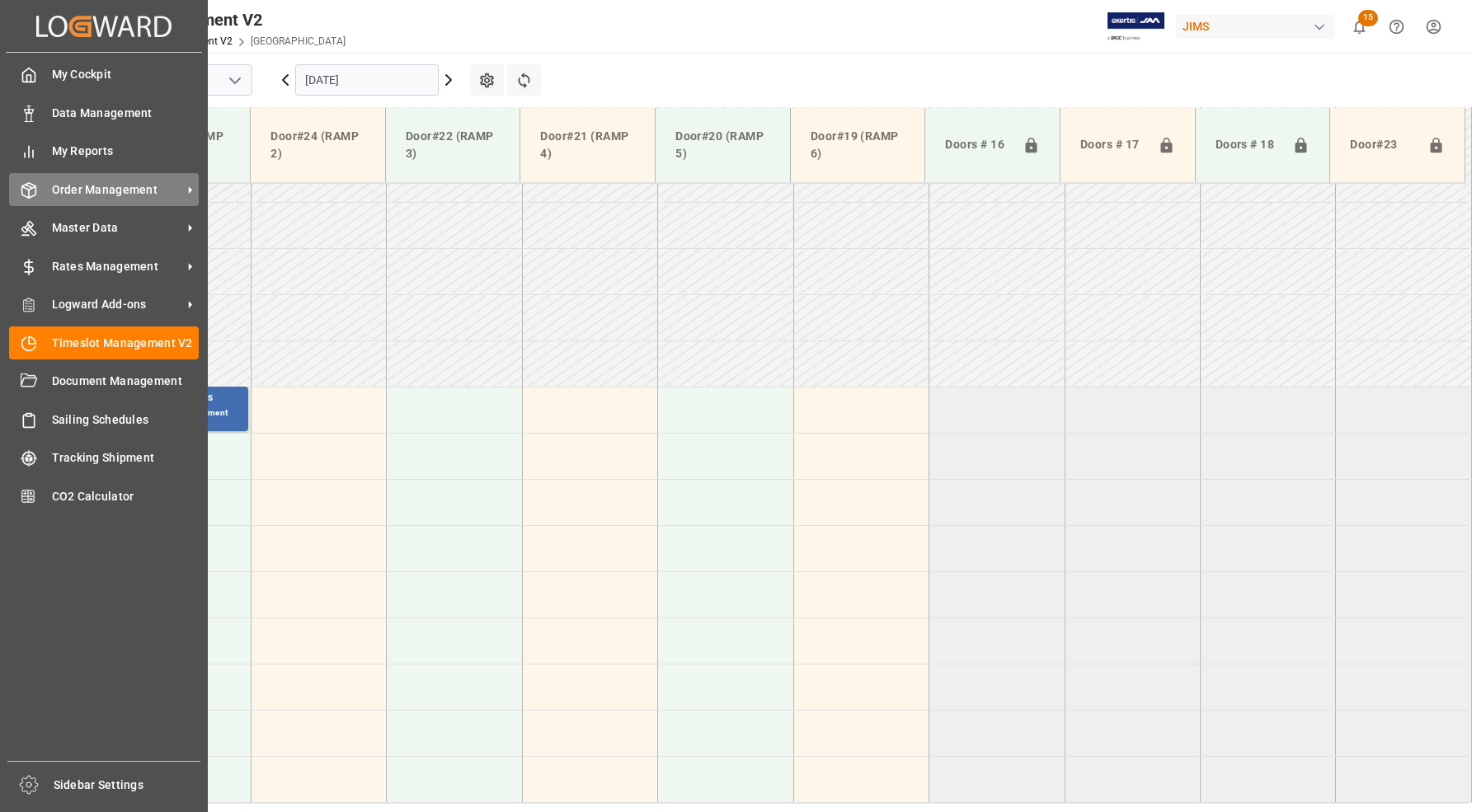
click at [82, 190] on span "Order Management" at bounding box center [117, 190] width 130 height 17
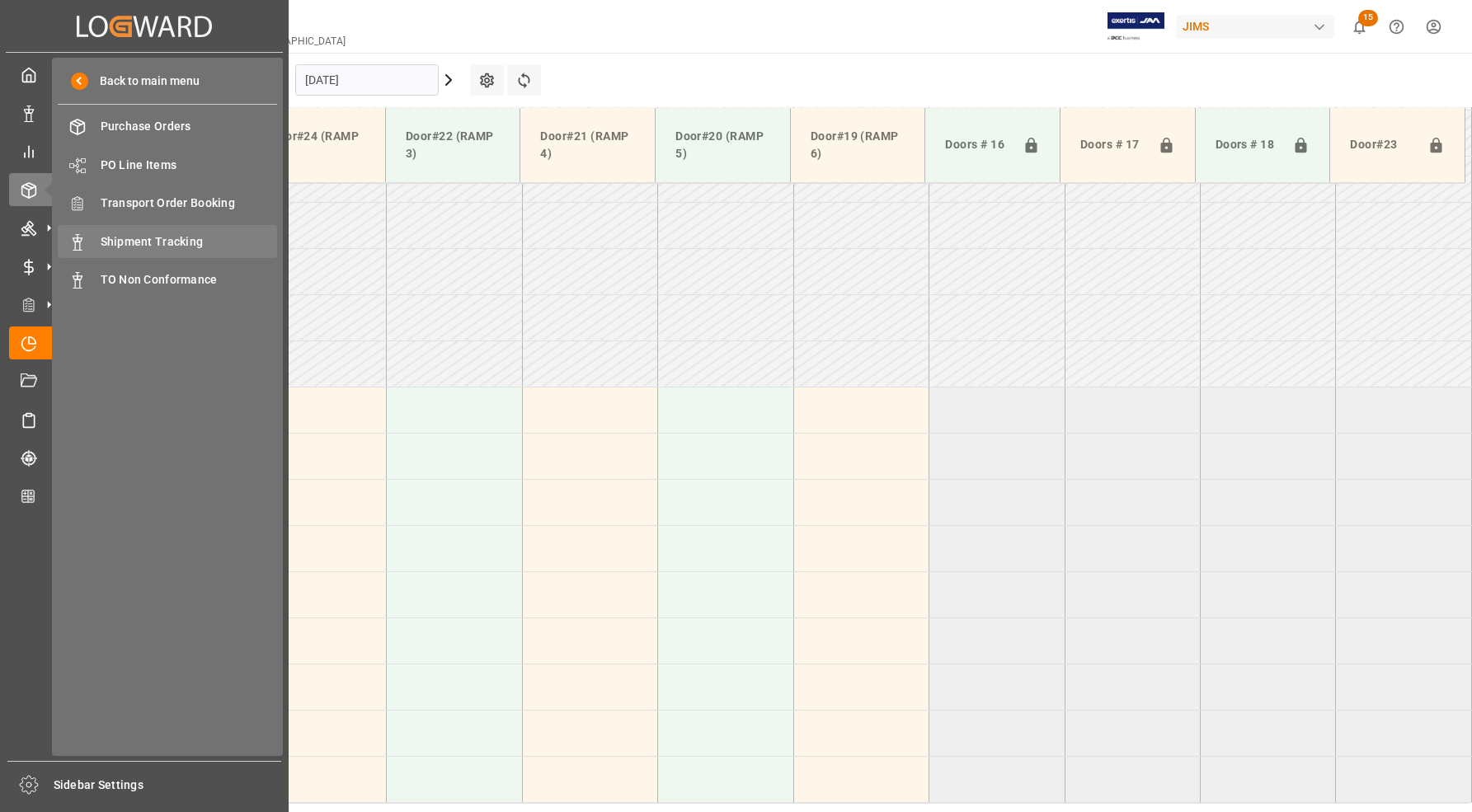
click at [155, 240] on span "Shipment Tracking" at bounding box center [189, 242] width 177 height 17
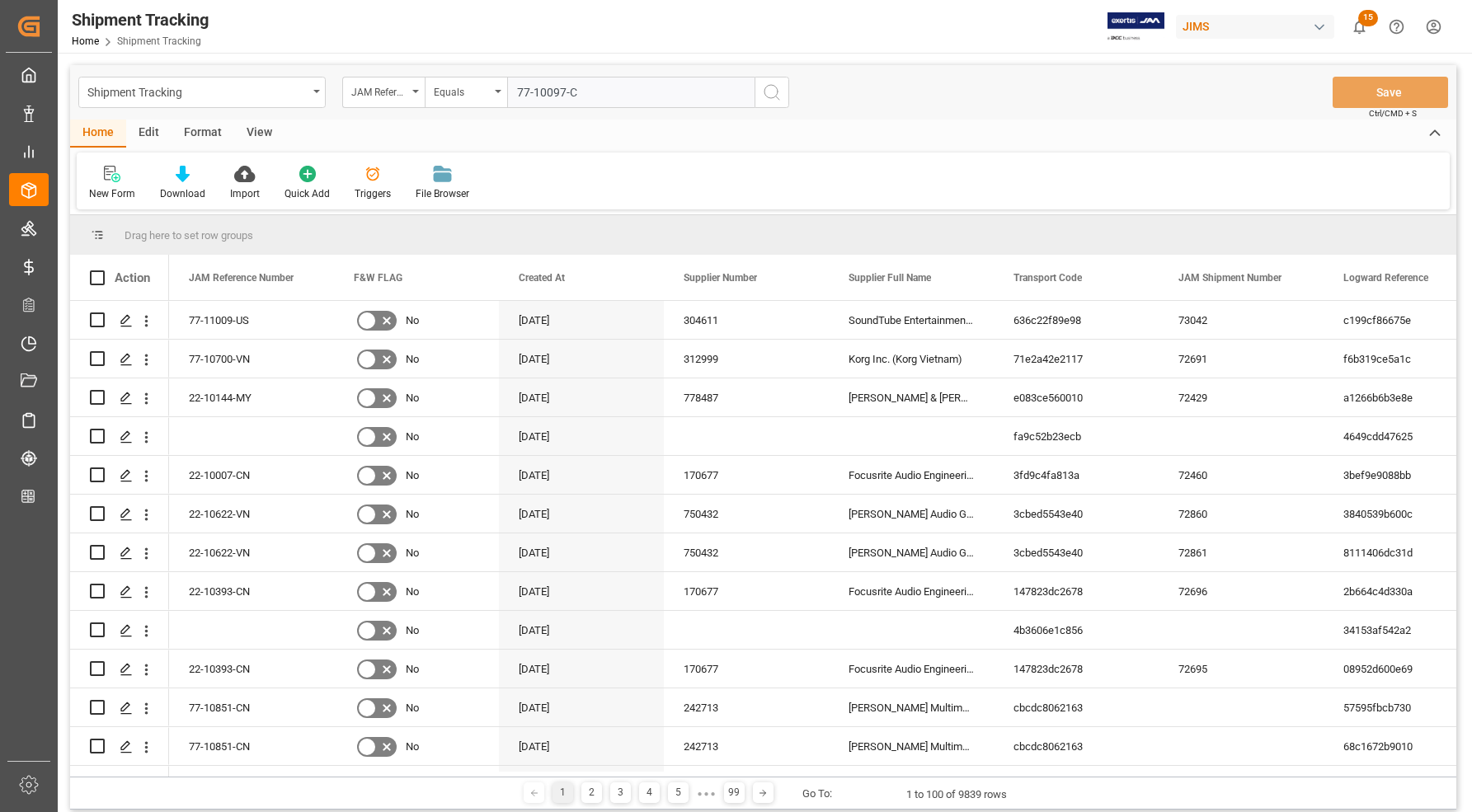
type input "77-10097-CN"
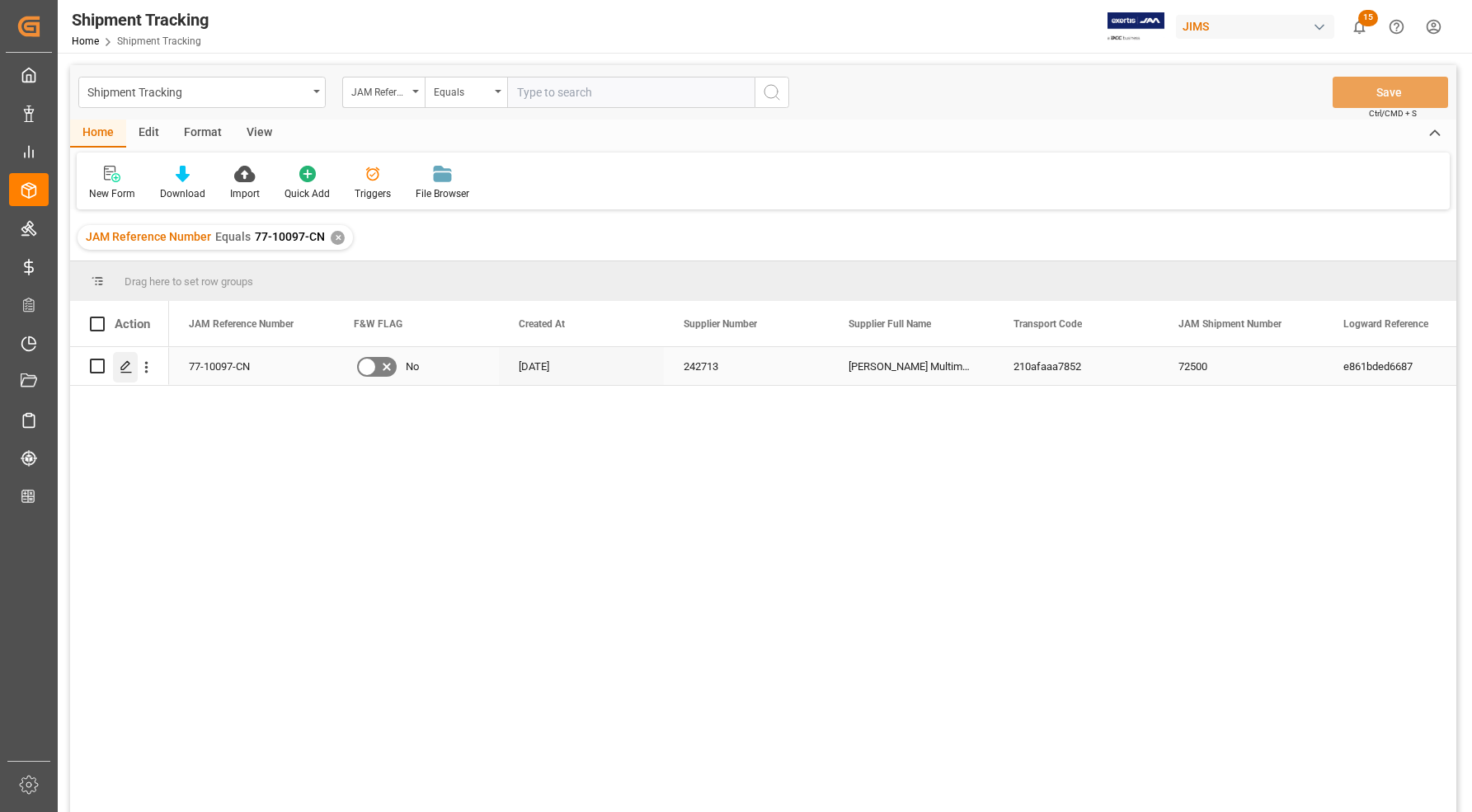
click at [118, 367] on div "Press SPACE to select this row." at bounding box center [126, 367] width 25 height 31
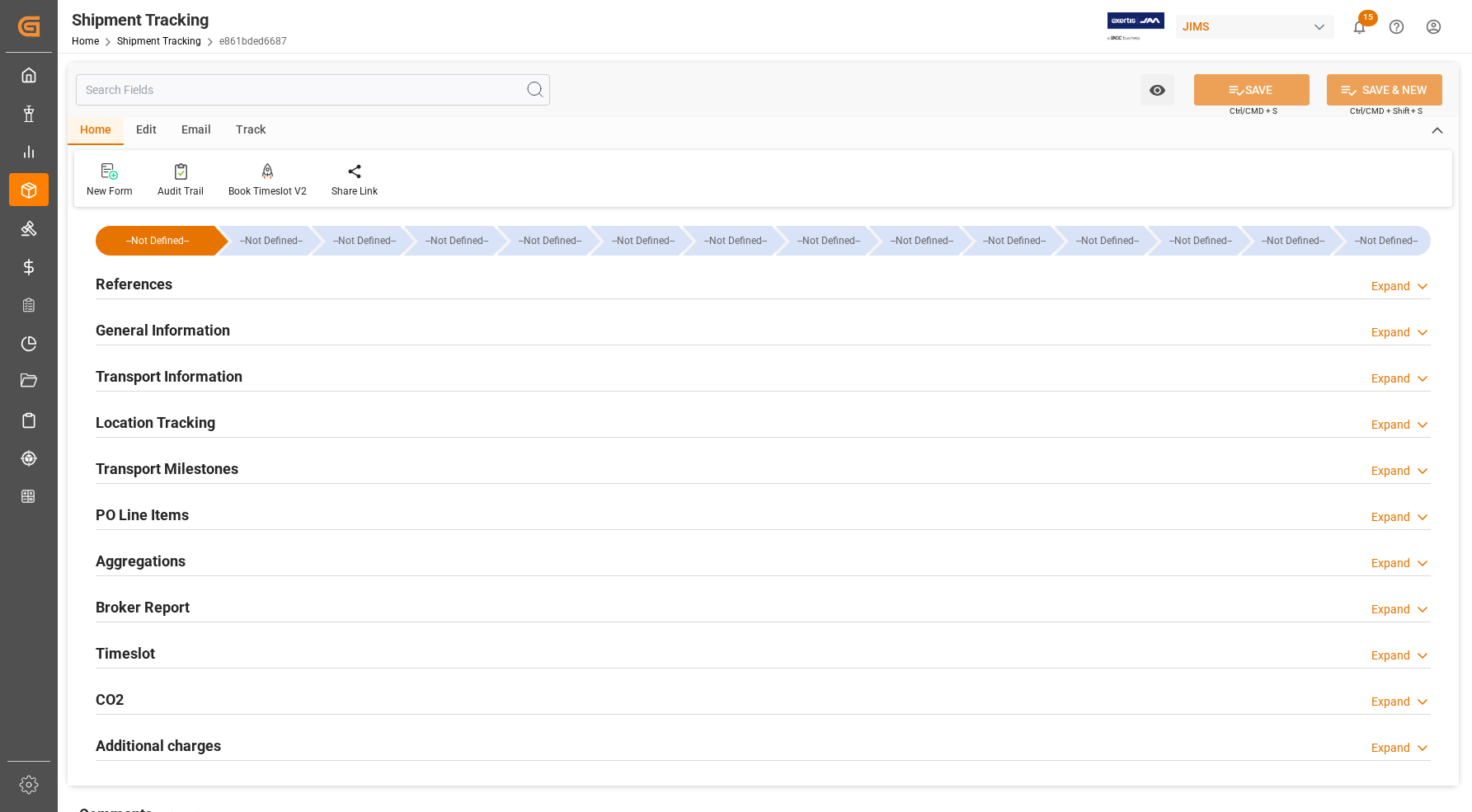
click at [138, 279] on h2 "References" at bounding box center [134, 284] width 77 height 22
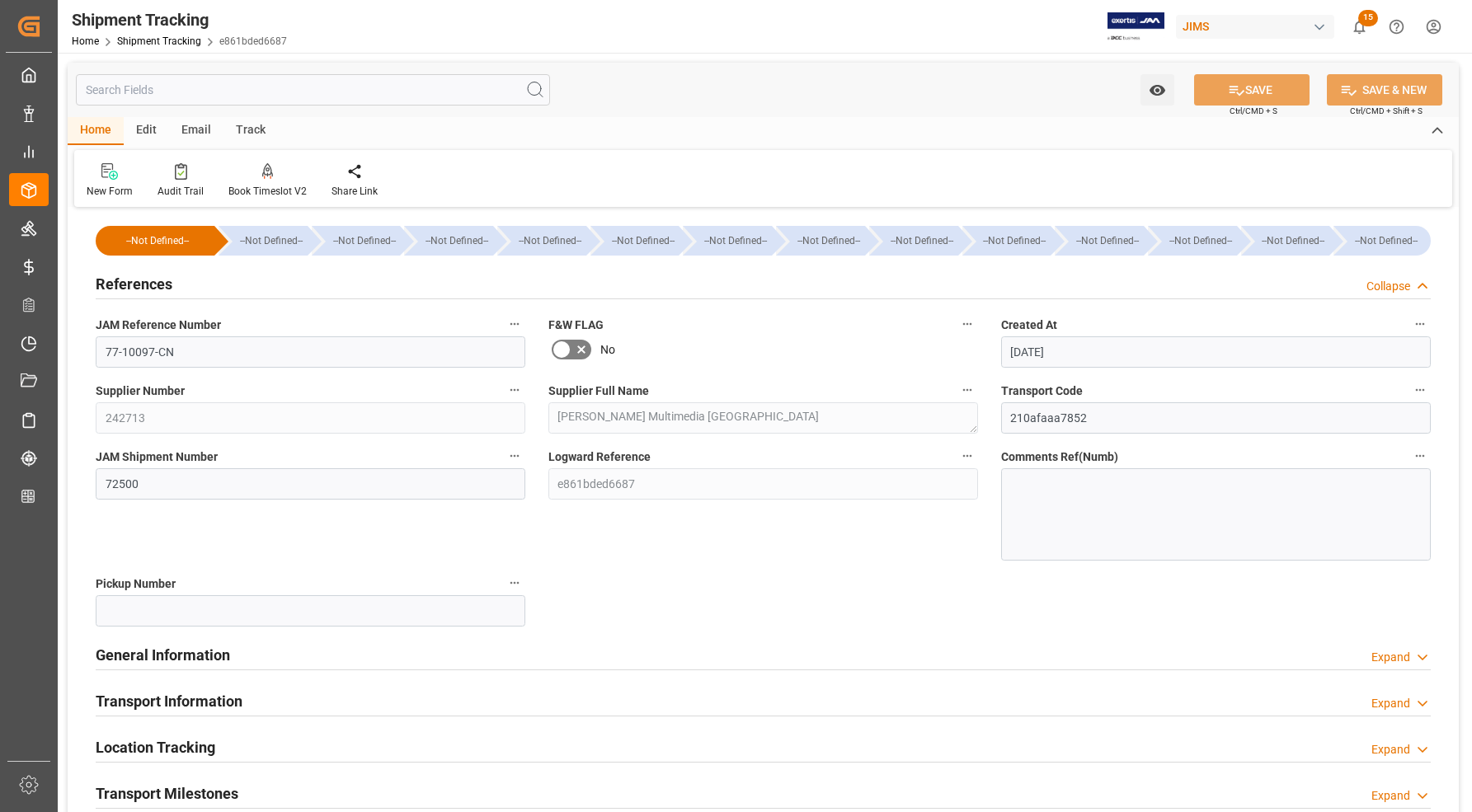
click at [138, 279] on h2 "References" at bounding box center [134, 284] width 77 height 22
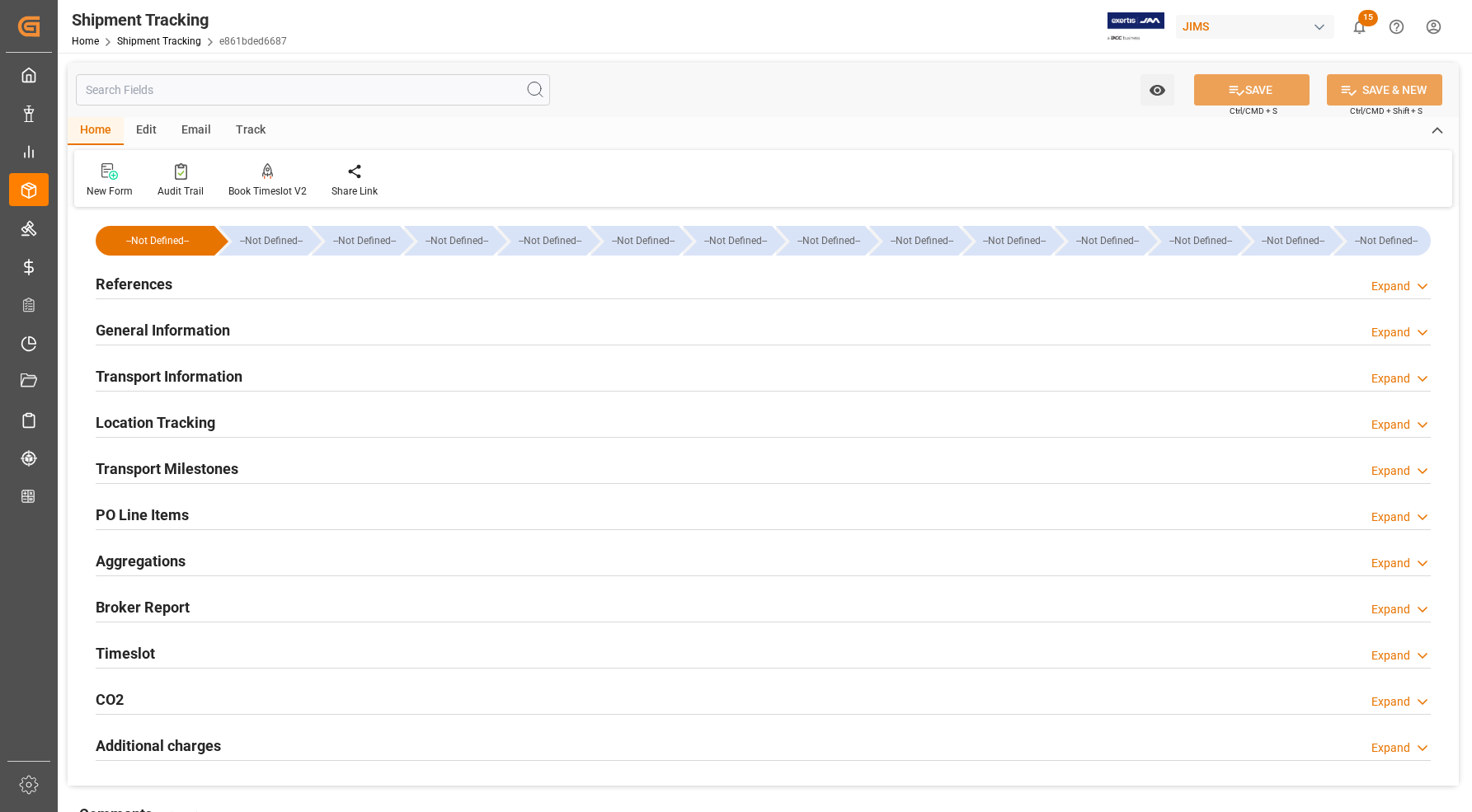
click at [149, 467] on h2 "Transport Milestones" at bounding box center [167, 468] width 143 height 22
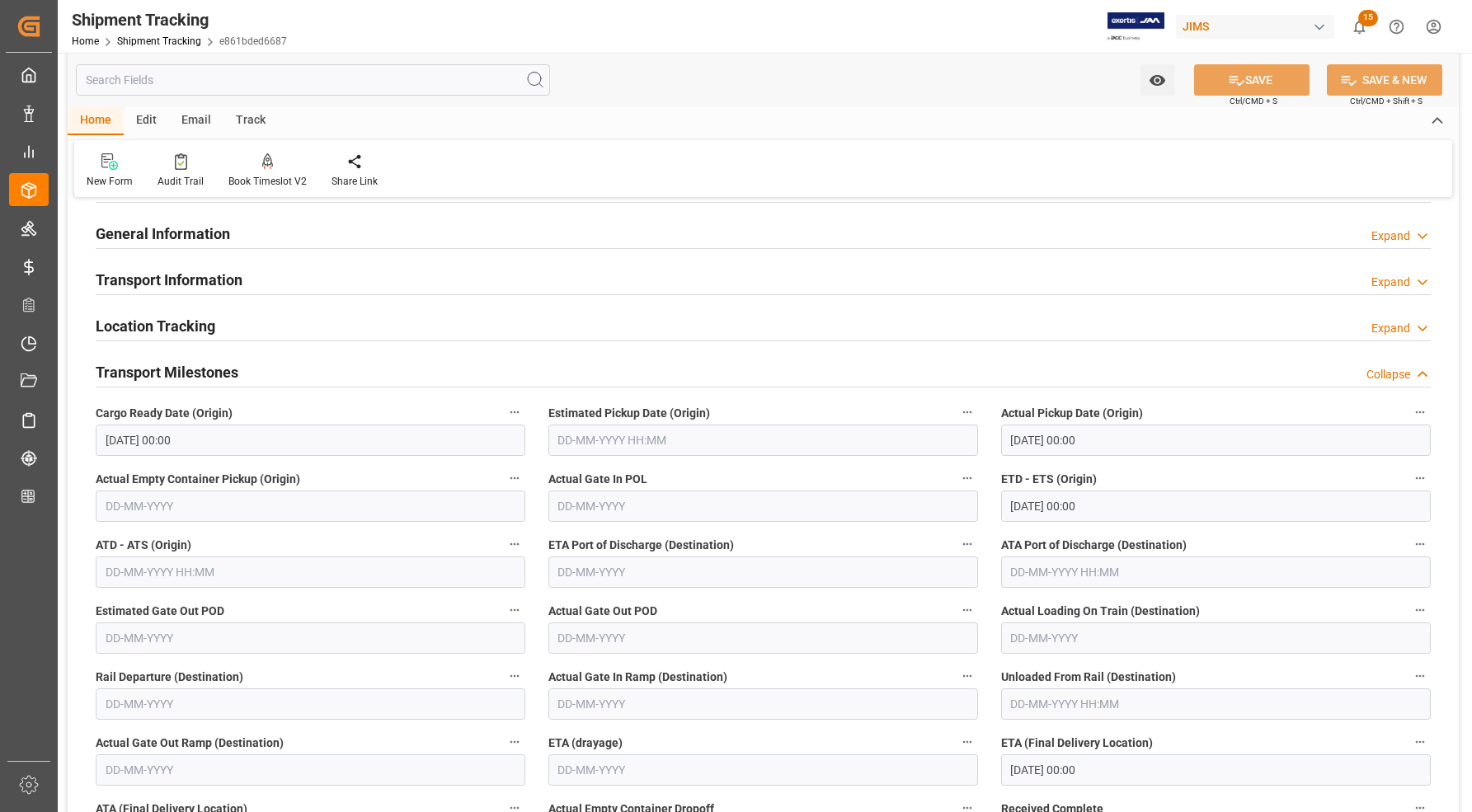
scroll to position [309, 0]
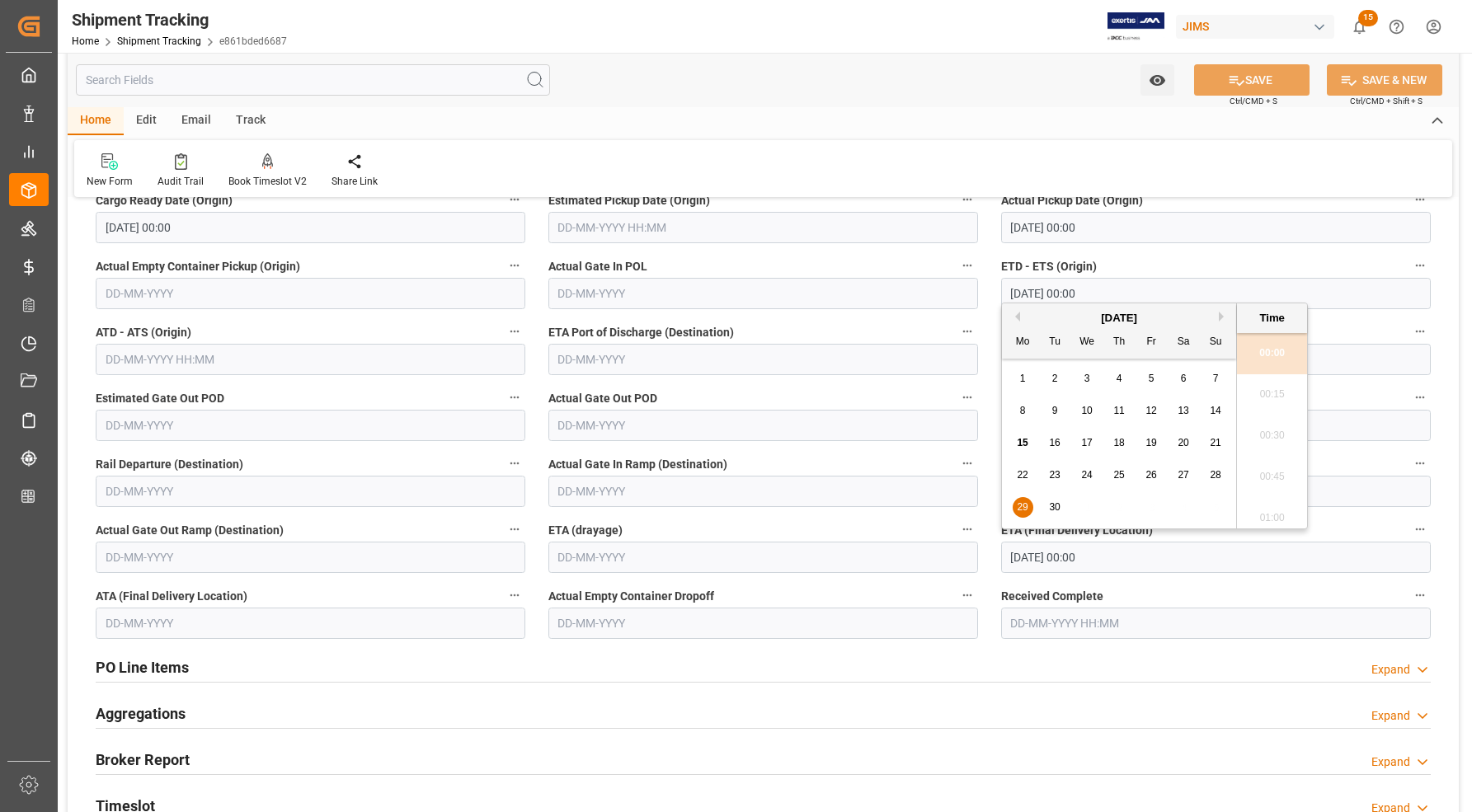
click at [1051, 558] on input "29-09-2025 00:00" at bounding box center [1216, 557] width 430 height 32
click at [1152, 473] on span "26" at bounding box center [1150, 475] width 11 height 12
type input "26-09-2025 00:00"
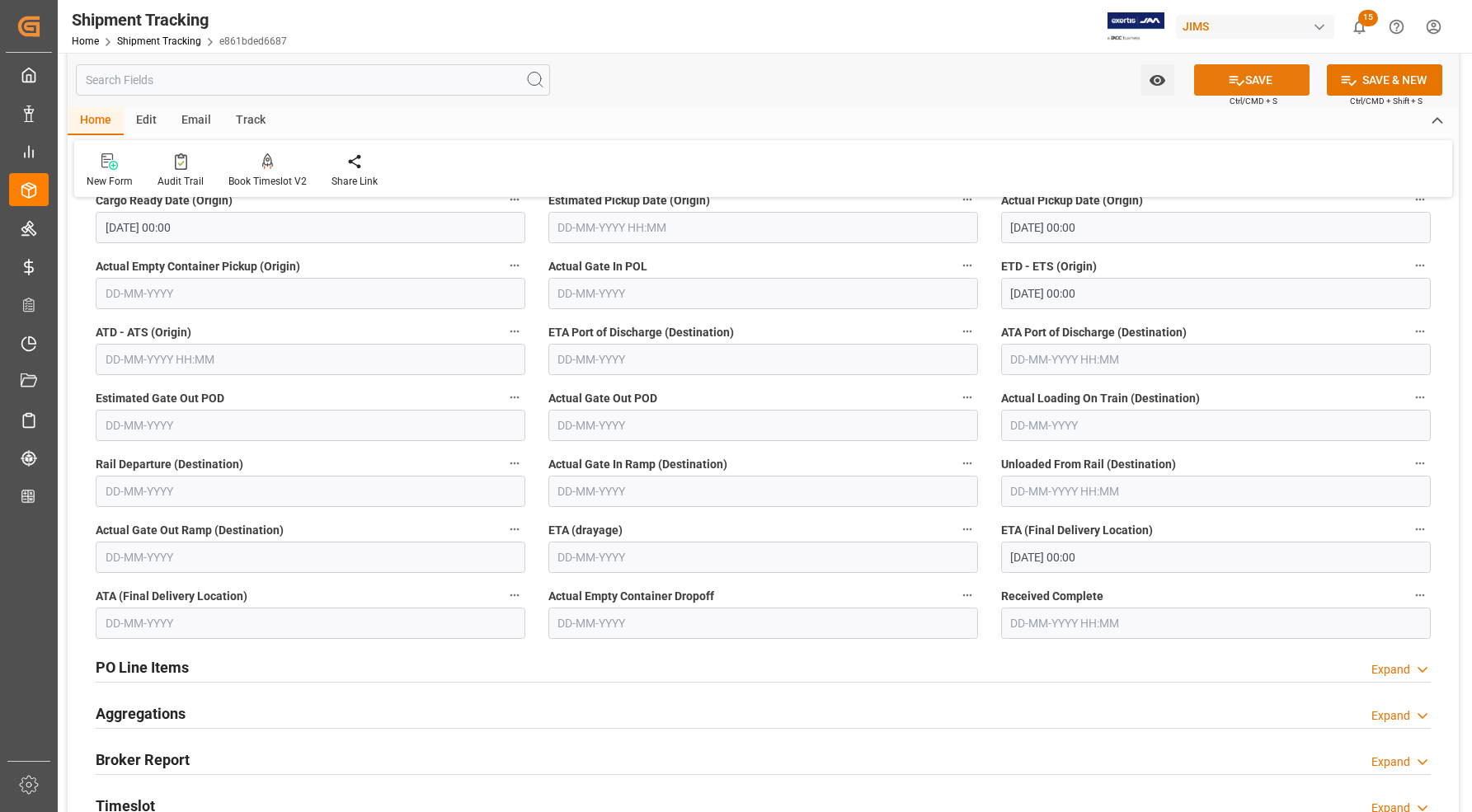
click at [1241, 82] on button "SAVE" at bounding box center [1251, 80] width 115 height 32
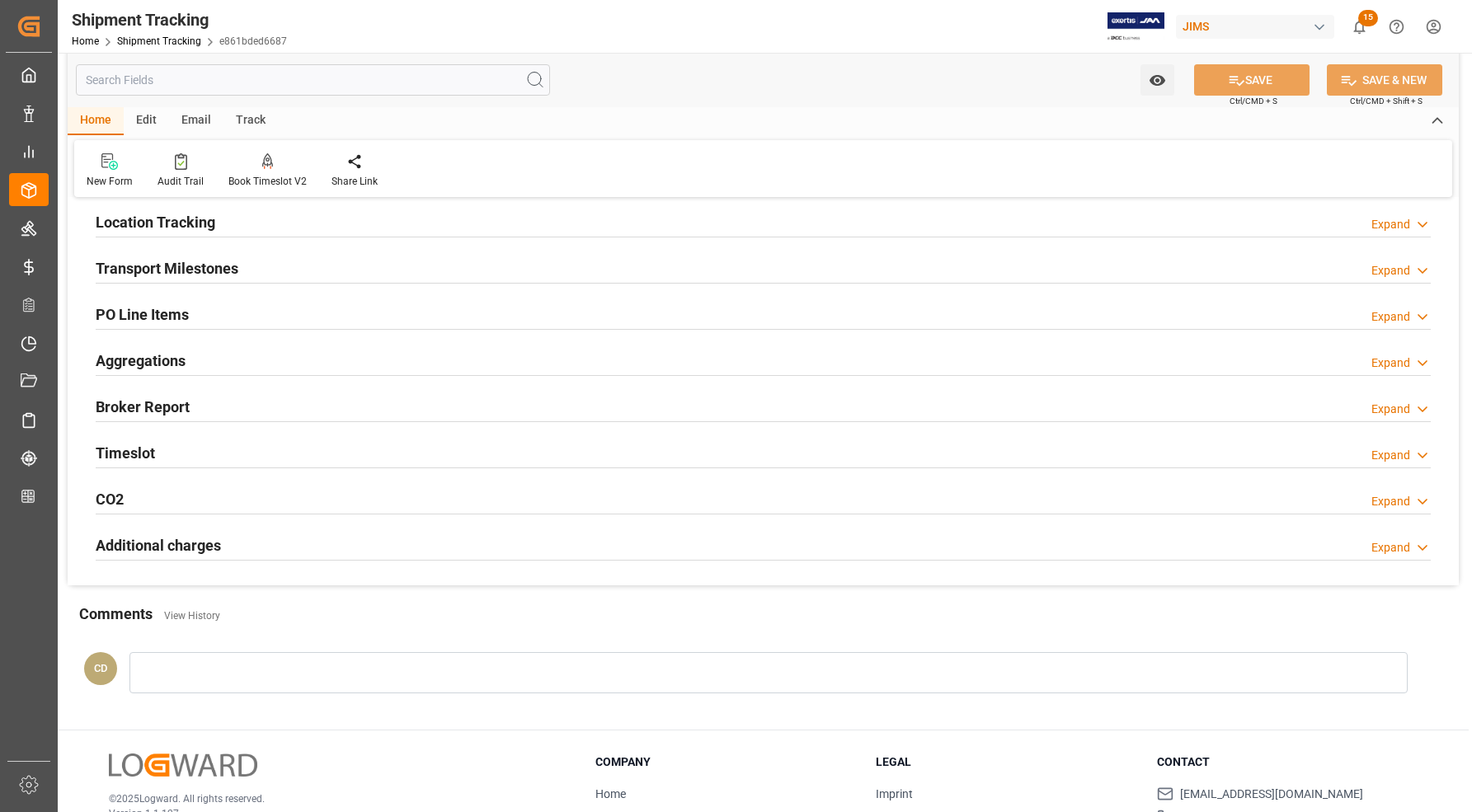
scroll to position [0, 0]
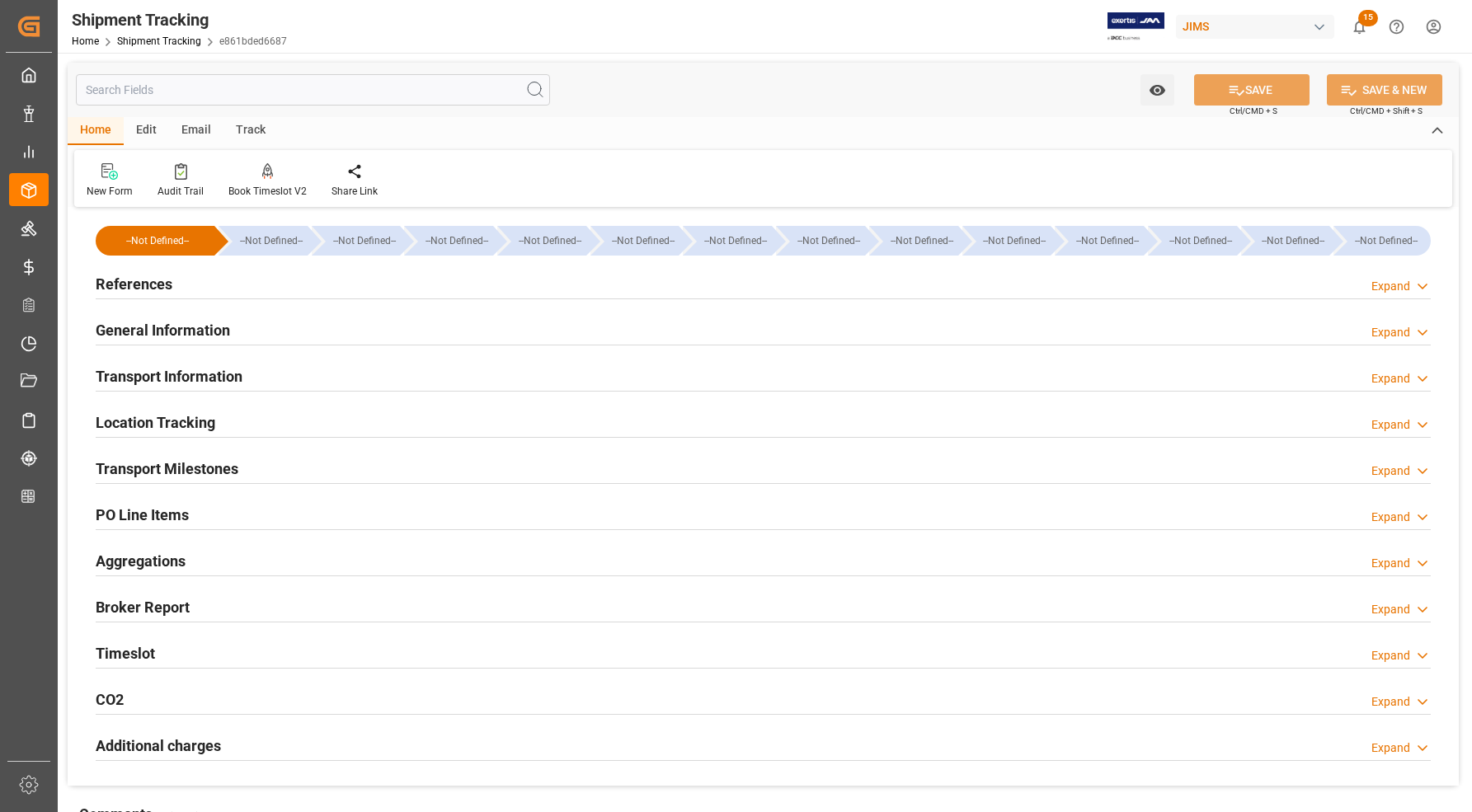
click at [126, 273] on h2 "References" at bounding box center [134, 284] width 77 height 22
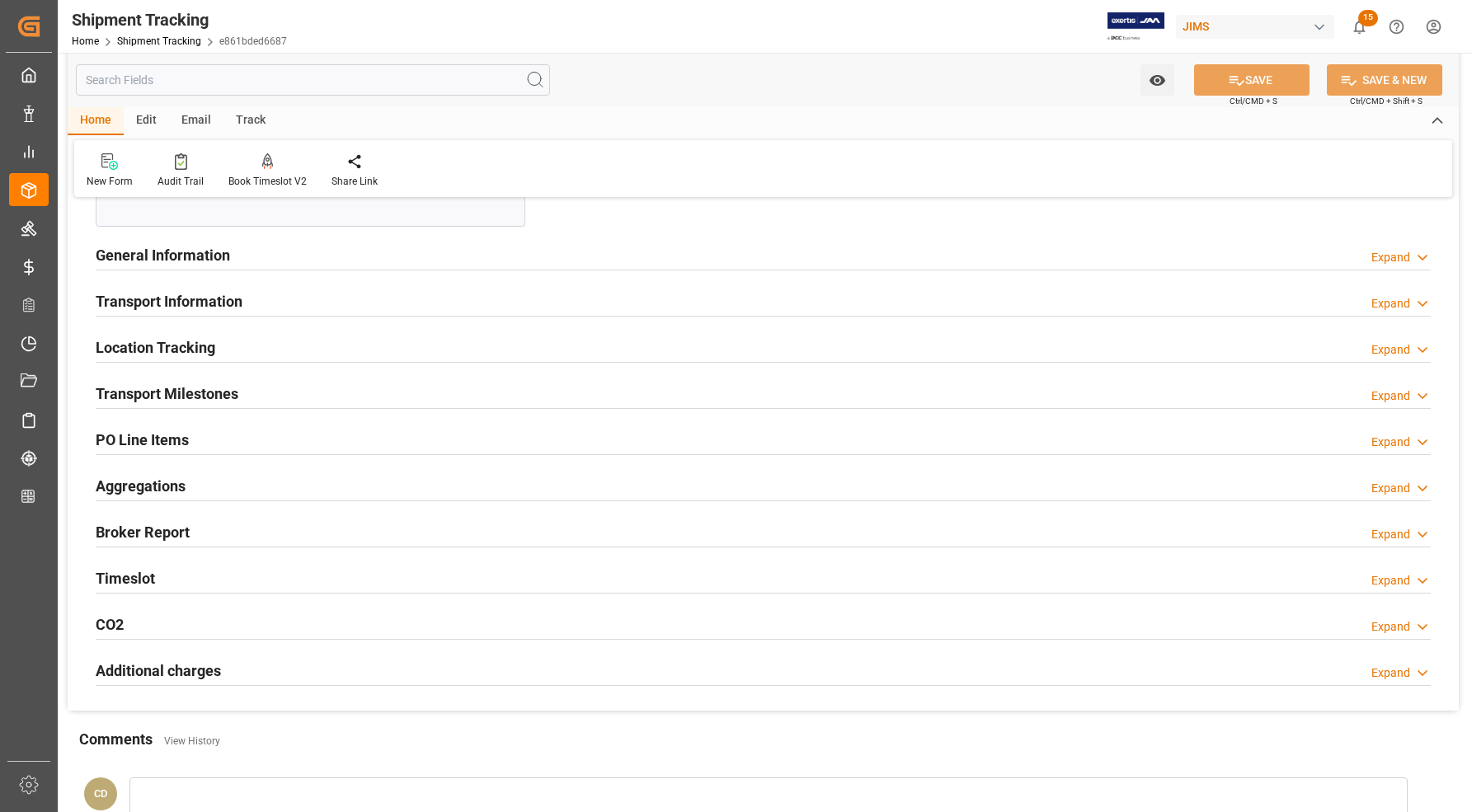
scroll to position [412, 0]
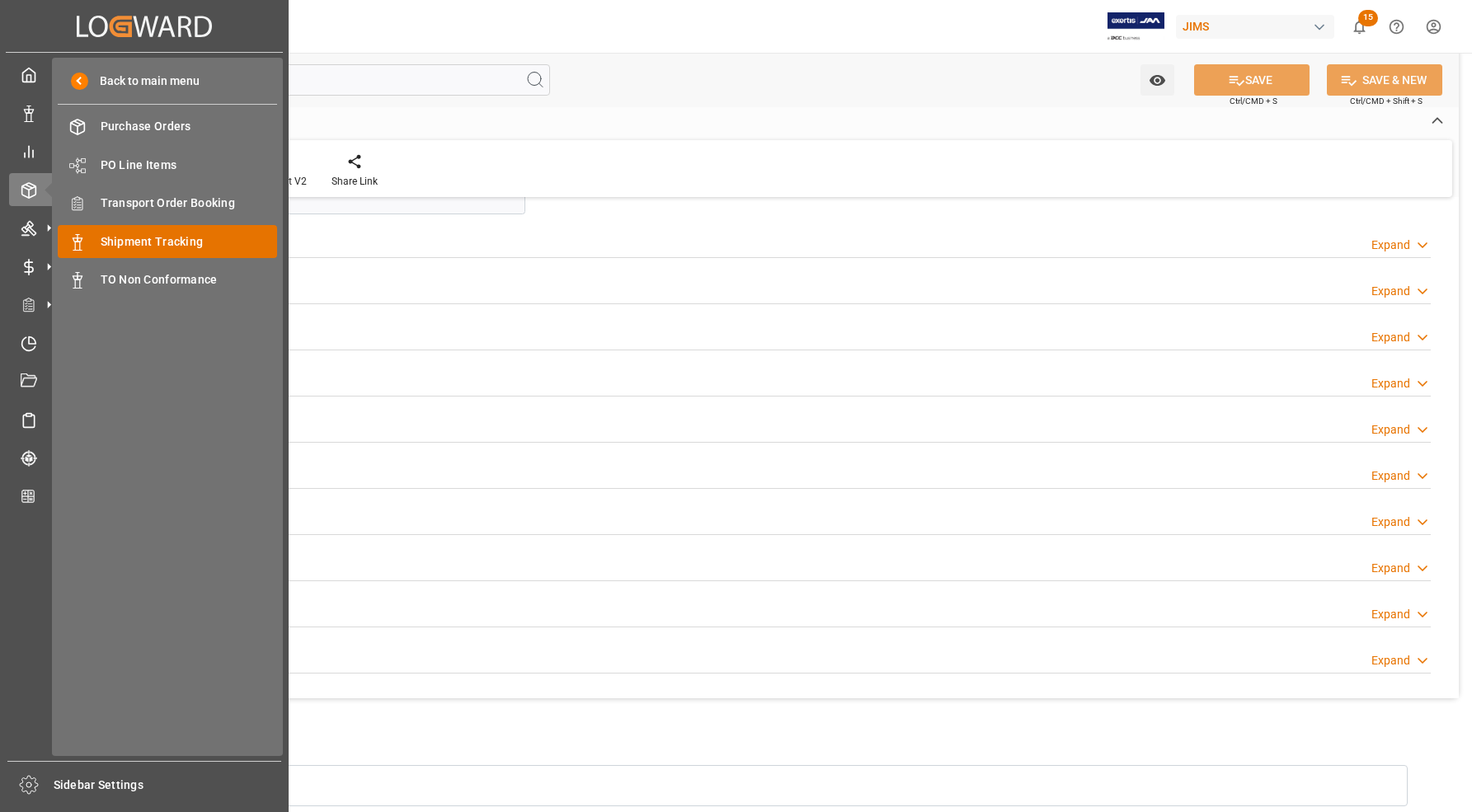
click at [141, 244] on span "Shipment Tracking" at bounding box center [189, 242] width 177 height 17
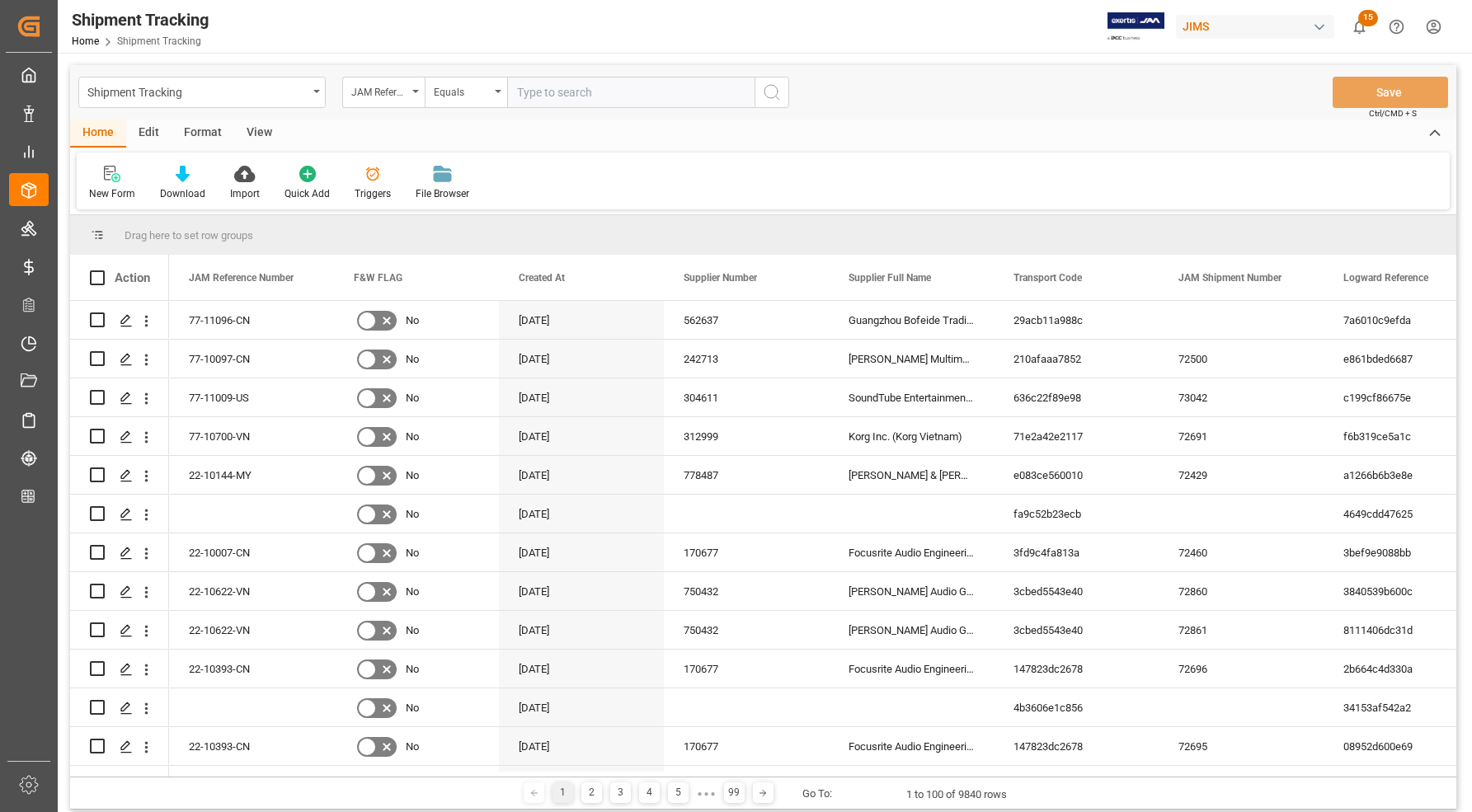
click at [572, 91] on input "text" at bounding box center [631, 92] width 247 height 32
type input "77-10085-CN"
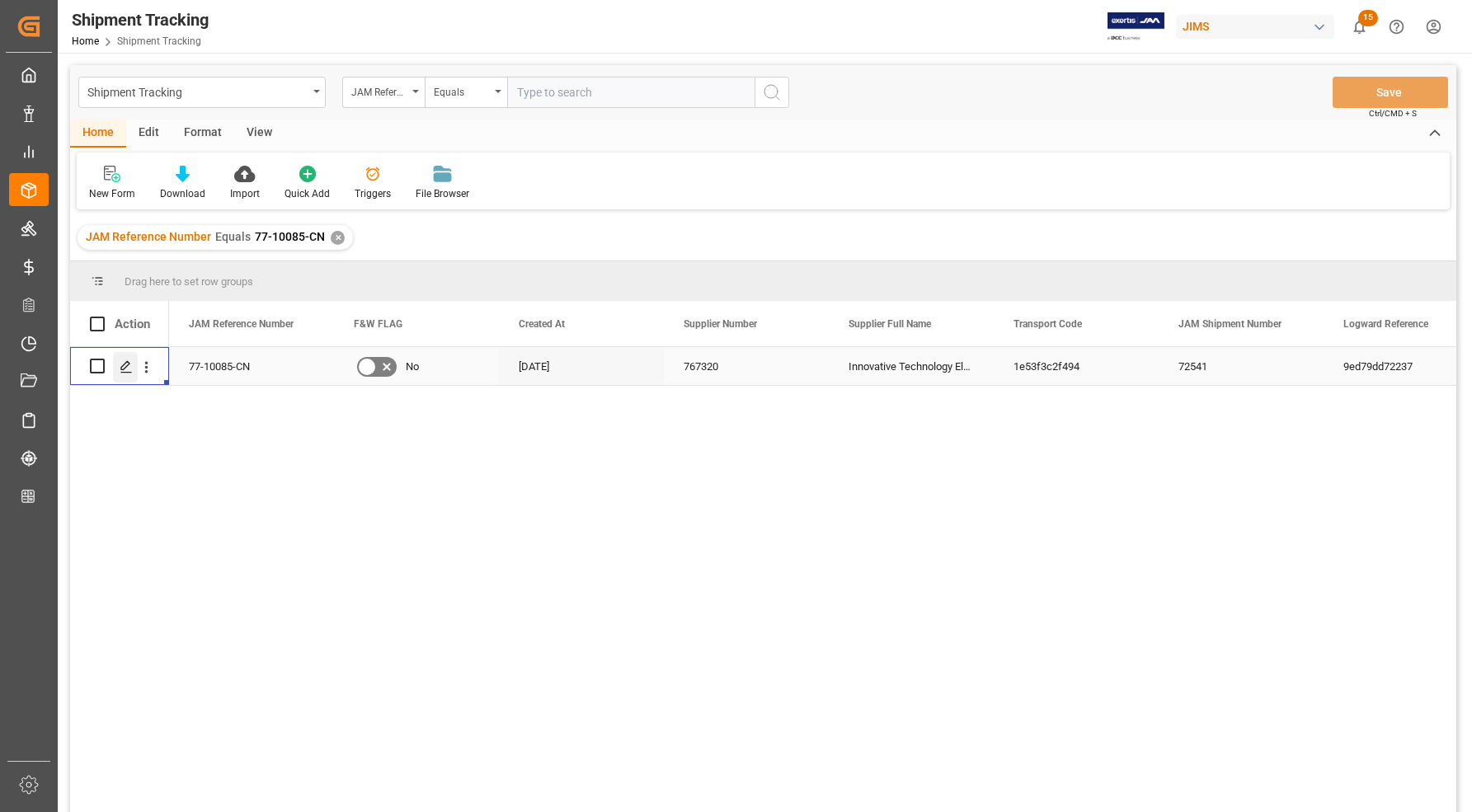
click at [129, 367] on icon "Press SPACE to select this row." at bounding box center [127, 367] width 13 height 13
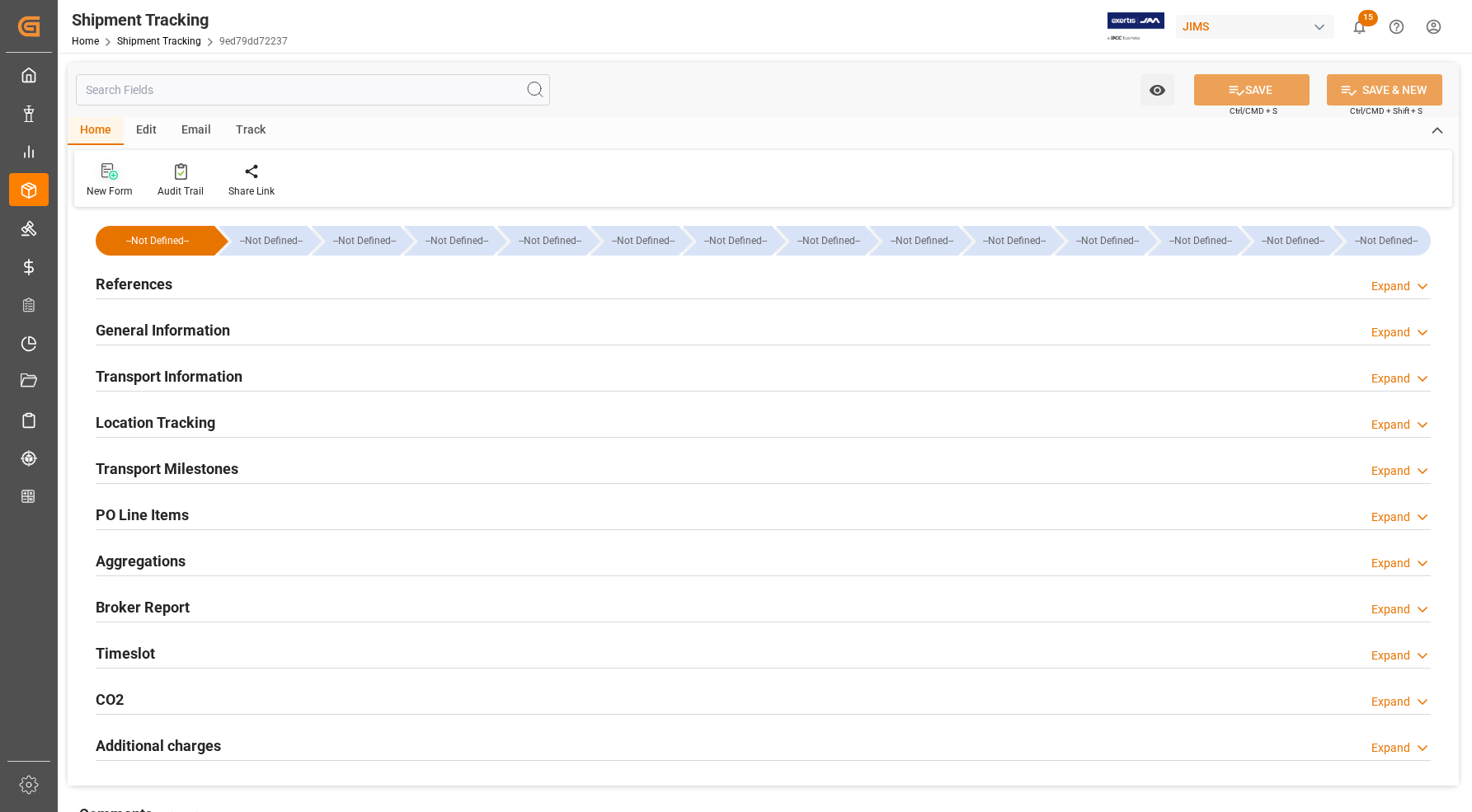
type input "[DATE] 00:00"
click at [162, 475] on h2 "Transport Milestones" at bounding box center [167, 468] width 143 height 22
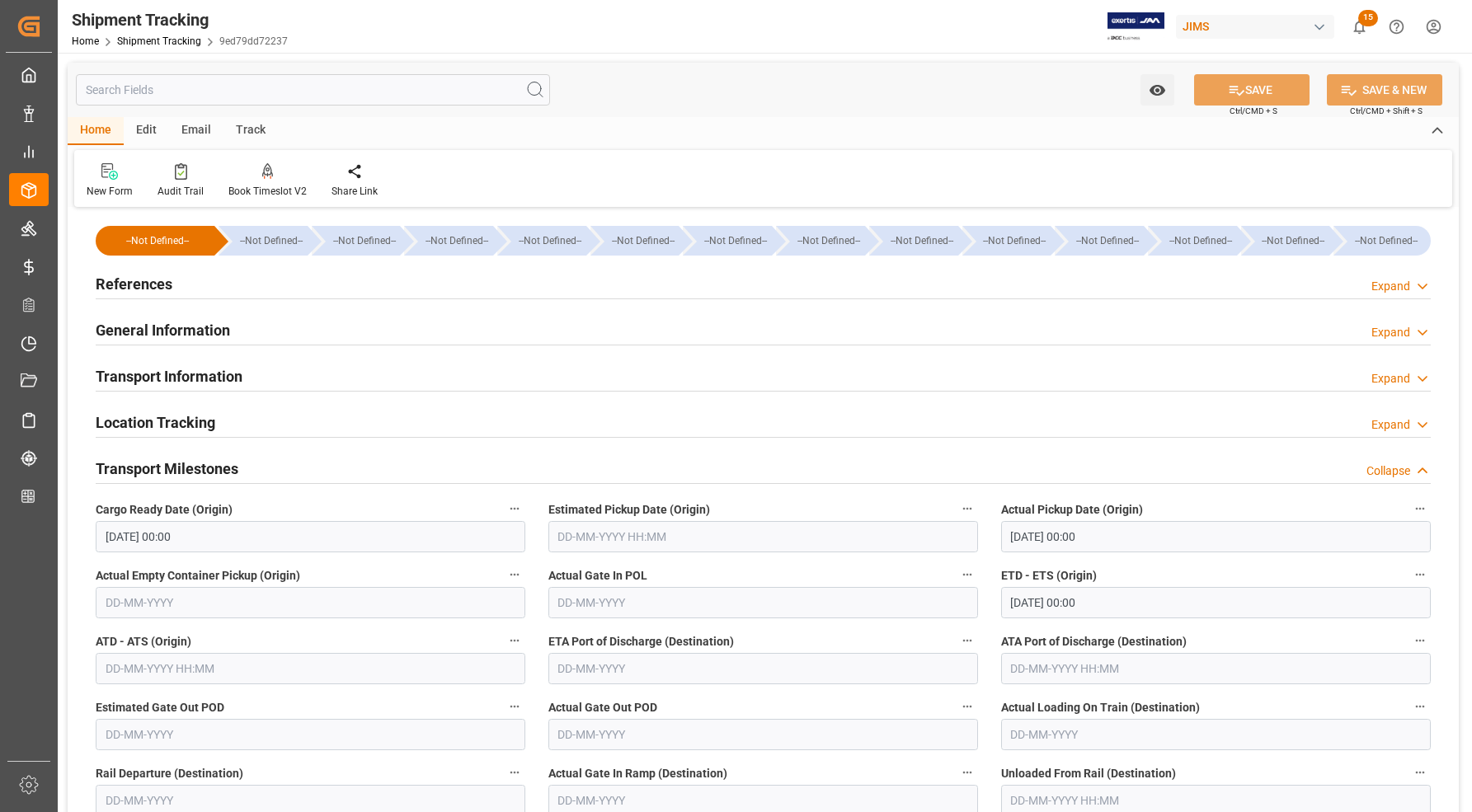
click at [169, 369] on h2 "Transport Information" at bounding box center [169, 376] width 147 height 22
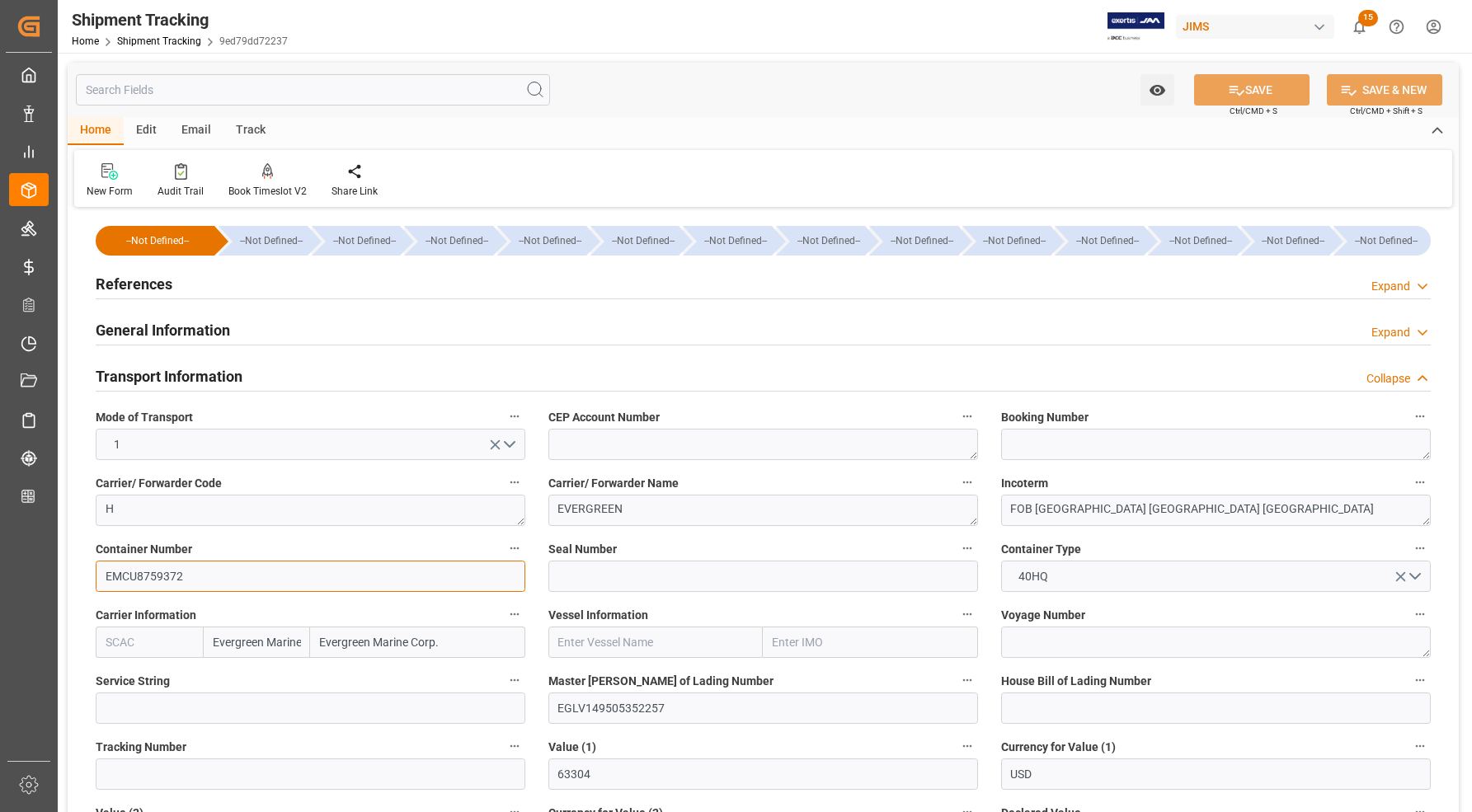
drag, startPoint x: 182, startPoint y: 578, endPoint x: 103, endPoint y: 578, distance: 79.0
click at [103, 578] on input "EMCU8759372" at bounding box center [311, 576] width 430 height 32
click at [130, 286] on h2 "References" at bounding box center [134, 284] width 77 height 22
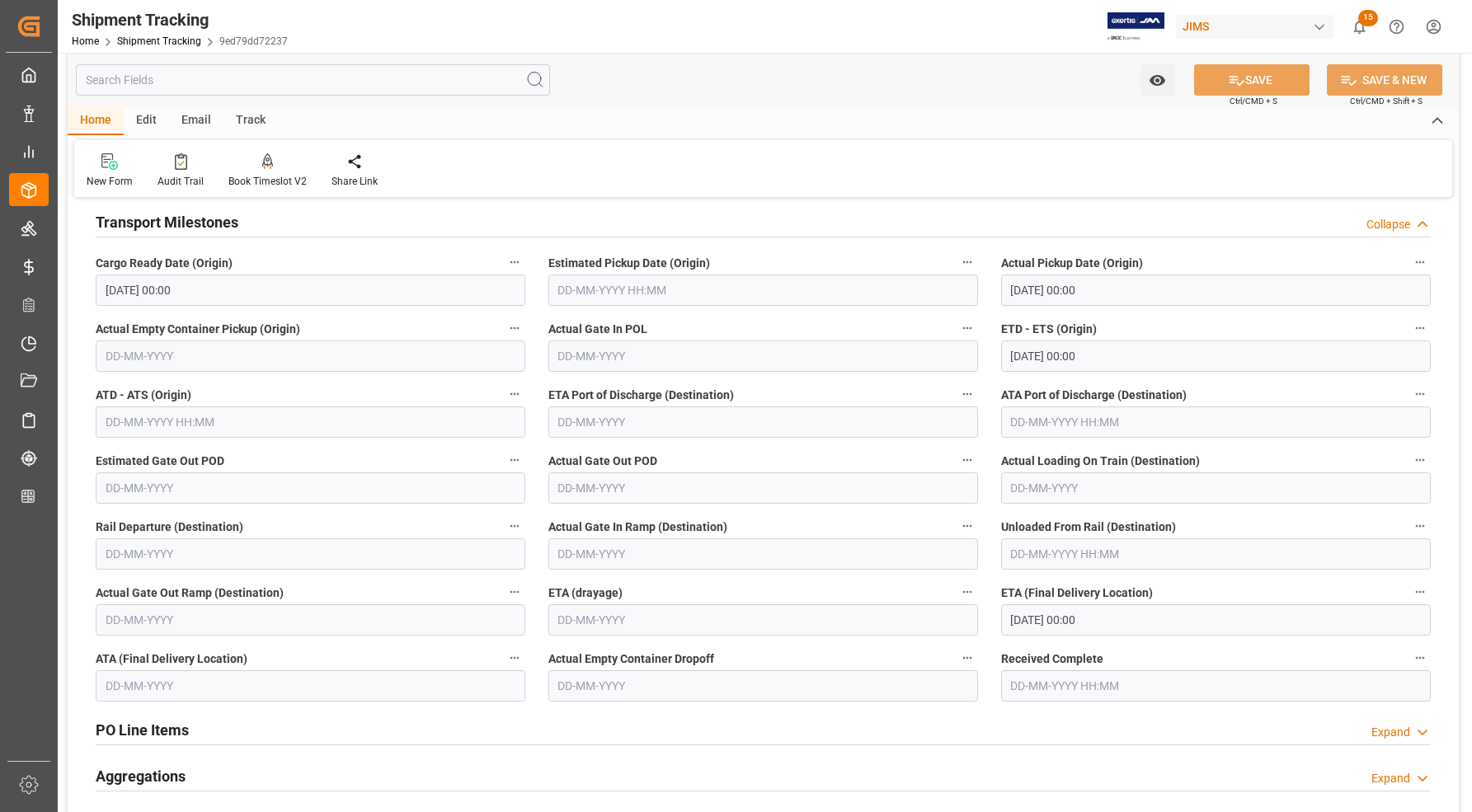
scroll to position [1237, 0]
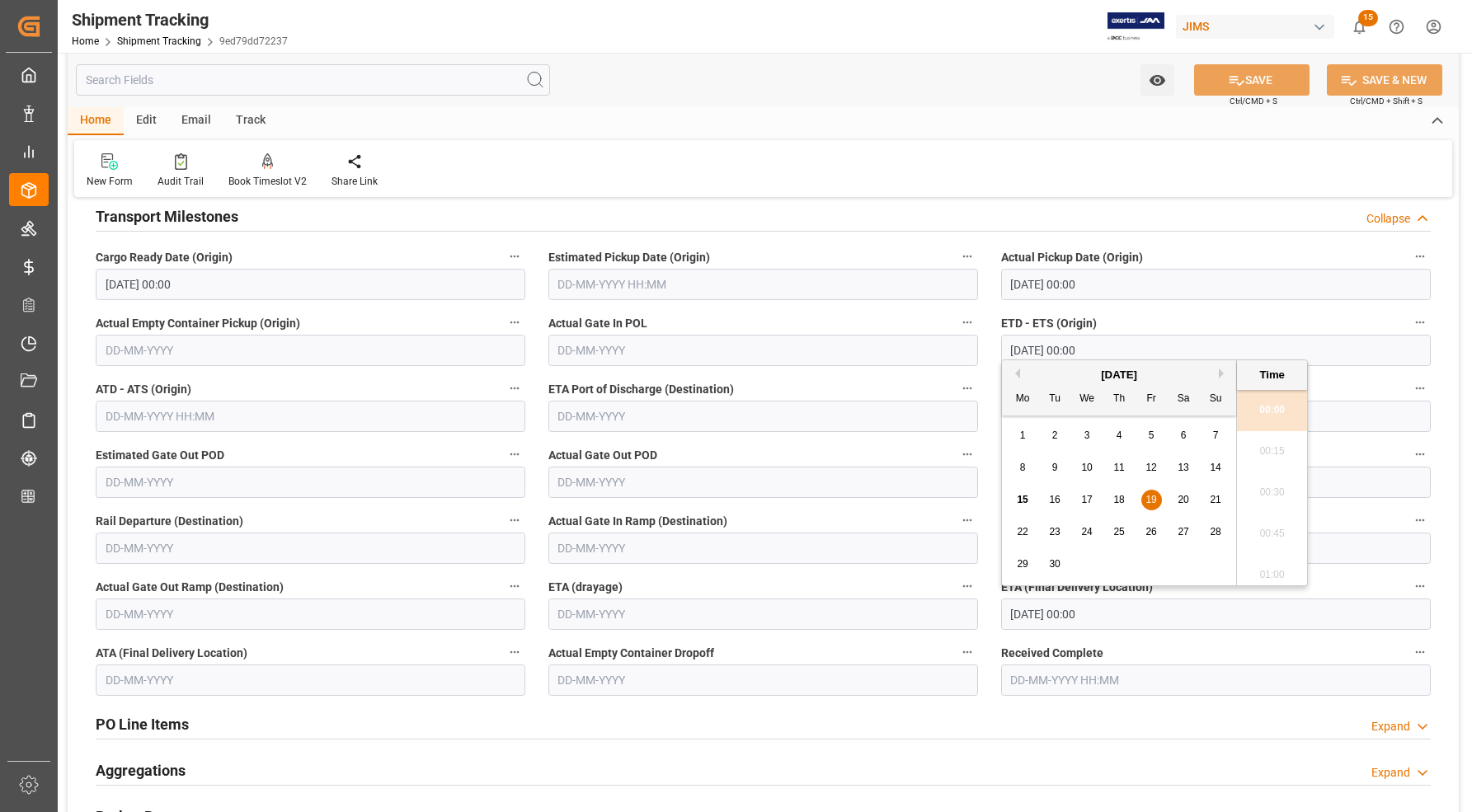
click at [1044, 611] on input "[DATE] 00:00" at bounding box center [1216, 614] width 430 height 32
click at [1027, 536] on span "22" at bounding box center [1021, 532] width 11 height 12
type input "22-09-2025 00:00"
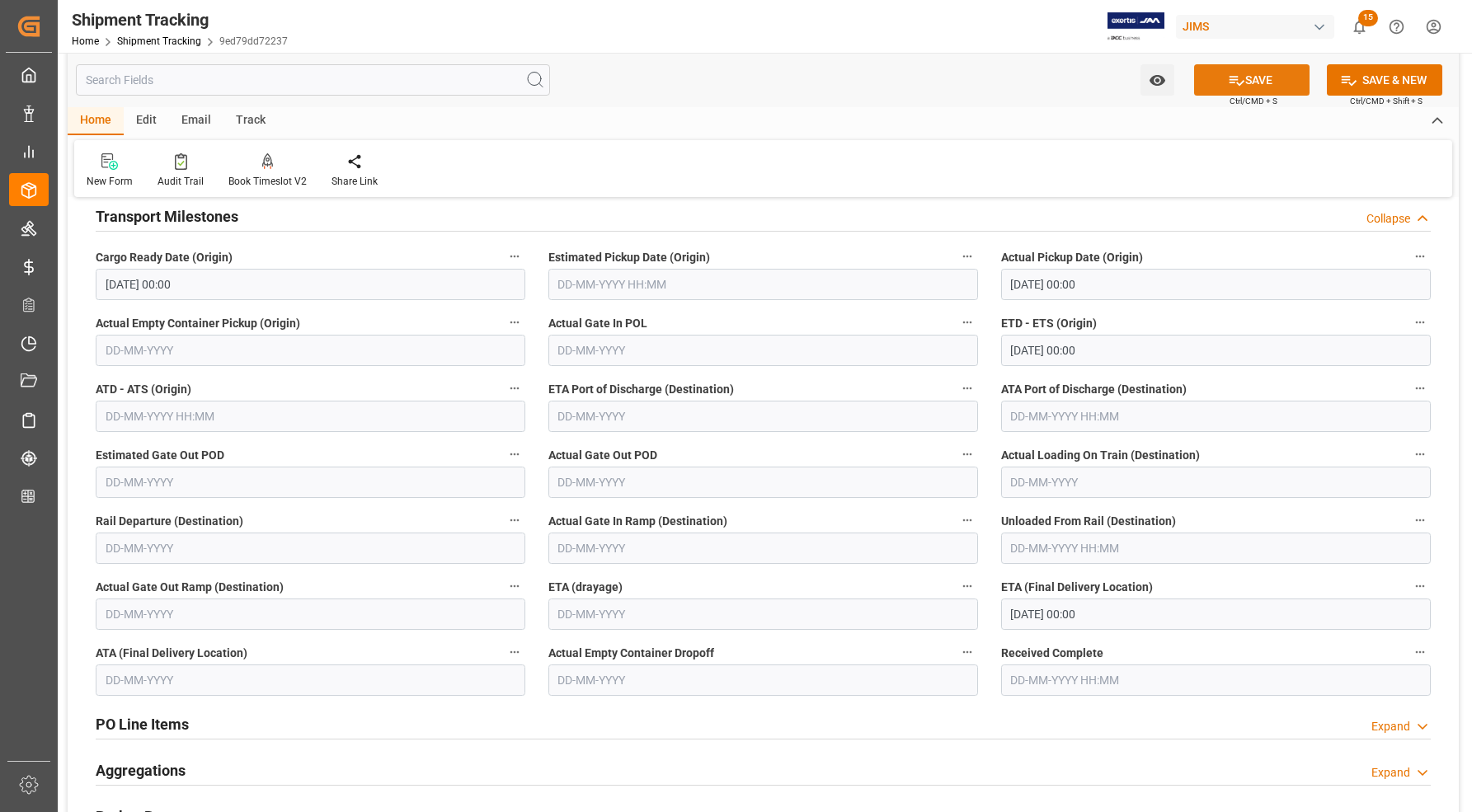
click at [1223, 87] on button "SAVE" at bounding box center [1251, 80] width 115 height 32
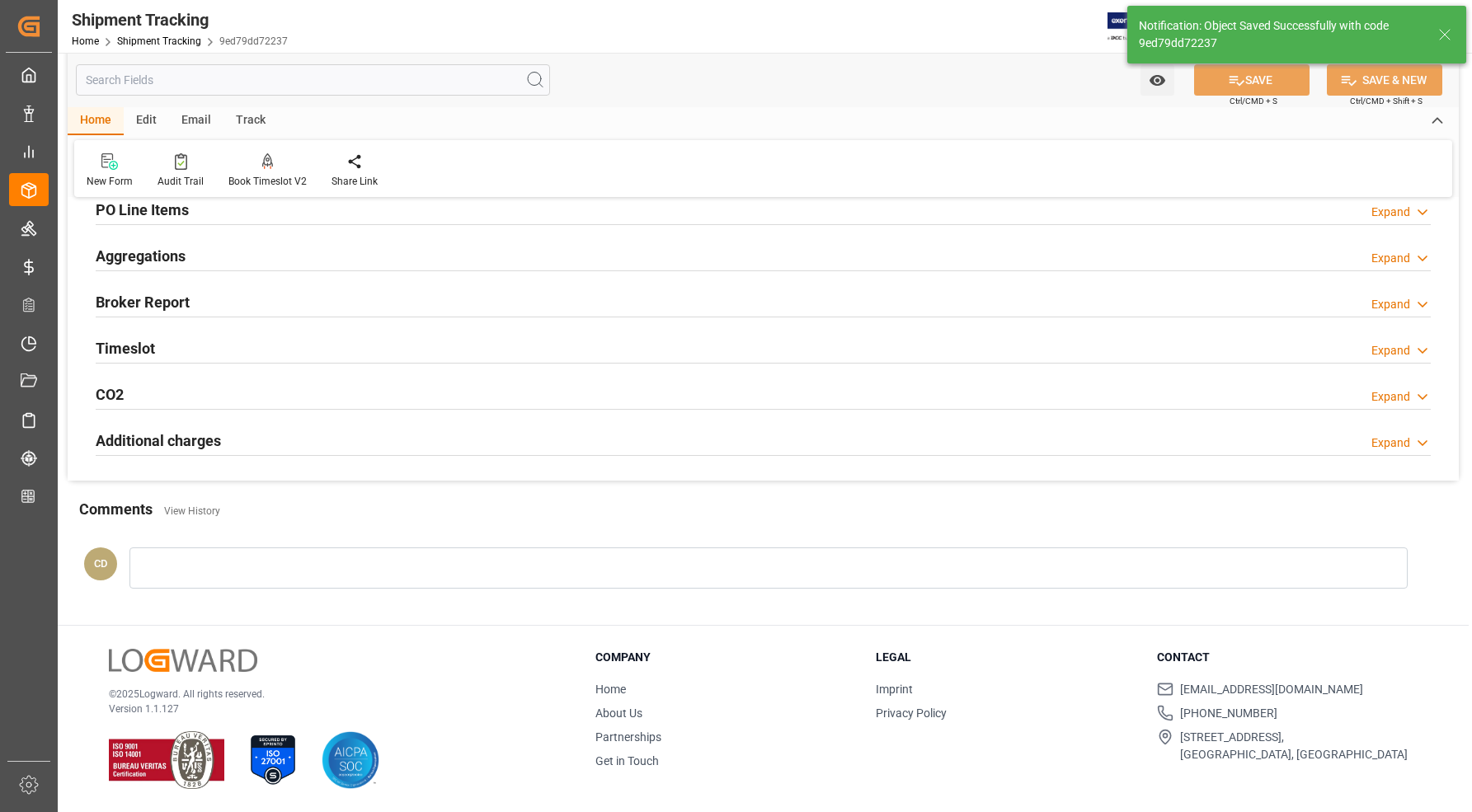
scroll to position [253, 0]
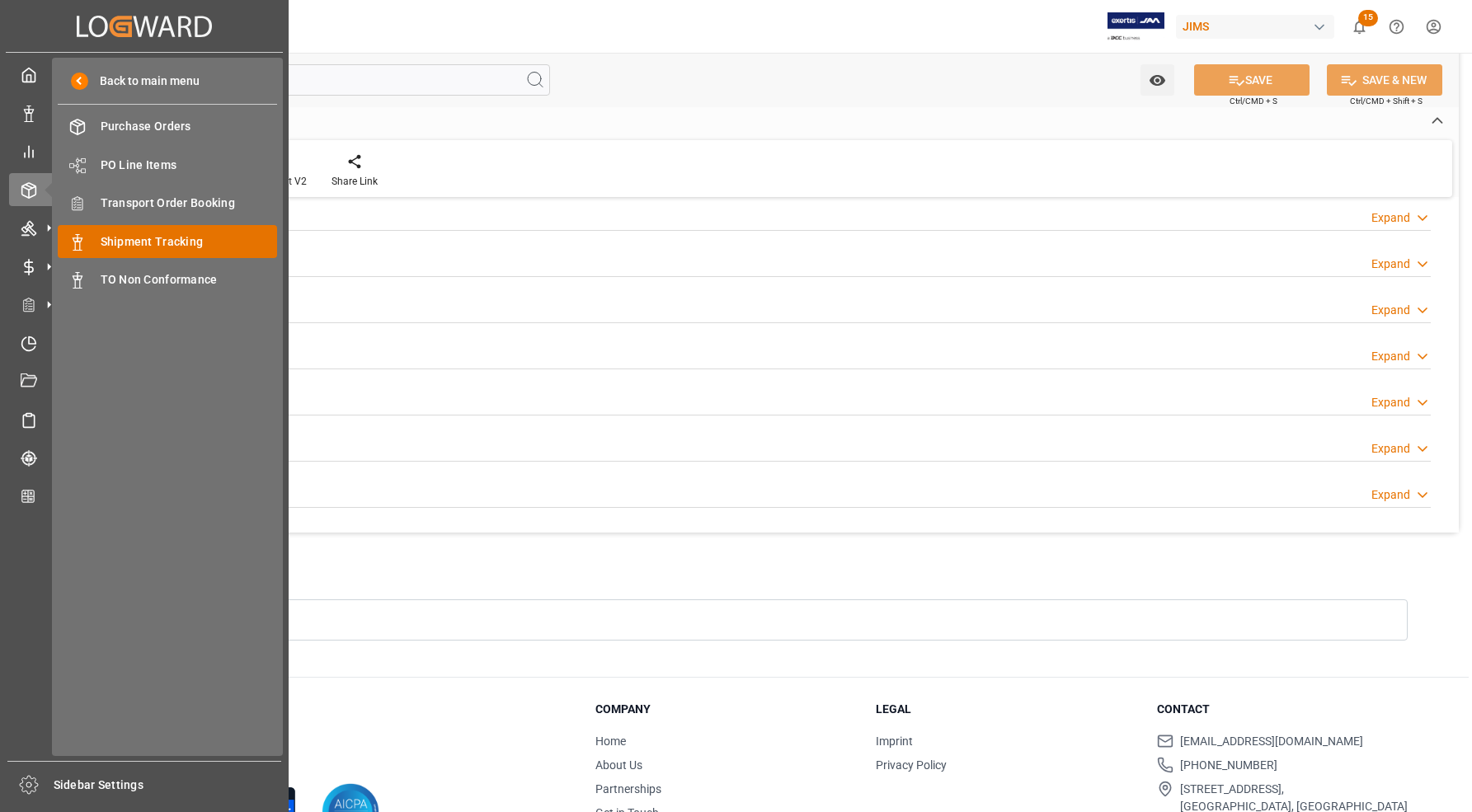
click at [95, 242] on div "Shipment Tracking Shipment Tracking" at bounding box center [167, 242] width 220 height 33
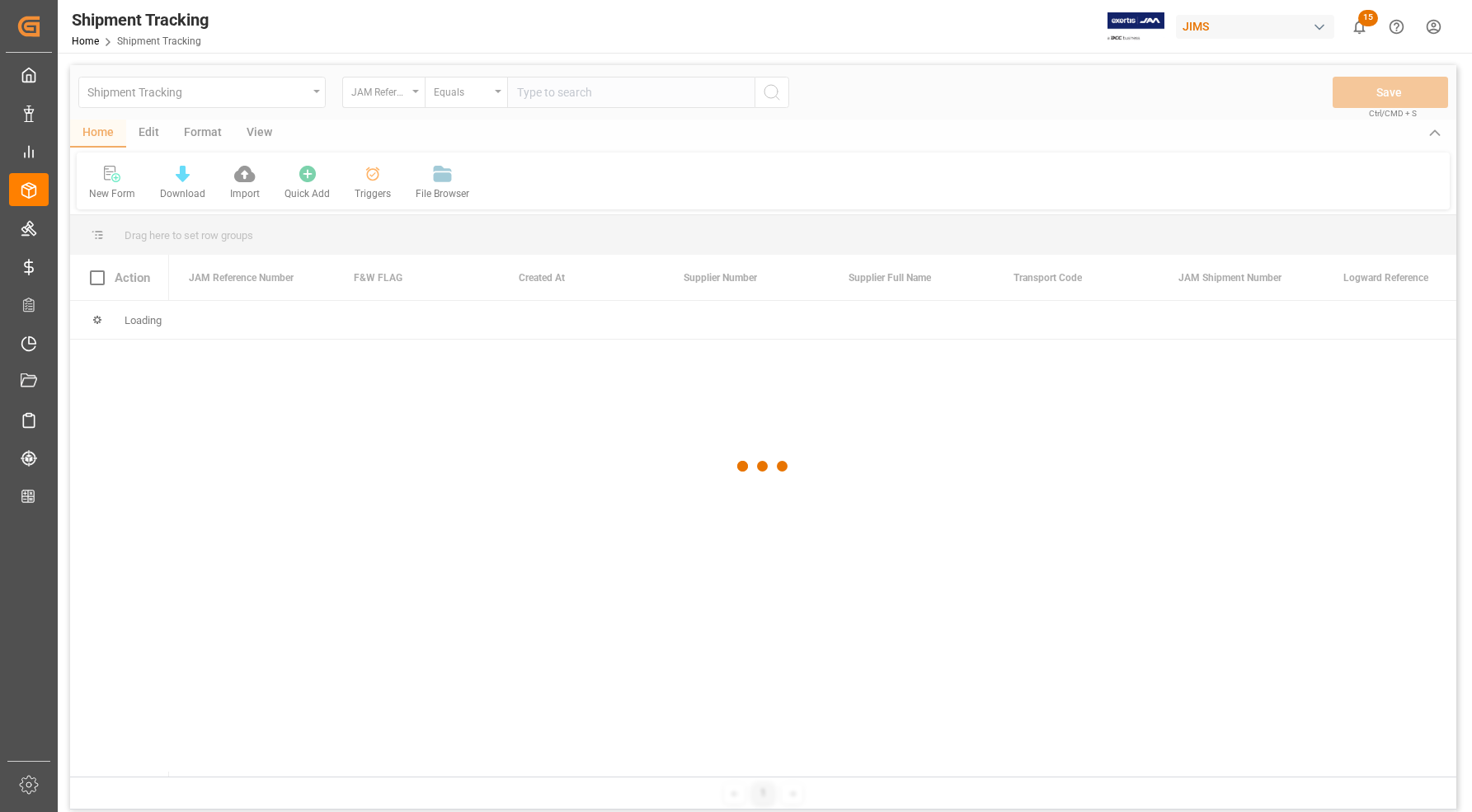
click at [632, 87] on div at bounding box center [762, 466] width 1386 height 802
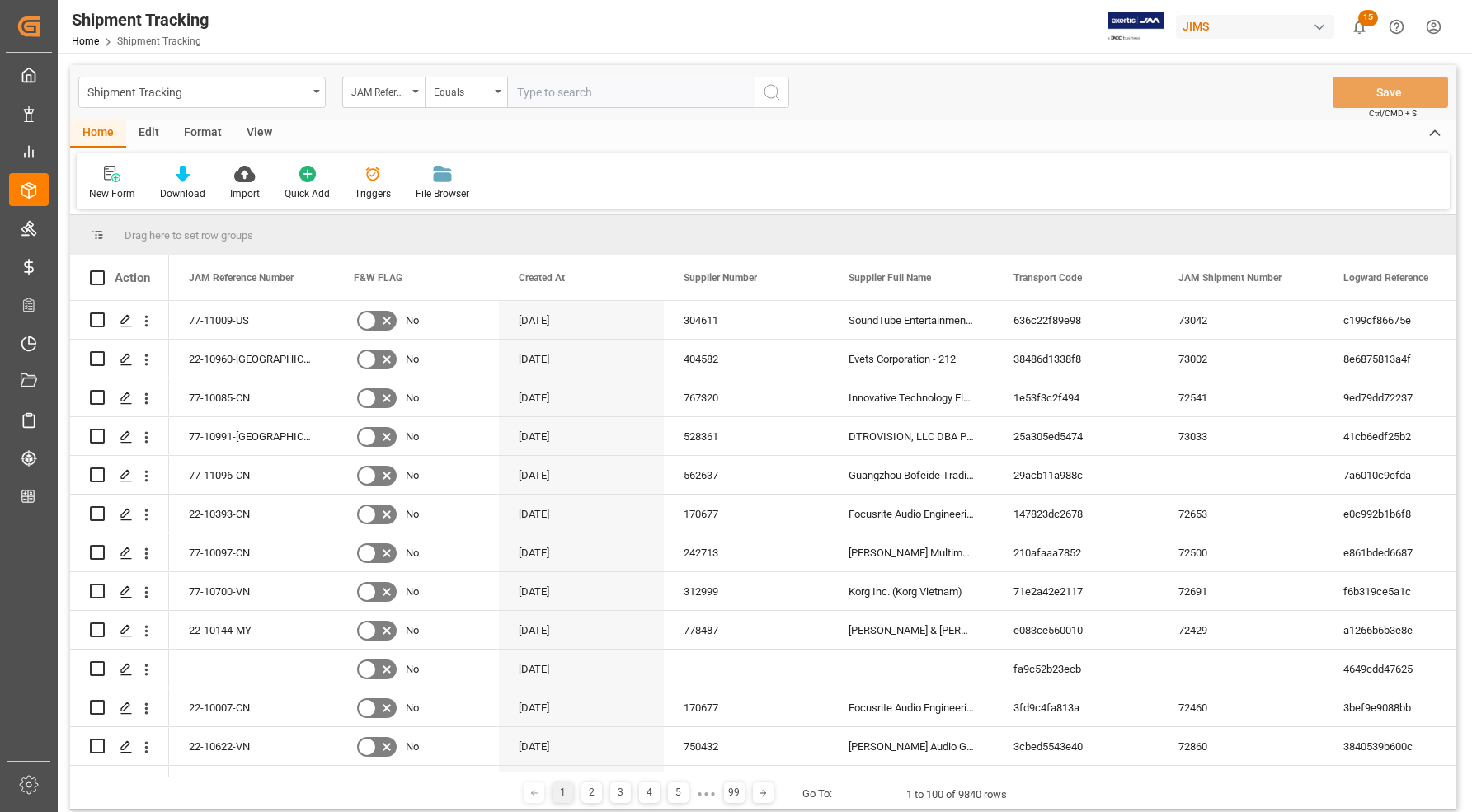
click at [669, 104] on input "text" at bounding box center [631, 92] width 247 height 32
type input "77-10922-US"
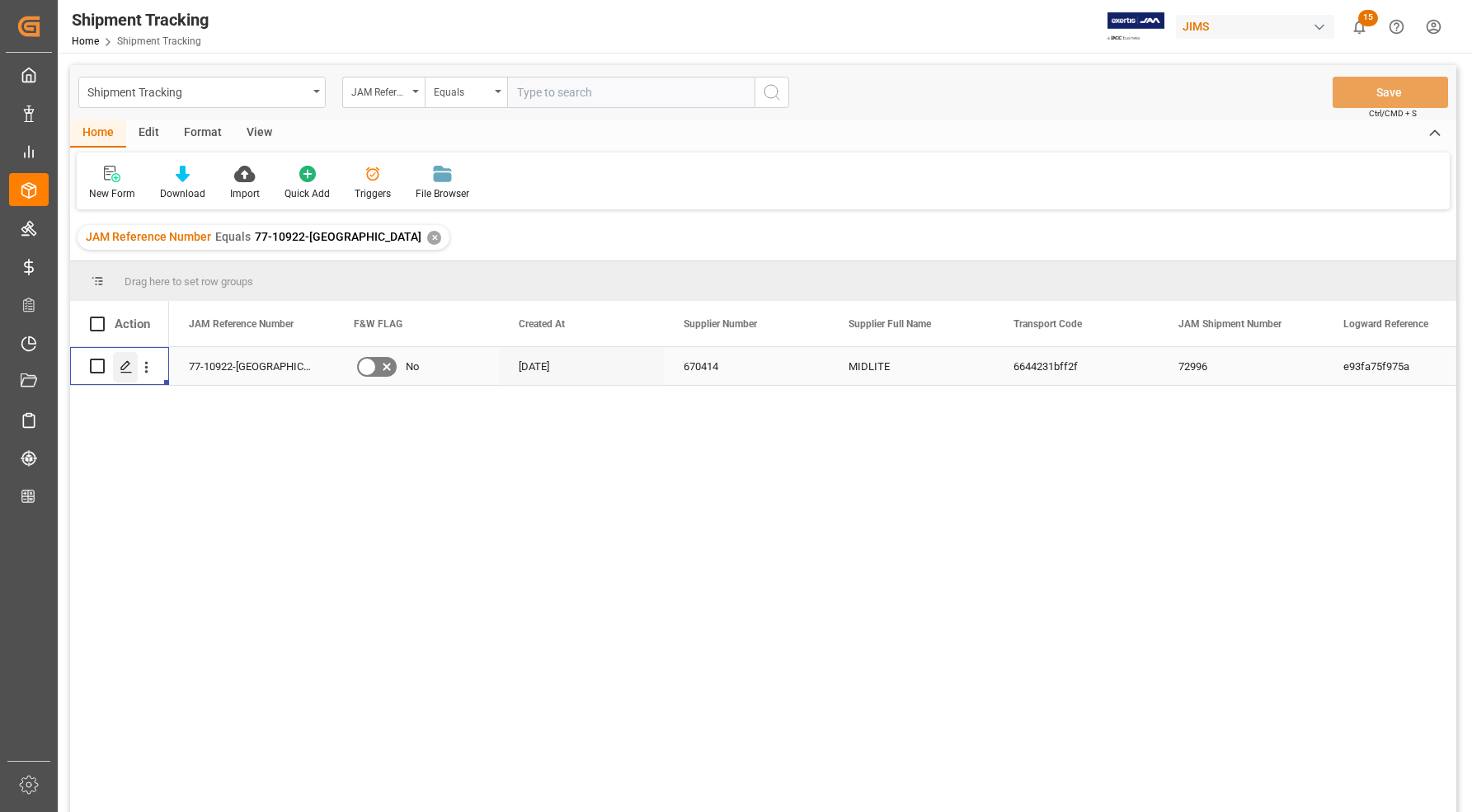
click at [121, 371] on icon "Press SPACE to select this row." at bounding box center [127, 367] width 13 height 13
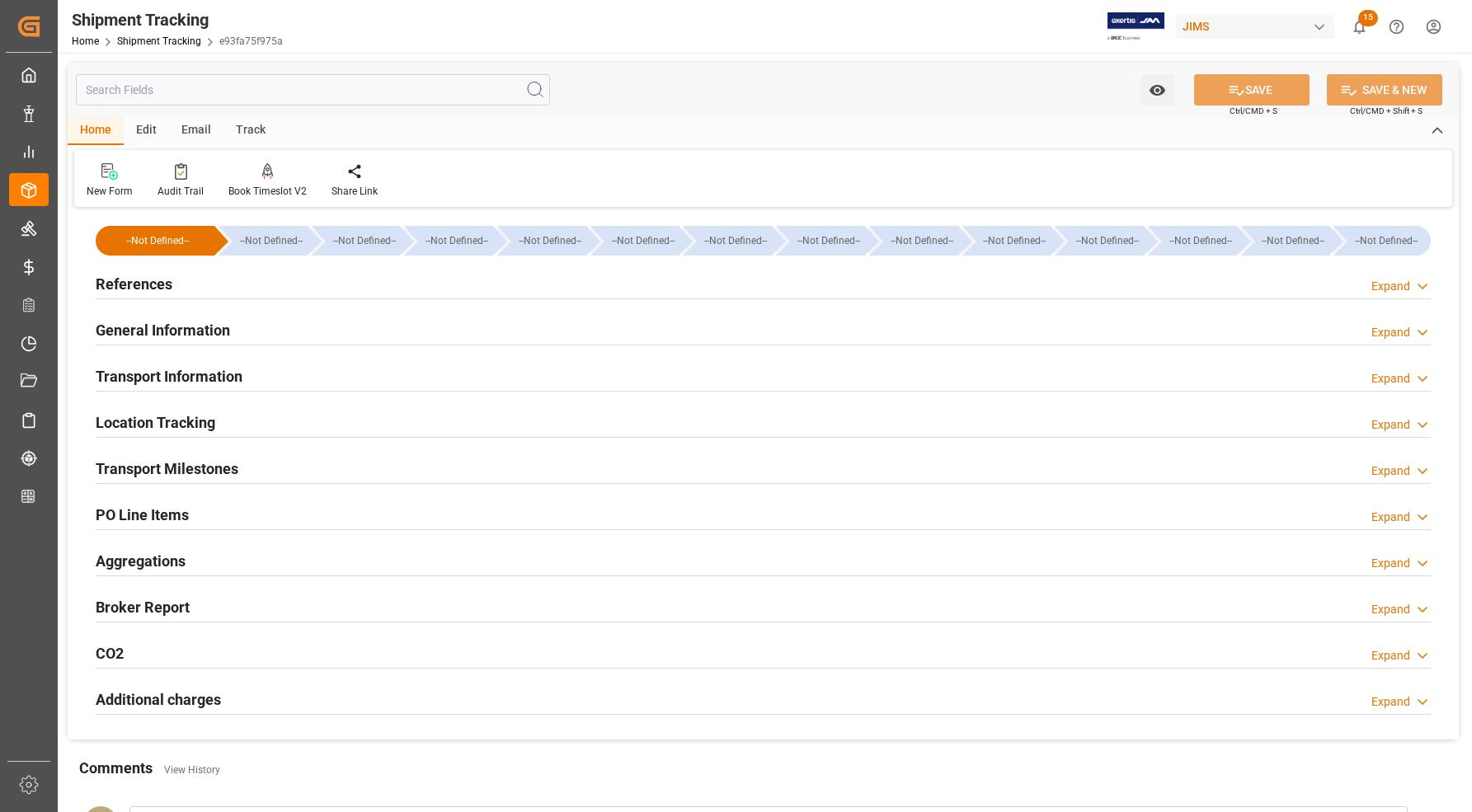
type input "11-09-2025 00:00"
type input "15-09-2025 00:00"
type input "[DATE]"
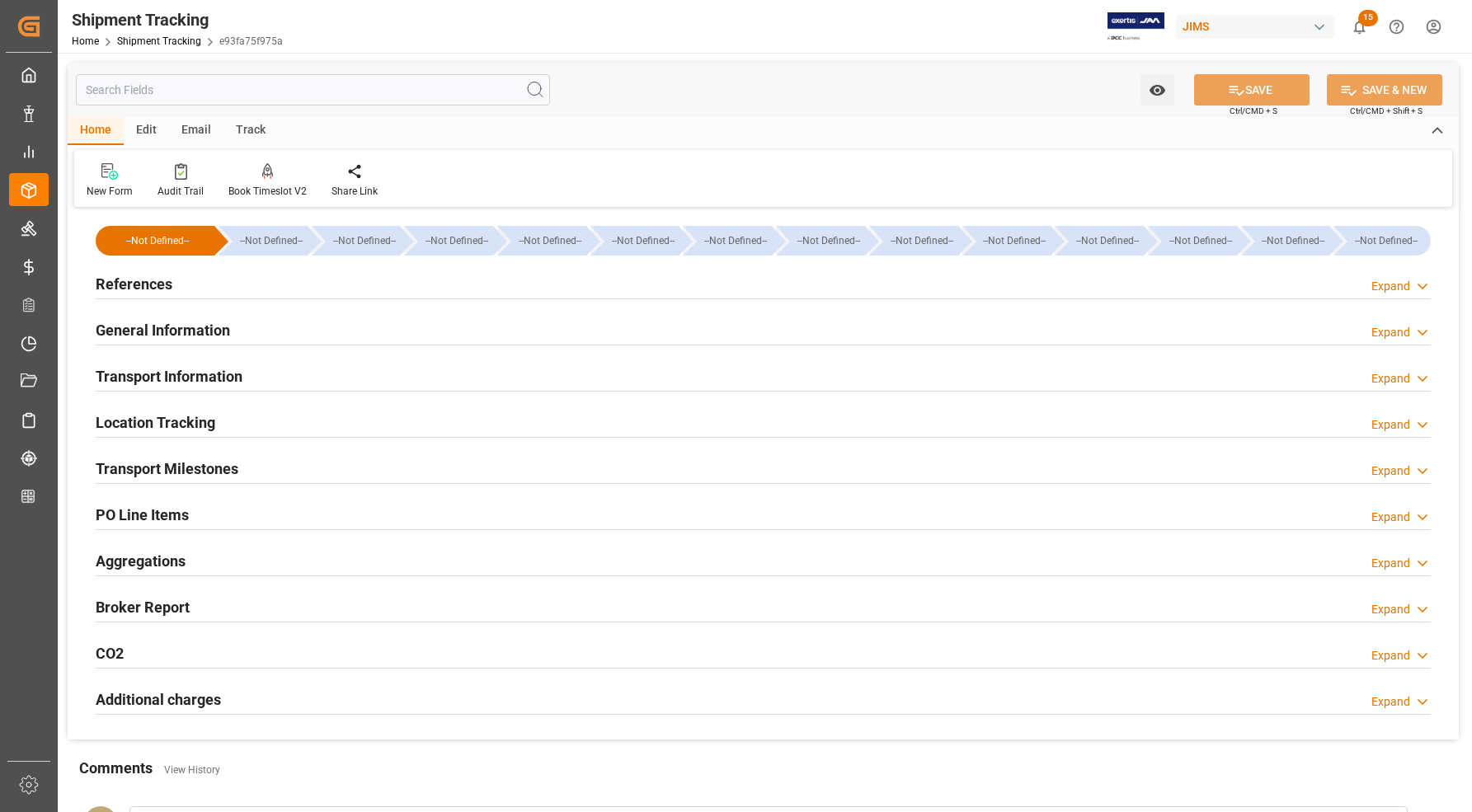
type input "[DATE]"
click at [174, 466] on h2 "Transport Milestones" at bounding box center [167, 468] width 143 height 22
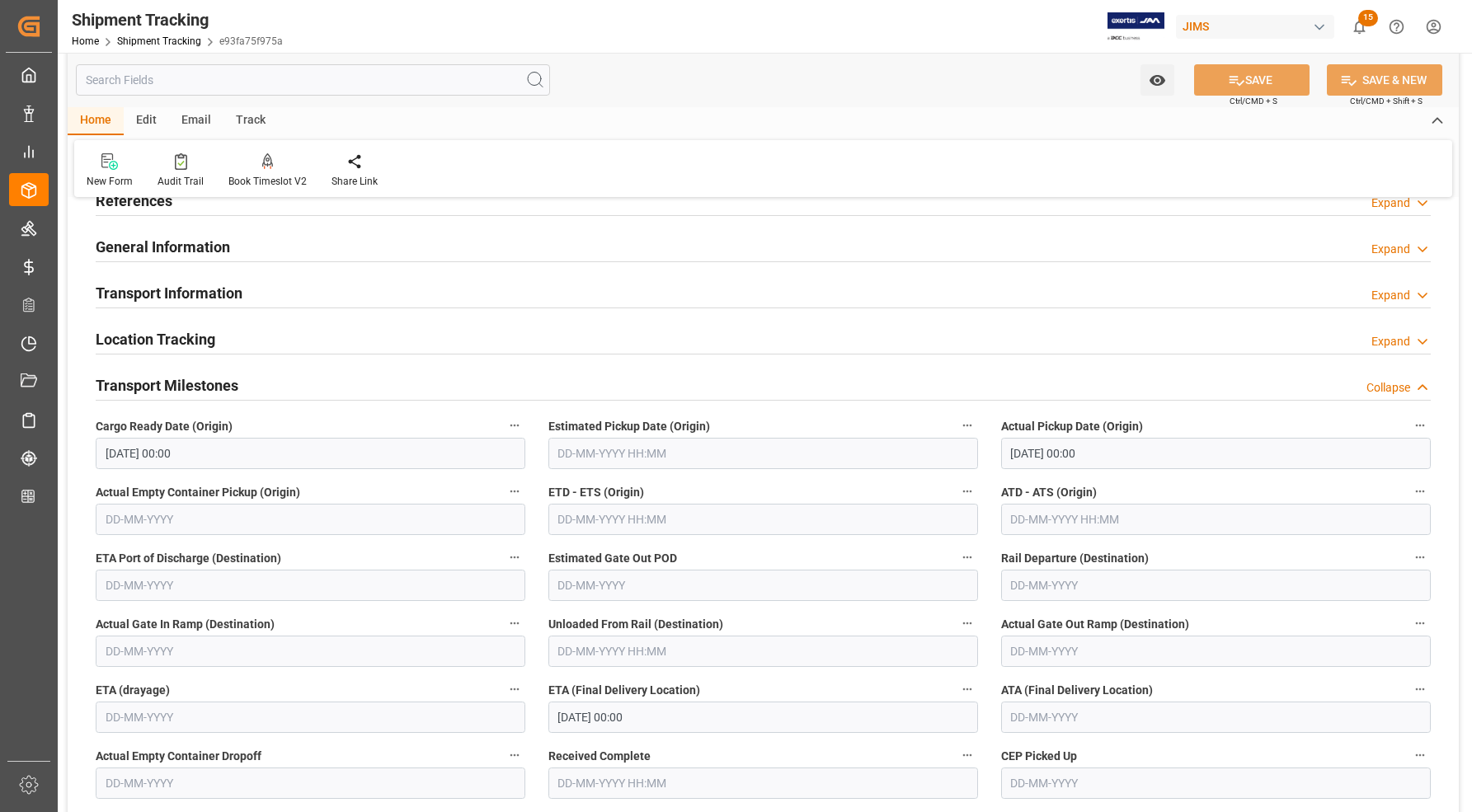
scroll to position [206, 0]
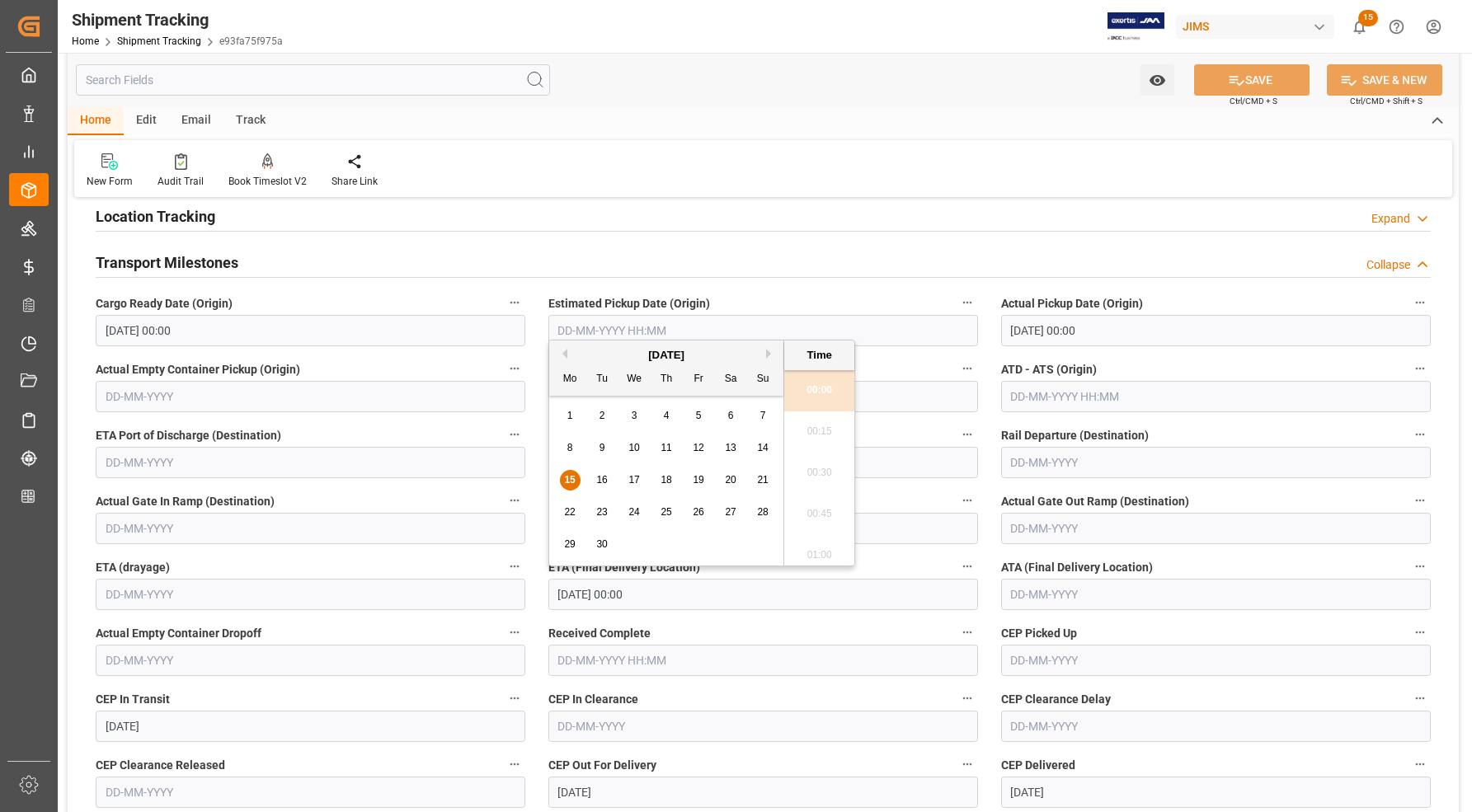
click at [625, 594] on input "15-09-2025 00:00" at bounding box center [763, 594] width 430 height 32
click at [1043, 595] on input "text" at bounding box center [1216, 594] width 430 height 32
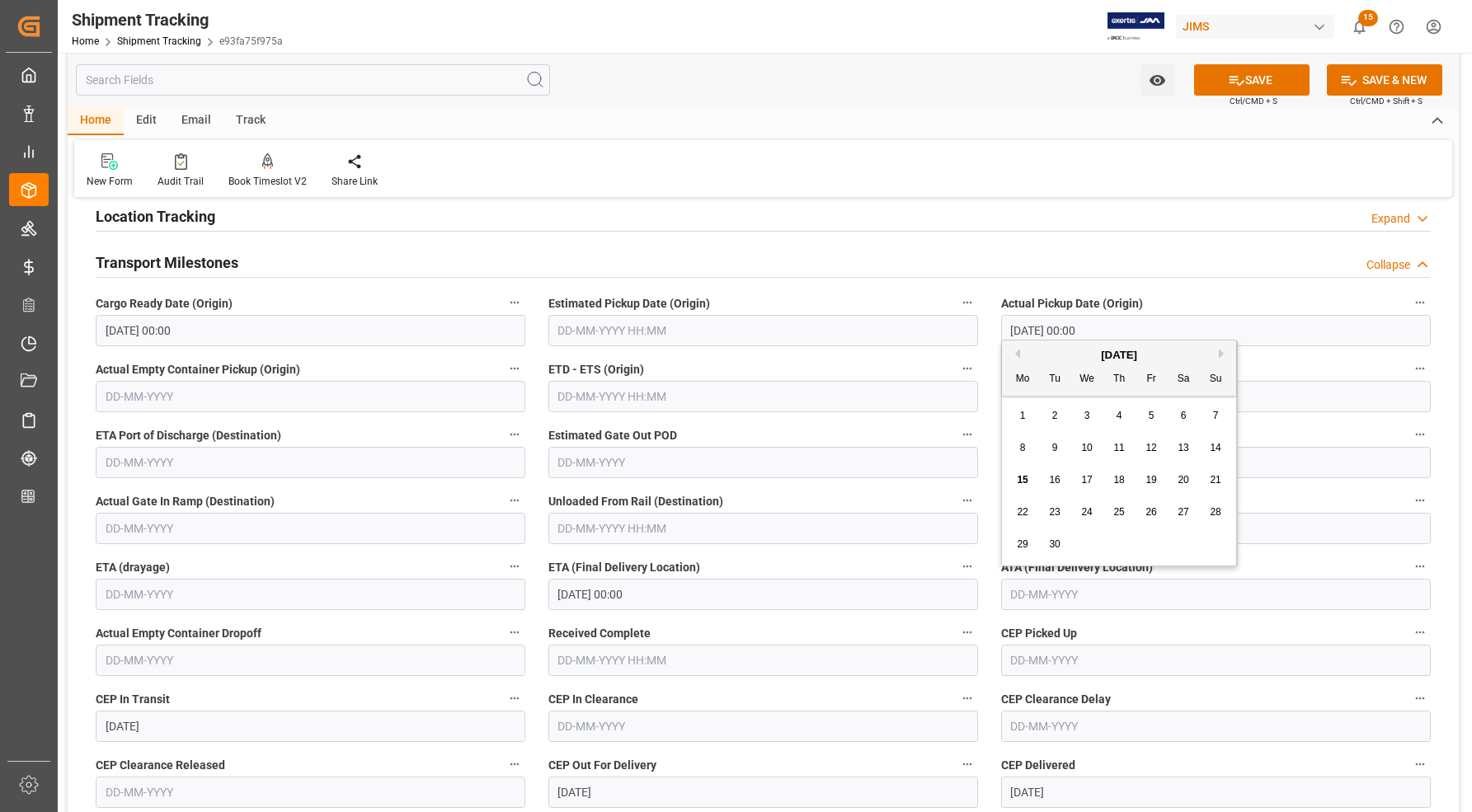
click at [1024, 480] on span "15" at bounding box center [1021, 479] width 11 height 12
type input "[DATE]"
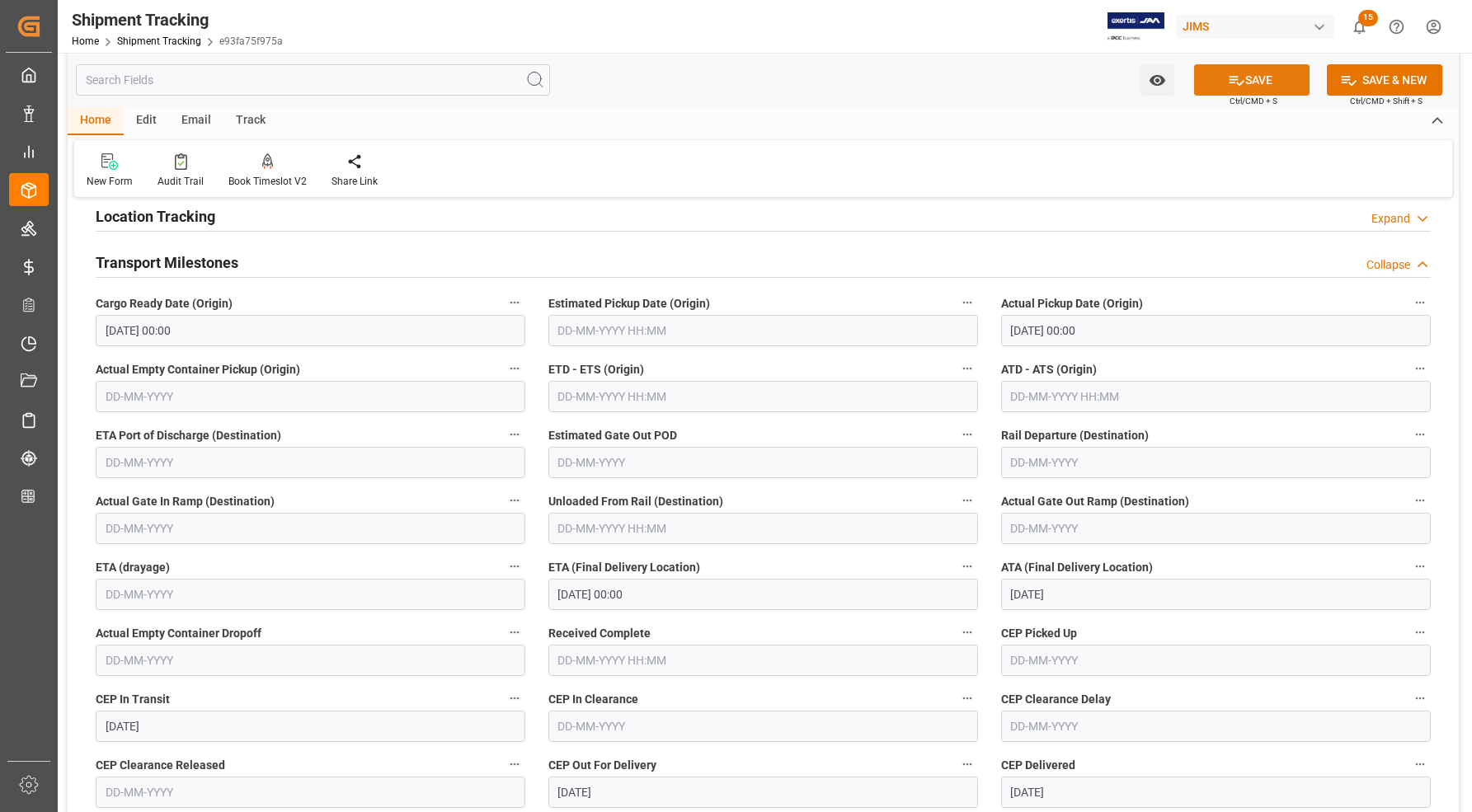
click at [1253, 76] on button "SAVE" at bounding box center [1251, 80] width 115 height 32
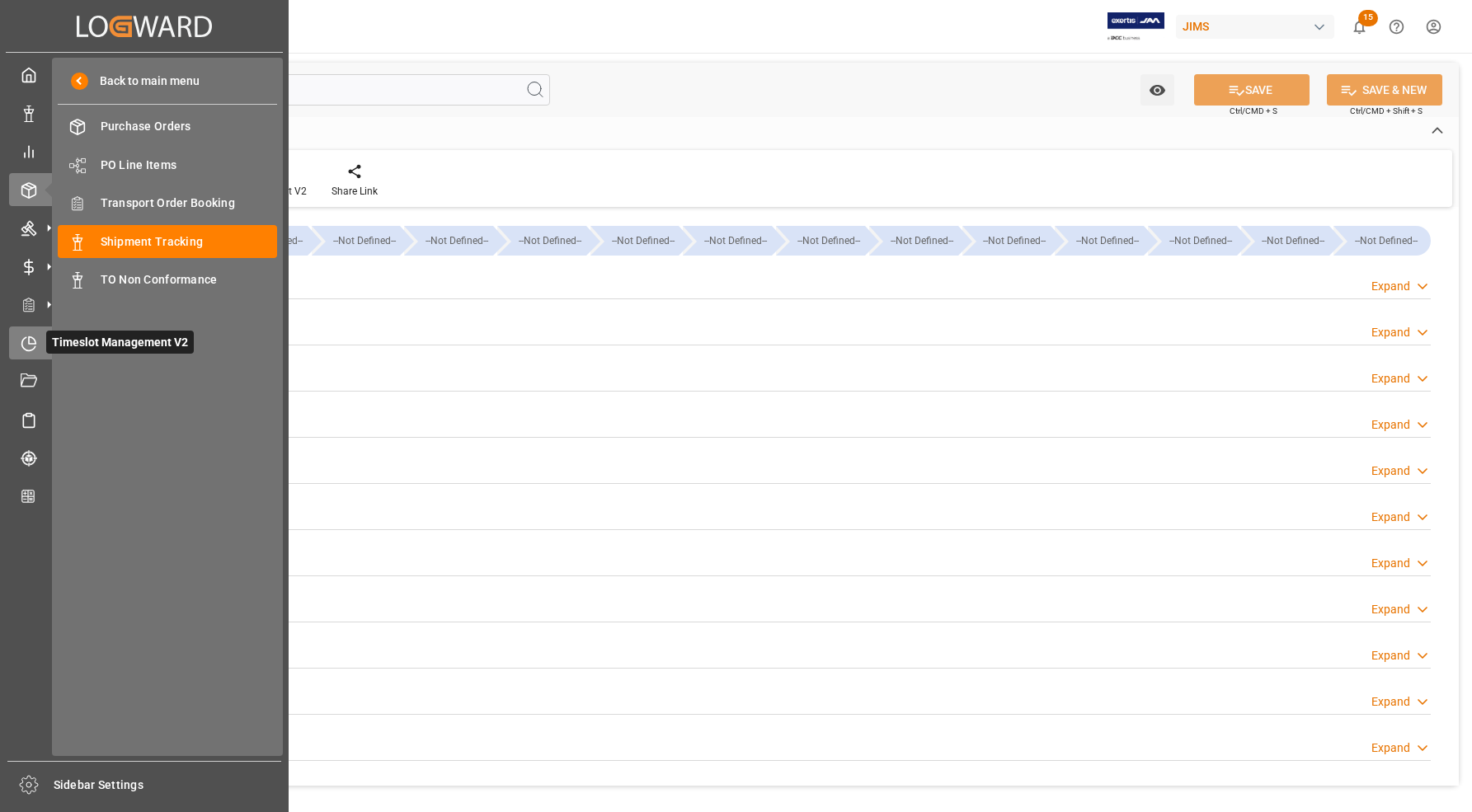
click at [27, 344] on icon at bounding box center [28, 343] width 16 height 16
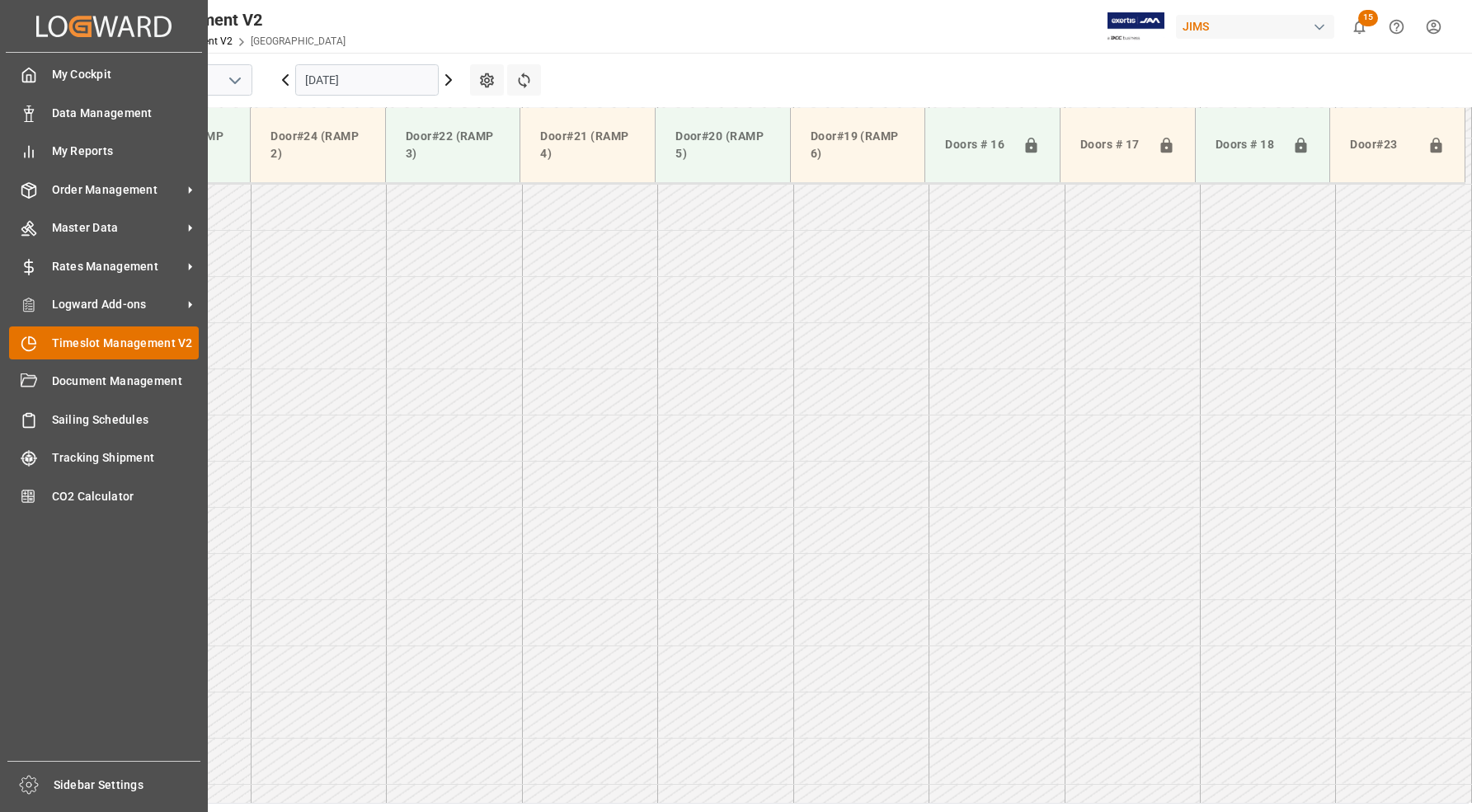
scroll to position [1576, 0]
click at [79, 344] on span "Timeslot Management V2" at bounding box center [126, 343] width 148 height 17
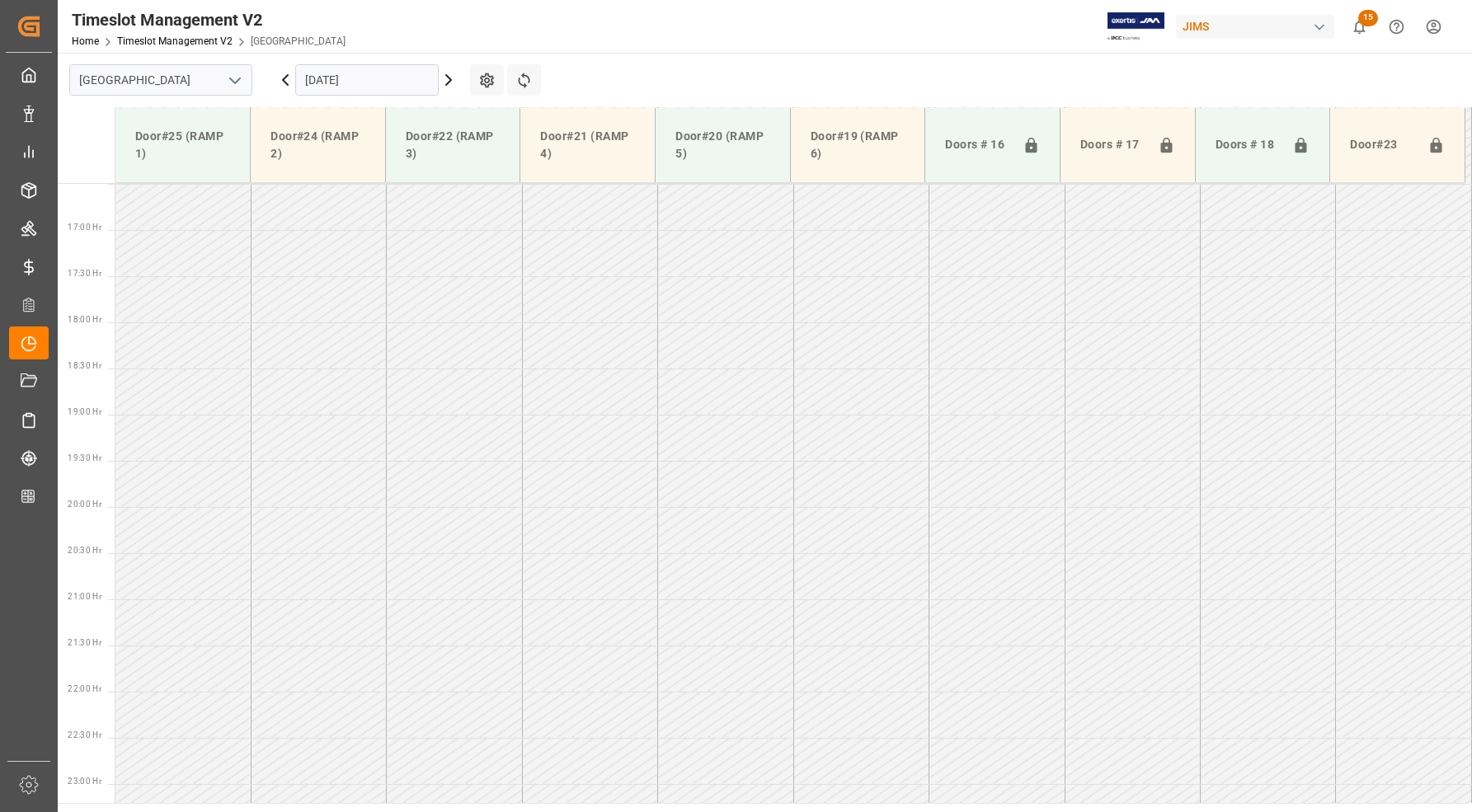
scroll to position [1576, 0]
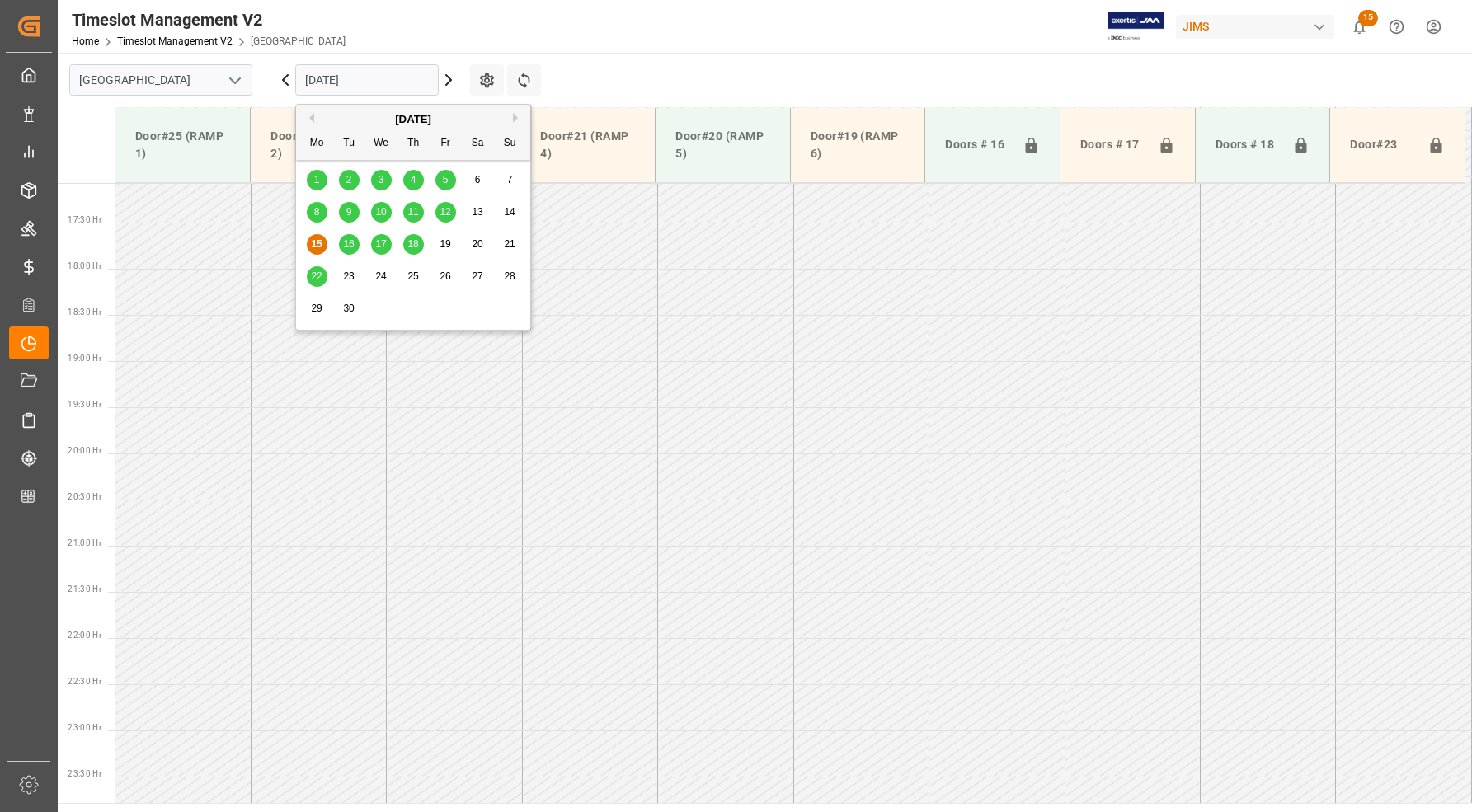
click at [307, 80] on input "[DATE]" at bounding box center [367, 80] width 144 height 32
click at [315, 210] on span "8" at bounding box center [317, 212] width 6 height 12
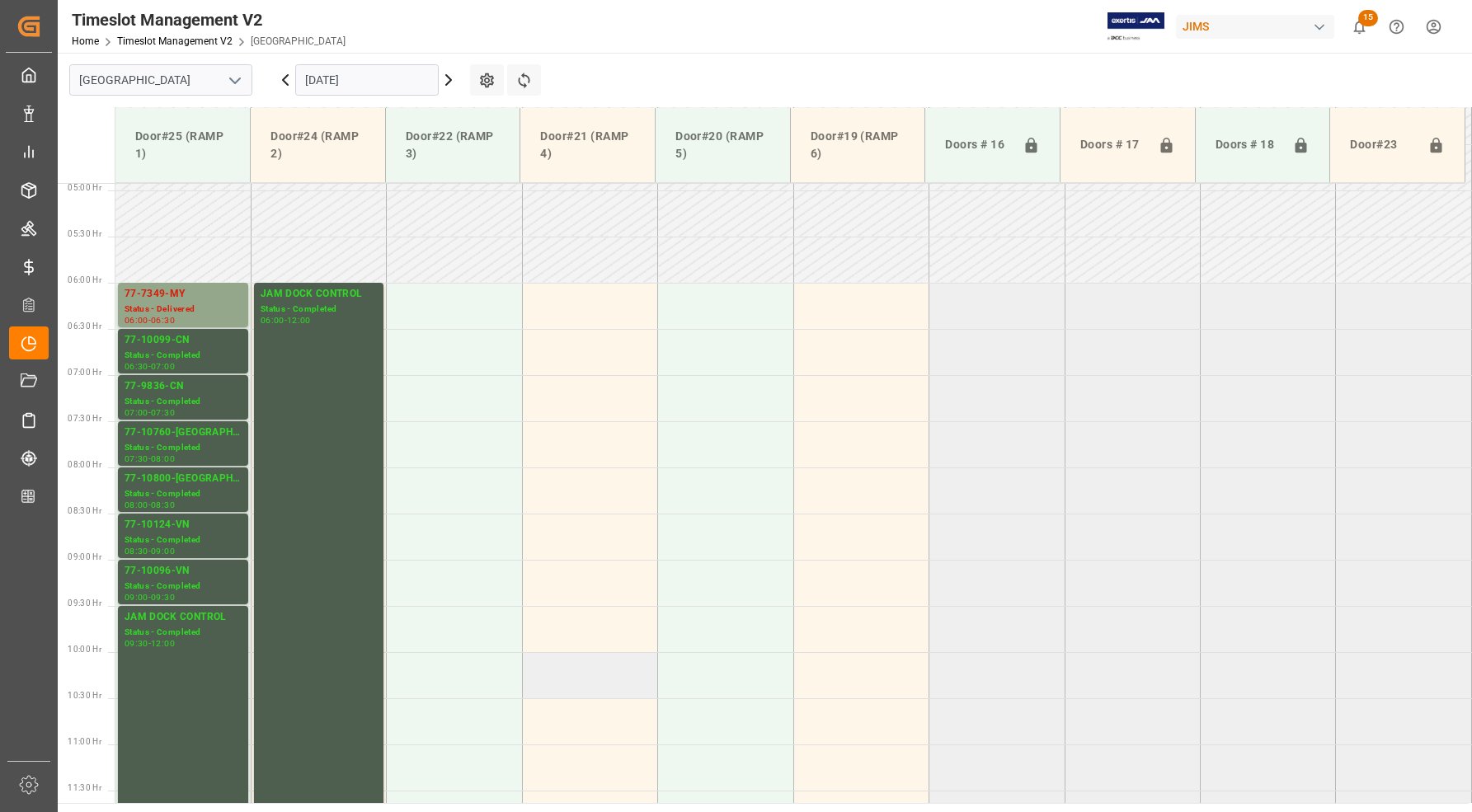
scroll to position [443, 0]
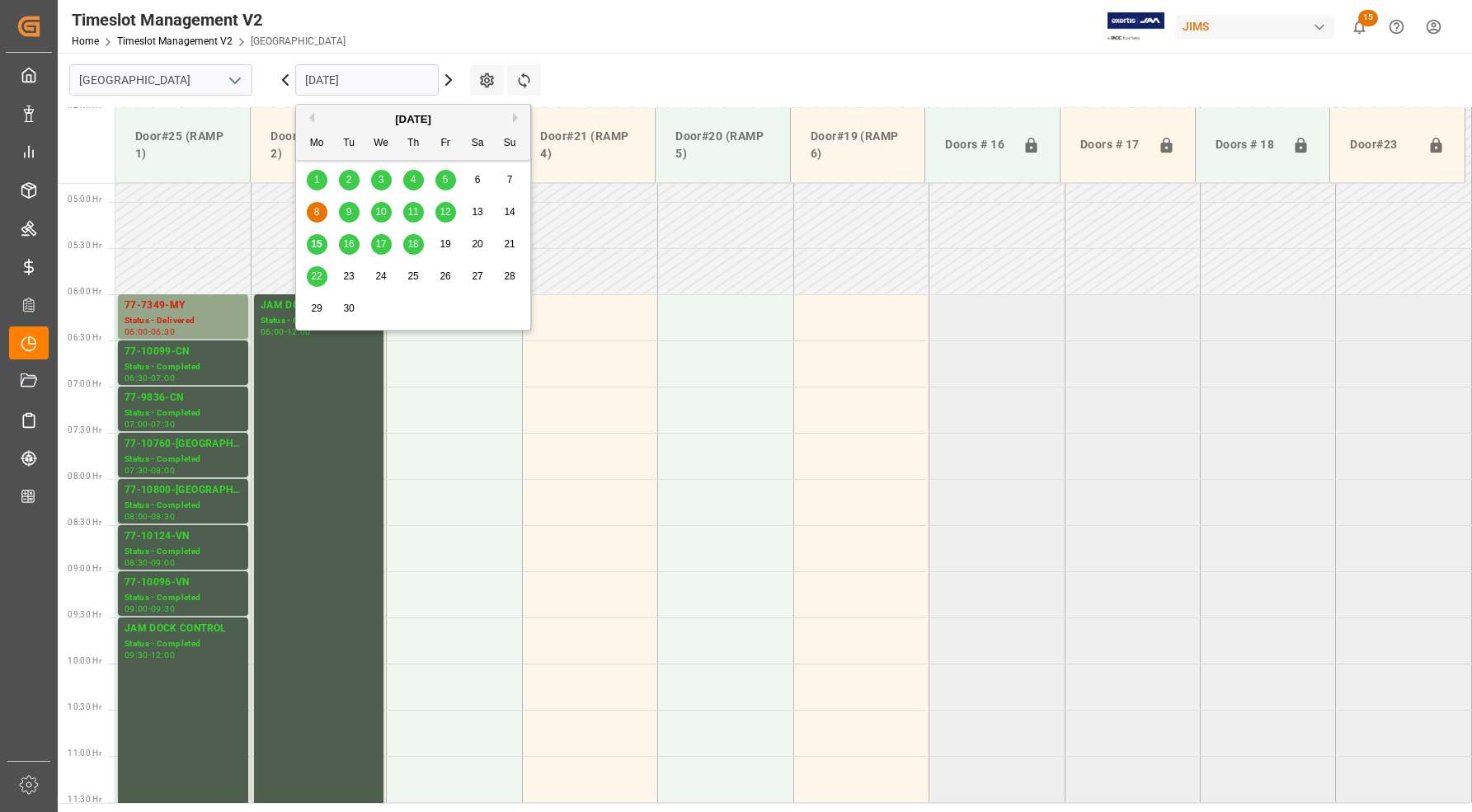
click at [376, 77] on input "[DATE]" at bounding box center [367, 80] width 144 height 32
click at [348, 213] on span "9" at bounding box center [349, 212] width 6 height 12
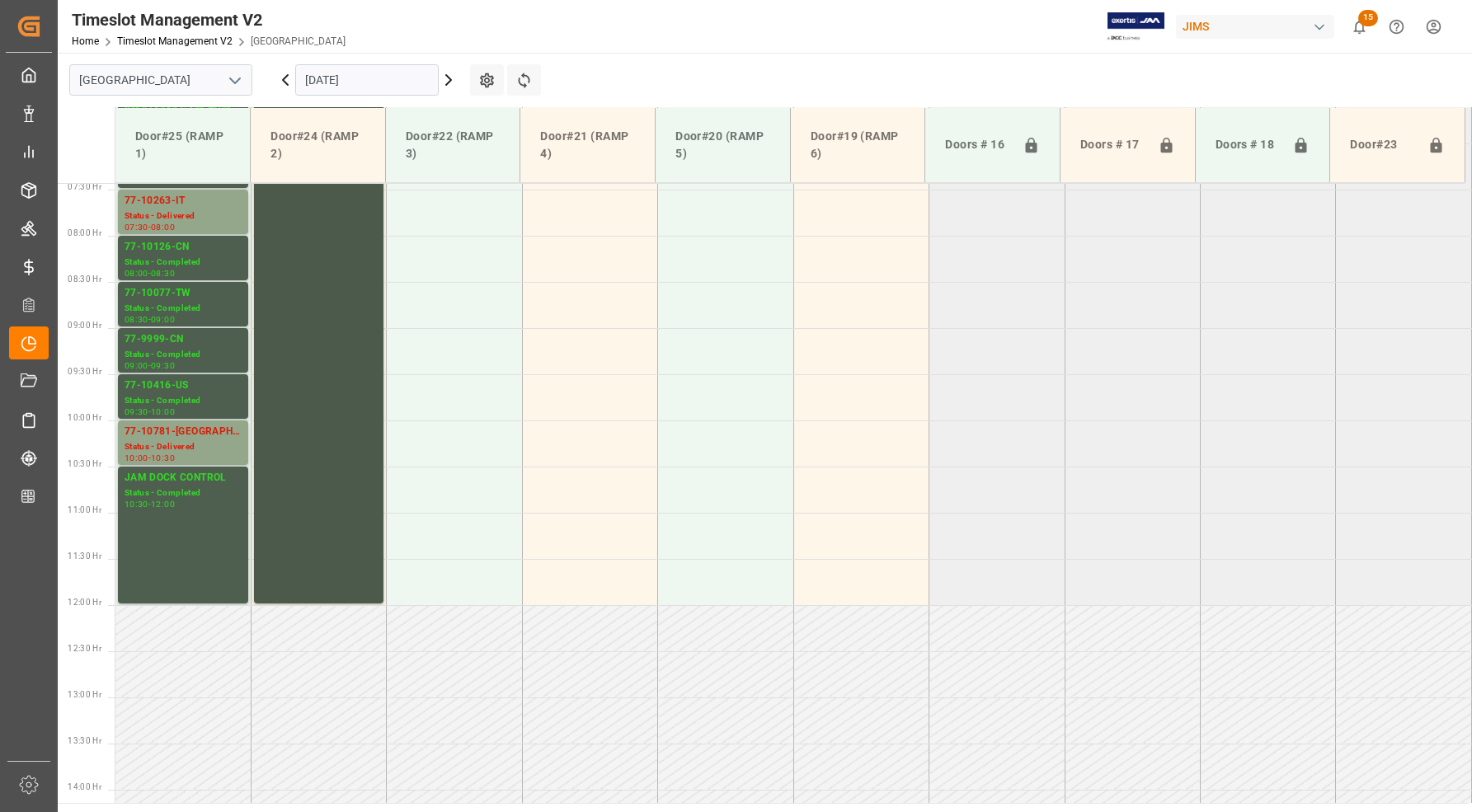
scroll to position [441, 0]
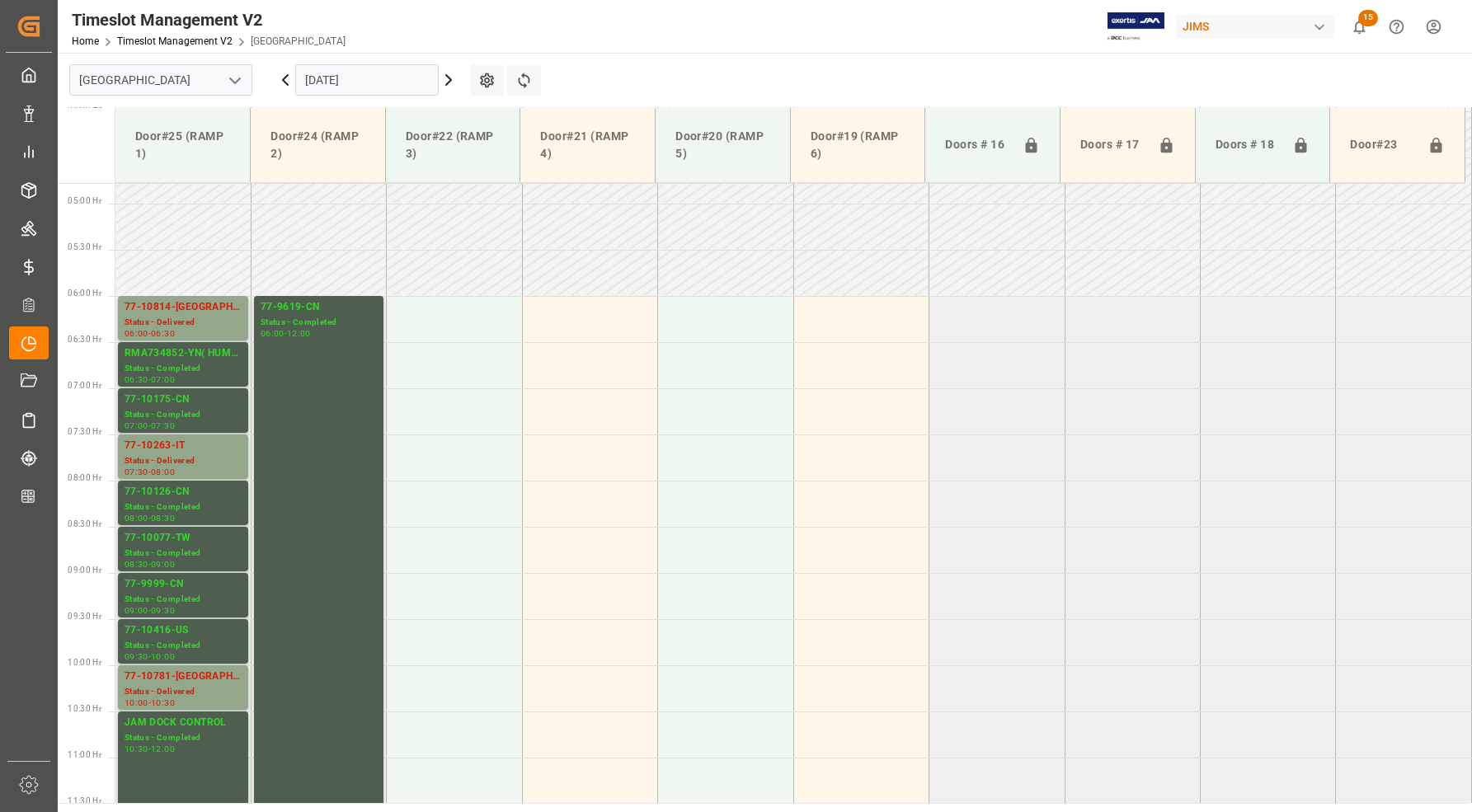
click at [303, 76] on input "[DATE]" at bounding box center [367, 80] width 144 height 32
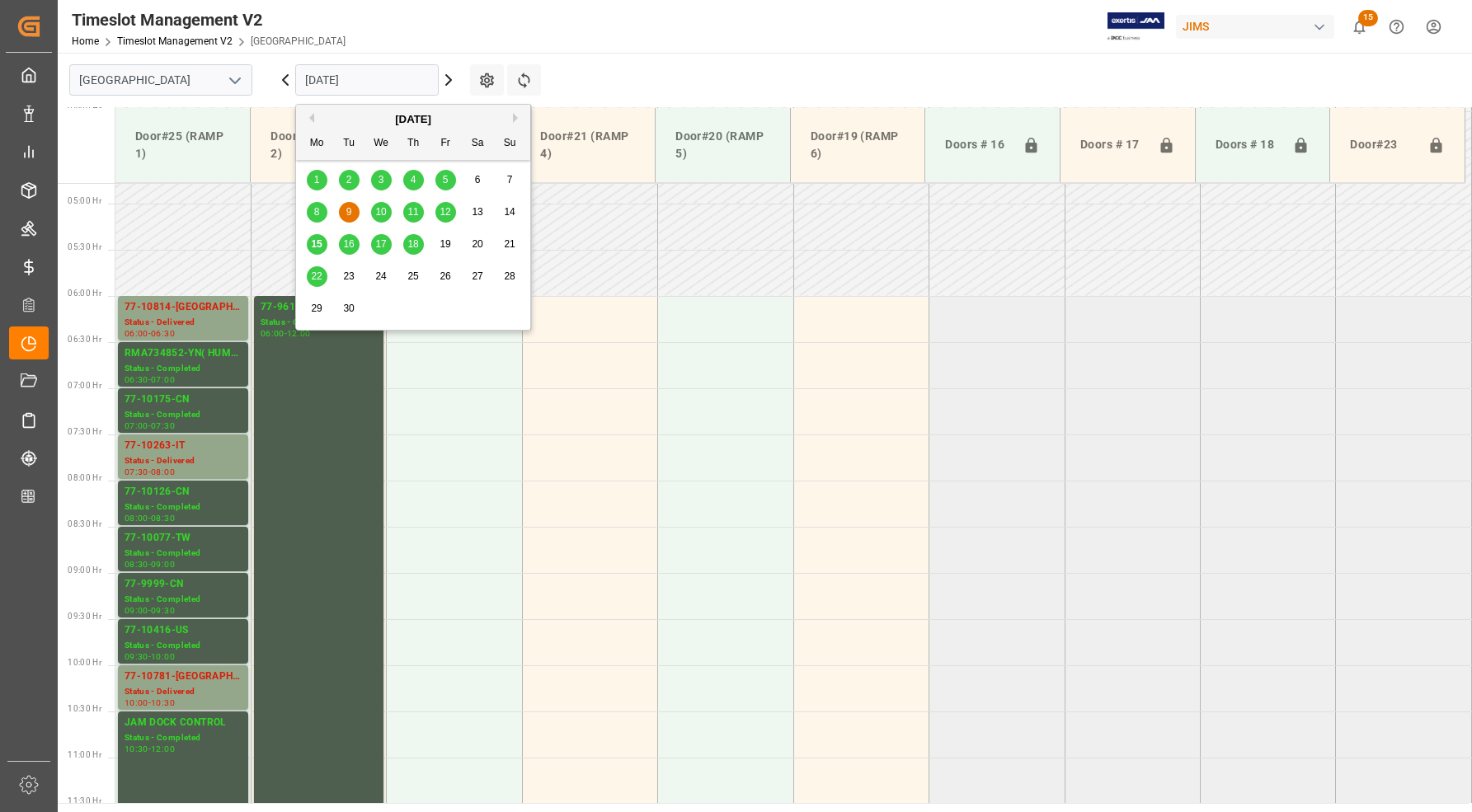
click at [378, 213] on span "10" at bounding box center [380, 212] width 11 height 12
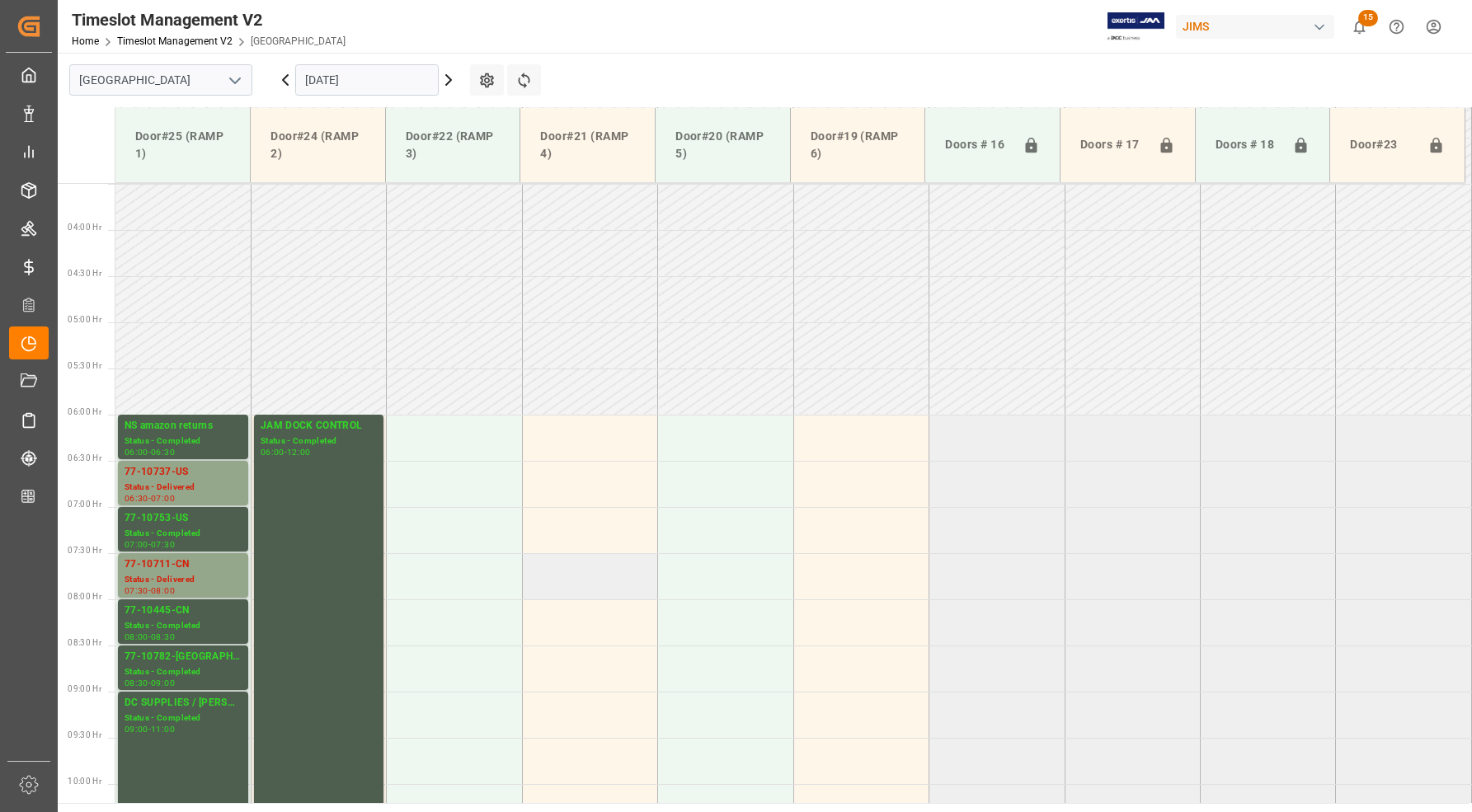
scroll to position [286, 0]
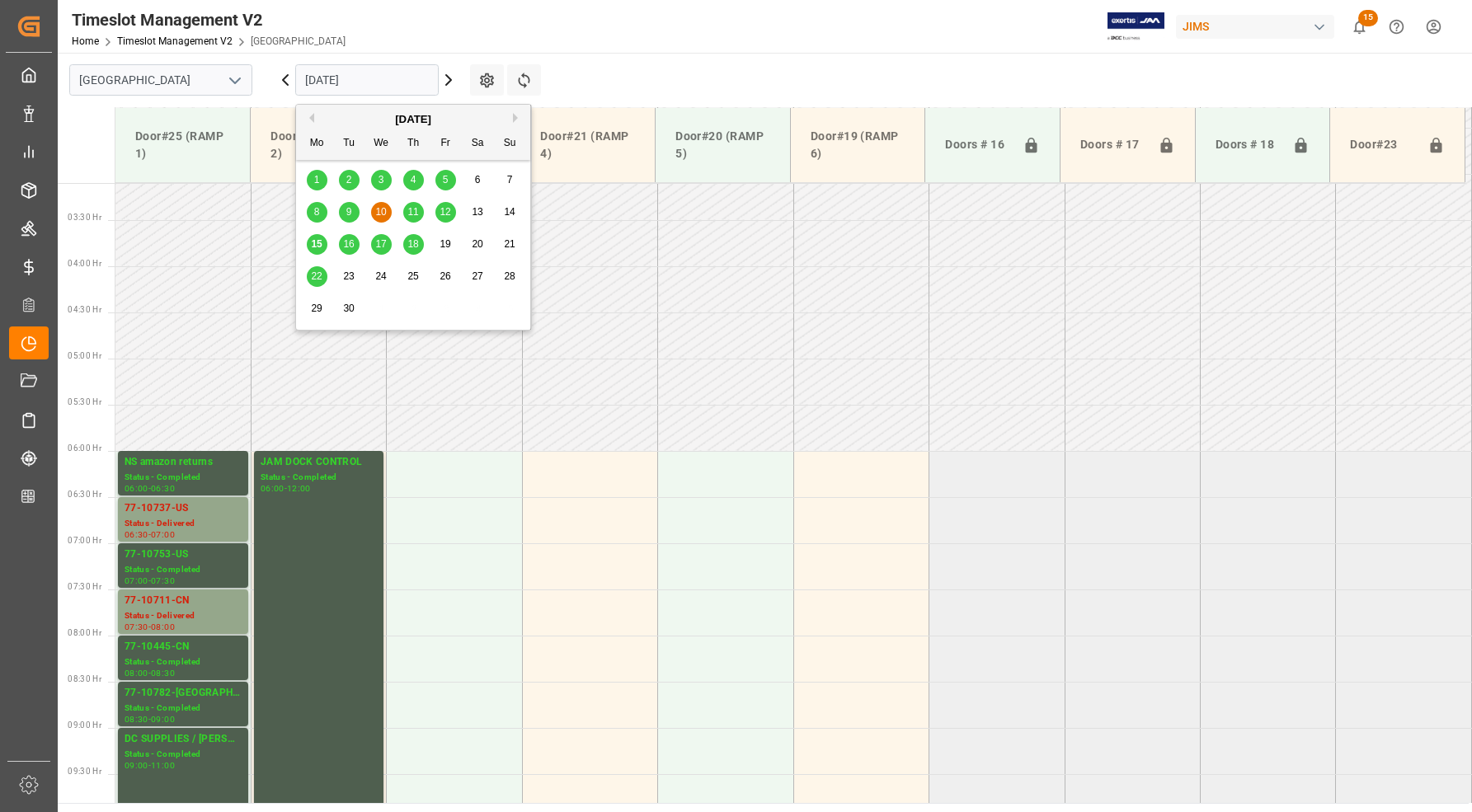
click at [379, 87] on input "[DATE]" at bounding box center [367, 80] width 144 height 32
click at [412, 211] on span "11" at bounding box center [412, 212] width 11 height 12
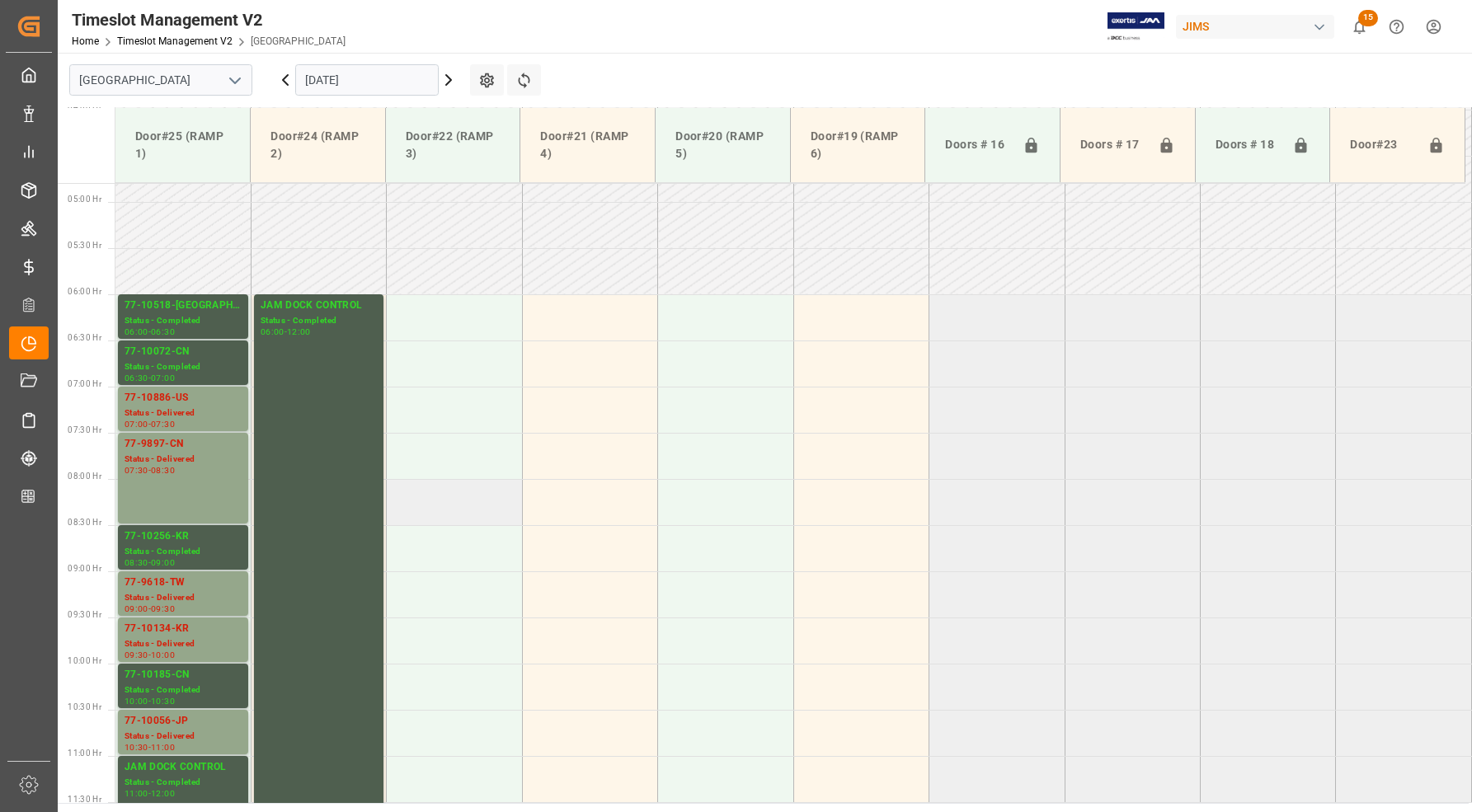
scroll to position [545, 0]
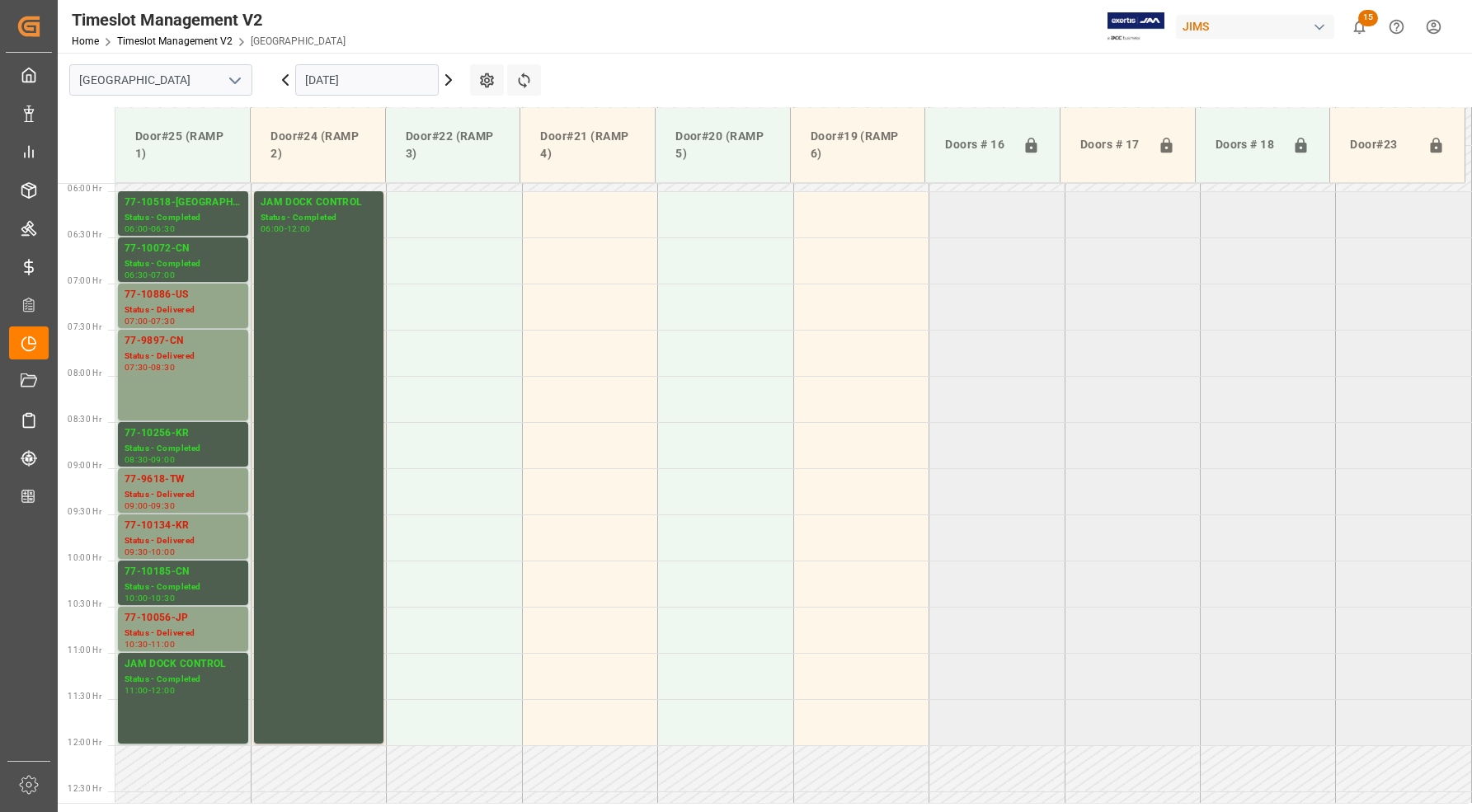
click at [397, 83] on input "[DATE]" at bounding box center [367, 80] width 144 height 32
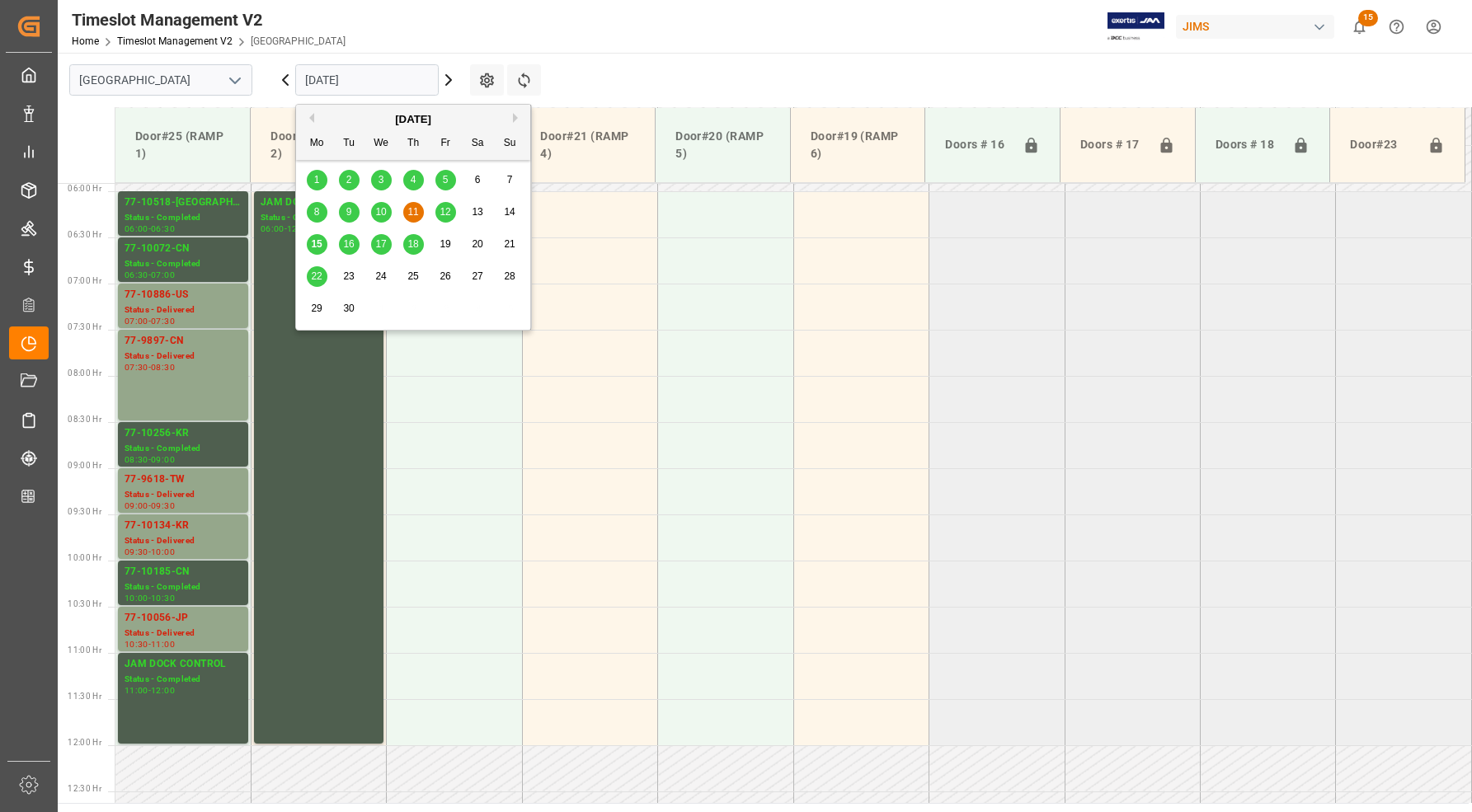
click at [441, 213] on span "12" at bounding box center [444, 212] width 11 height 12
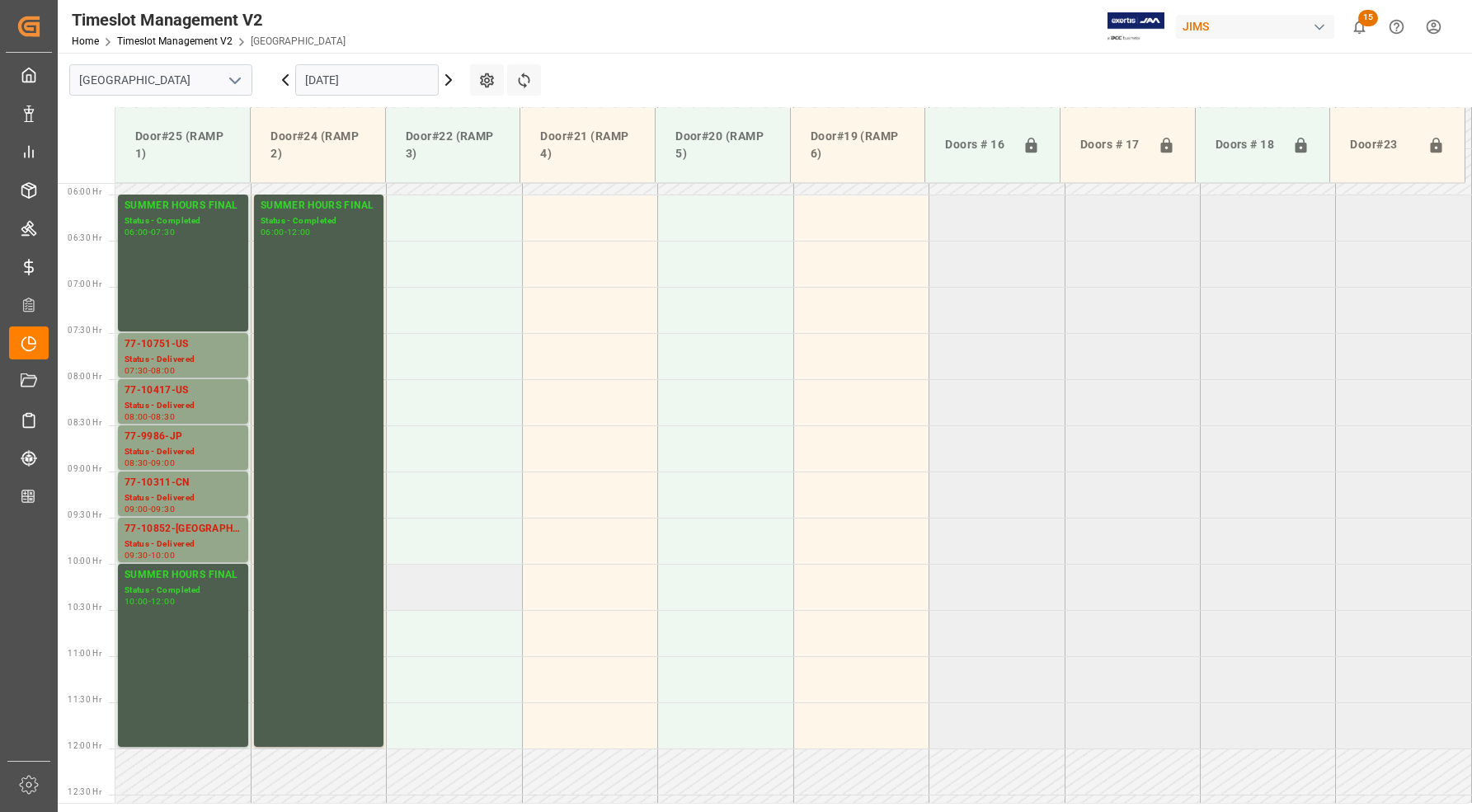
scroll to position [443, 0]
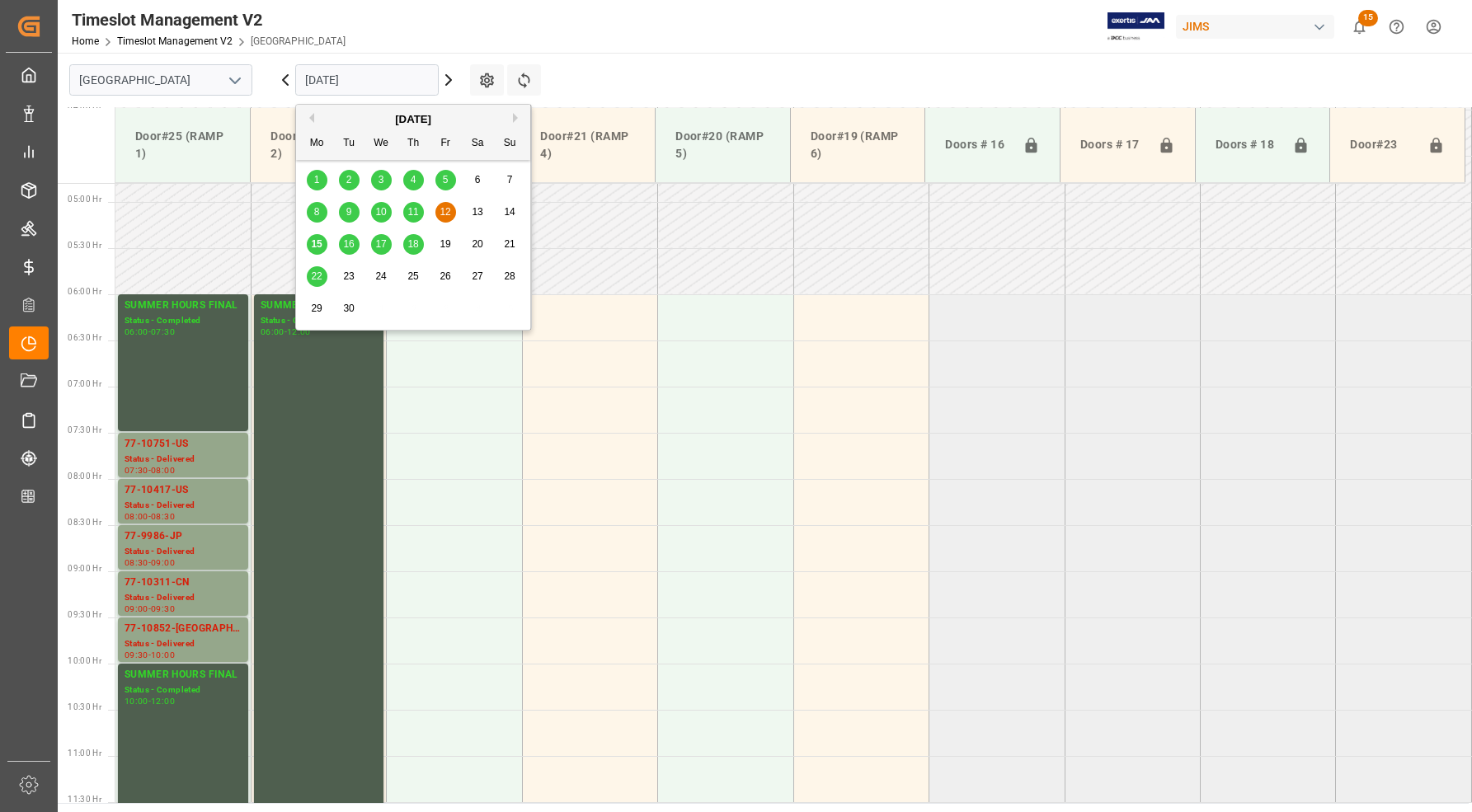
click at [365, 75] on input "[DATE]" at bounding box center [367, 80] width 144 height 32
click at [317, 244] on span "15" at bounding box center [315, 244] width 11 height 12
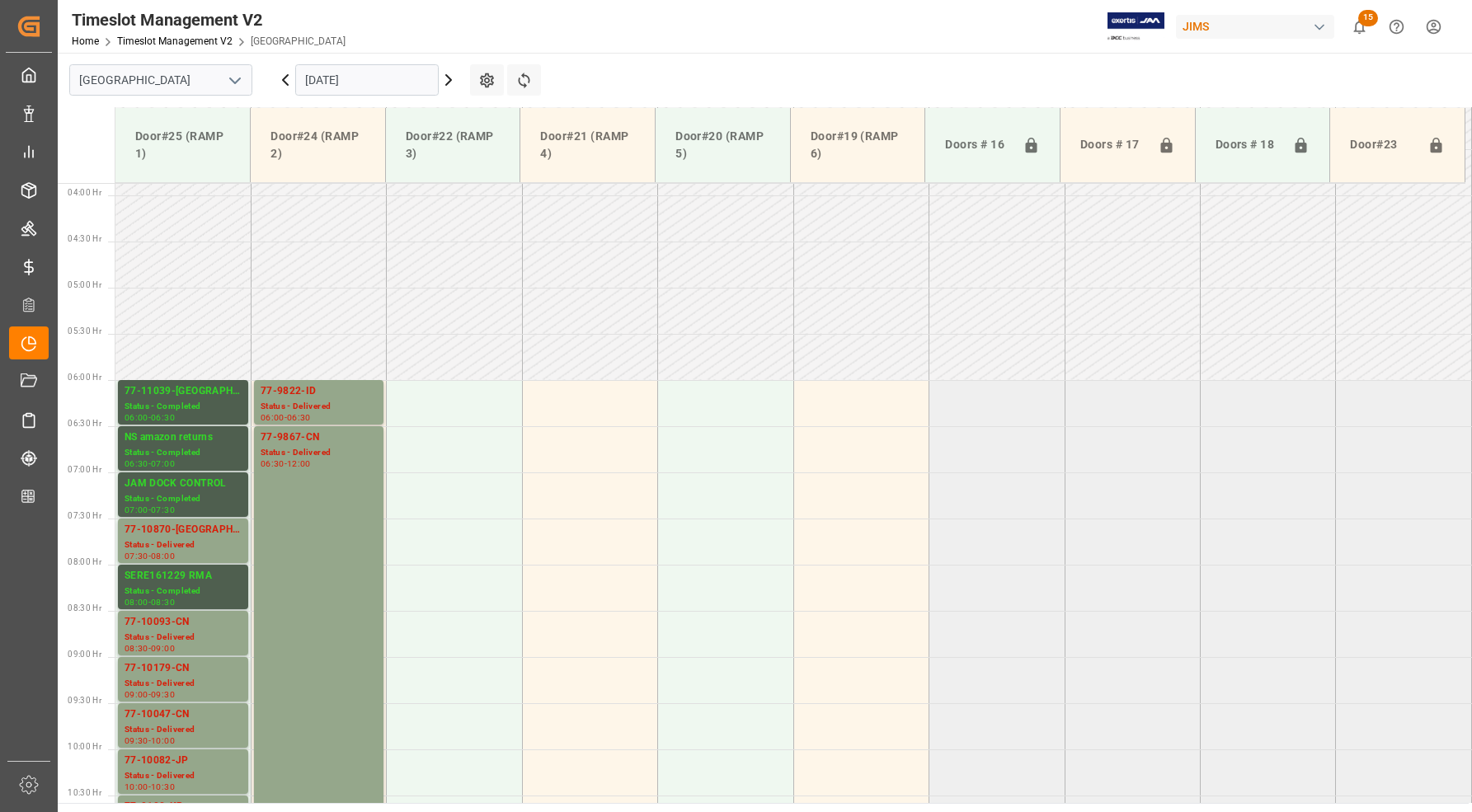
scroll to position [339, 0]
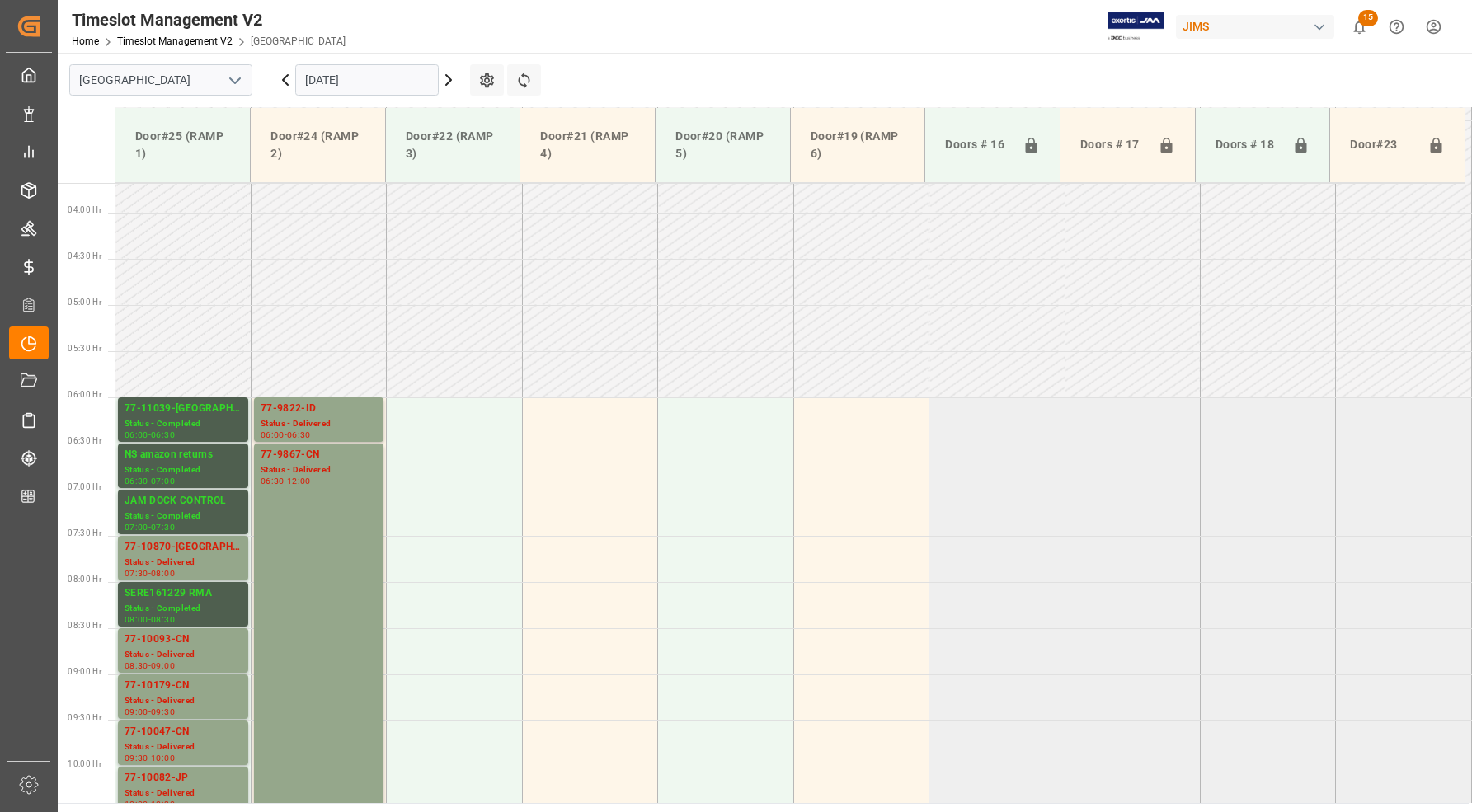
click at [362, 82] on input "[DATE]" at bounding box center [367, 80] width 144 height 32
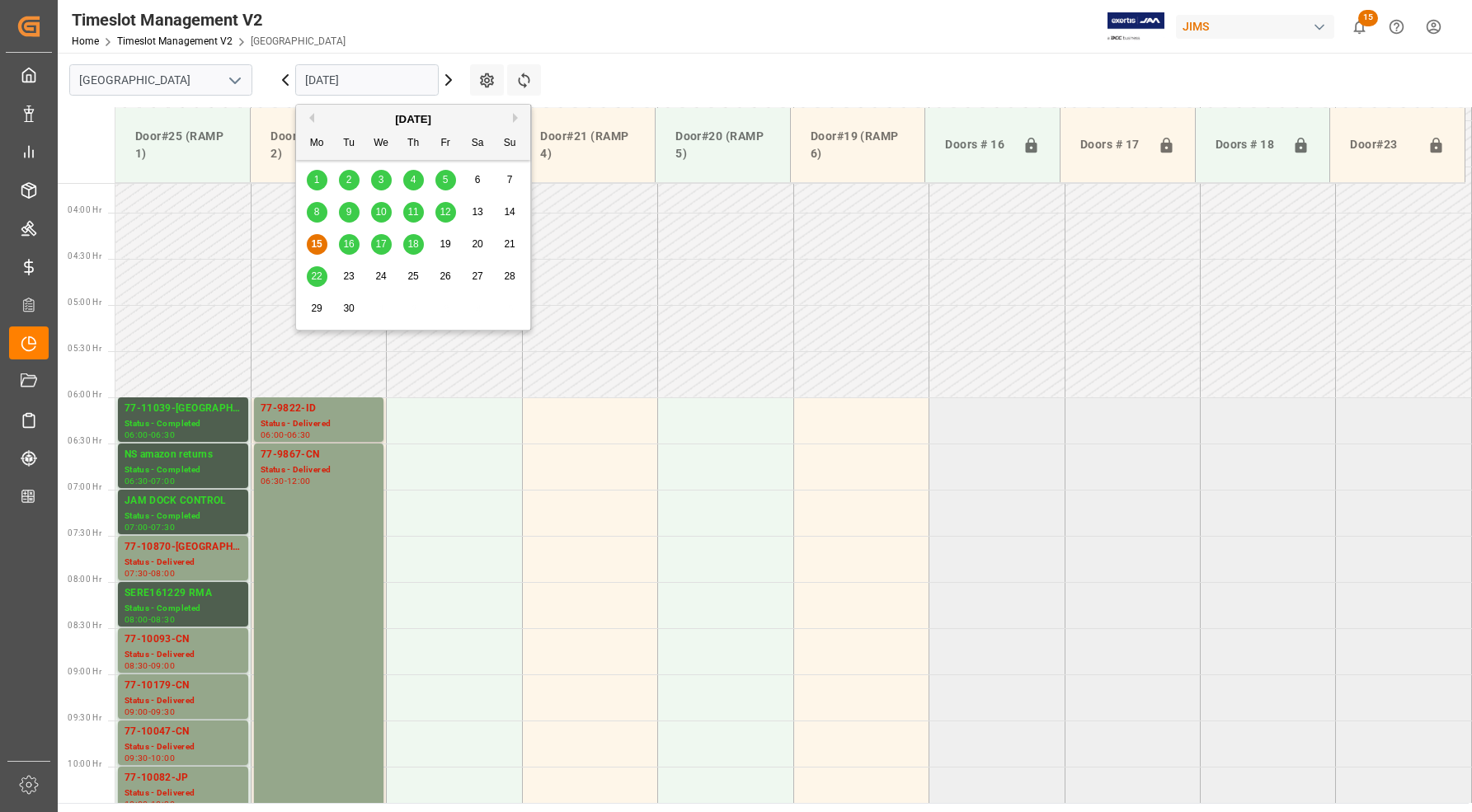
click at [350, 244] on span "16" at bounding box center [348, 244] width 11 height 12
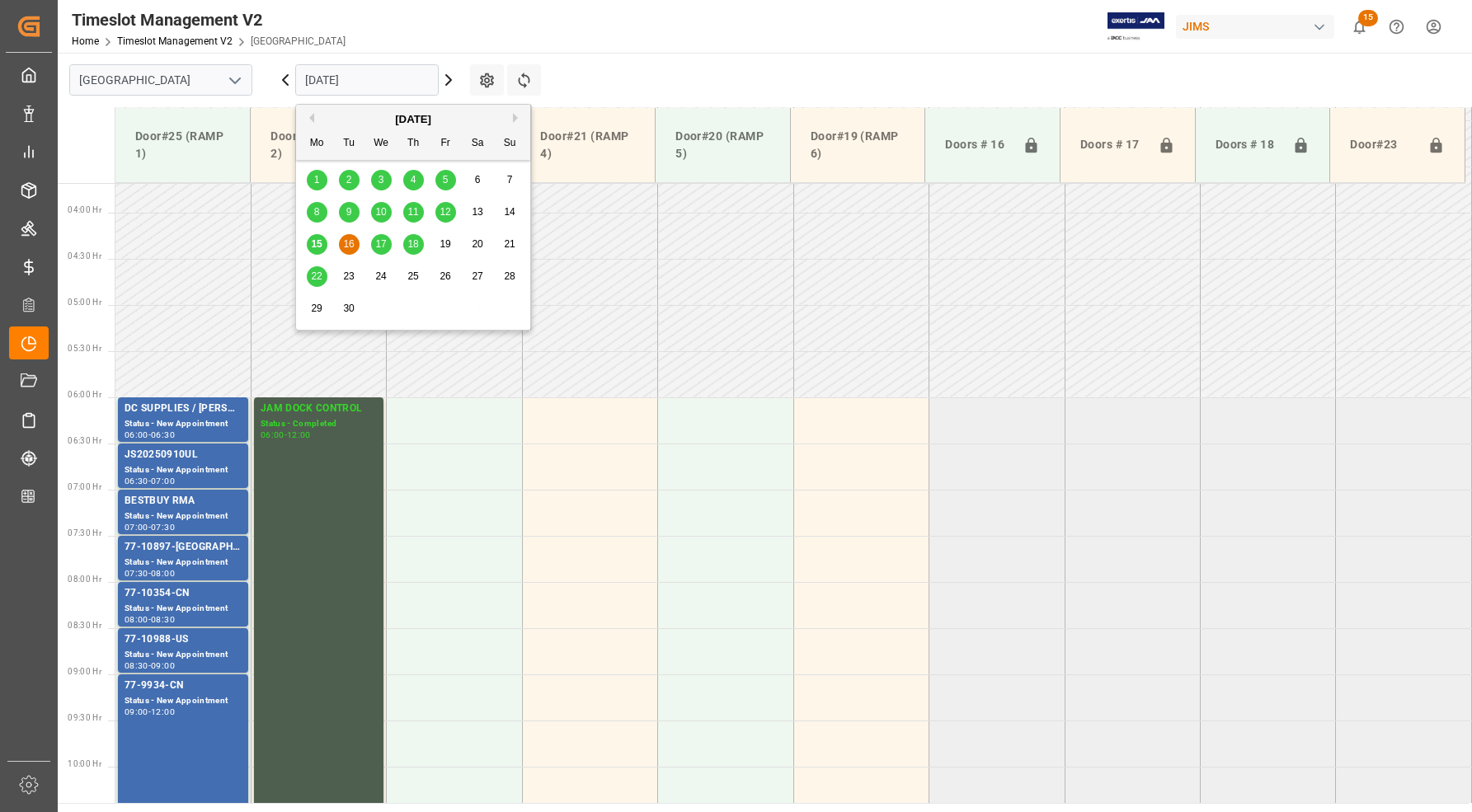
click at [335, 80] on input "[DATE]" at bounding box center [367, 80] width 144 height 32
click at [380, 247] on span "17" at bounding box center [380, 244] width 11 height 12
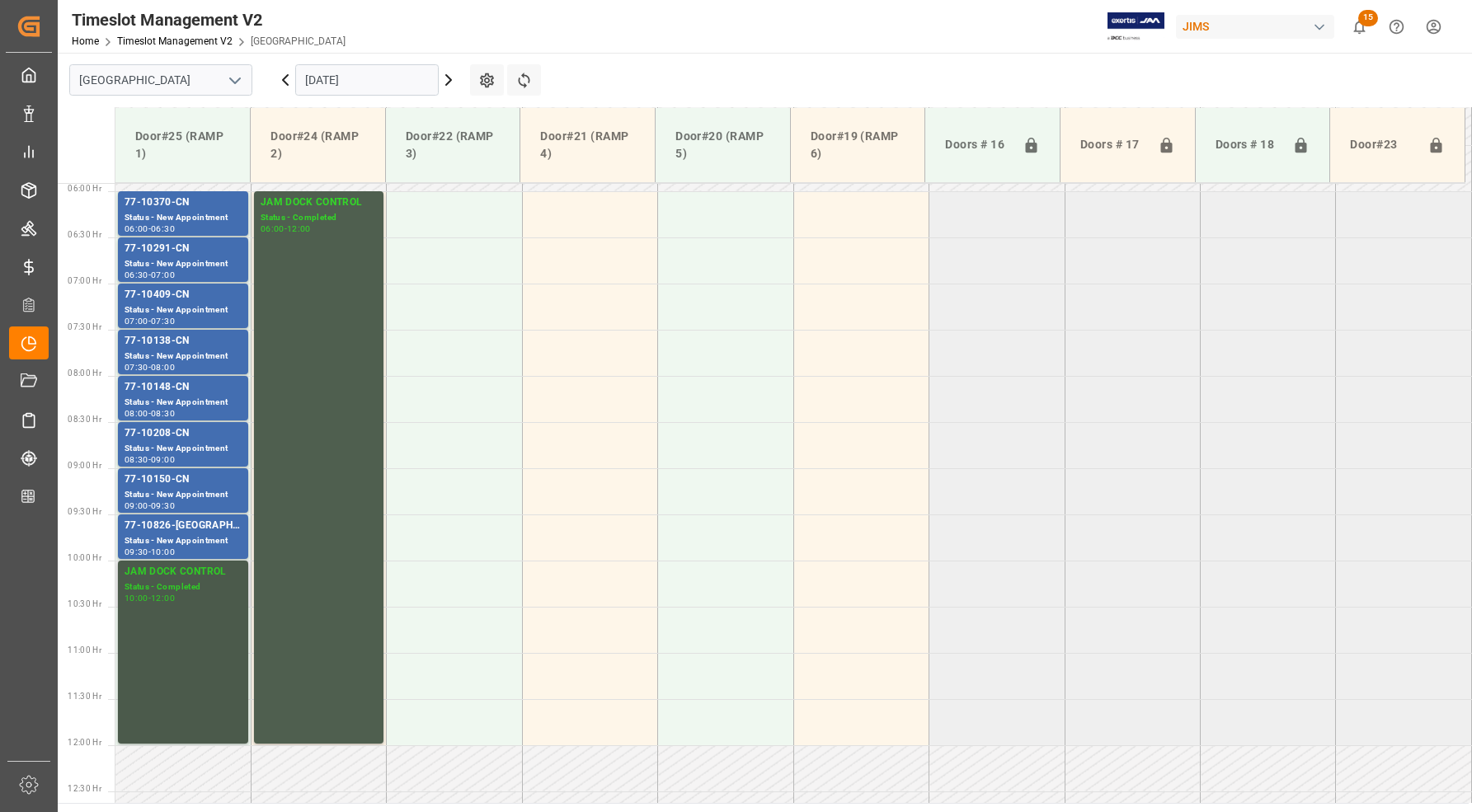
scroll to position [443, 0]
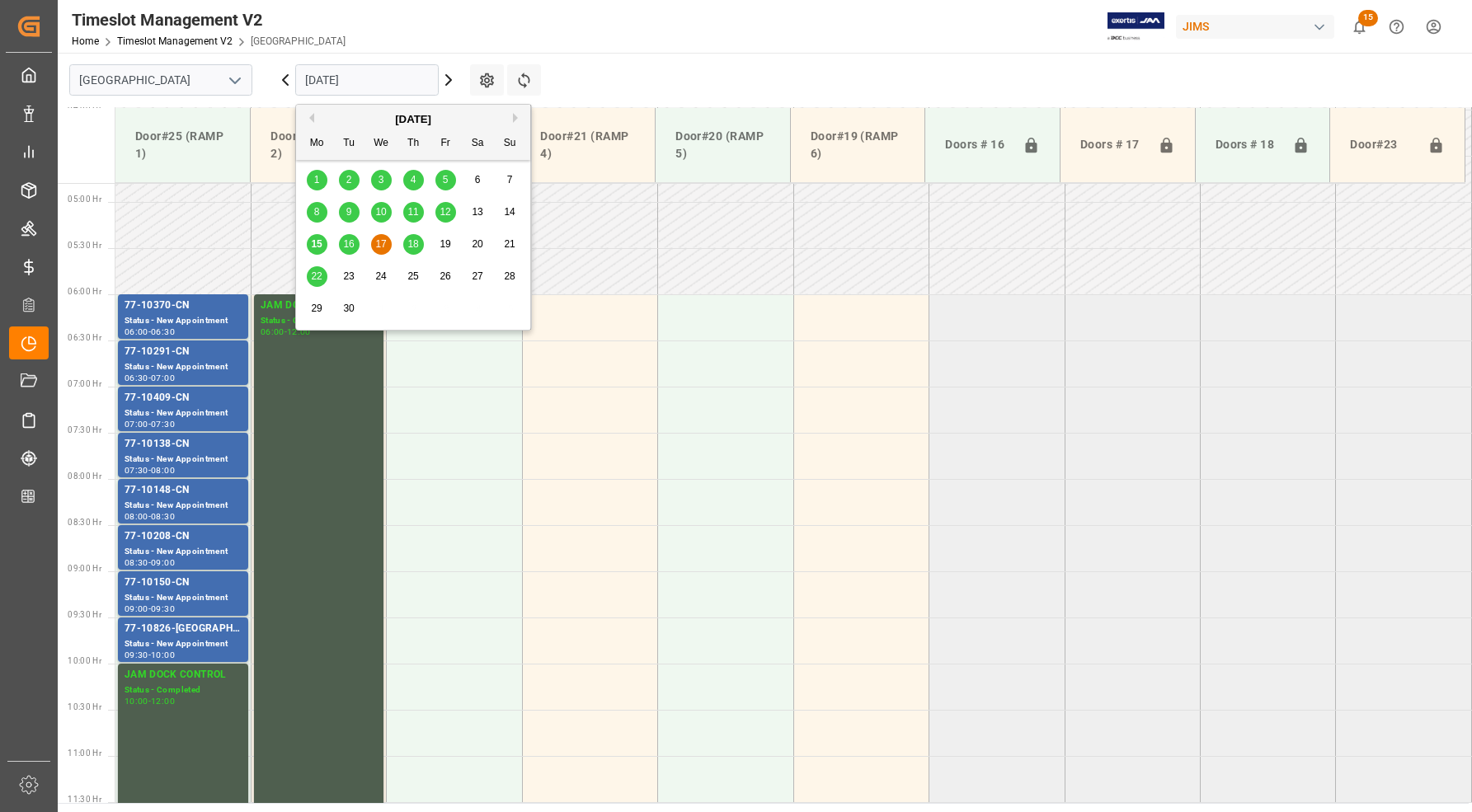
click at [355, 74] on input "[DATE]" at bounding box center [367, 80] width 144 height 32
click at [412, 242] on span "18" at bounding box center [412, 244] width 11 height 12
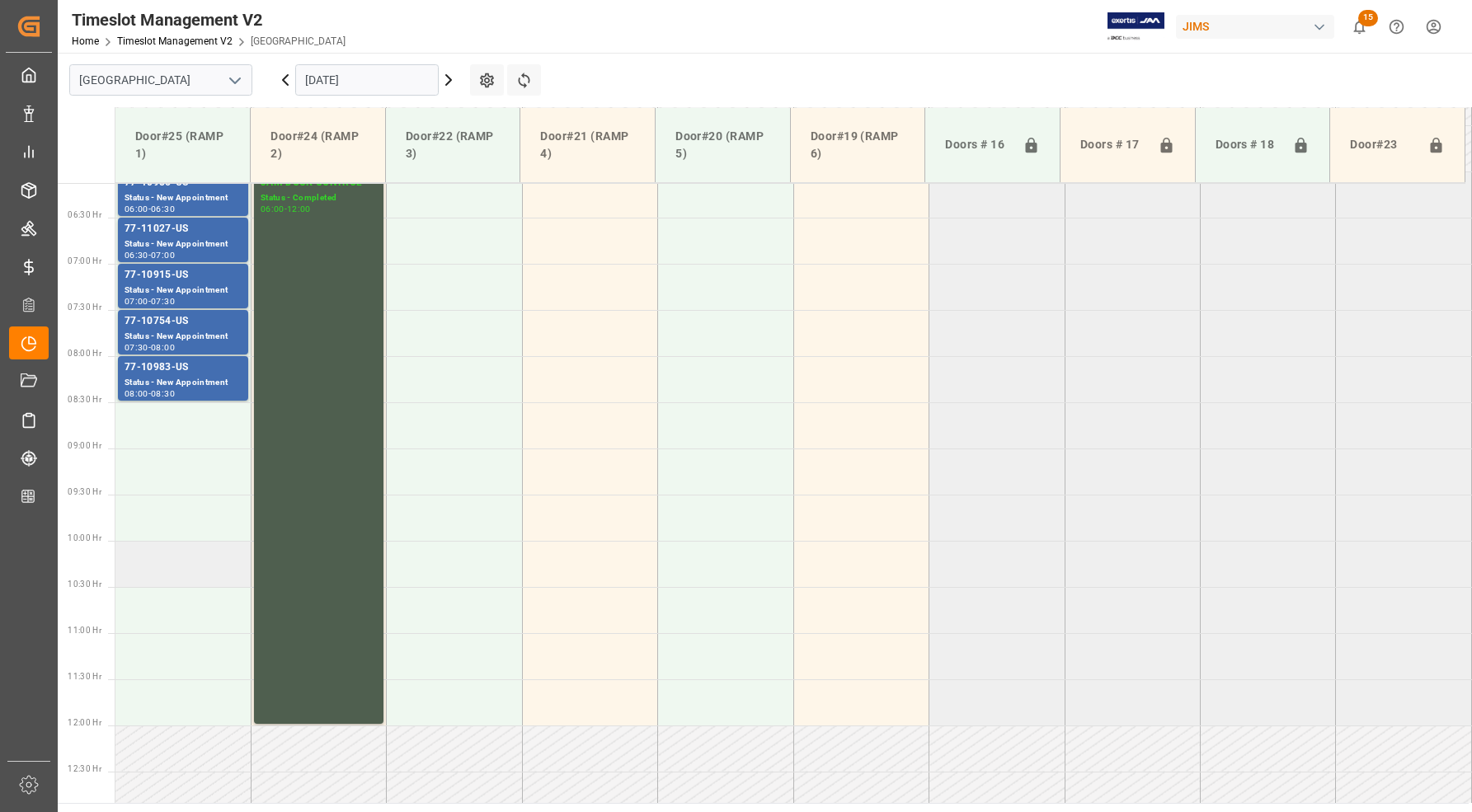
scroll to position [237, 0]
